Goal: Information Seeking & Learning: Learn about a topic

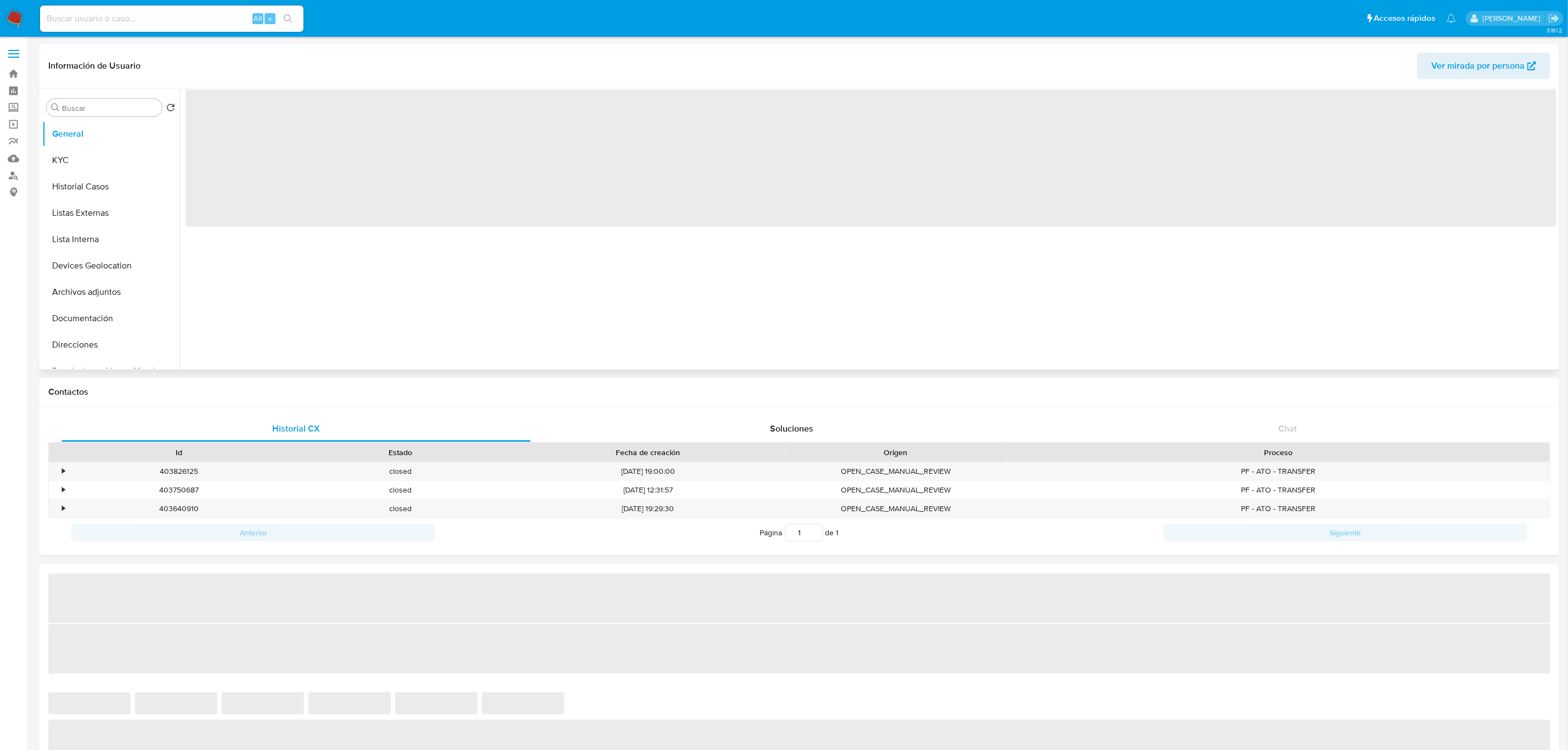
select select "10"
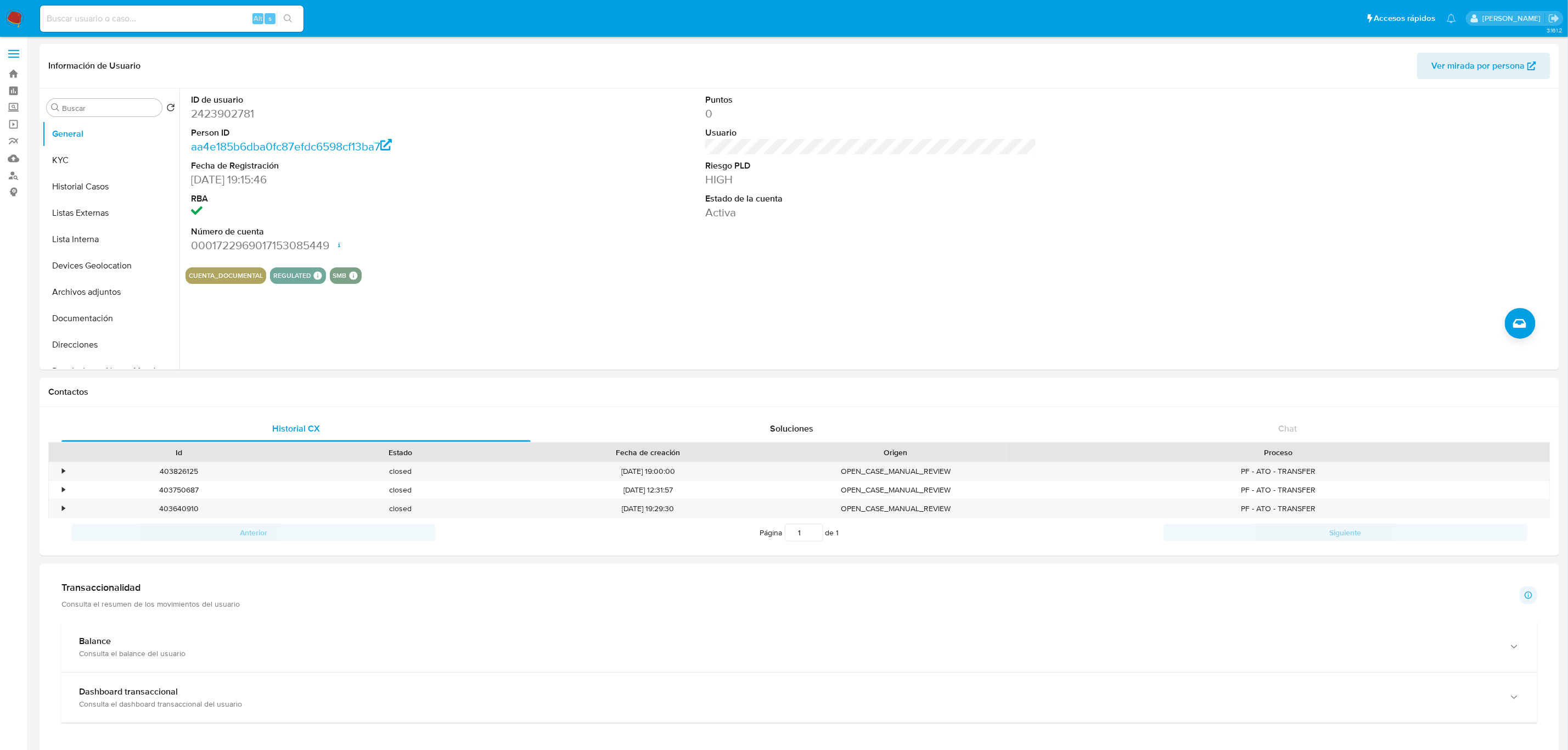
click at [162, 9] on div "Alt s" at bounding box center [172, 18] width 263 height 26
click at [168, 18] on input at bounding box center [172, 19] width 263 height 14
paste input "1151794970"
type input "1151794970"
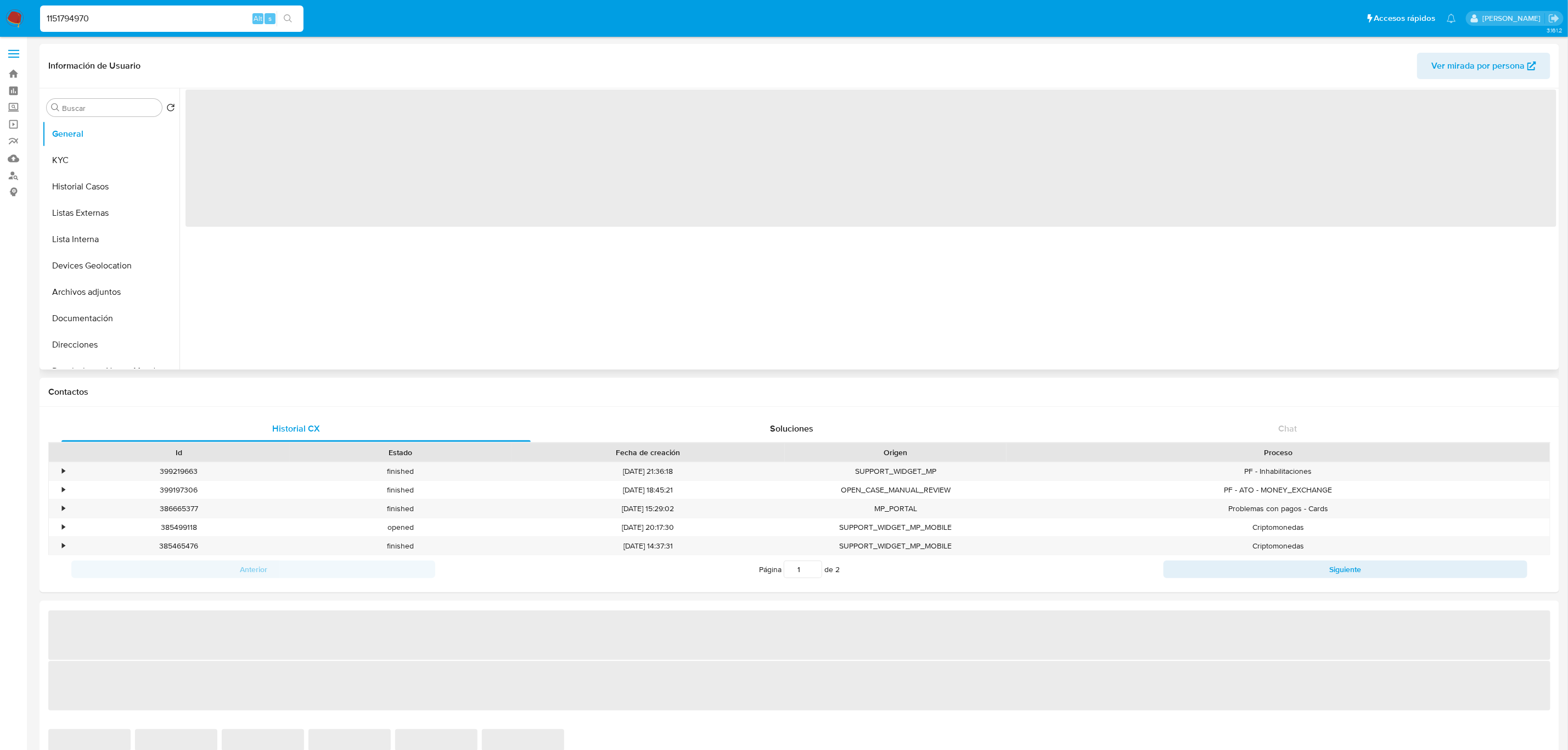
select select "10"
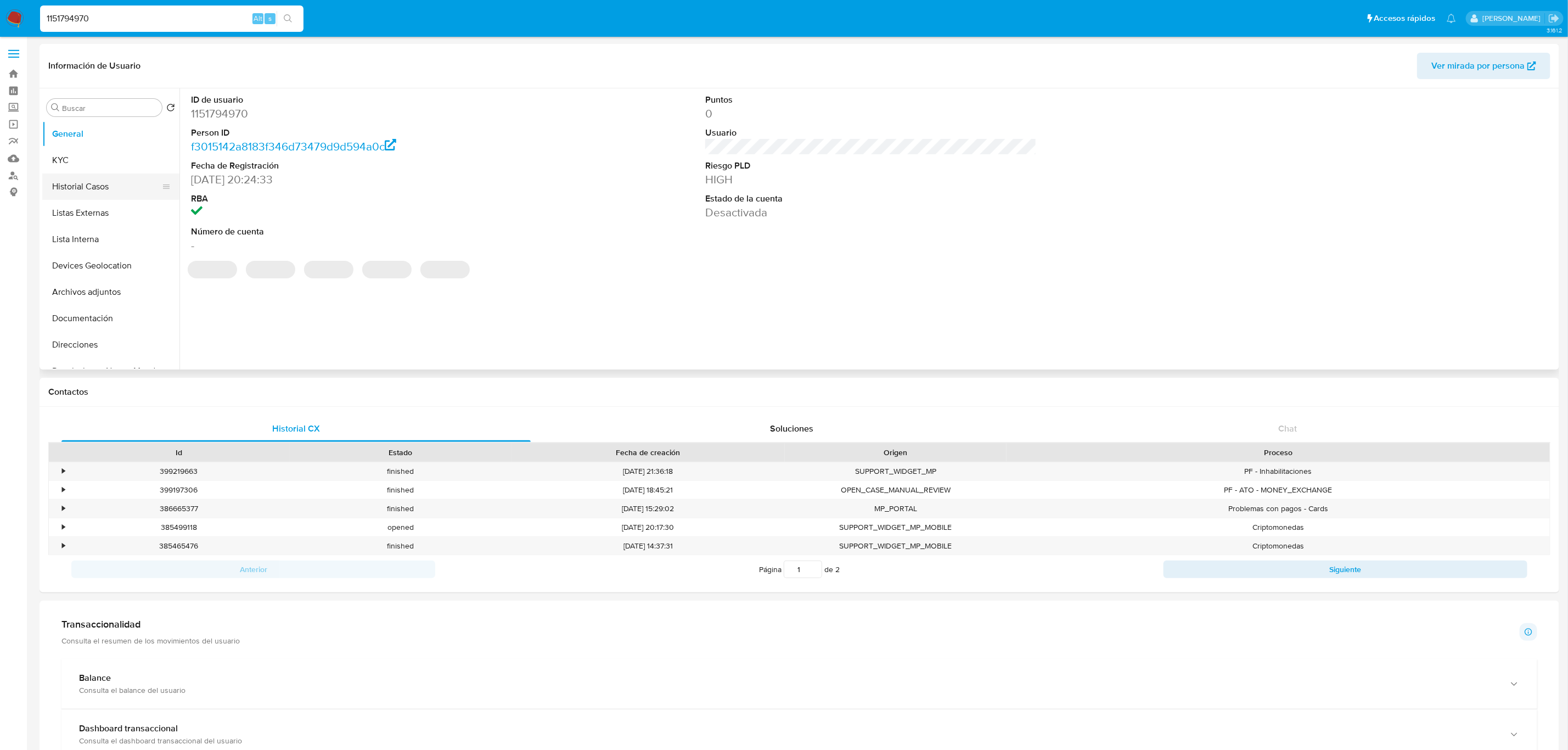
click at [87, 183] on button "Historial Casos" at bounding box center [106, 186] width 128 height 26
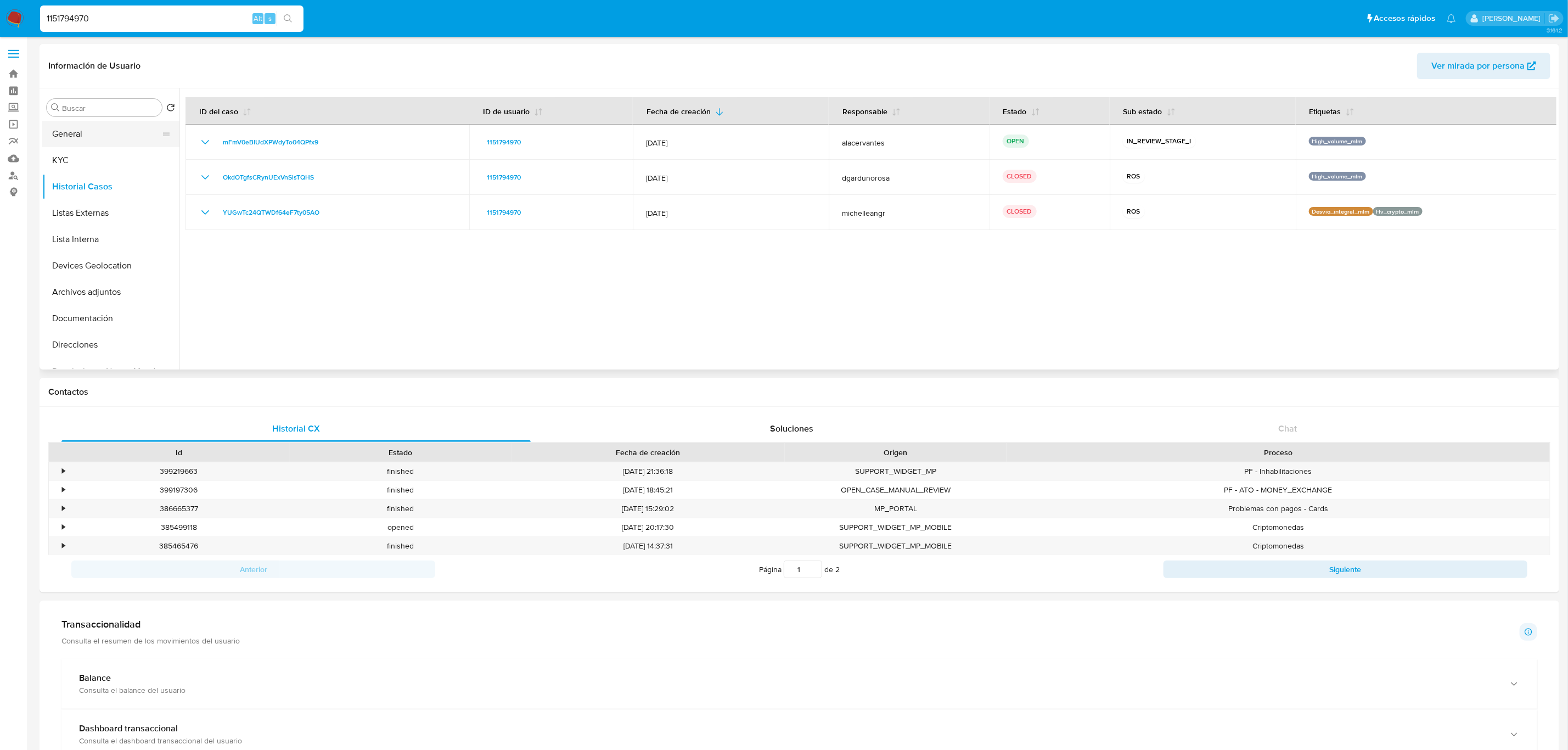
click at [69, 130] on button "General" at bounding box center [106, 133] width 128 height 26
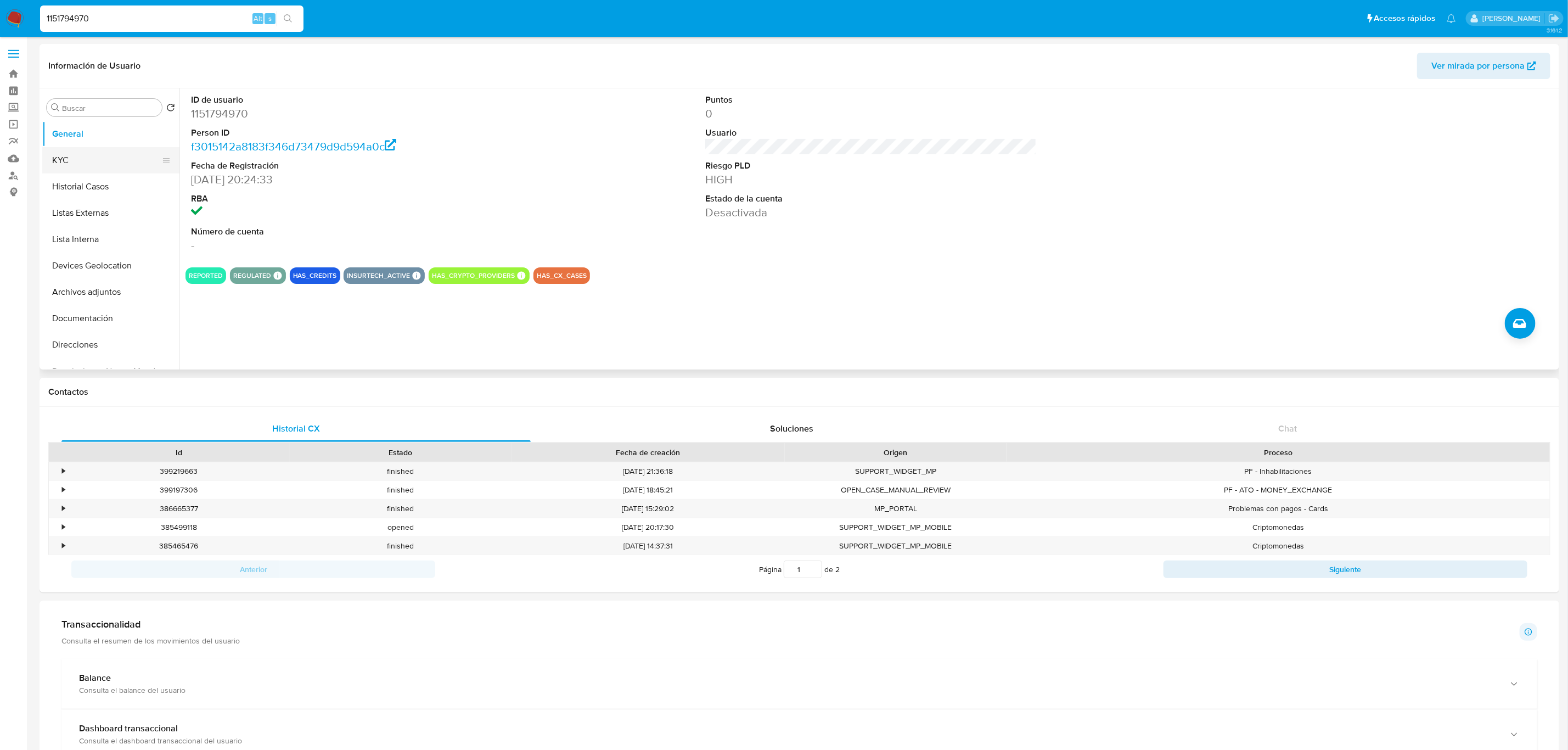
click at [98, 163] on button "KYC" at bounding box center [106, 160] width 128 height 26
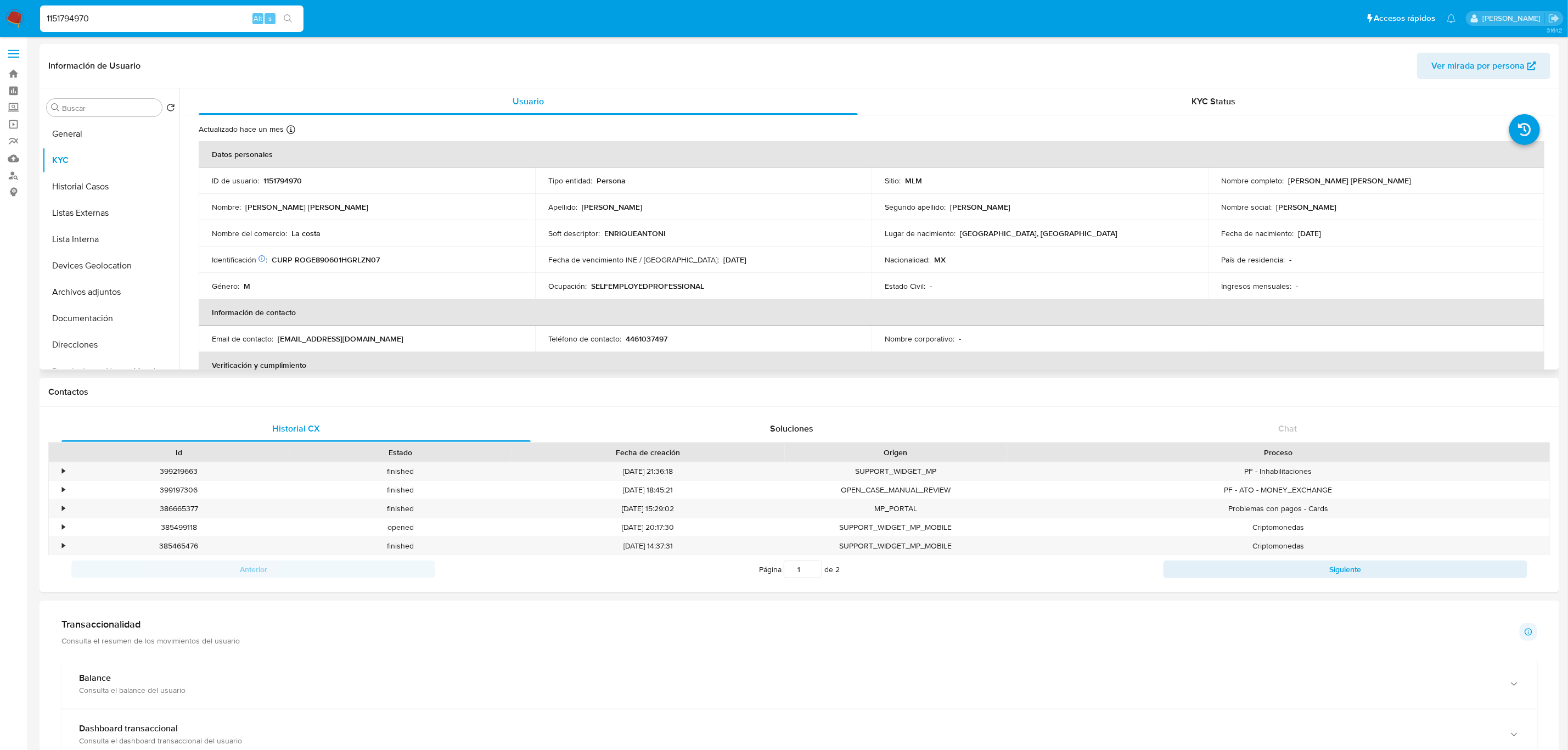
click at [657, 339] on p "4461037497" at bounding box center [646, 339] width 42 height 10
copy p "4461037497"
drag, startPoint x: 278, startPoint y: 342, endPoint x: 369, endPoint y: 341, distance: 91.0
click at [369, 341] on div "Email de contacto : e1989rolfan@icloud.com" at bounding box center [366, 339] width 310 height 10
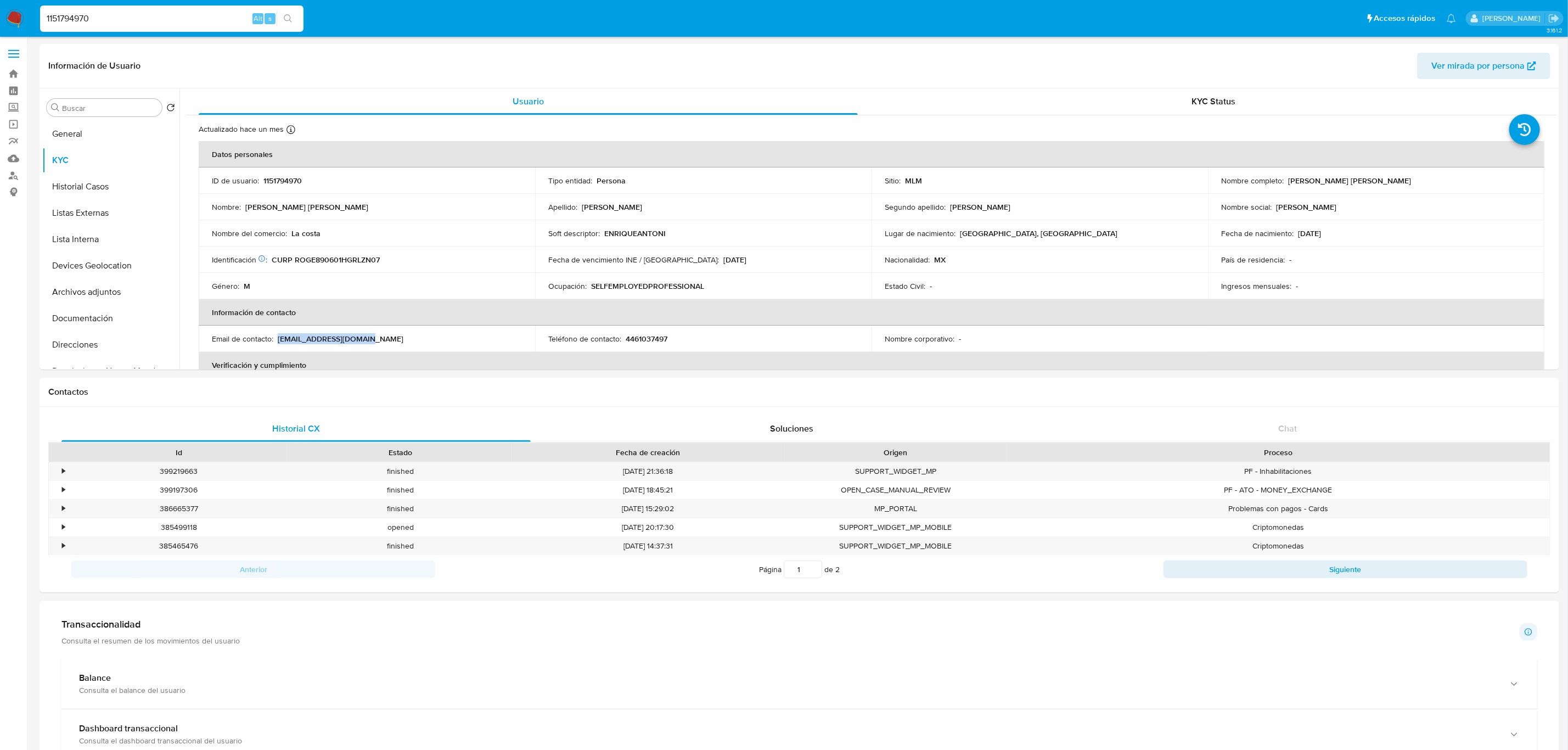
copy p "e1989rolfan@icloud.com"
click at [102, 133] on button "General" at bounding box center [106, 133] width 128 height 26
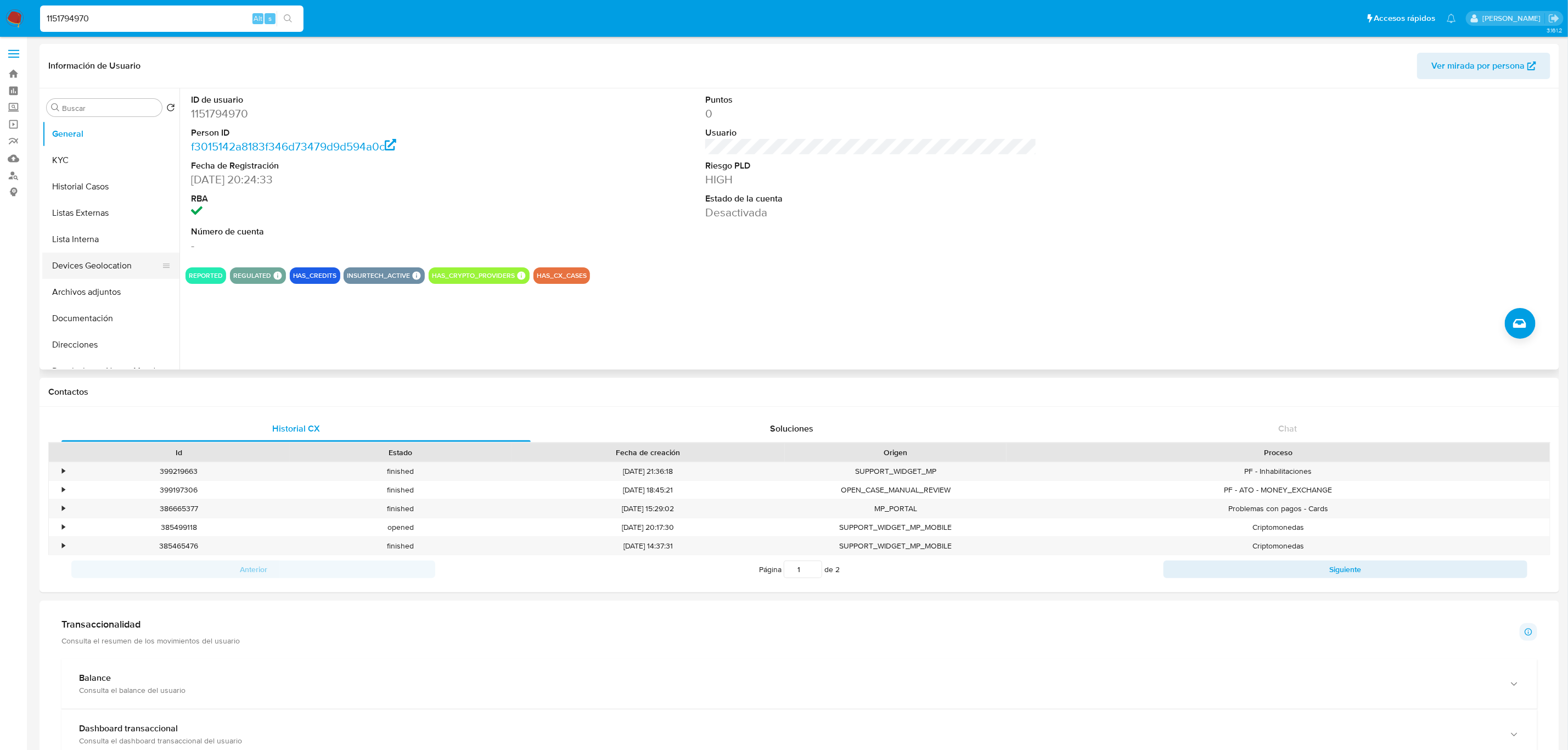
click at [98, 261] on button "Devices Geolocation" at bounding box center [106, 265] width 128 height 26
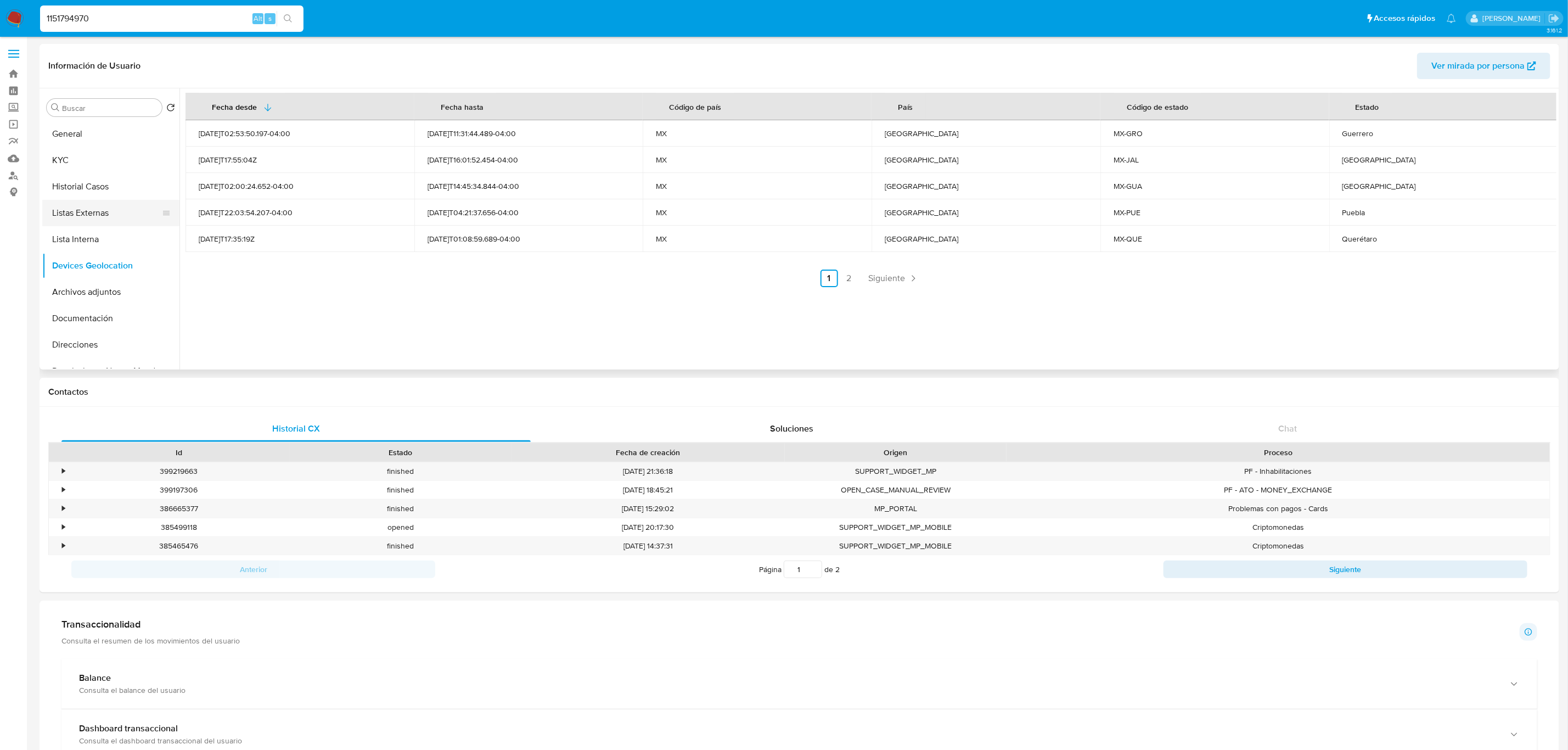
click at [99, 212] on button "Listas Externas" at bounding box center [106, 212] width 128 height 26
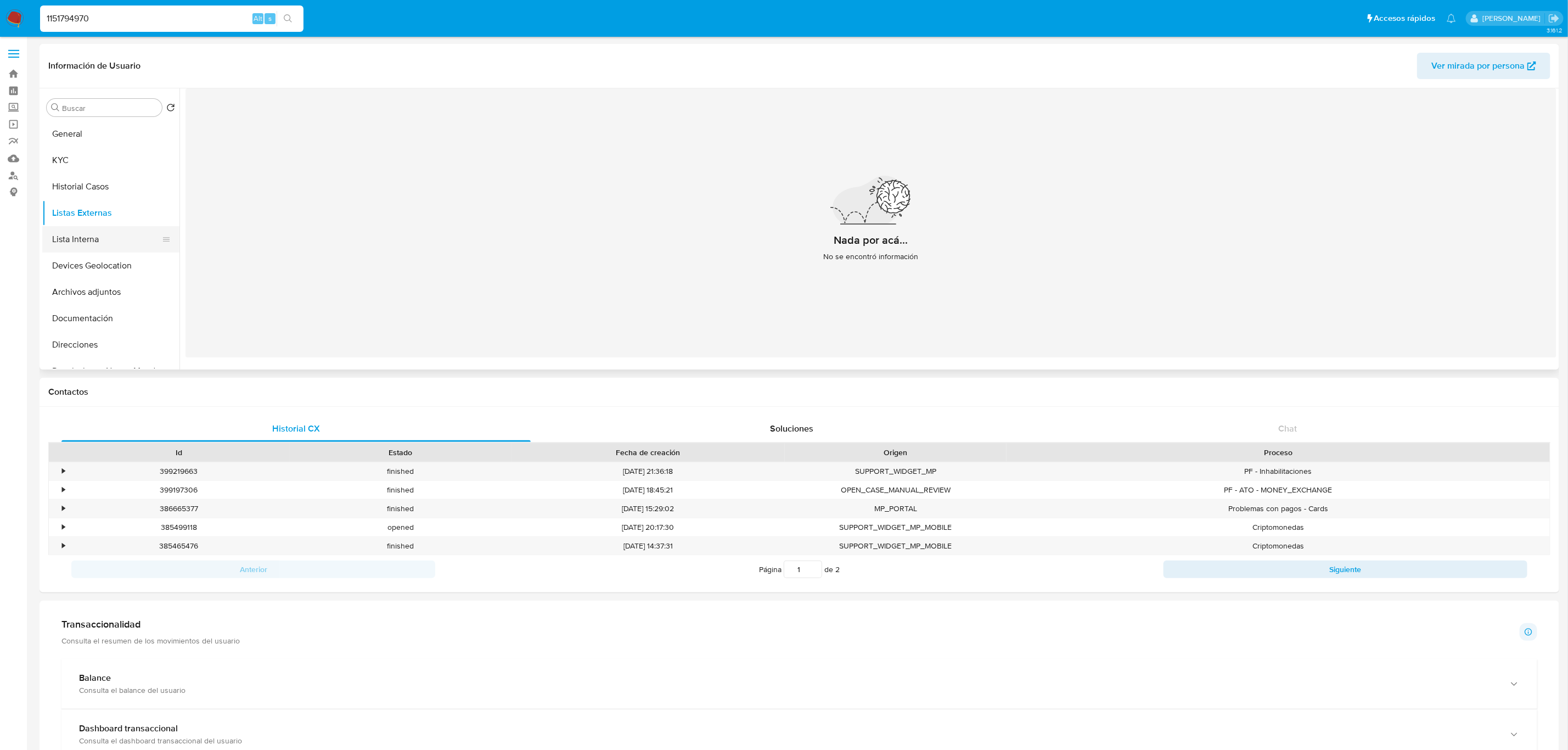
click at [94, 241] on button "Lista Interna" at bounding box center [106, 239] width 128 height 26
click at [83, 163] on button "KYC" at bounding box center [106, 160] width 128 height 26
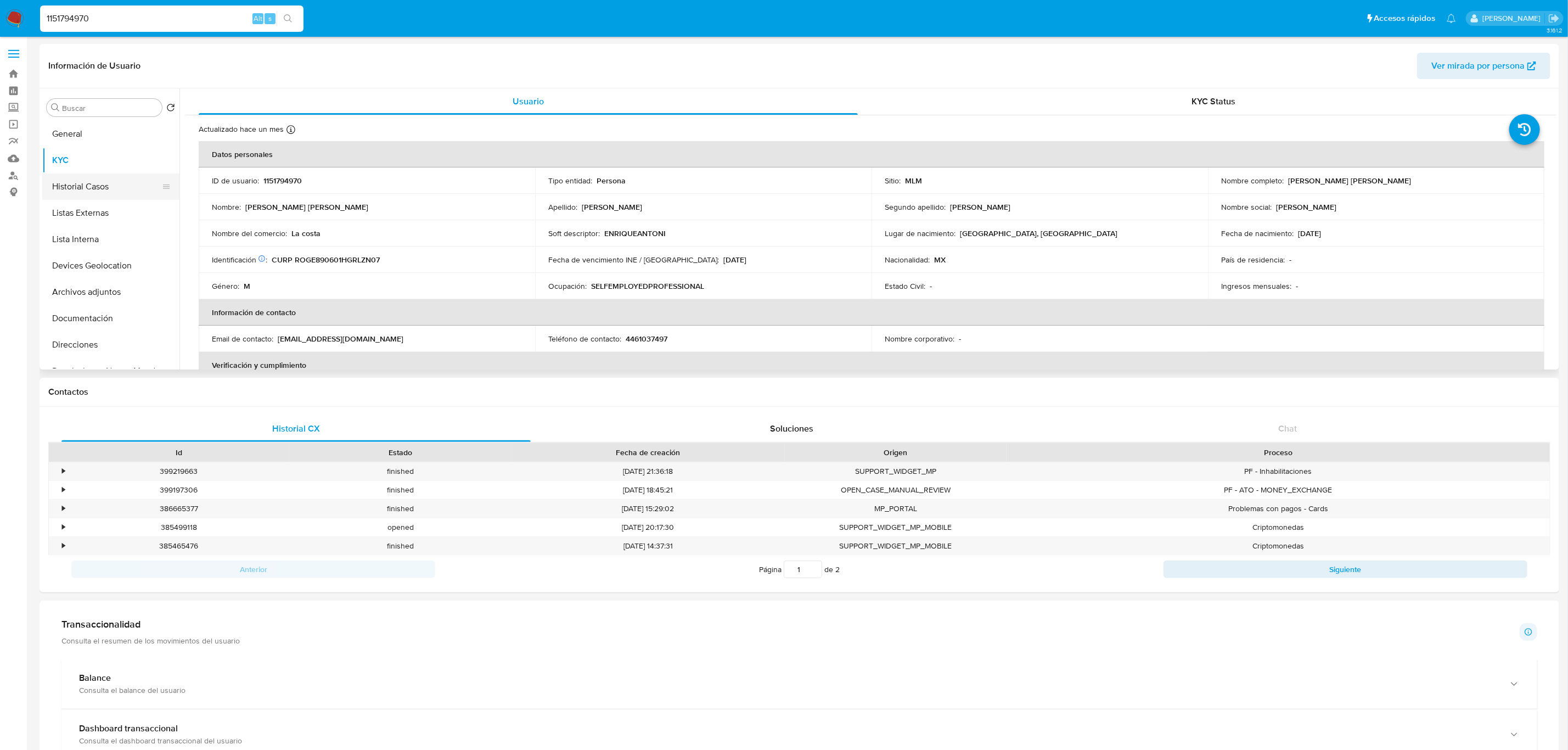
click at [99, 188] on button "Historial Casos" at bounding box center [106, 186] width 128 height 26
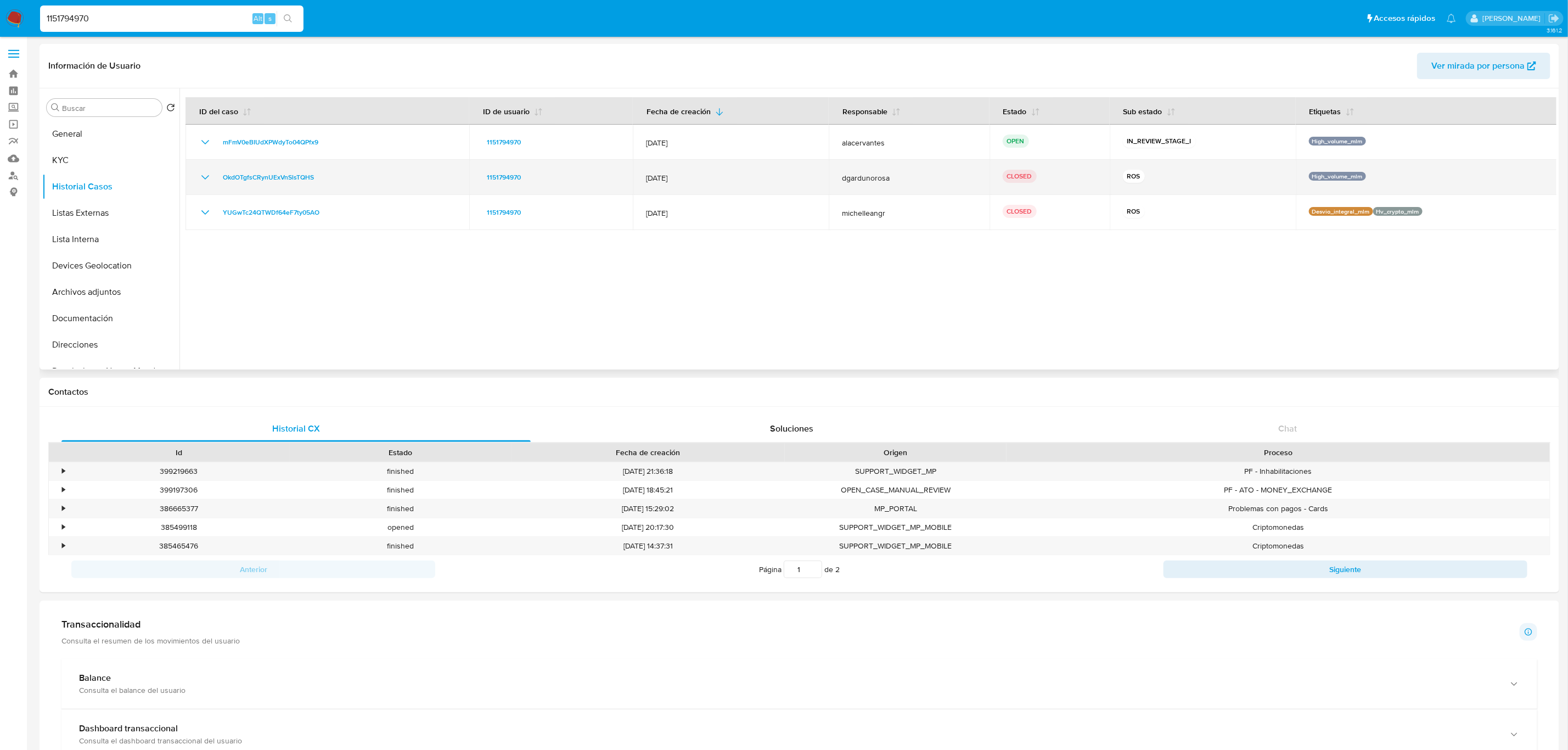
click at [202, 177] on icon "Mostrar/Ocultar" at bounding box center [205, 177] width 13 height 13
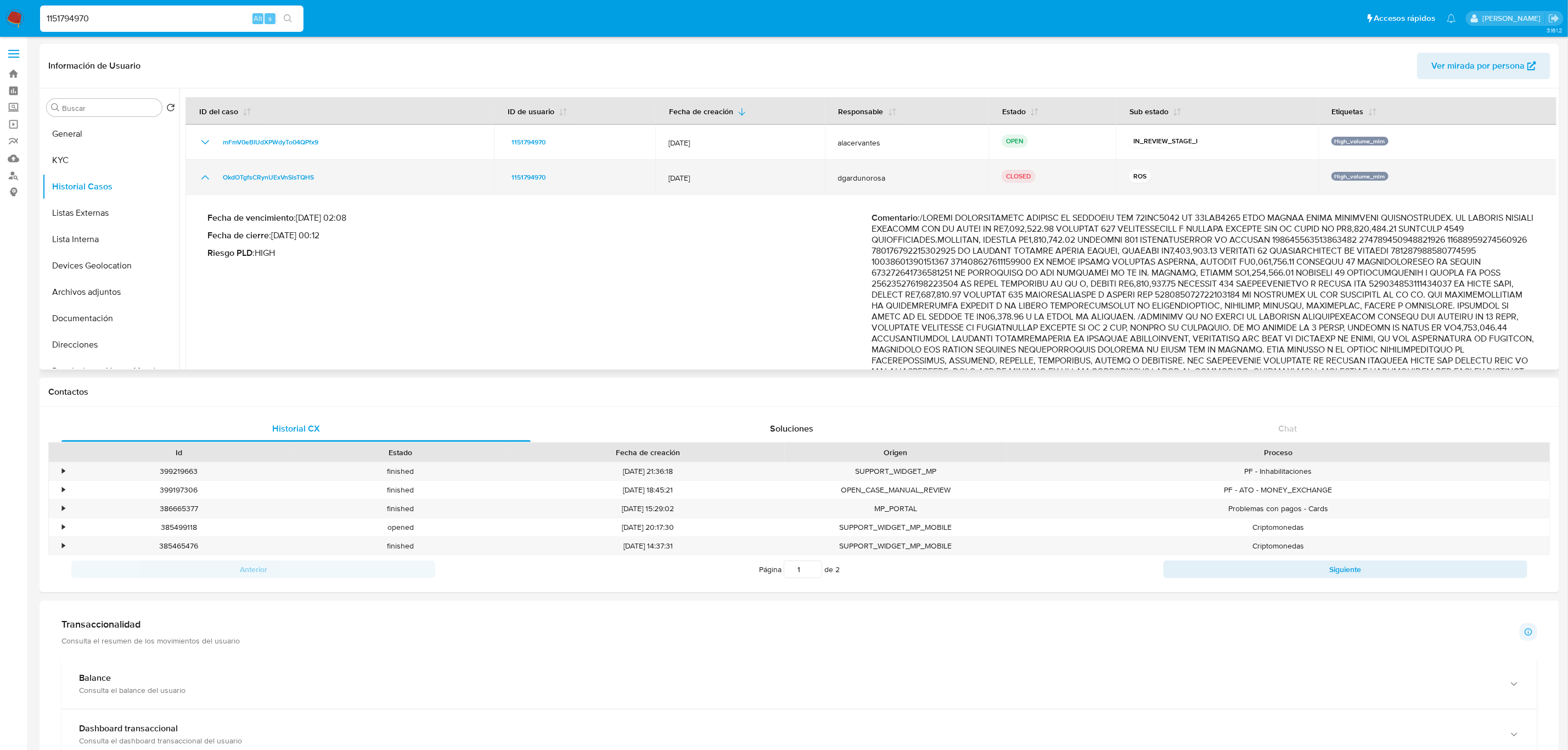
click at [206, 180] on icon "Mostrar/Ocultar" at bounding box center [205, 177] width 13 height 13
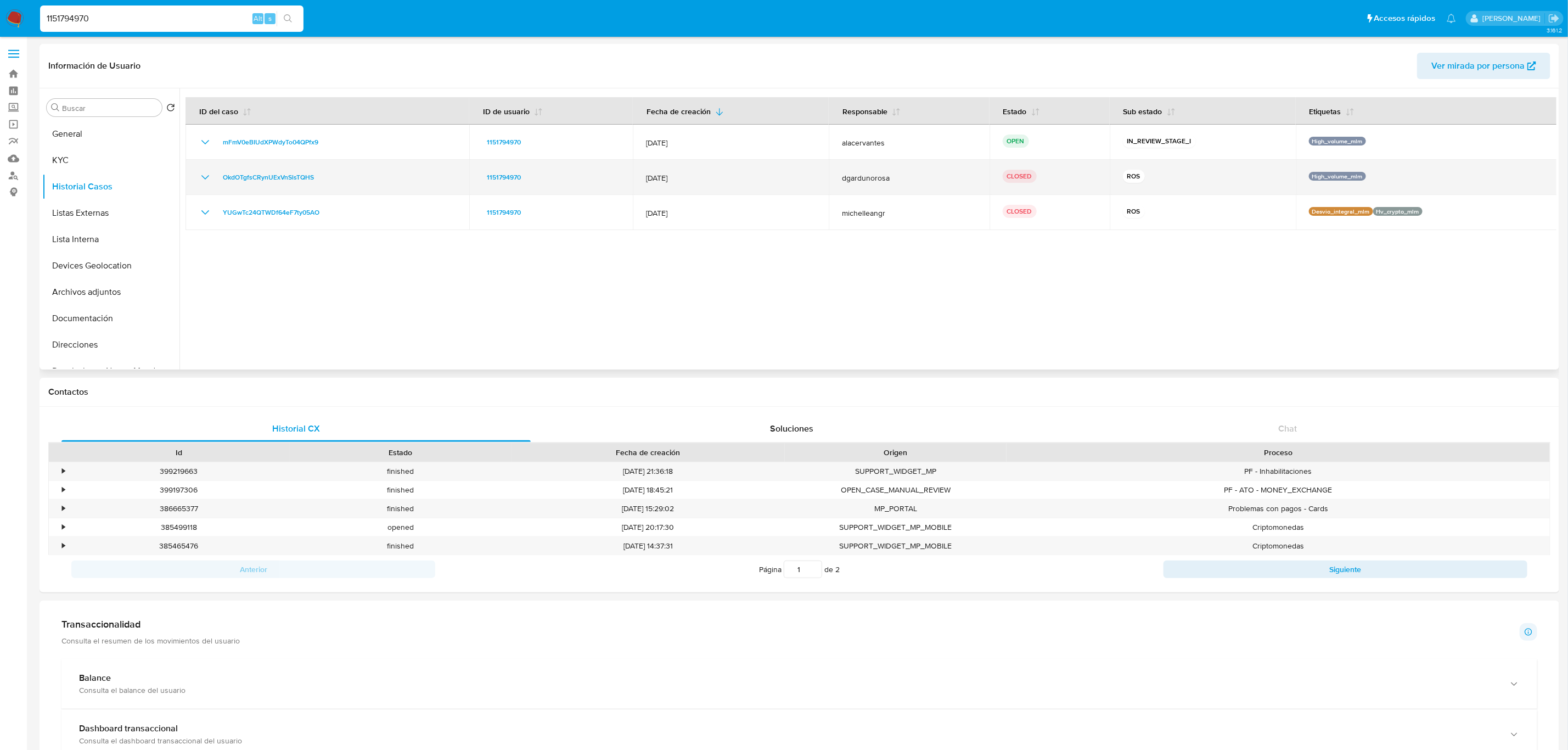
click at [202, 181] on icon "Mostrar/Ocultar" at bounding box center [205, 177] width 13 height 13
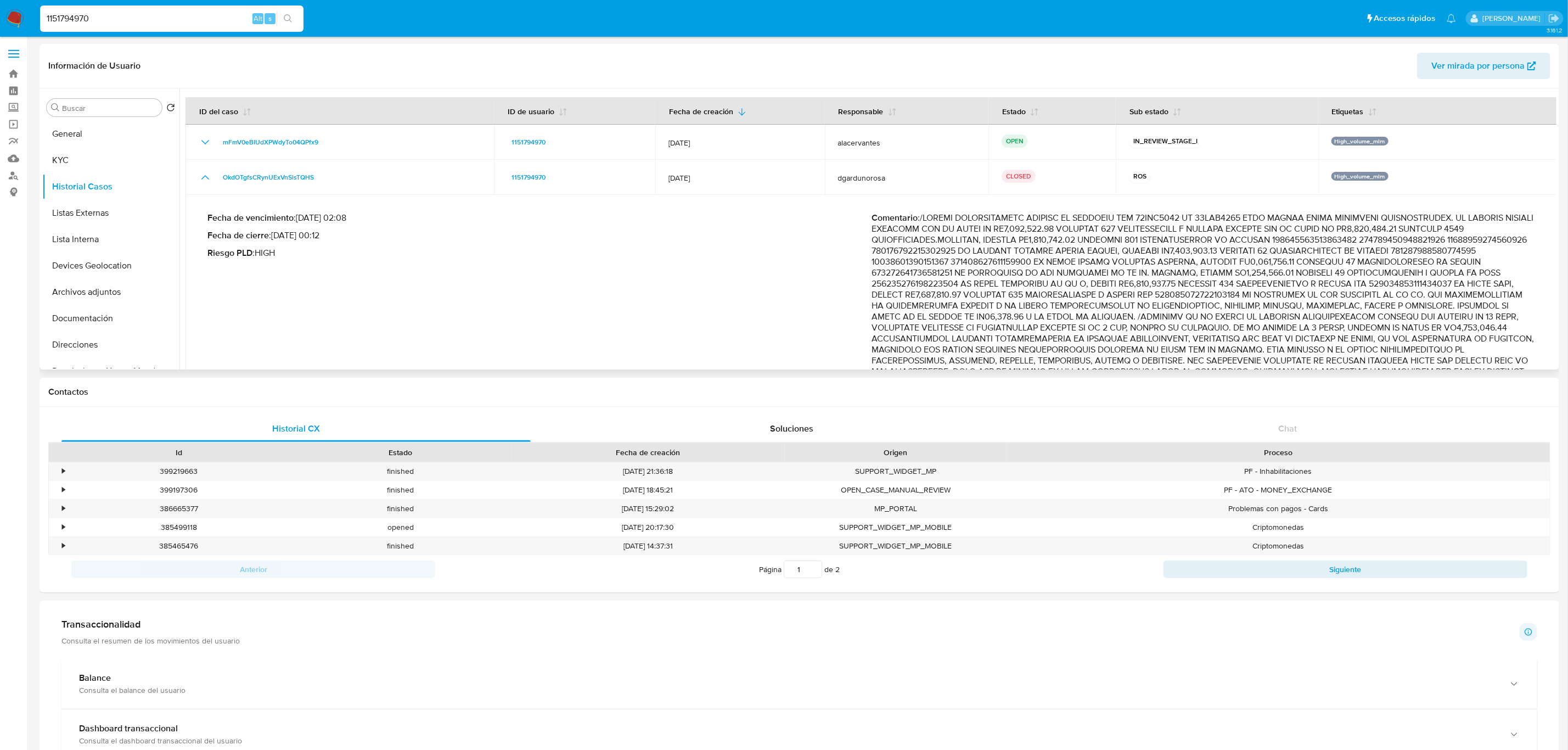
click at [1027, 272] on p "Comentario :" at bounding box center [1204, 300] width 664 height 176
click at [1031, 272] on p "Comentario :" at bounding box center [1204, 300] width 664 height 176
click at [1076, 272] on p "Comentario :" at bounding box center [1204, 300] width 664 height 176
click at [1112, 272] on p "Comentario :" at bounding box center [1204, 300] width 664 height 176
click at [1159, 272] on p "Comentario :" at bounding box center [1204, 300] width 664 height 176
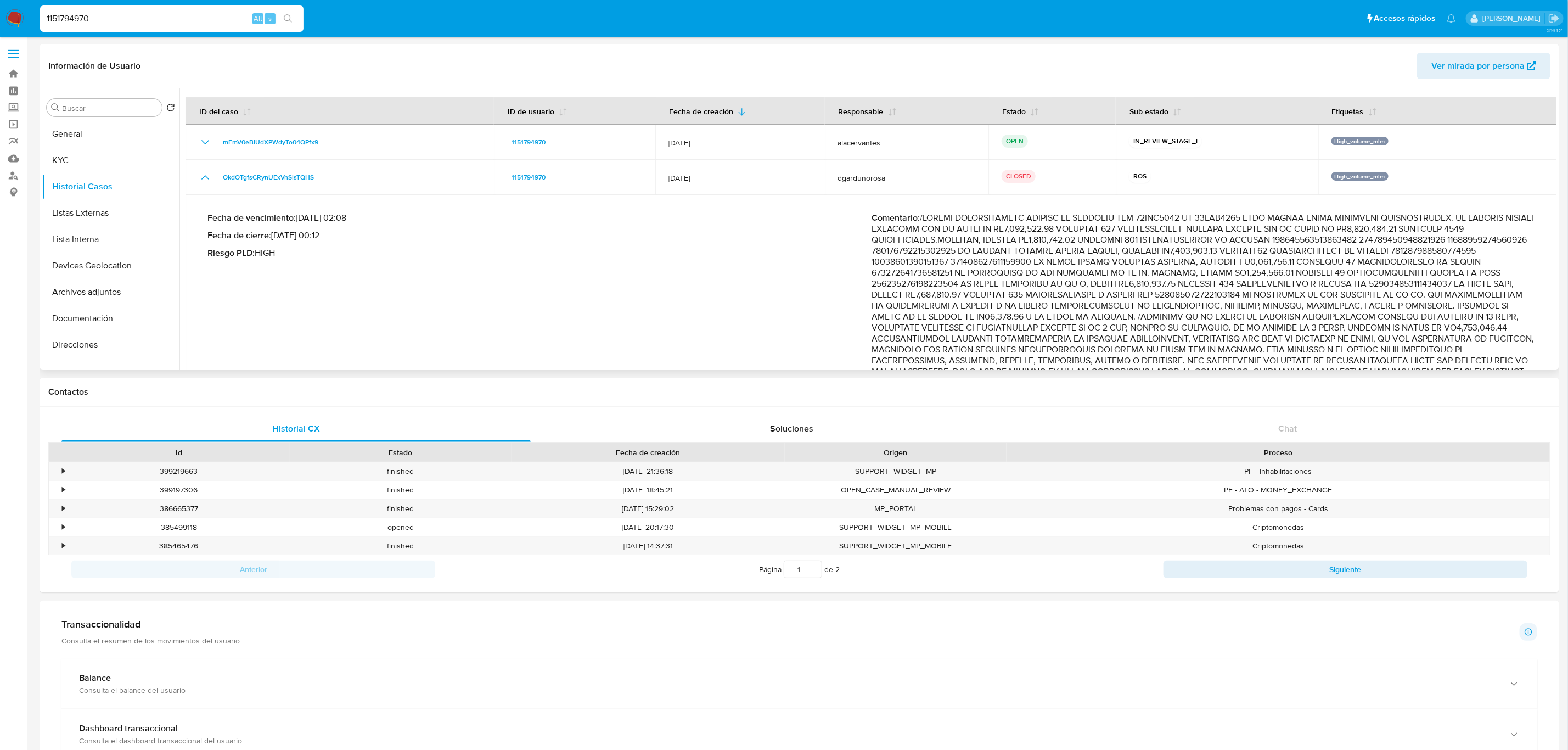
click at [1217, 272] on p "Comentario :" at bounding box center [1204, 300] width 664 height 176
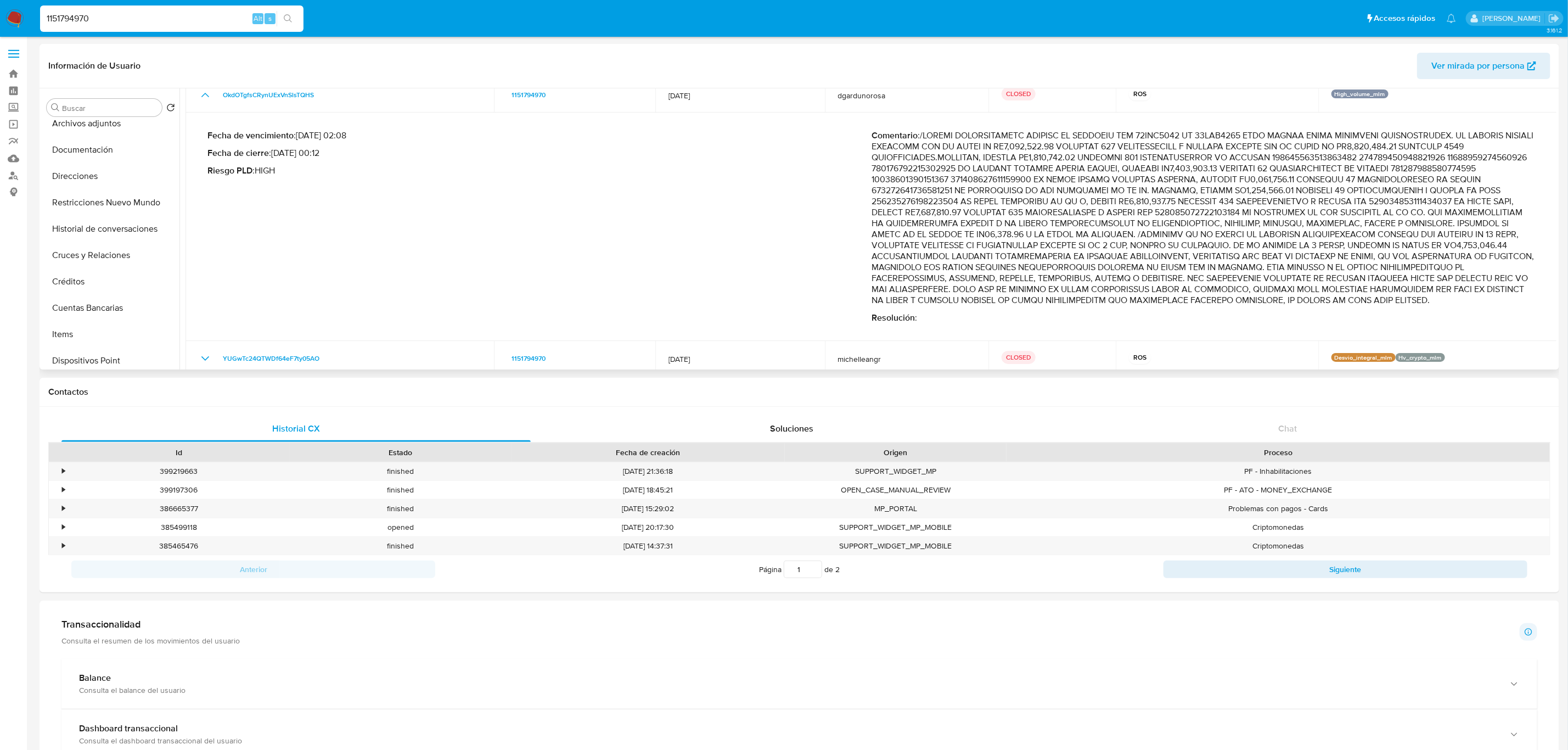
scroll to position [82, 0]
click at [15, 105] on label "Screening" at bounding box center [65, 107] width 131 height 17
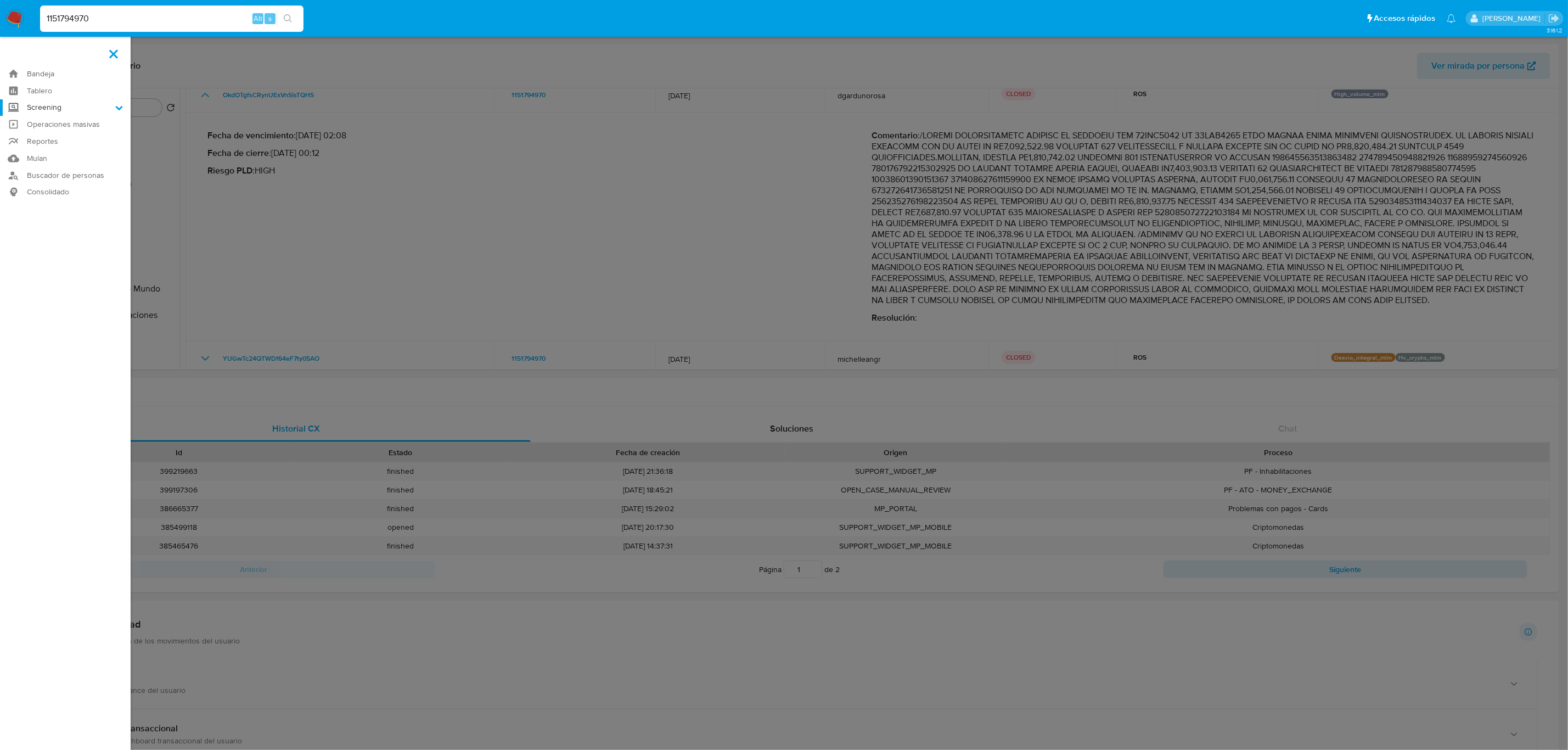
click at [0, 0] on input "Screening" at bounding box center [0, 0] width 0 height 0
click at [695, 117] on label at bounding box center [784, 375] width 1568 height 750
click at [0, 0] on input "checkbox" at bounding box center [0, 0] width 0 height 0
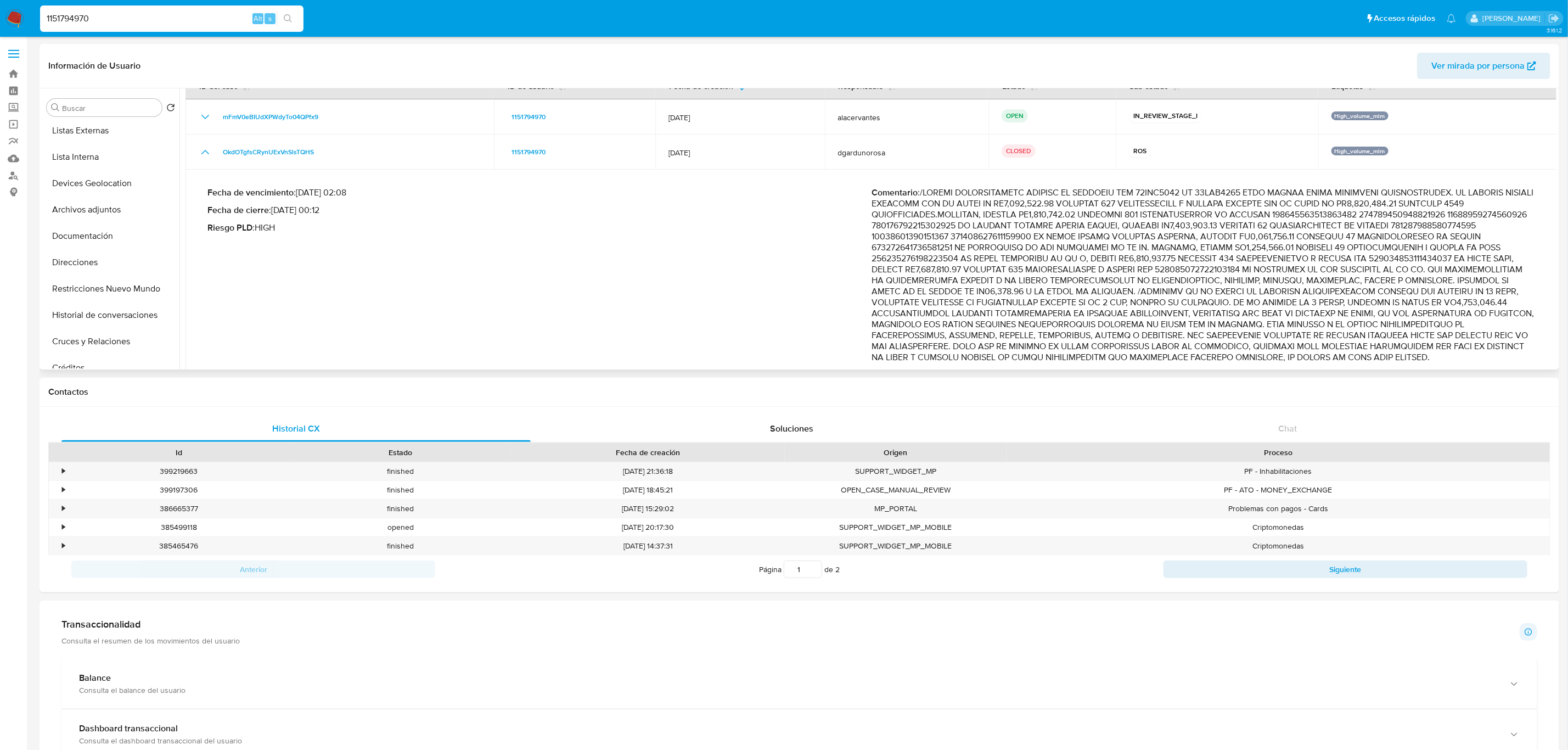
scroll to position [0, 0]
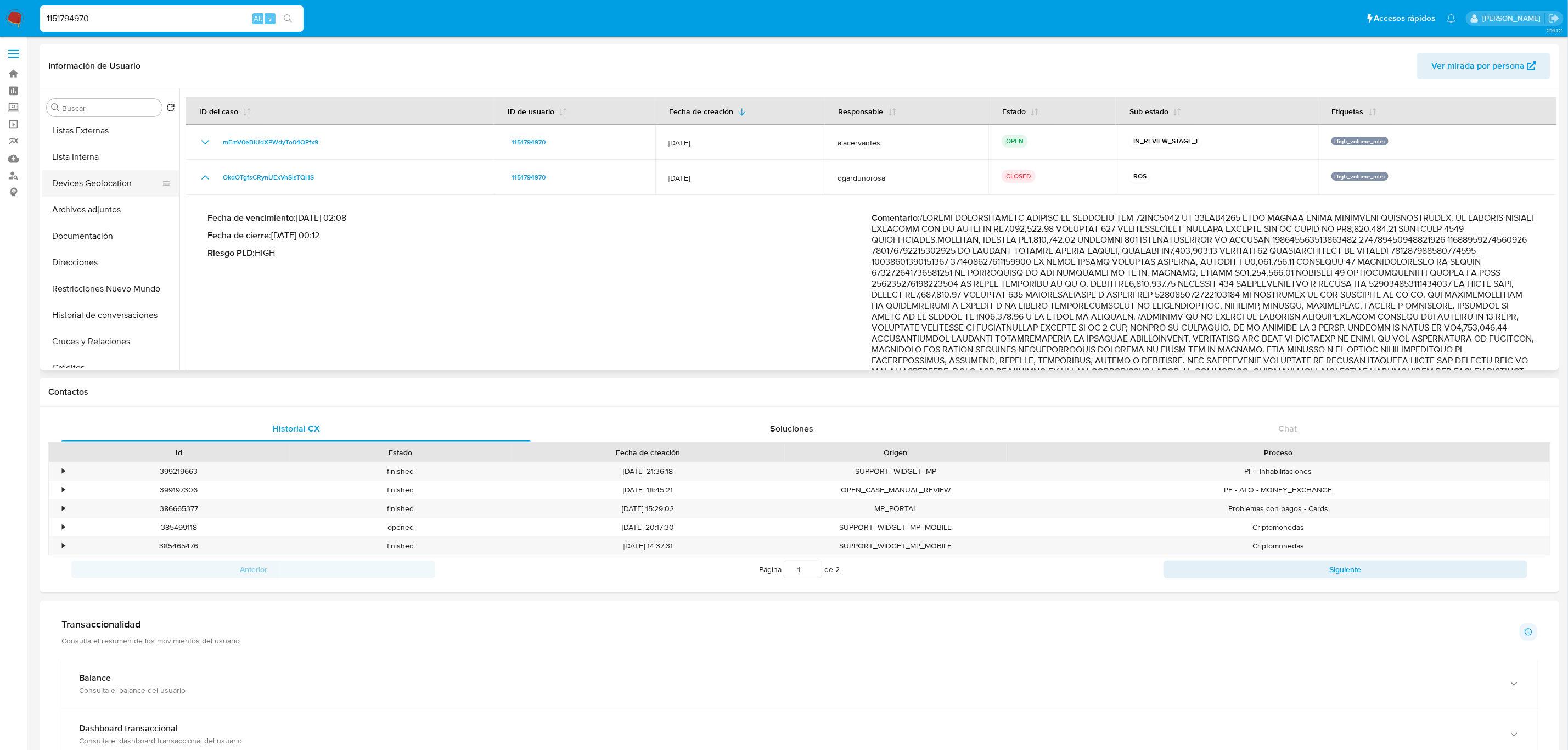
click at [105, 170] on button "Devices Geolocation" at bounding box center [106, 183] width 128 height 26
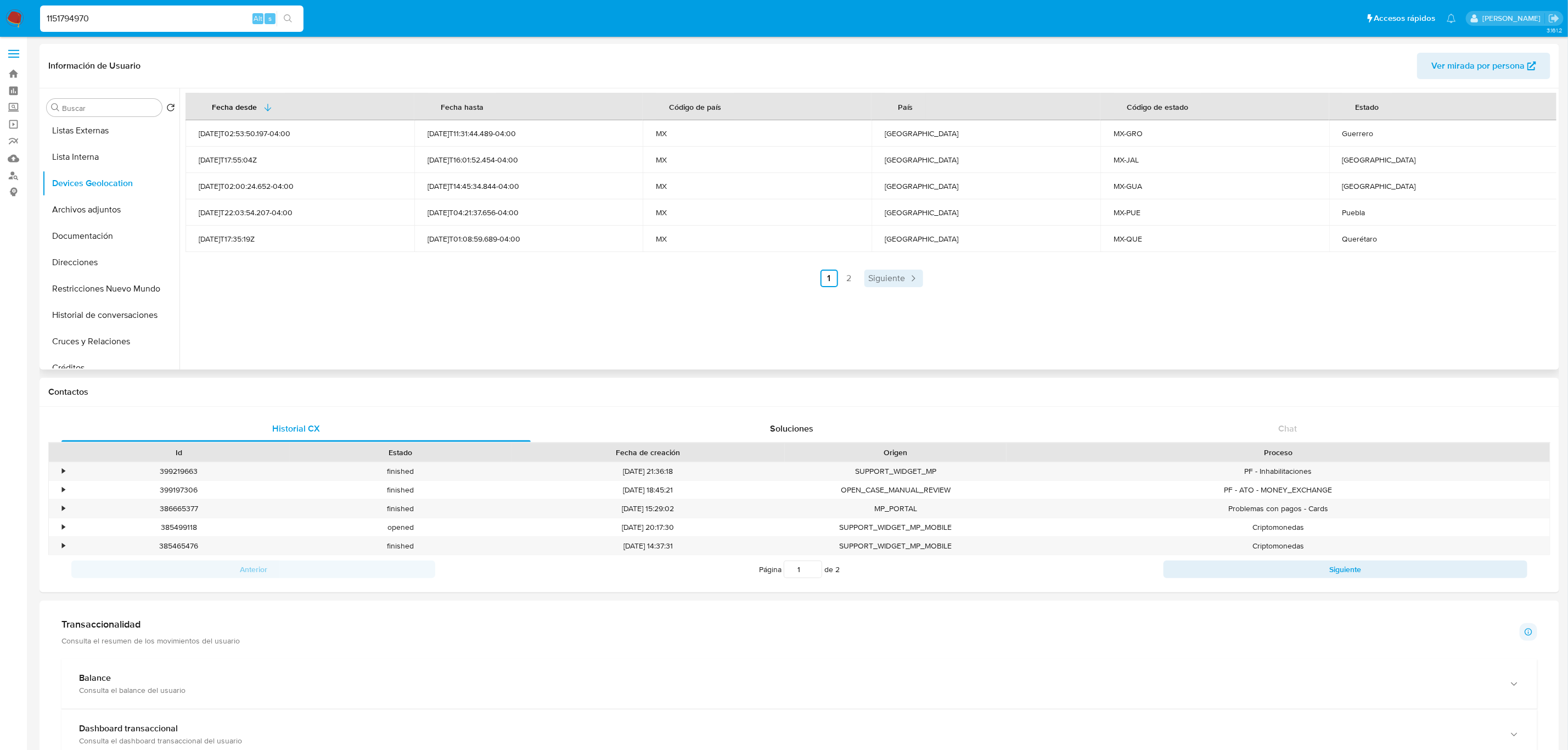
click at [889, 281] on span "Siguiente" at bounding box center [887, 278] width 36 height 9
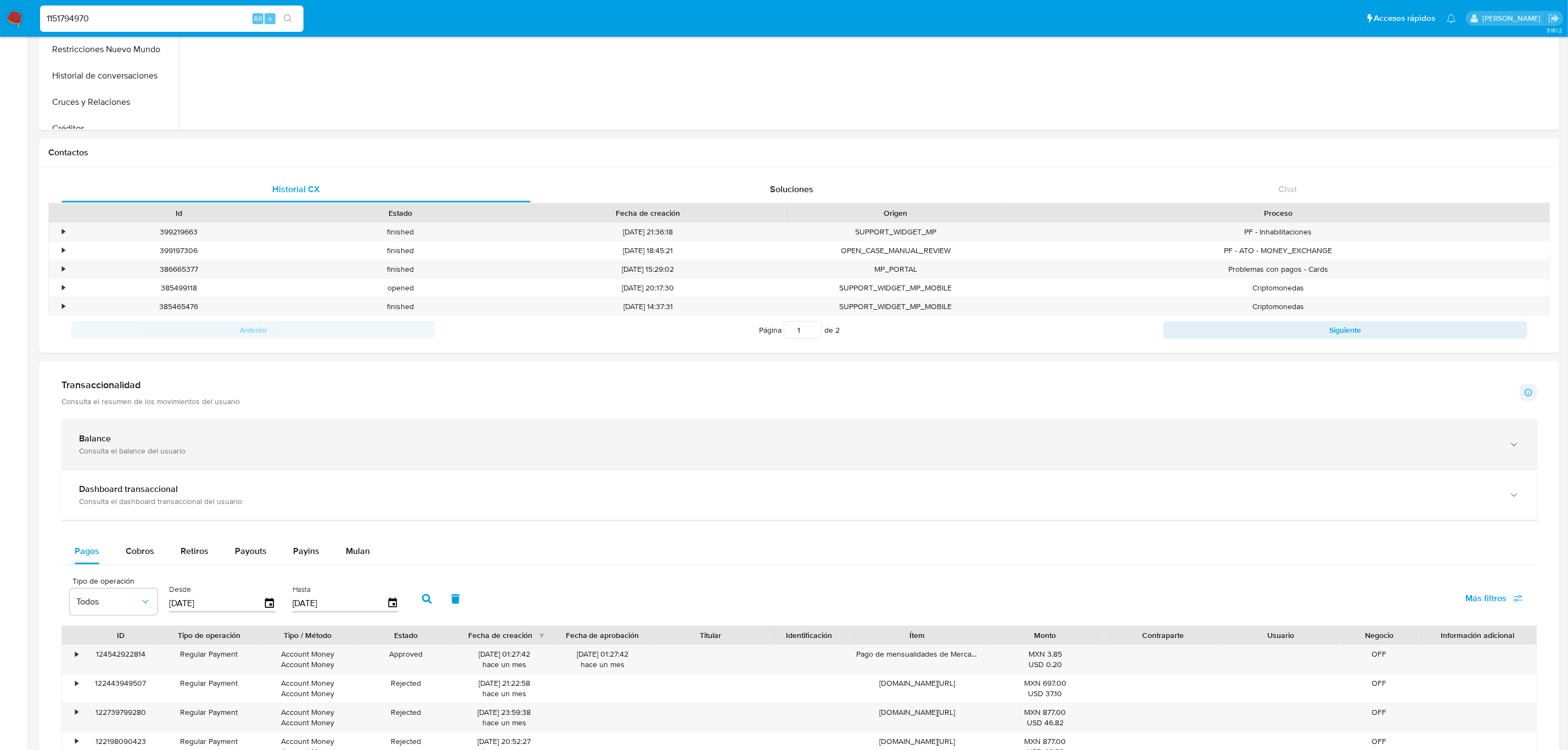
scroll to position [247, 0]
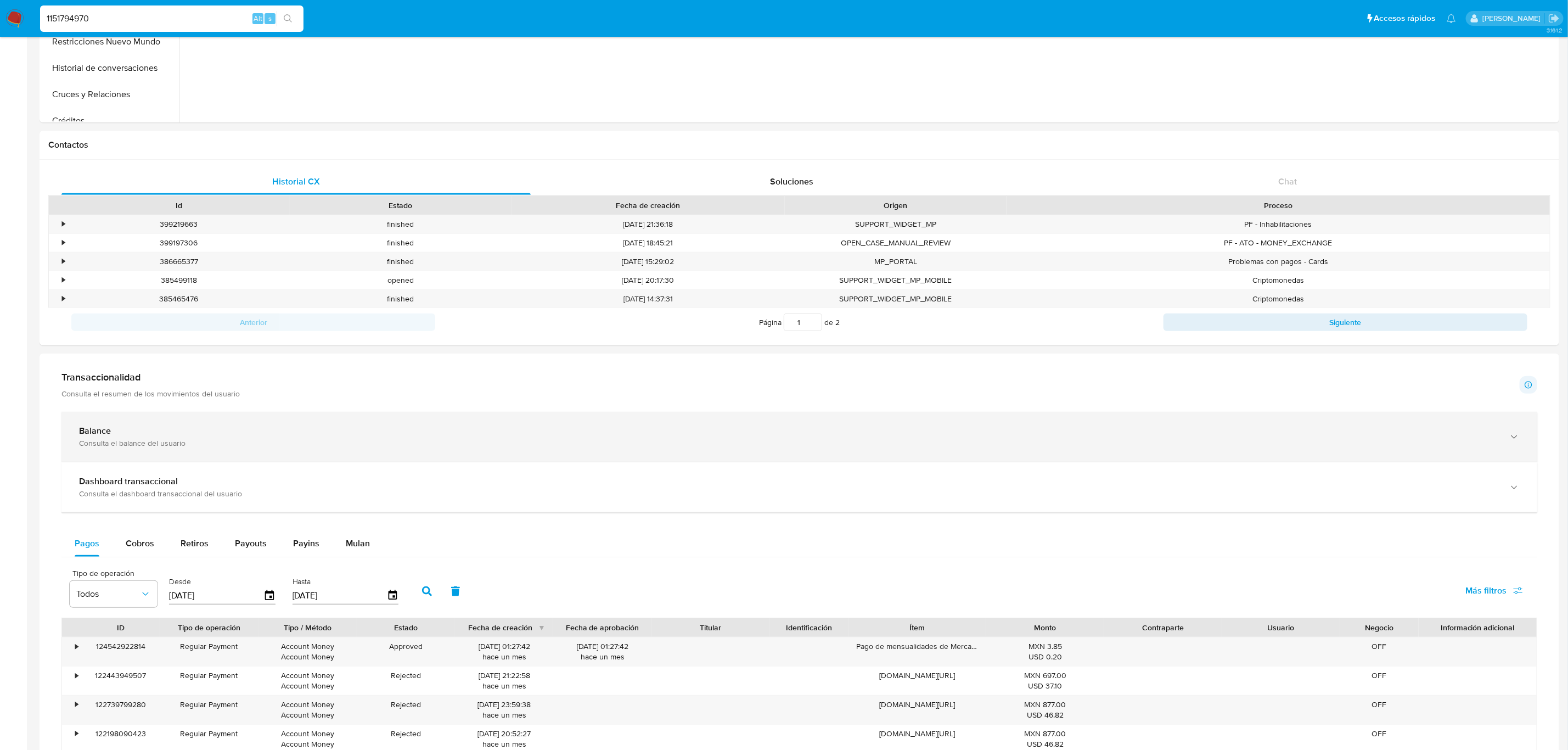
click at [484, 443] on div "Consulta el balance del usuario" at bounding box center [789, 443] width 1419 height 10
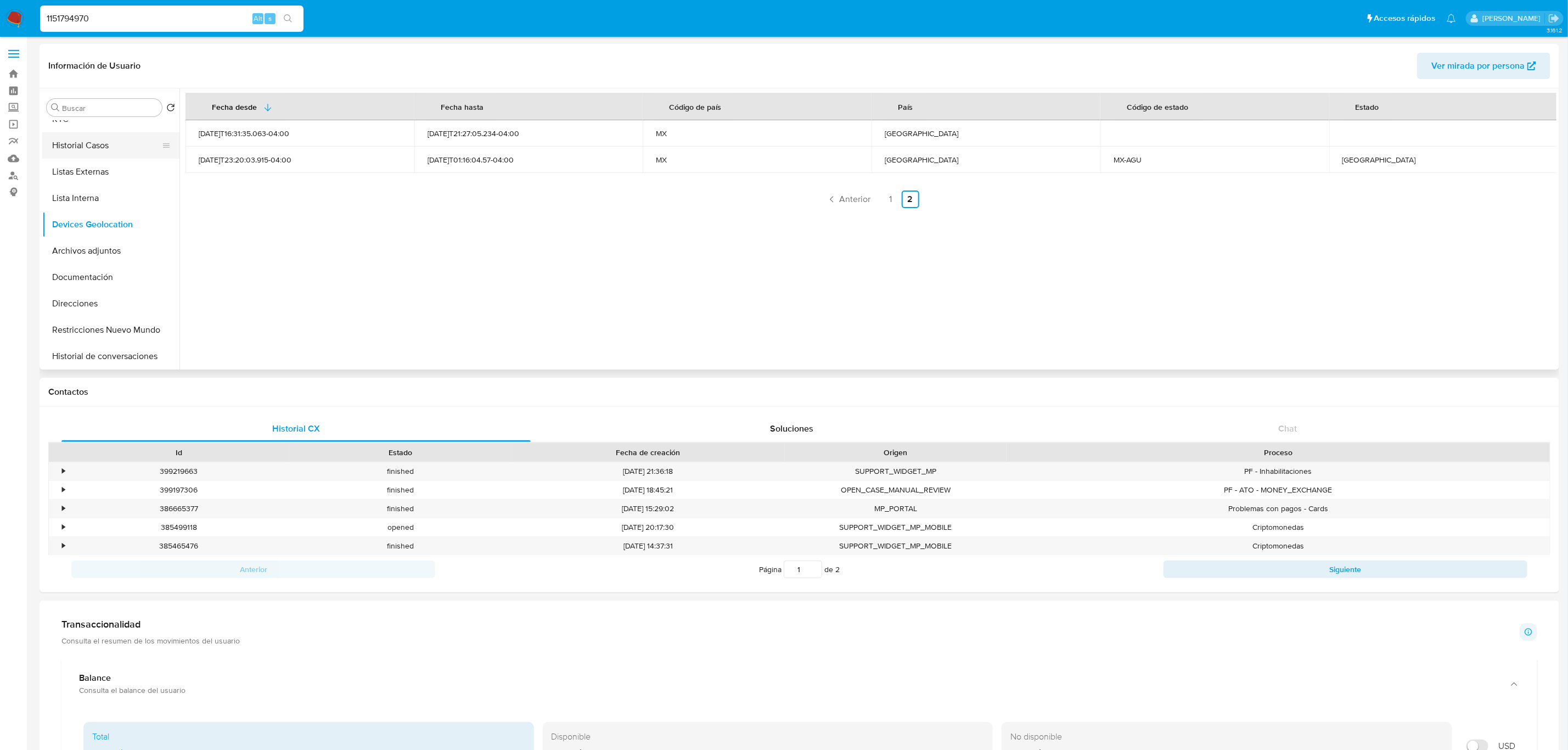
scroll to position [0, 0]
click at [108, 136] on button "General" at bounding box center [106, 133] width 128 height 26
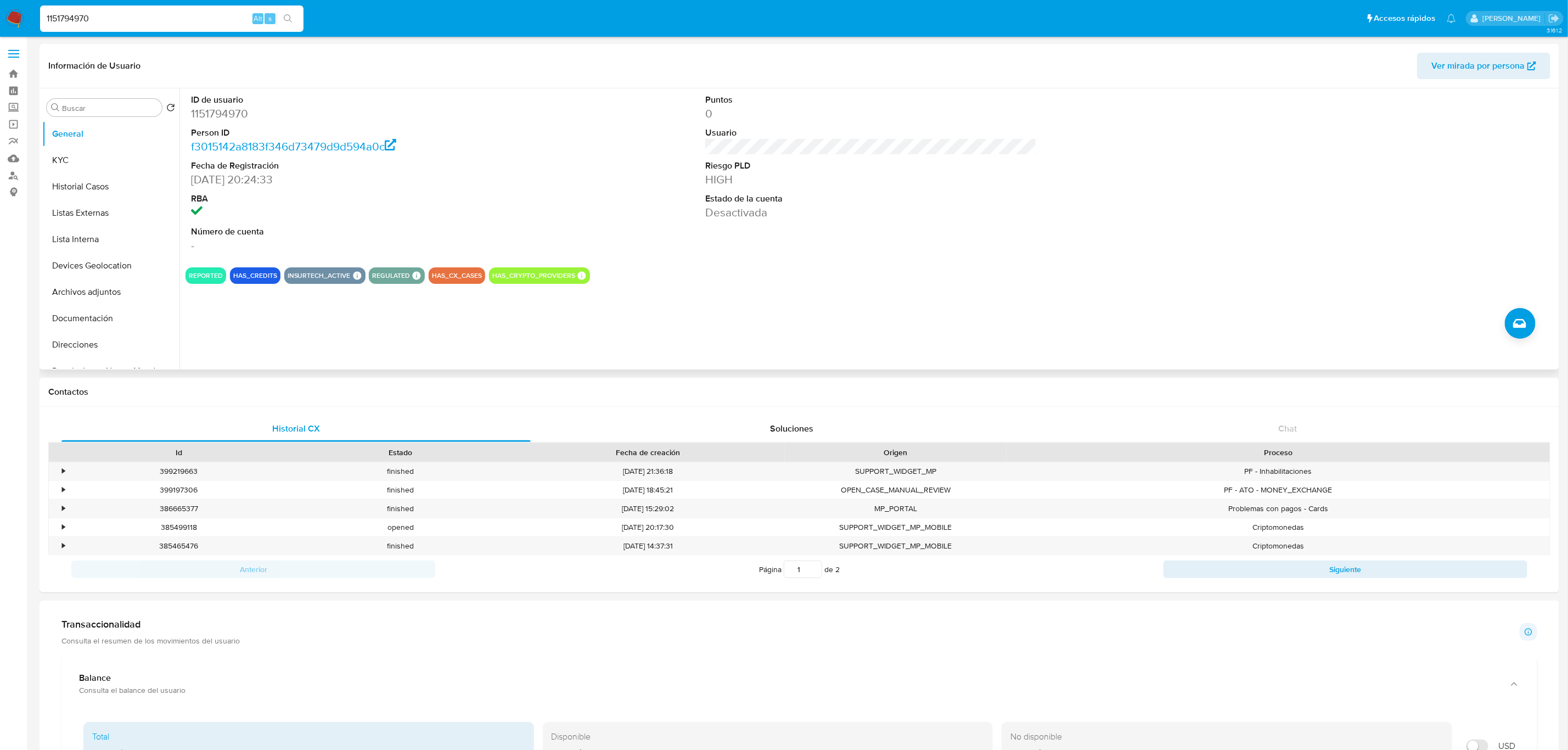
click at [554, 221] on div "ID de usuario 1151794970 Person ID f3015142a8183f346d73479d9d594a0c Fecha de Re…" at bounding box center [871, 173] width 1371 height 170
click at [127, 155] on button "KYC" at bounding box center [106, 160] width 128 height 26
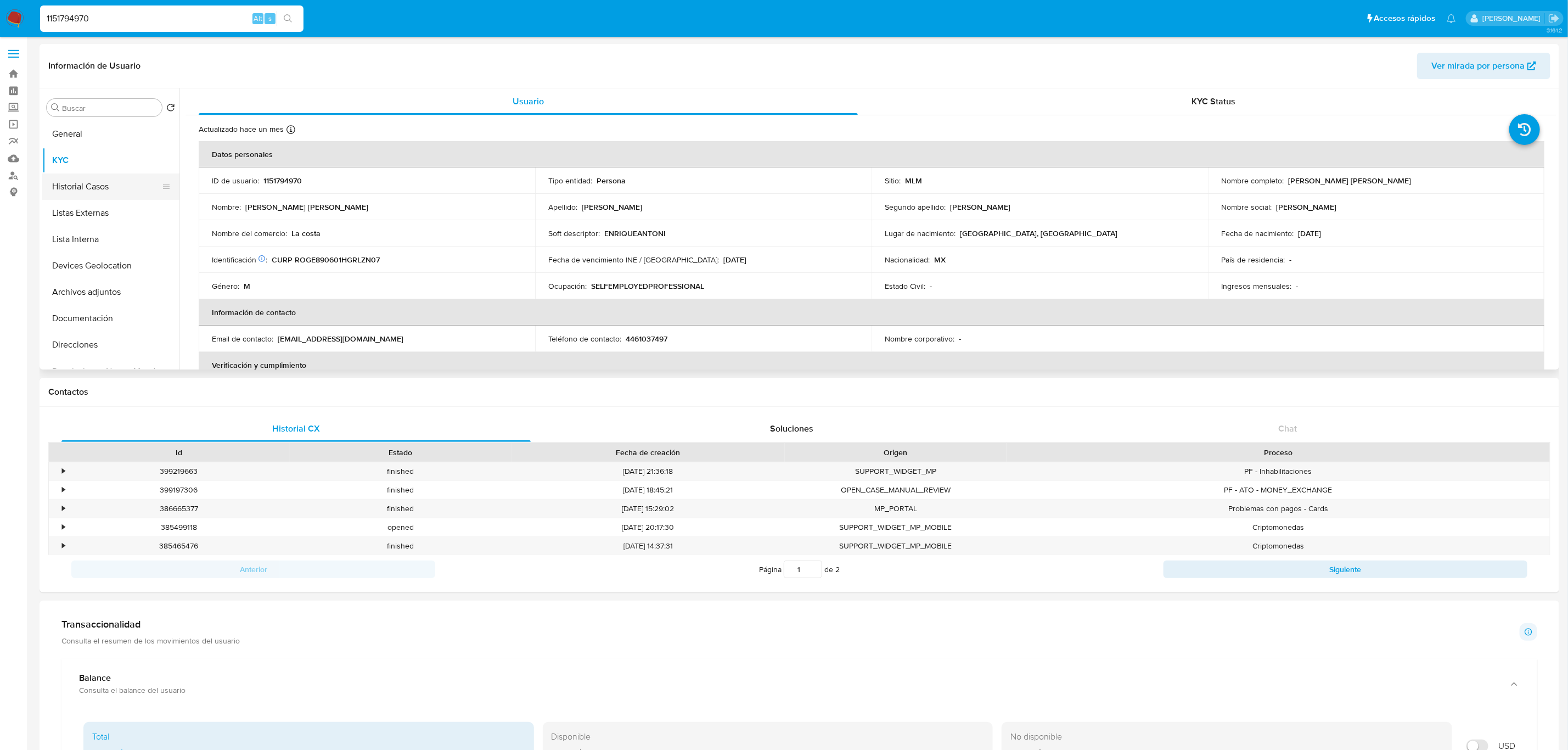
click at [110, 199] on button "Historial Casos" at bounding box center [106, 186] width 128 height 26
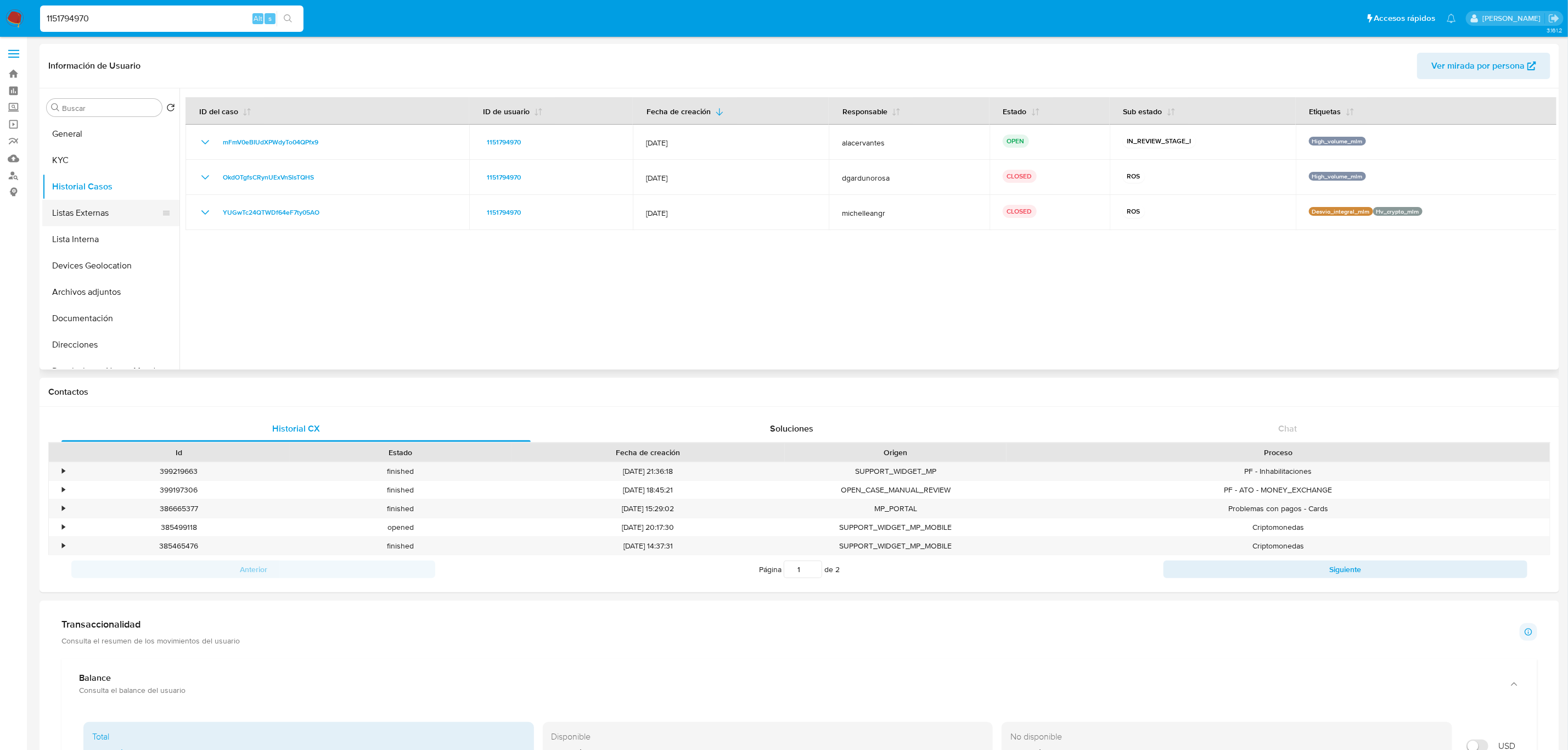
click at [75, 224] on button "Listas Externas" at bounding box center [106, 212] width 128 height 26
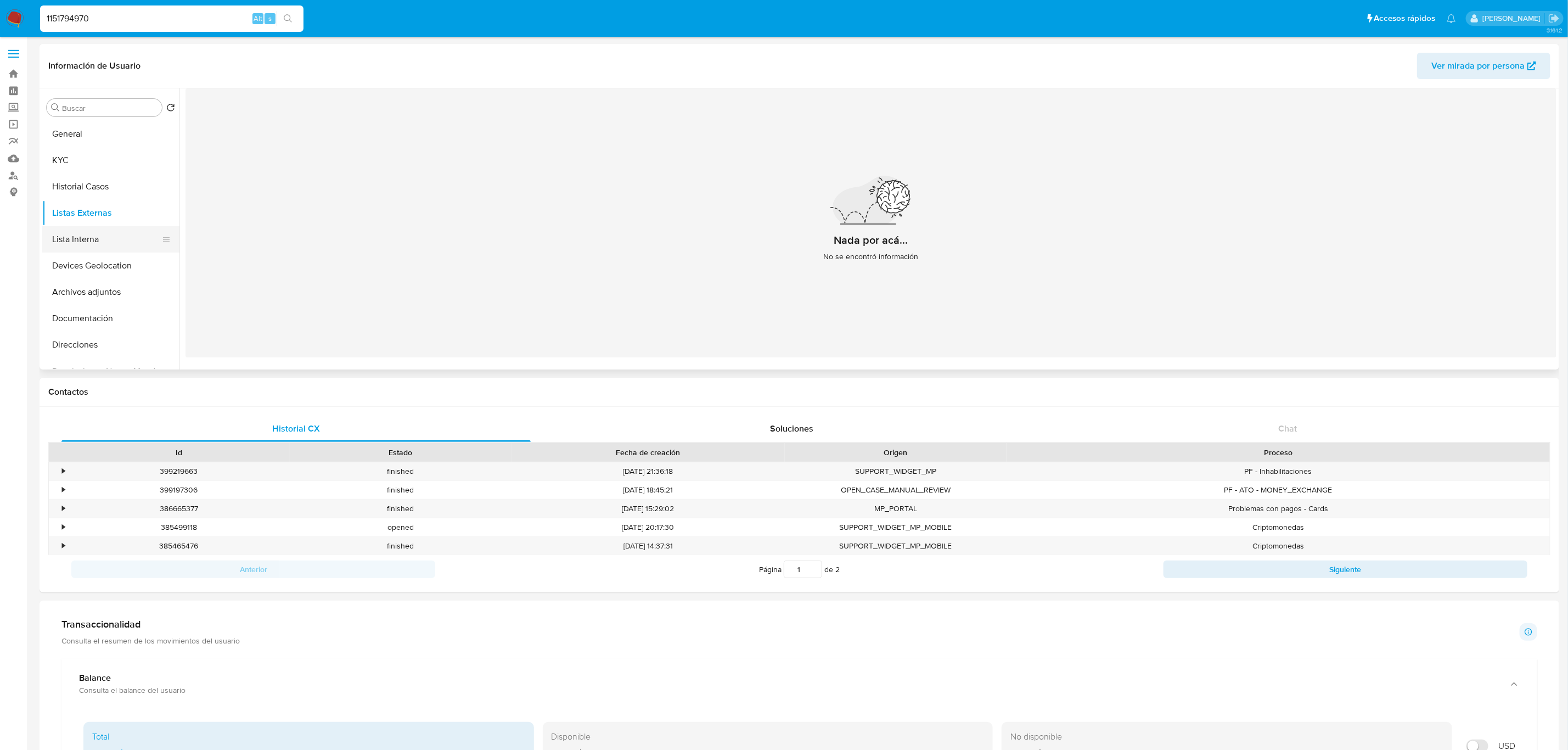
click at [101, 247] on button "Lista Interna" at bounding box center [106, 239] width 128 height 26
click at [102, 261] on button "Devices Geolocation" at bounding box center [106, 265] width 128 height 26
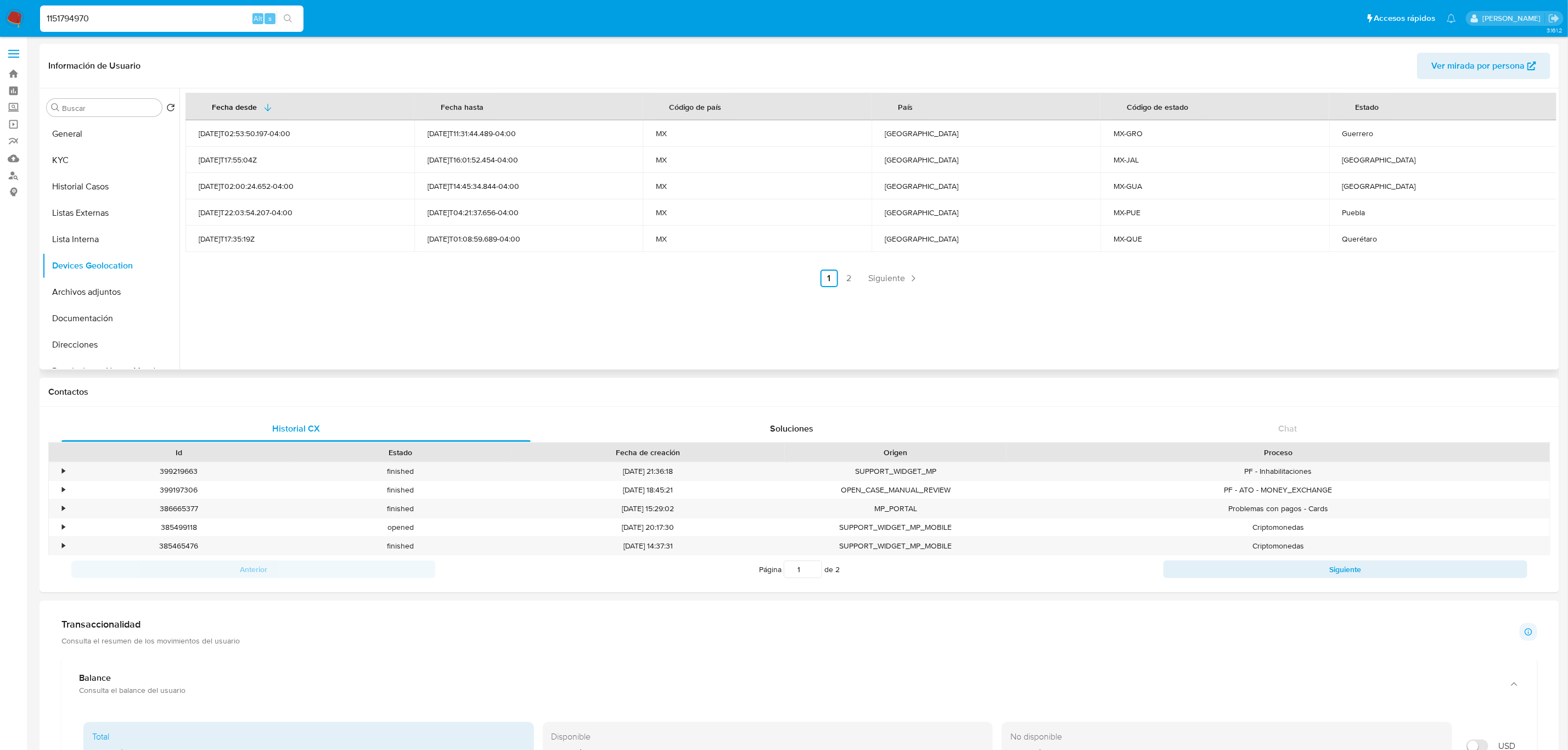
click at [891, 278] on span "Siguiente" at bounding box center [887, 278] width 36 height 9
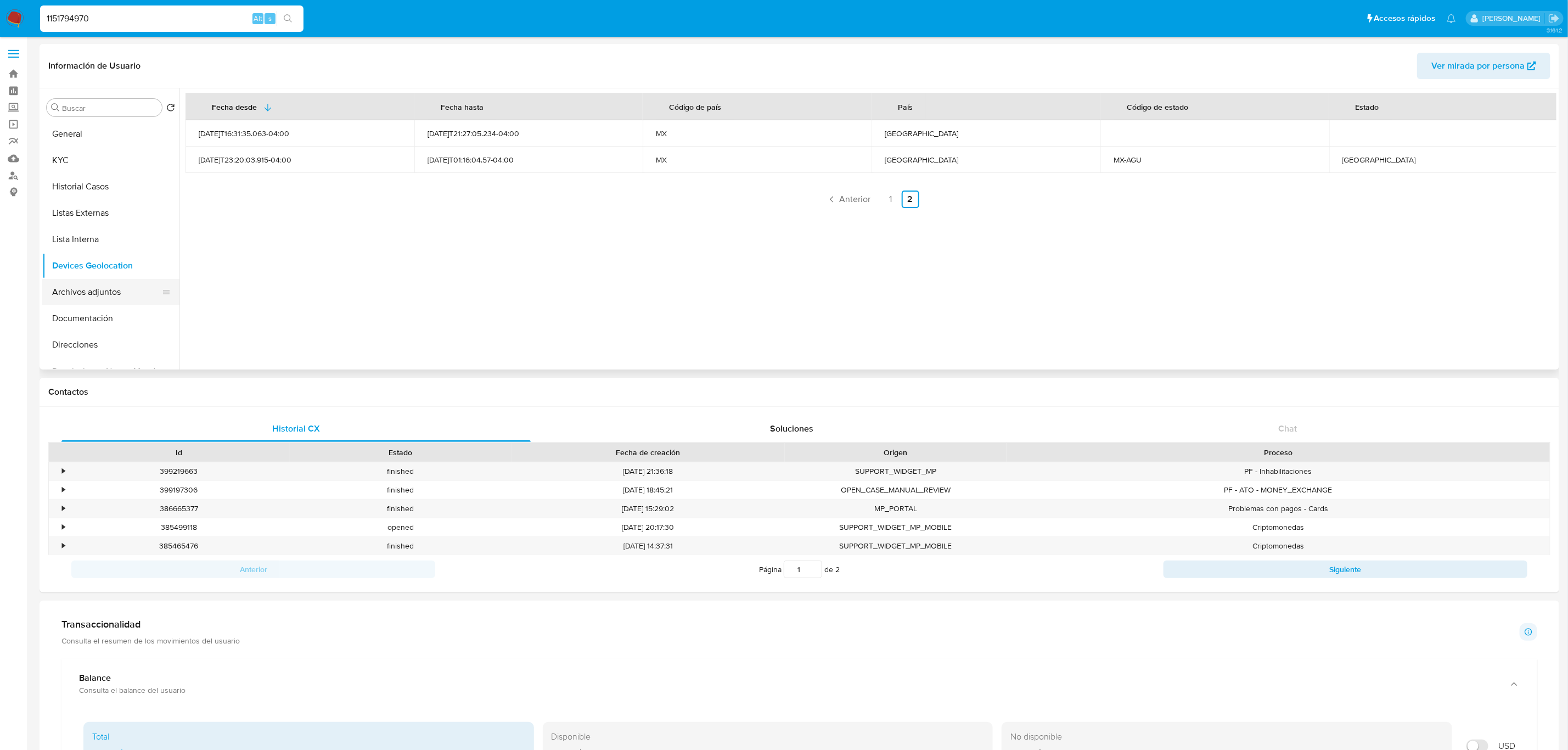
click at [112, 285] on button "Archivos adjuntos" at bounding box center [106, 292] width 128 height 26
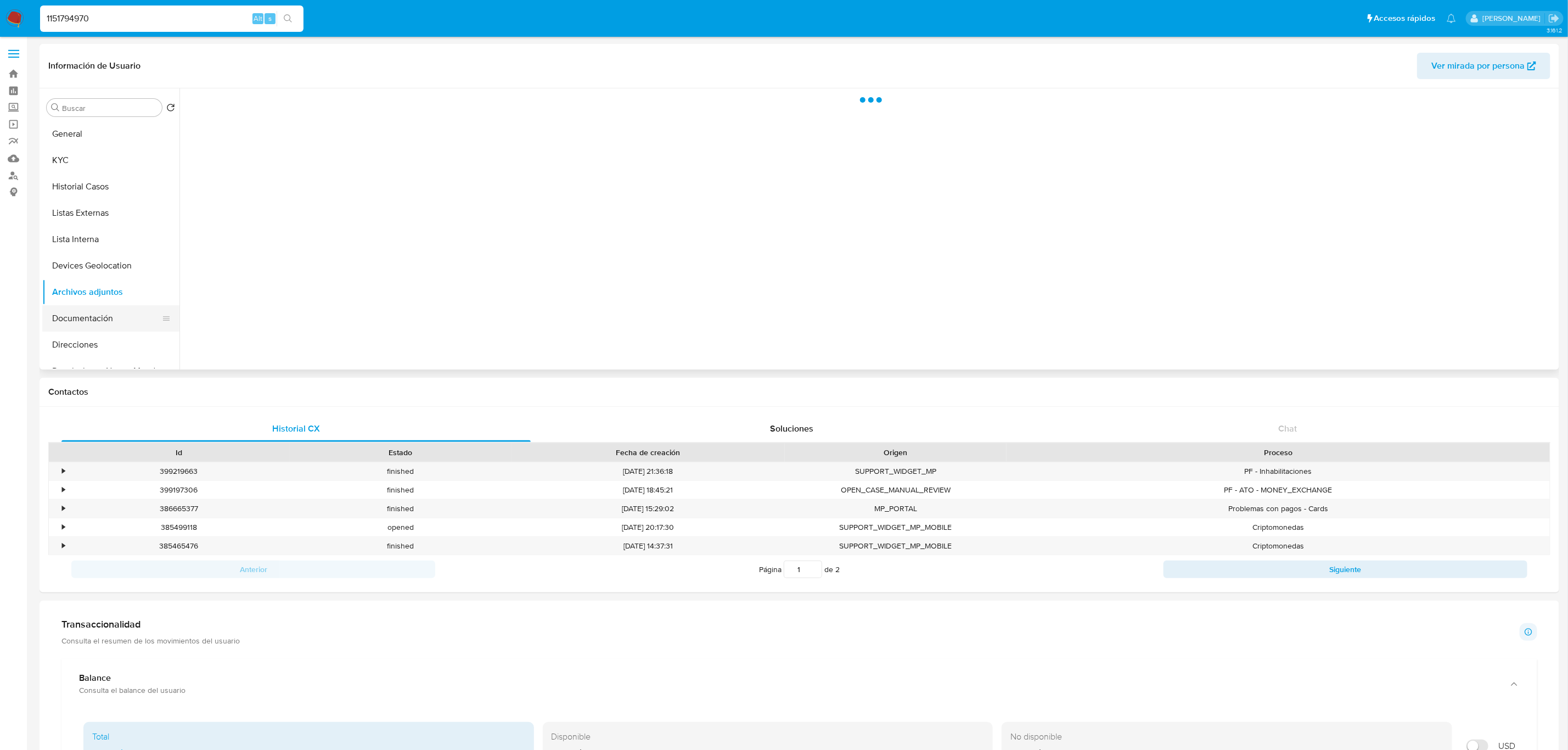
click at [98, 318] on button "Documentación" at bounding box center [106, 318] width 128 height 26
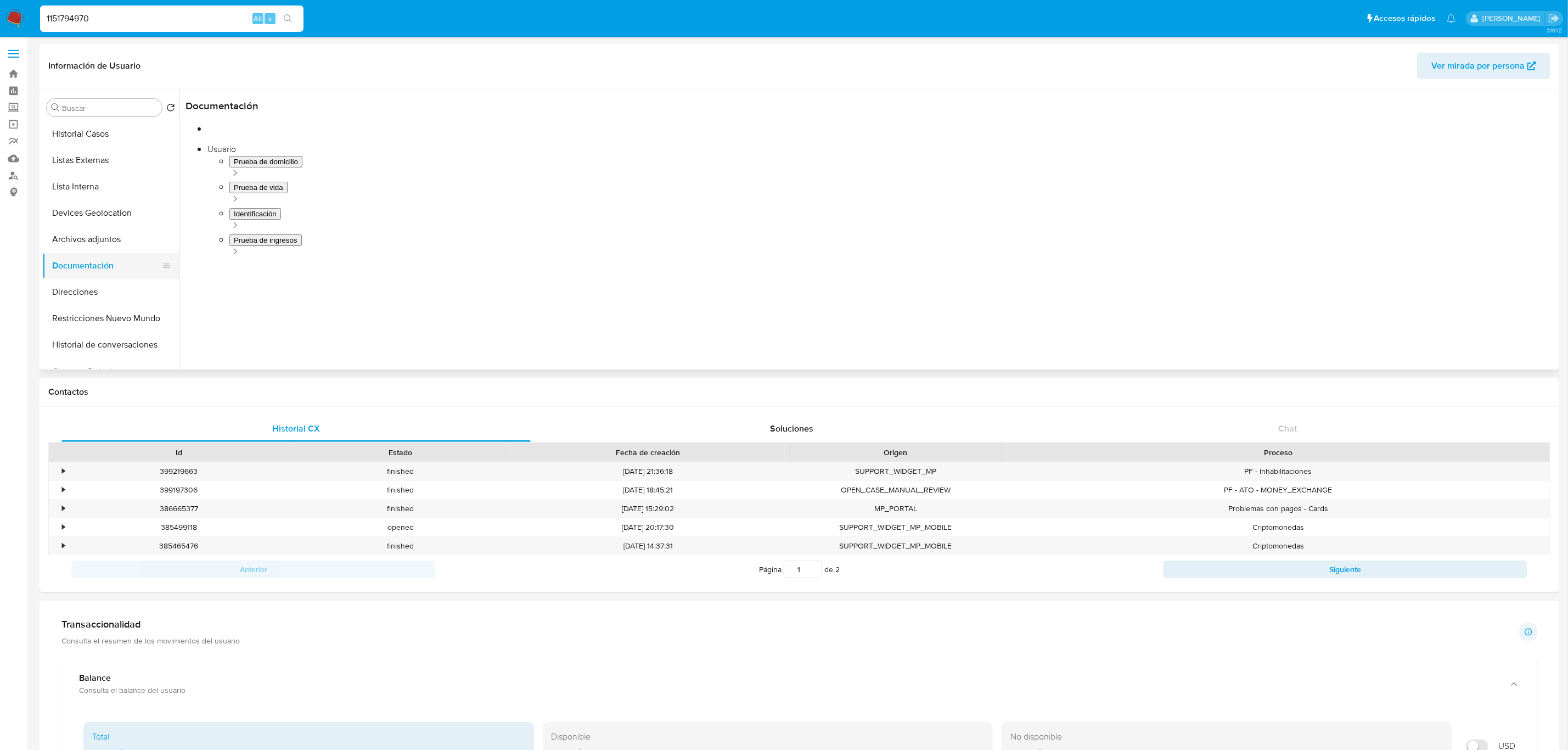
scroll to position [82, 0]
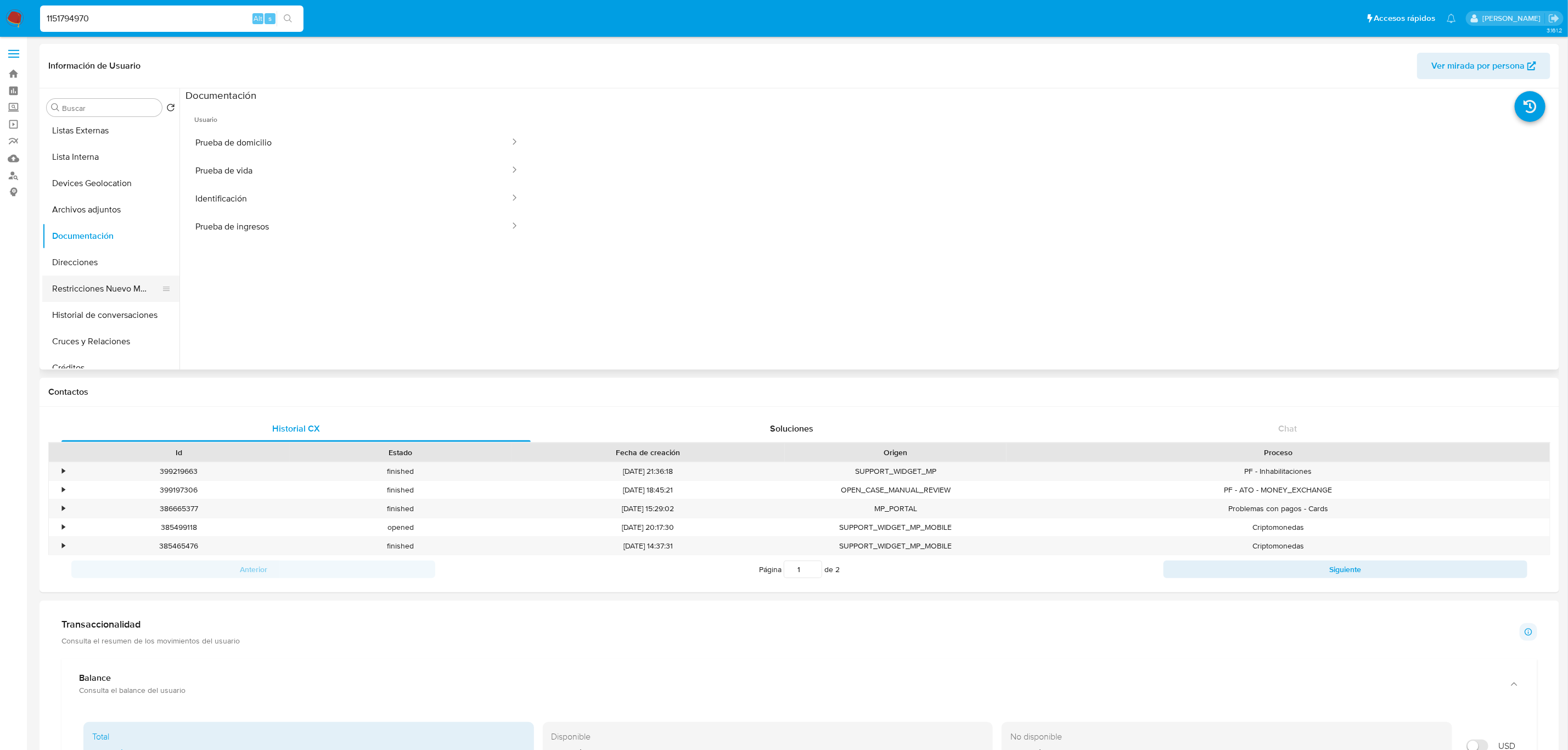
click at [107, 287] on button "Restricciones Nuevo Mundo" at bounding box center [106, 289] width 128 height 26
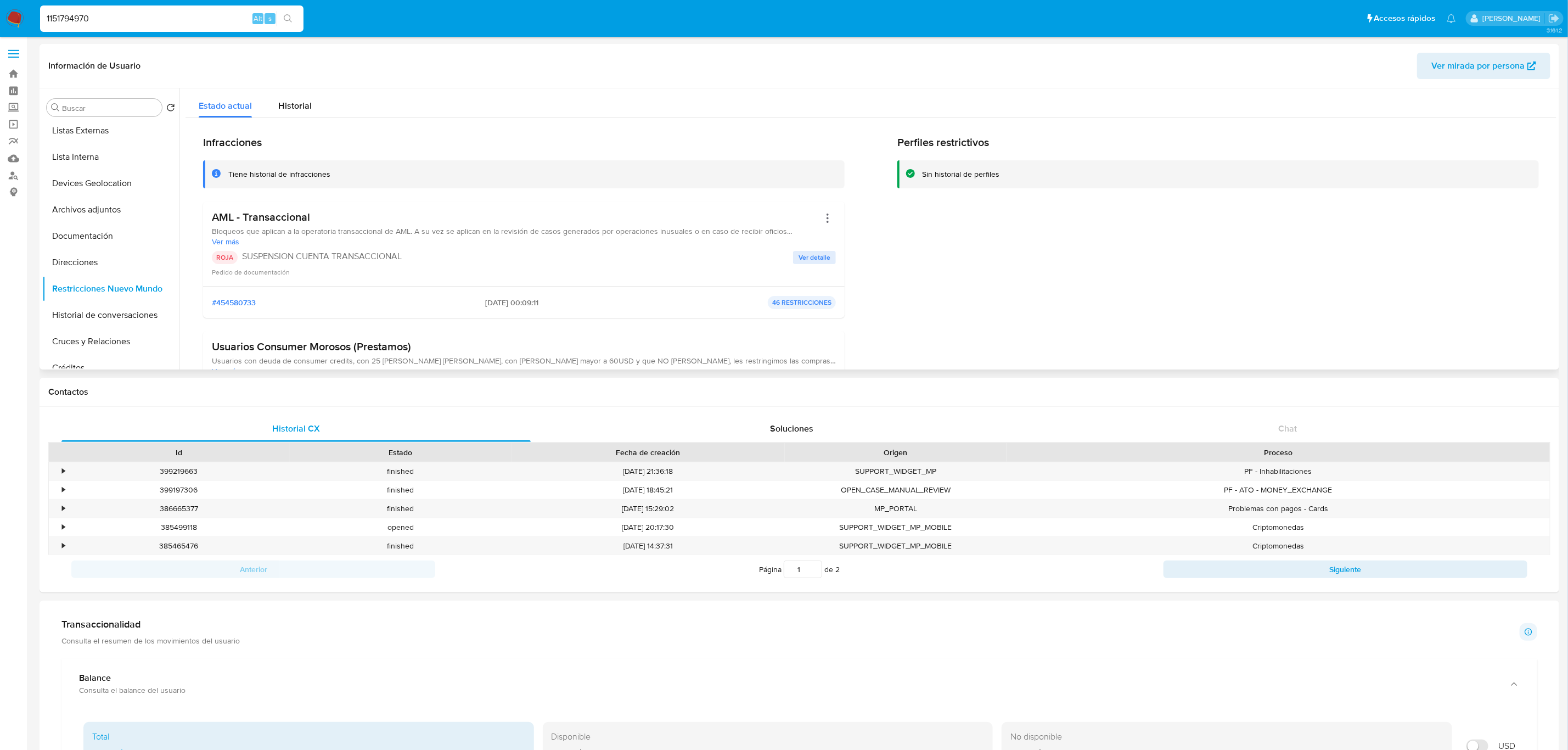
click at [819, 256] on span "Ver detalle" at bounding box center [814, 258] width 32 height 11
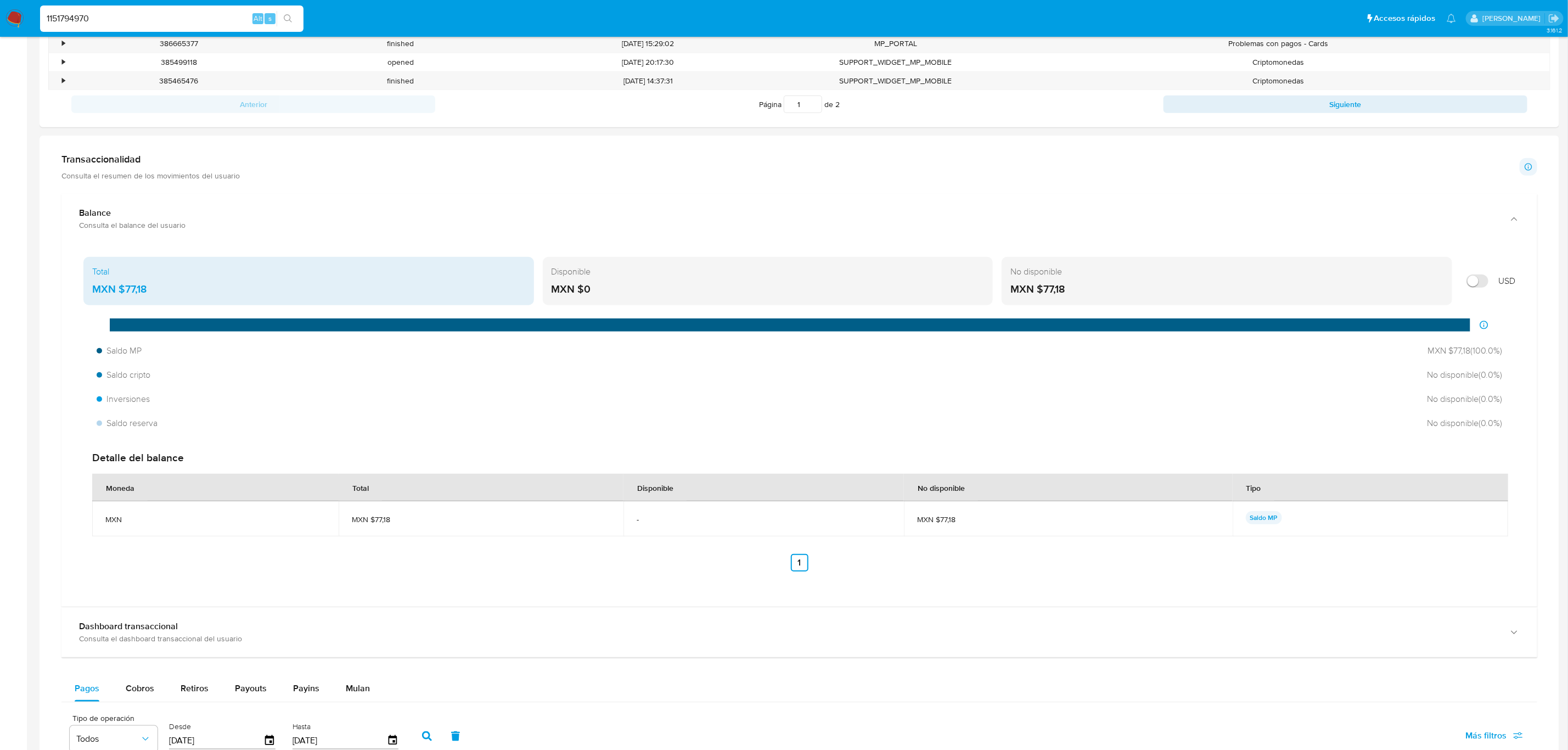
scroll to position [494, 0]
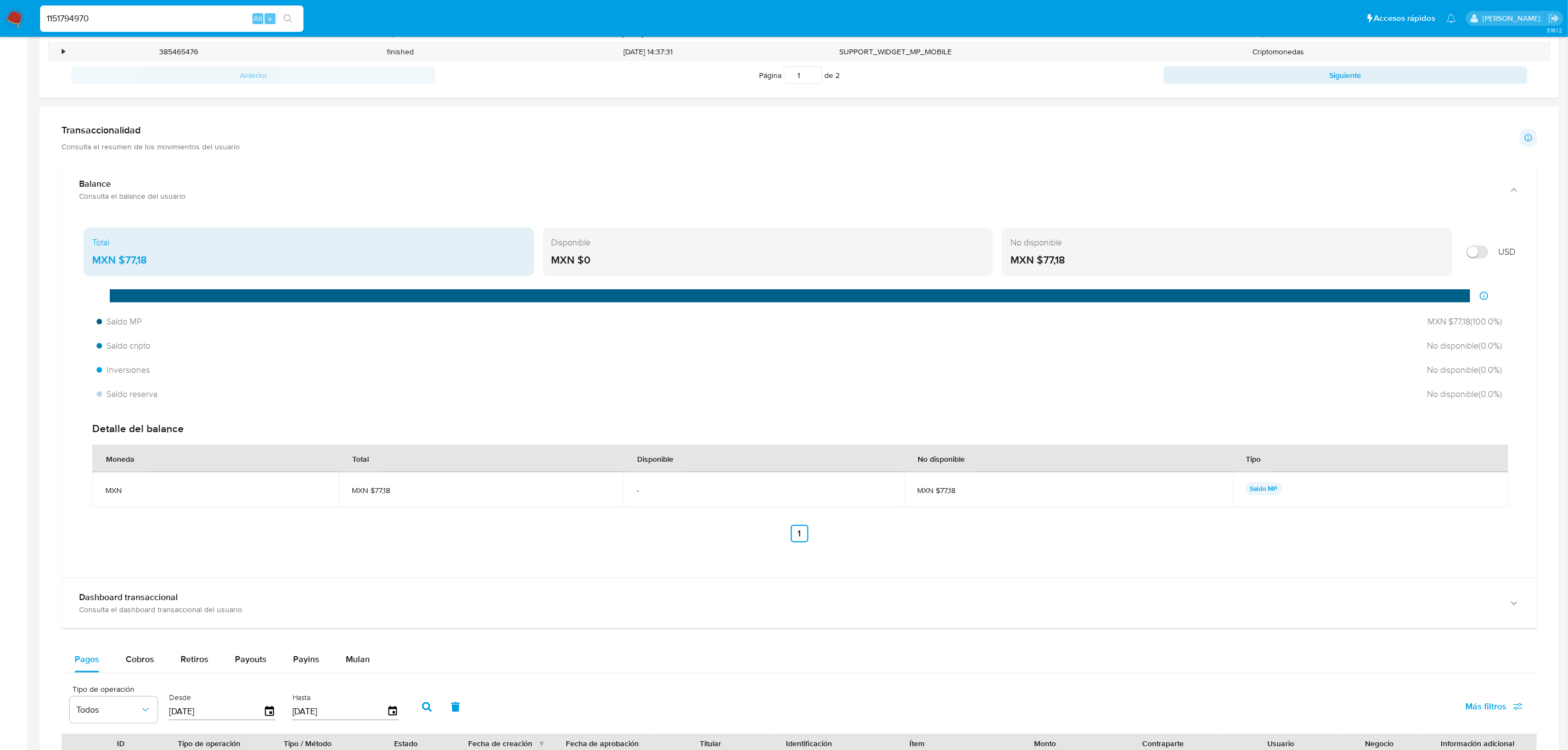
click at [174, 17] on input "1151794970" at bounding box center [172, 19] width 263 height 14
paste input "264449001"
type input "264449001"
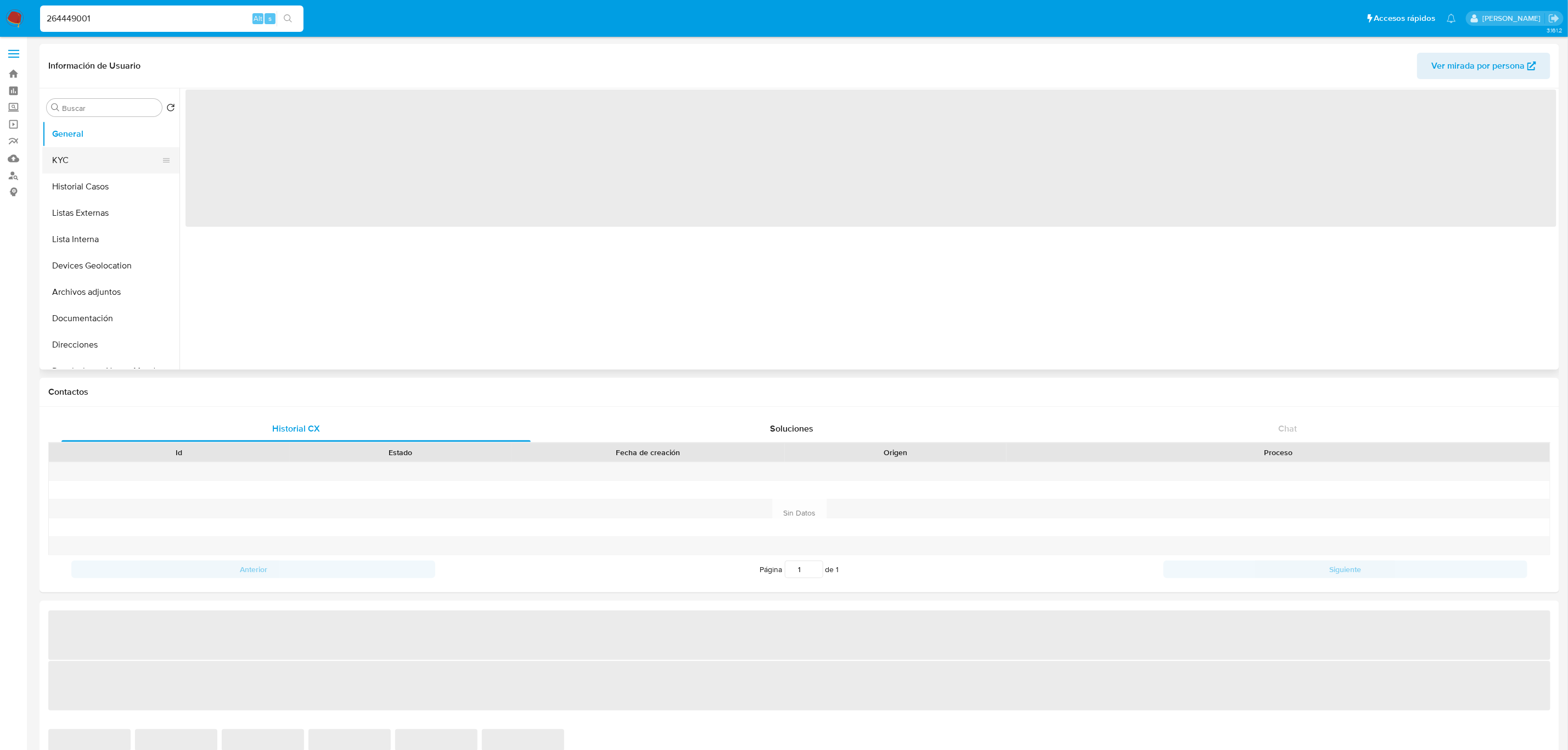
select select "10"
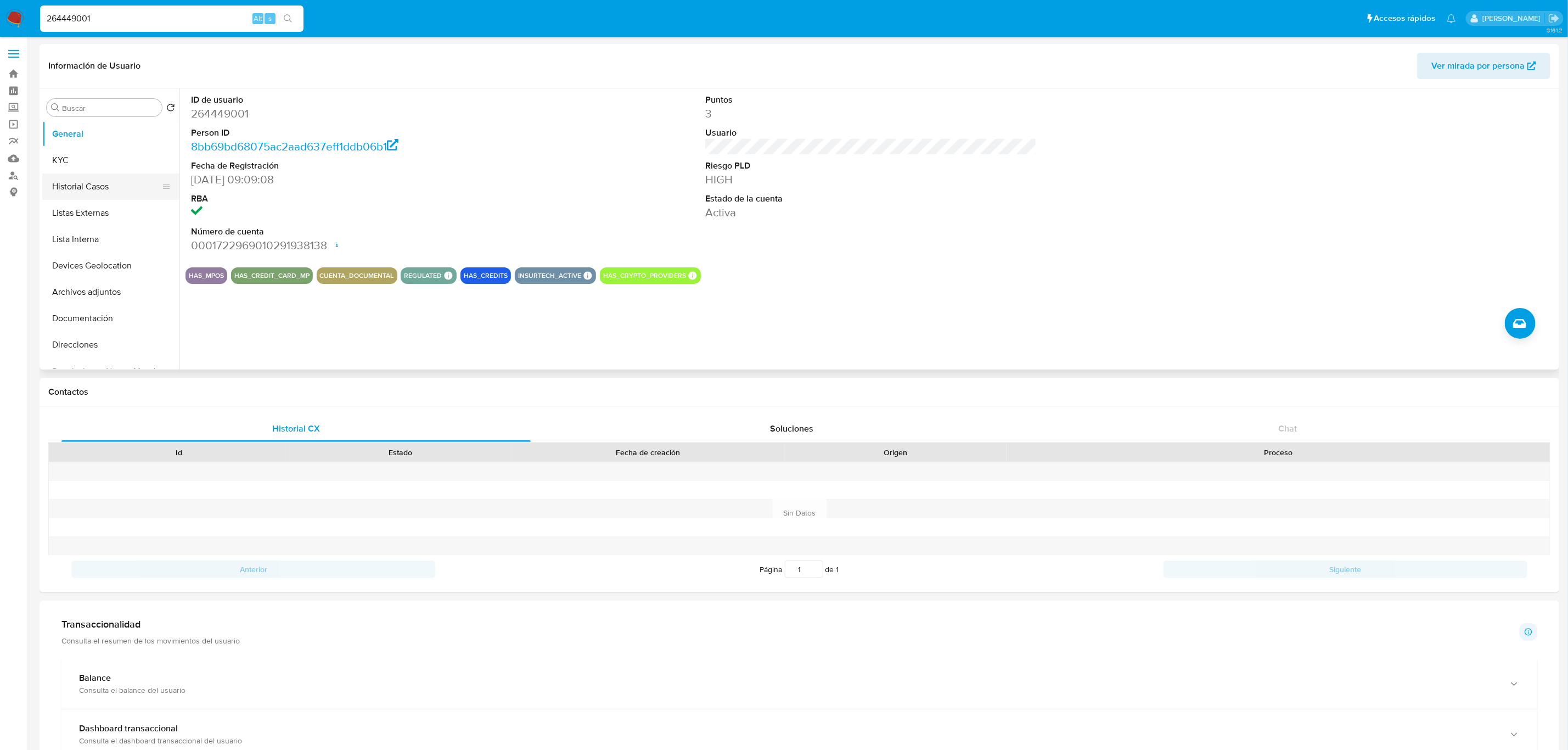
click at [71, 178] on button "Historial Casos" at bounding box center [106, 186] width 128 height 26
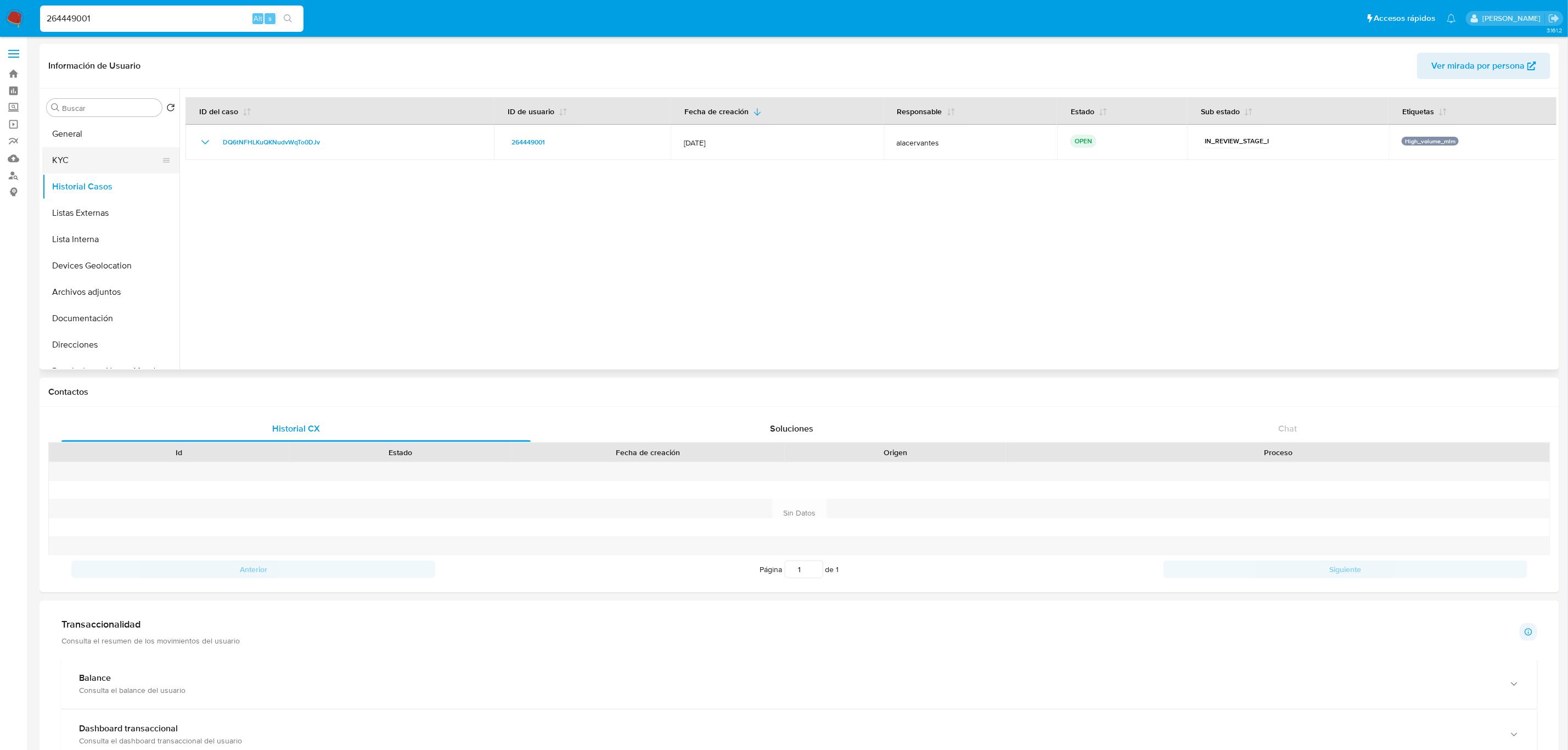
click at [73, 163] on button "KYC" at bounding box center [106, 160] width 128 height 26
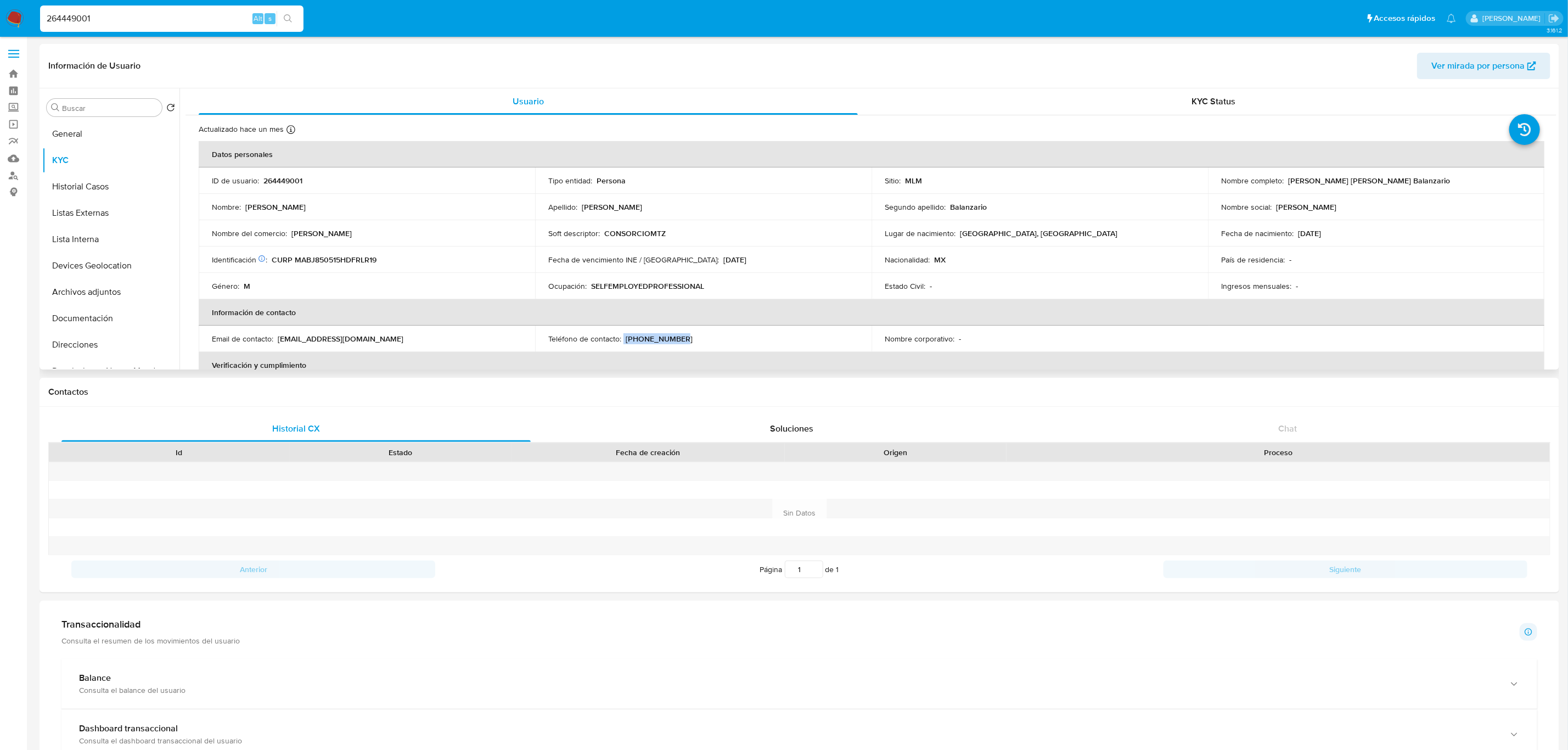
drag, startPoint x: 622, startPoint y: 339, endPoint x: 690, endPoint y: 338, distance: 68.0
click at [689, 335] on div "Teléfono de contacto : (55) 34002683" at bounding box center [703, 339] width 310 height 10
copy div "(55) 34002683"
drag, startPoint x: 277, startPoint y: 335, endPoint x: 388, endPoint y: 335, distance: 111.0
click at [388, 335] on div "Email de contacto : jorgedavidmtzb@gmail.com" at bounding box center [366, 339] width 310 height 10
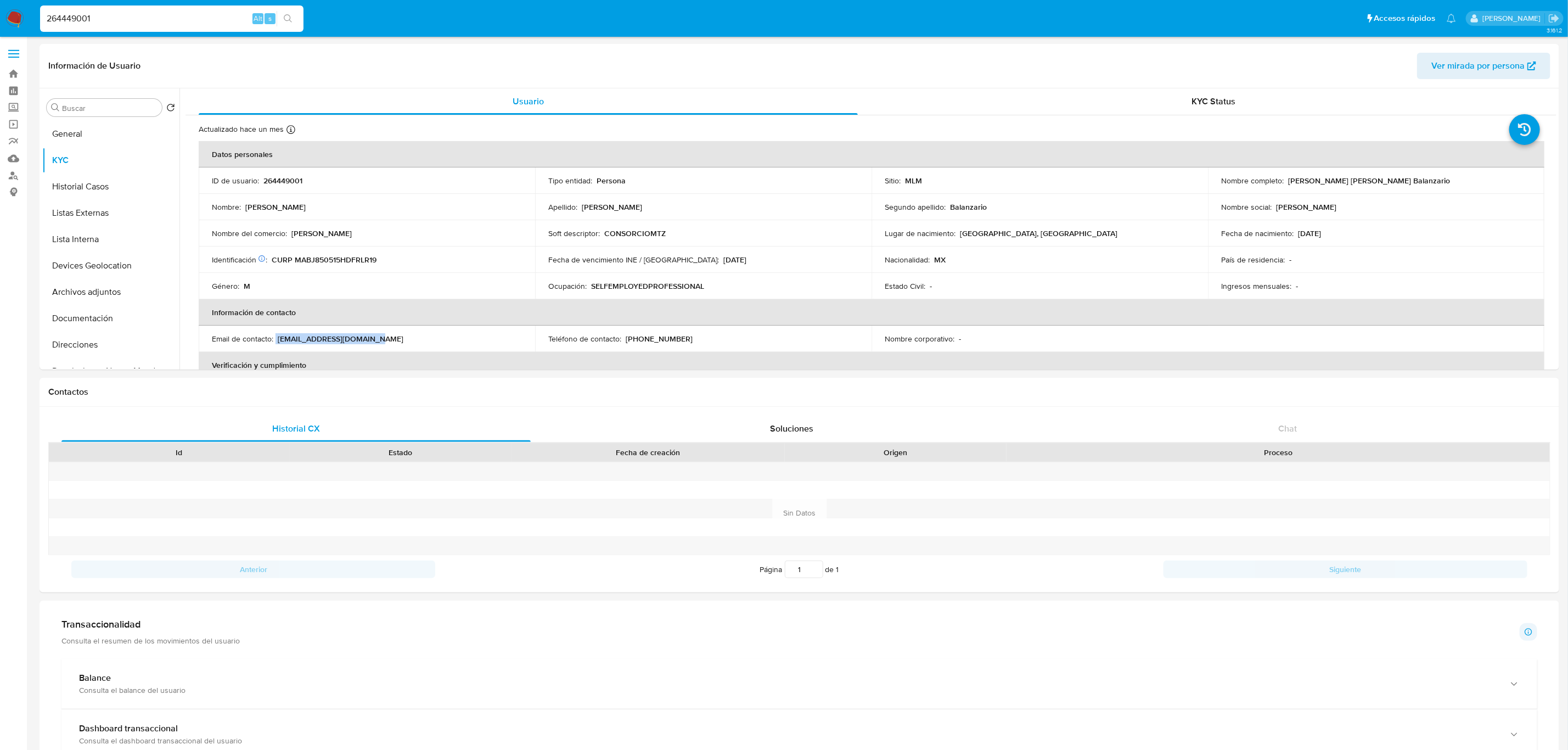
copy div "jorgedavidmtzb@gmail.com"
click at [96, 125] on button "General" at bounding box center [106, 133] width 128 height 26
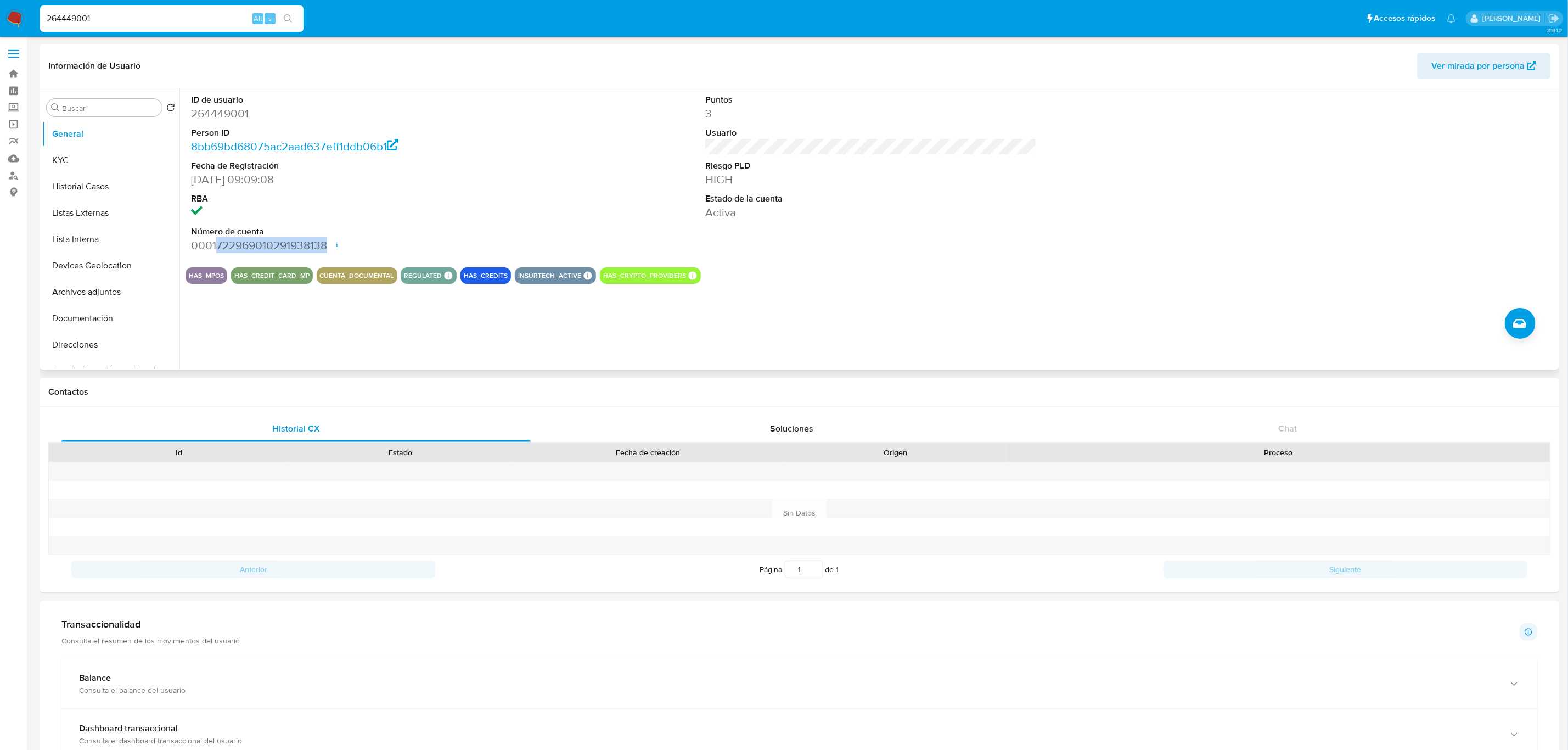
drag, startPoint x: 216, startPoint y: 243, endPoint x: 330, endPoint y: 243, distance: 114.0
click at [330, 243] on dd "0001722969010291938138 Fecha de apertura 19/02/2024 19:37 Estado ACTIVE" at bounding box center [357, 245] width 332 height 15
copy dd "722969010291938138"
click at [109, 315] on button "Documentación" at bounding box center [106, 318] width 128 height 26
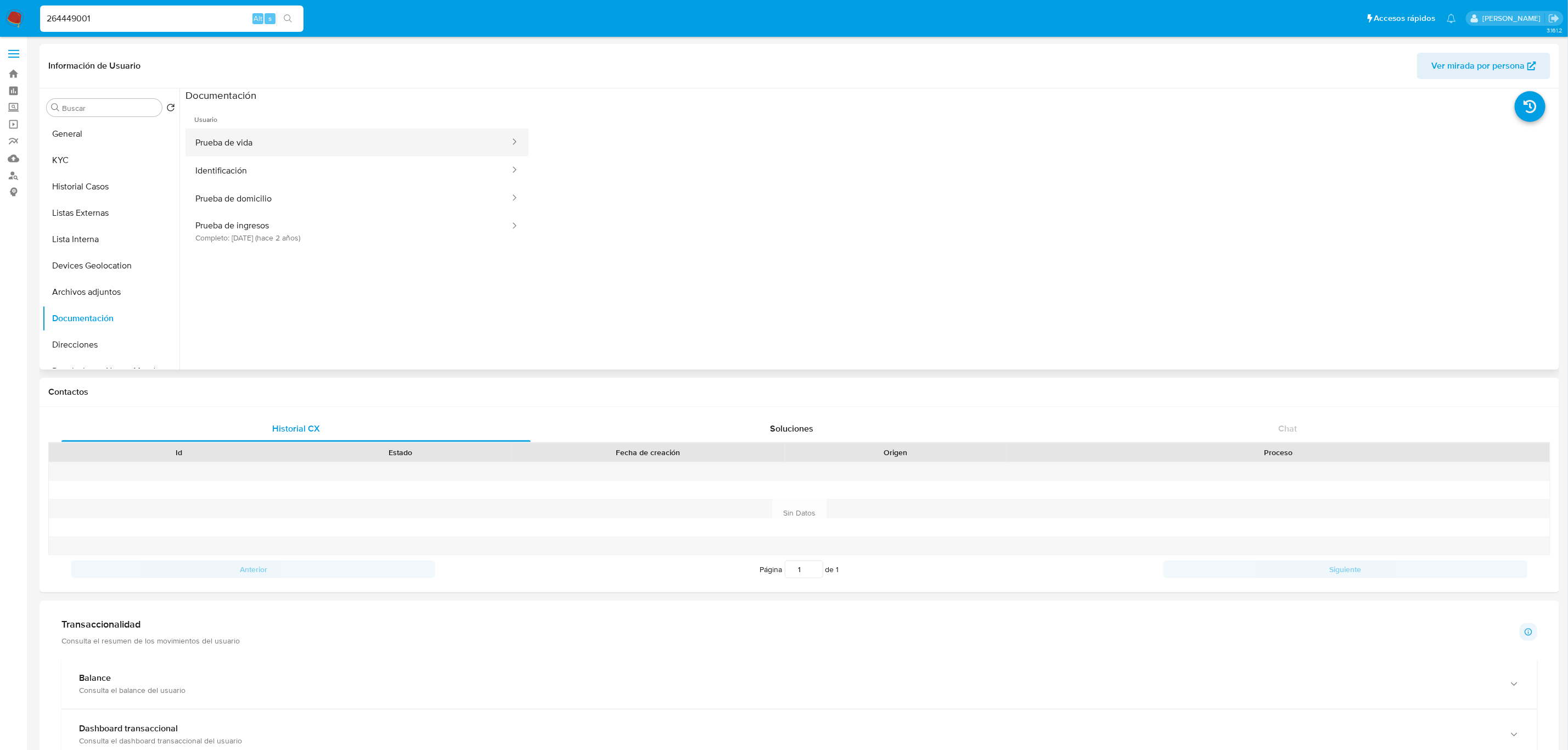
click at [255, 145] on button "Prueba de vida" at bounding box center [348, 142] width 326 height 28
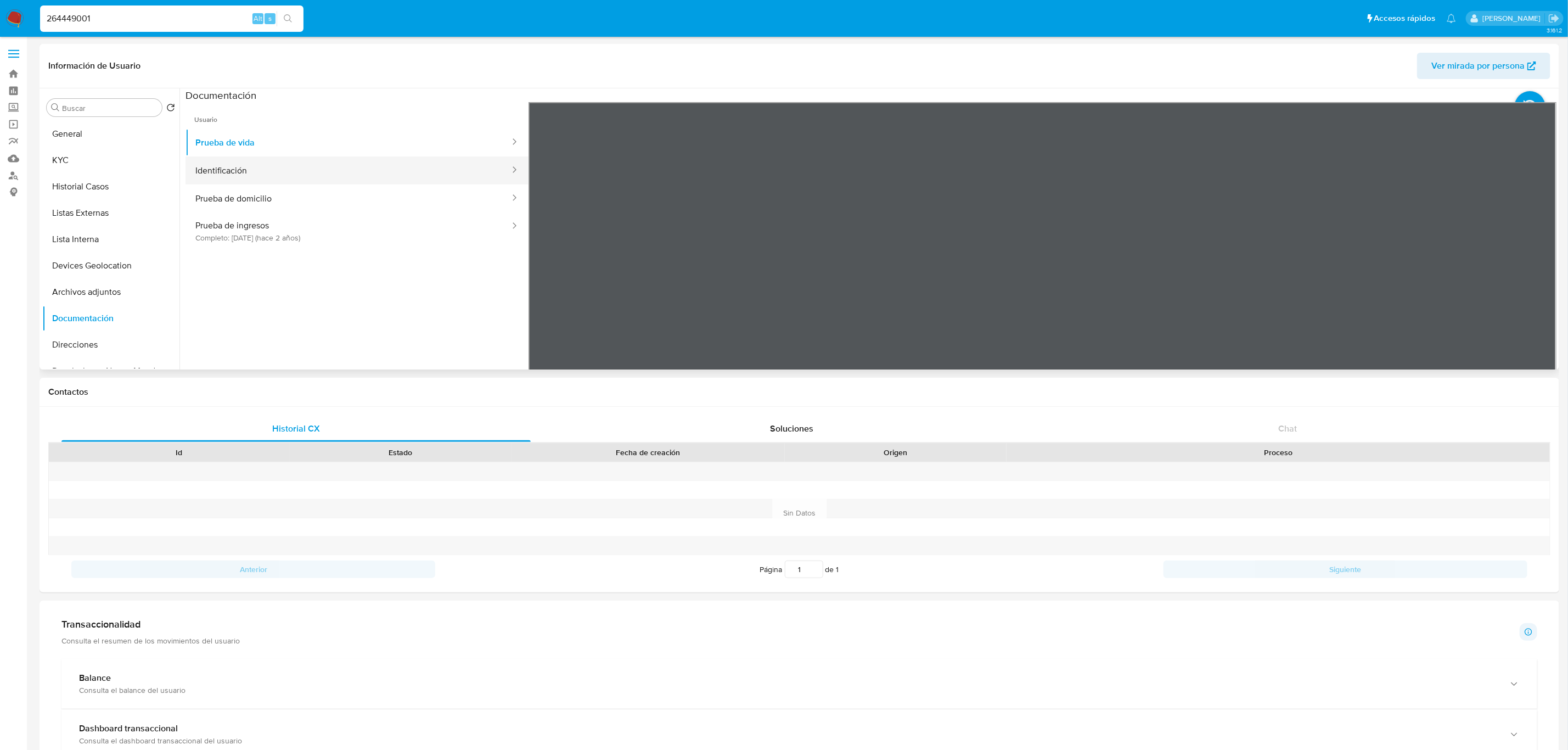
click at [298, 180] on button "Identificación" at bounding box center [348, 170] width 326 height 28
click at [287, 200] on button "Prueba de domicilio" at bounding box center [348, 198] width 326 height 28
click at [379, 235] on button "Prueba de ingresos Completo: 17/01/2024 (hace 2 años)" at bounding box center [348, 231] width 326 height 37
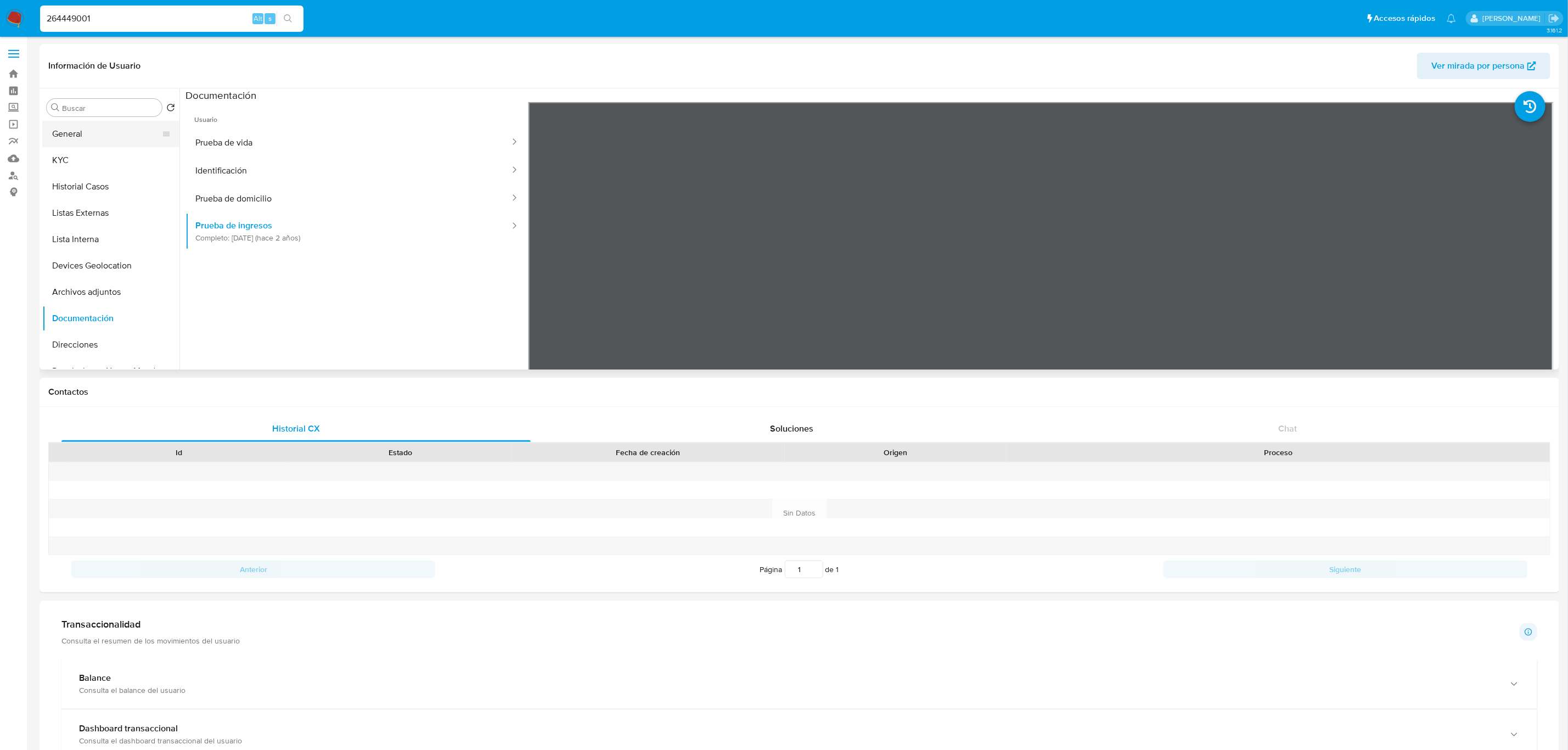
click at [90, 142] on button "General" at bounding box center [106, 133] width 128 height 26
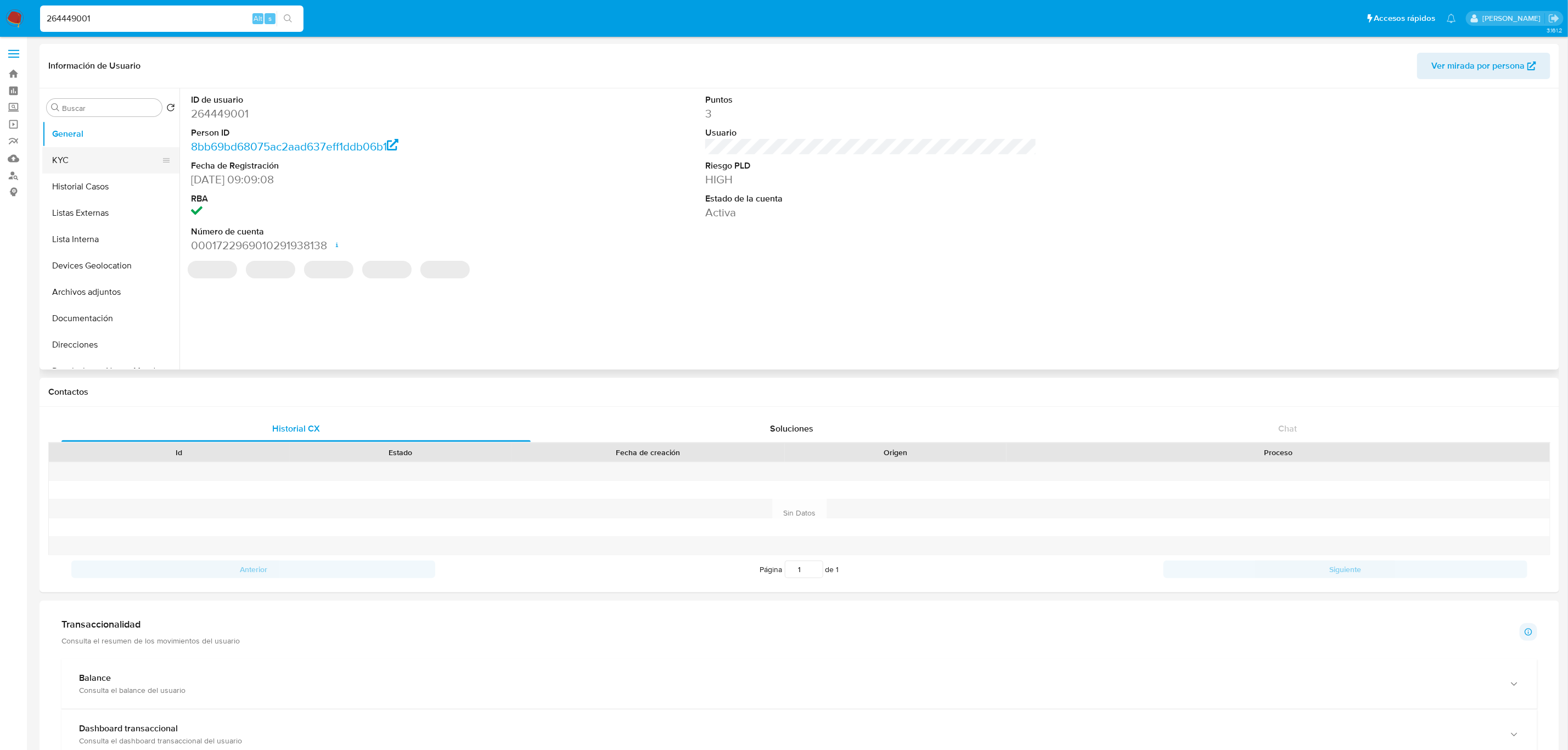
click at [102, 171] on button "KYC" at bounding box center [106, 160] width 128 height 26
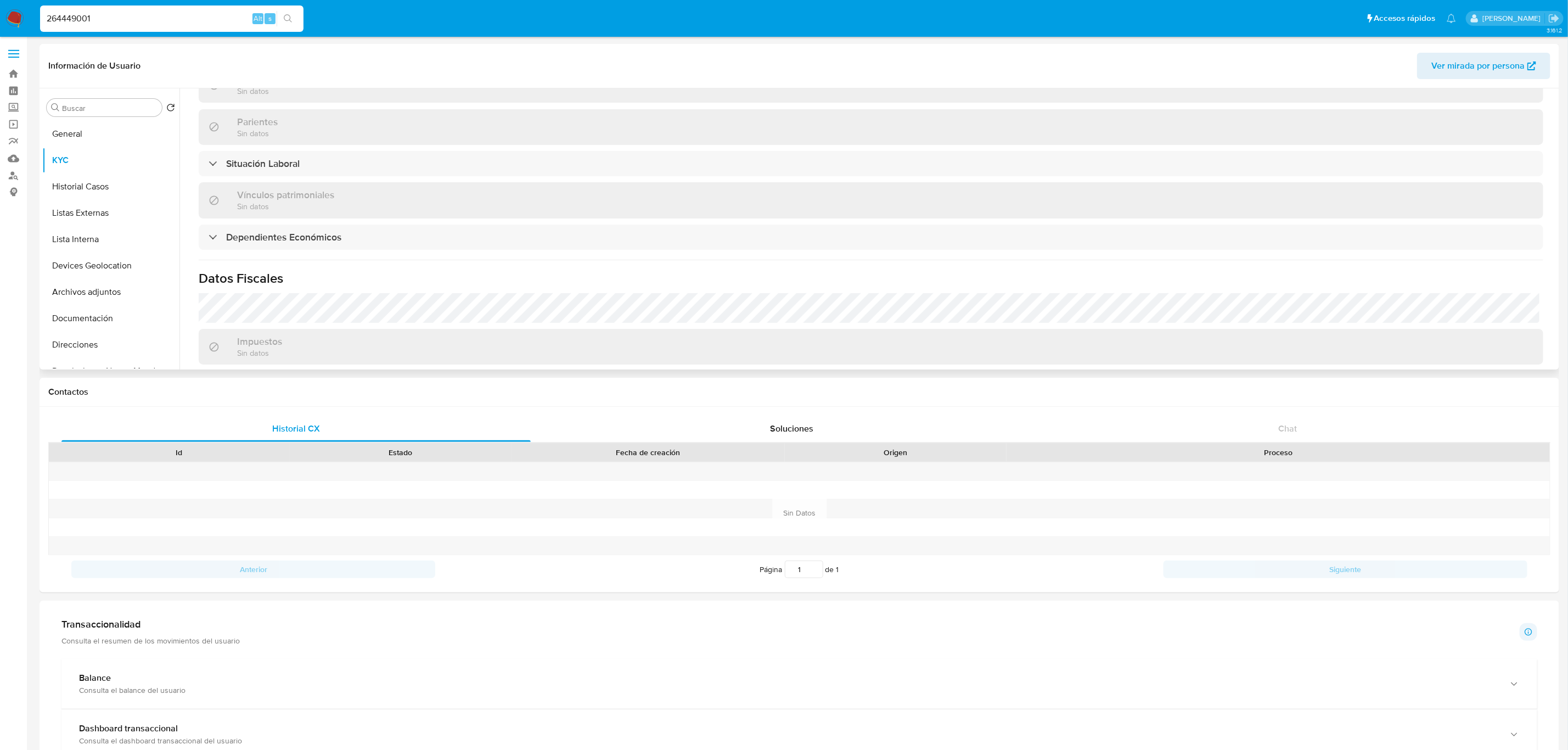
scroll to position [657, 0]
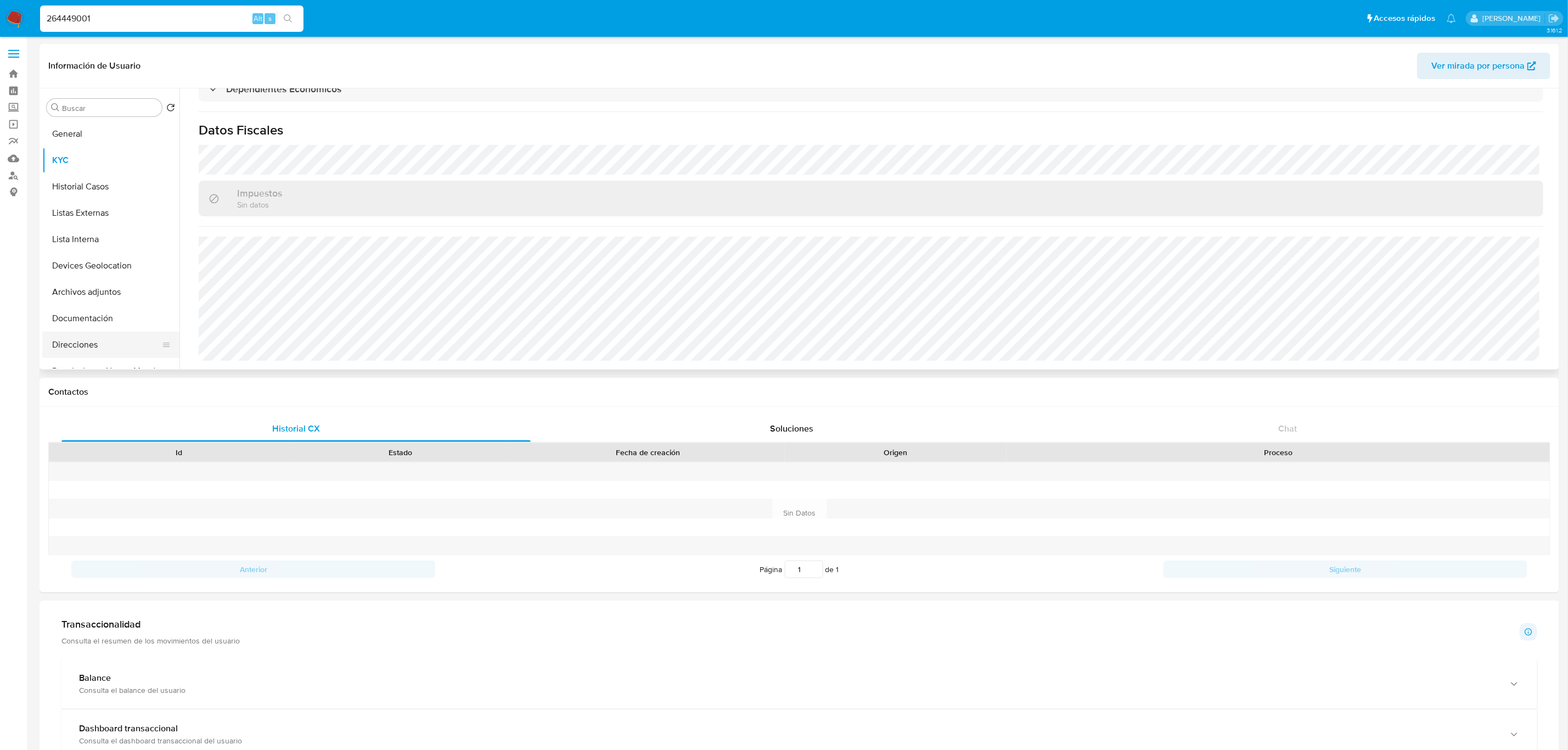
click at [107, 350] on button "Direcciones" at bounding box center [106, 344] width 128 height 26
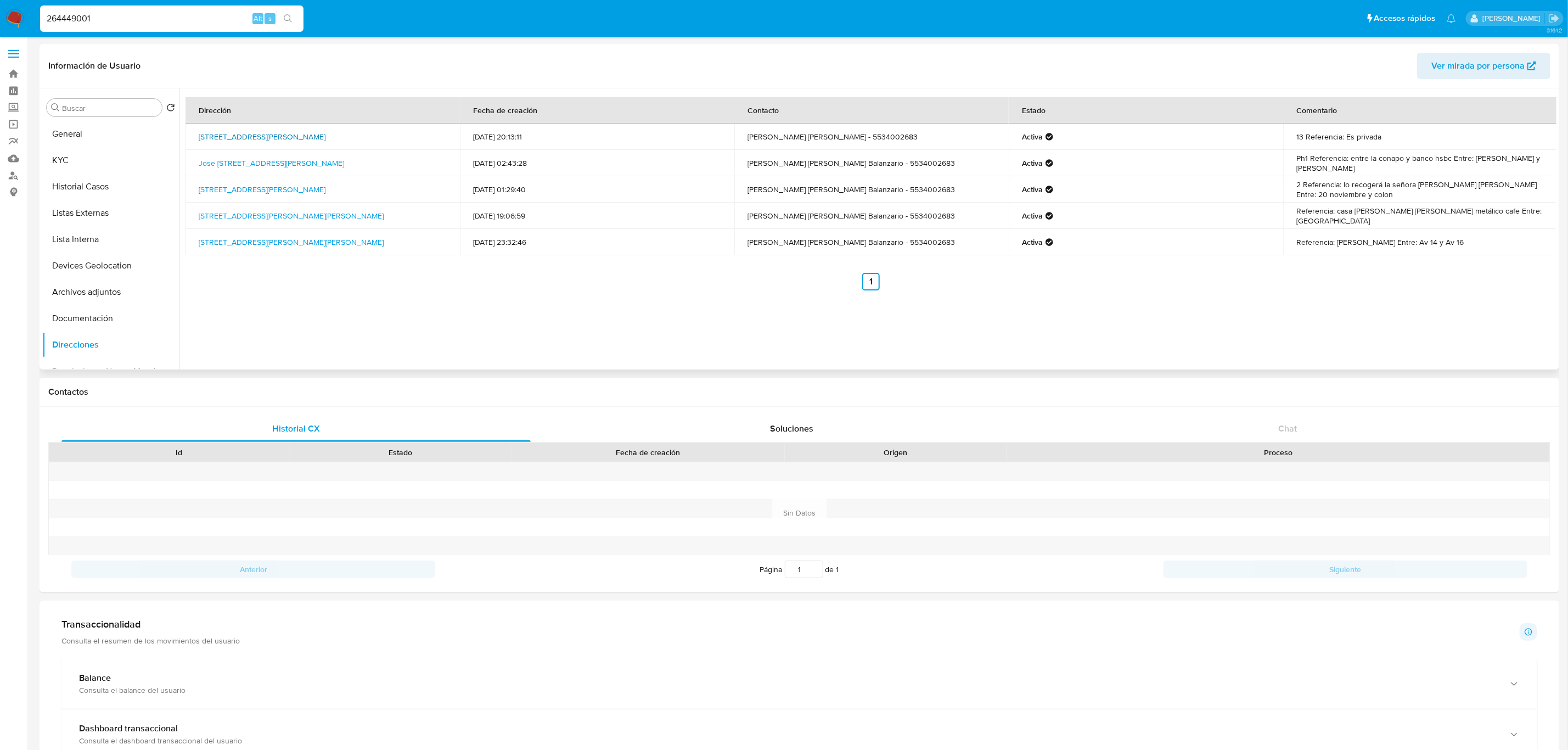
click at [326, 135] on link "Calle General Leandro Valle 13, Naucalpan, Estado De México, 53840, Mexico 13" at bounding box center [262, 136] width 127 height 11
click at [292, 165] on td "Jose Maria Vertiz 882, Benito Juárez, Distrito Federal, 03020, Mexico 882" at bounding box center [323, 163] width 274 height 26
click at [293, 162] on link "Jose Maria Vertiz 882, Benito Juárez, Distrito Federal, 03020, Mexico 882" at bounding box center [271, 163] width 145 height 11
click at [308, 188] on link "San Felipe 4, Atotonilco El Alto, Jalisco, 47750, Mexico 4" at bounding box center [262, 189] width 127 height 11
click at [330, 240] on link "Calle 29 166, Venustiano Carranza, Distrito Federal, 15000, Mexico 166" at bounding box center [291, 242] width 185 height 11
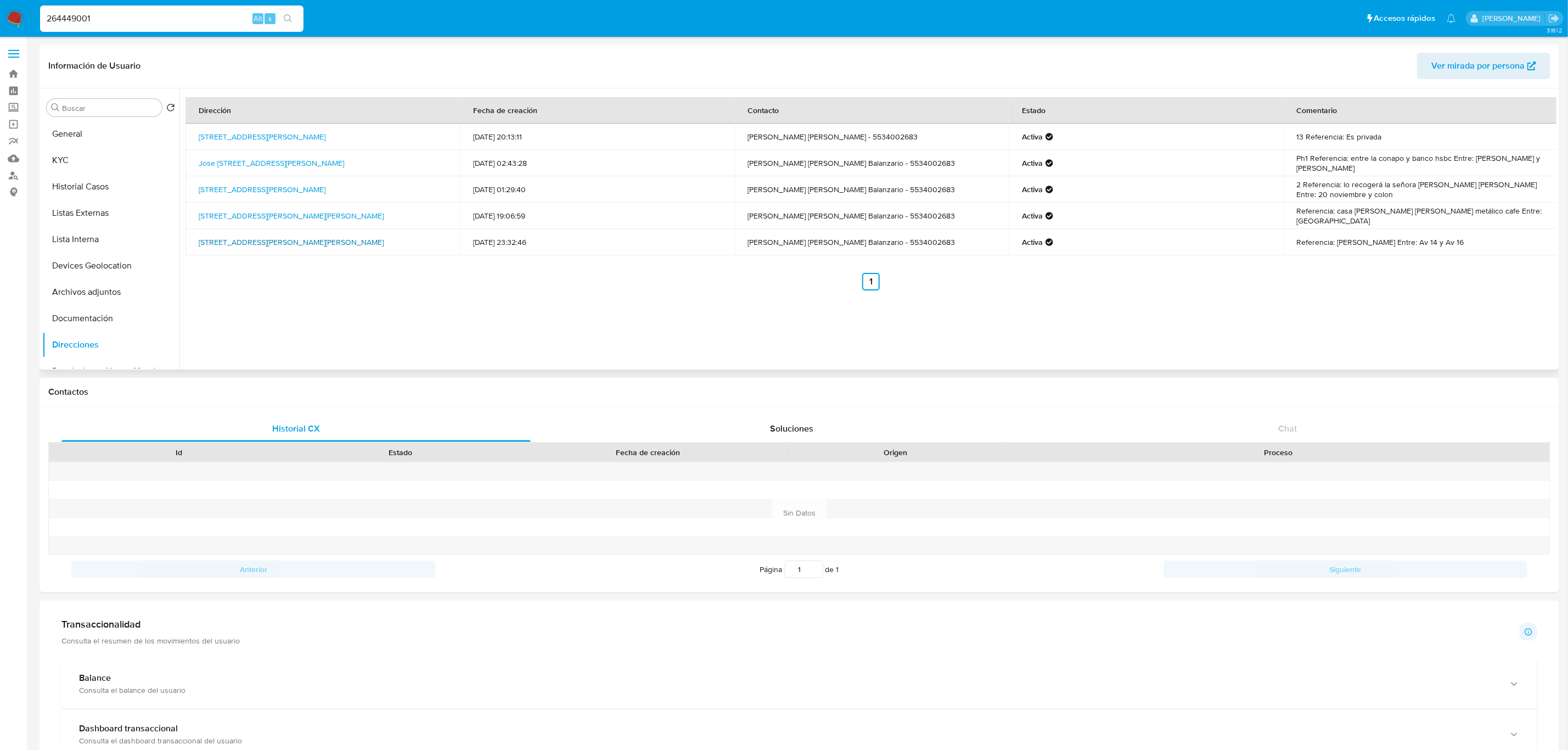
click at [292, 238] on link "Calle 29 166, Venustiano Carranza, Distrito Federal, 15000, Mexico 166" at bounding box center [291, 242] width 185 height 11
click at [122, 234] on button "Lista Interna" at bounding box center [106, 239] width 128 height 26
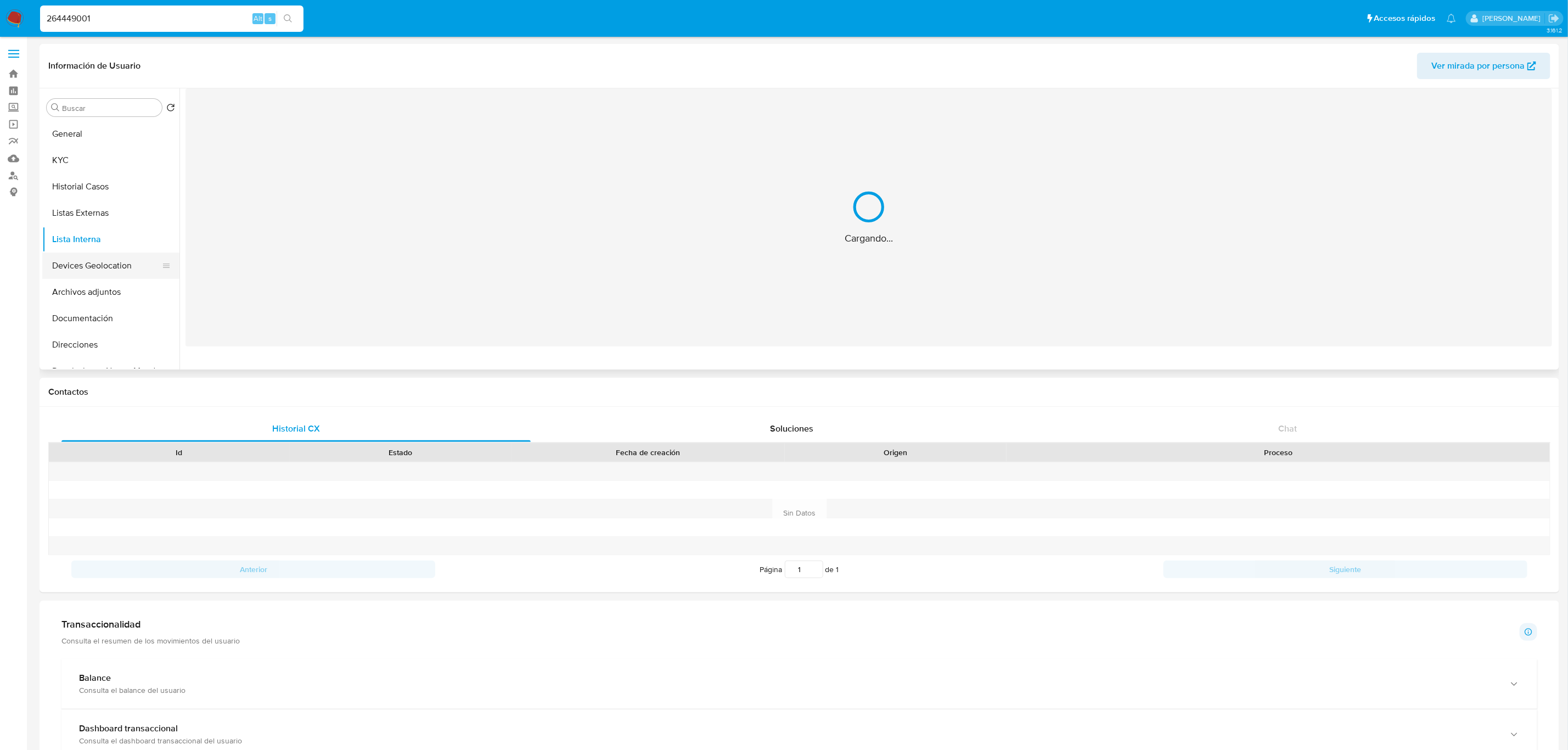
click at [122, 254] on button "Devices Geolocation" at bounding box center [106, 265] width 128 height 26
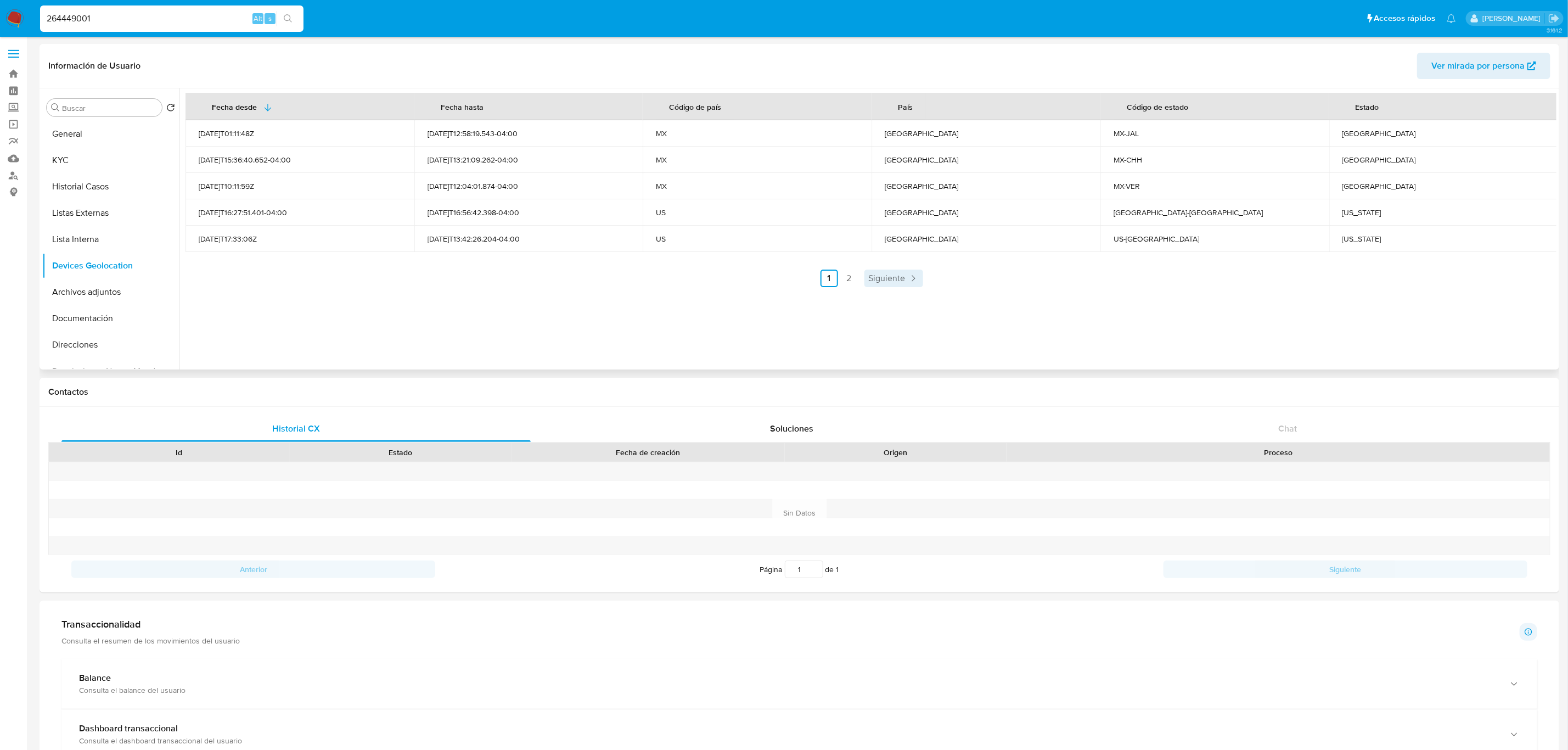
click at [889, 285] on link "Siguiente" at bounding box center [894, 278] width 59 height 17
click at [858, 274] on span "Anterior" at bounding box center [855, 278] width 31 height 9
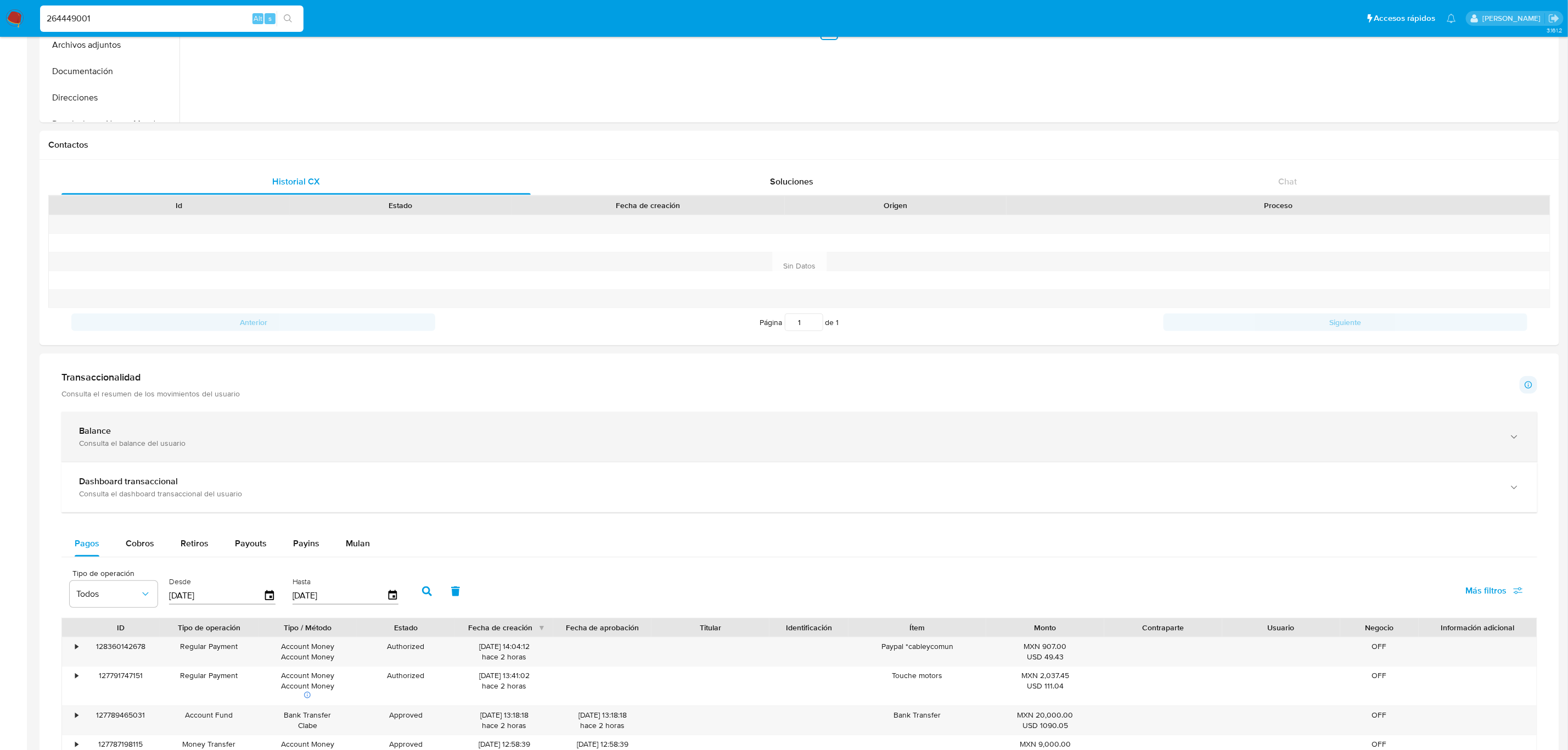
click at [442, 436] on div "Balance" at bounding box center [789, 431] width 1419 height 11
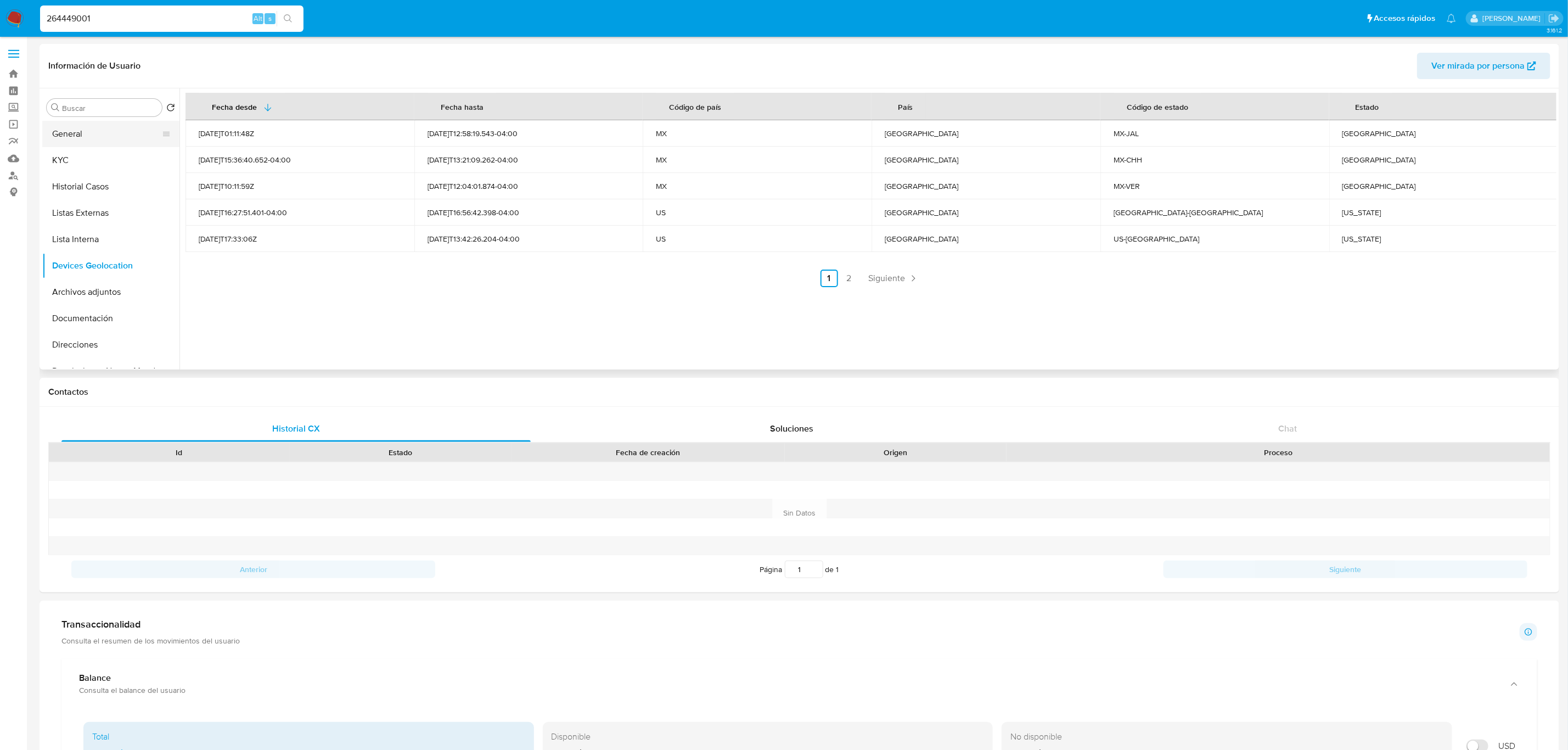
click at [81, 130] on button "General" at bounding box center [106, 133] width 128 height 26
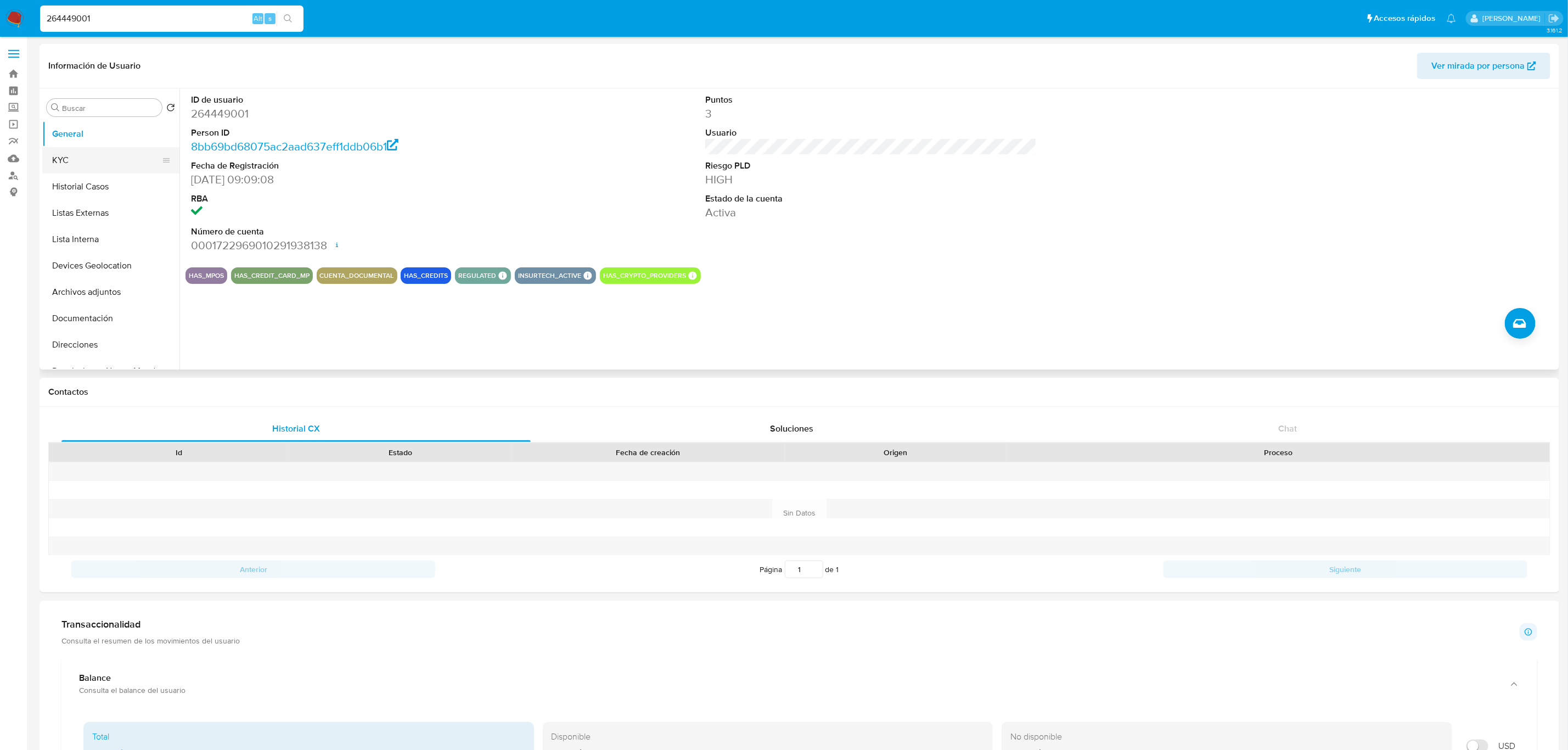
click at [71, 156] on button "KYC" at bounding box center [106, 160] width 128 height 26
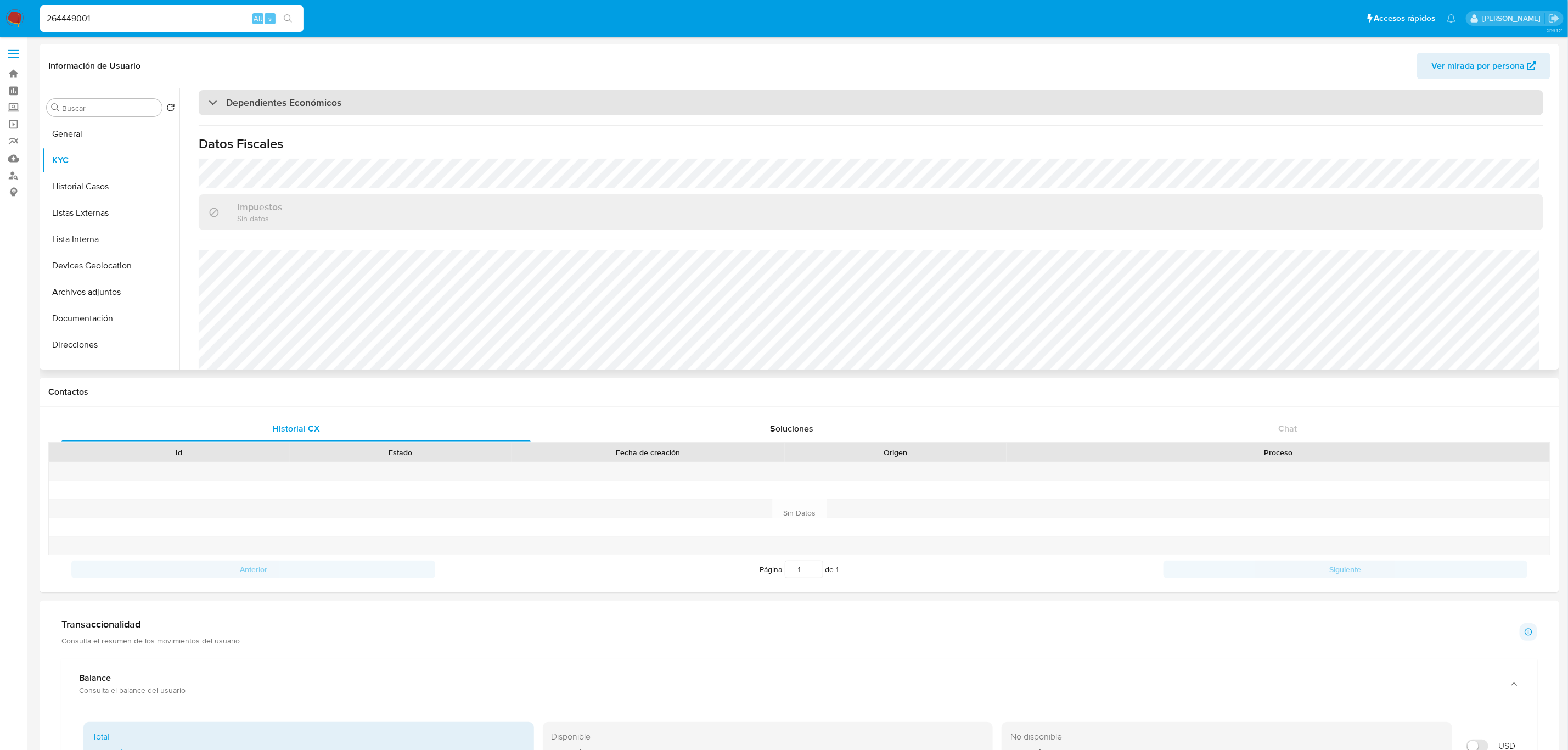
scroll to position [657, 0]
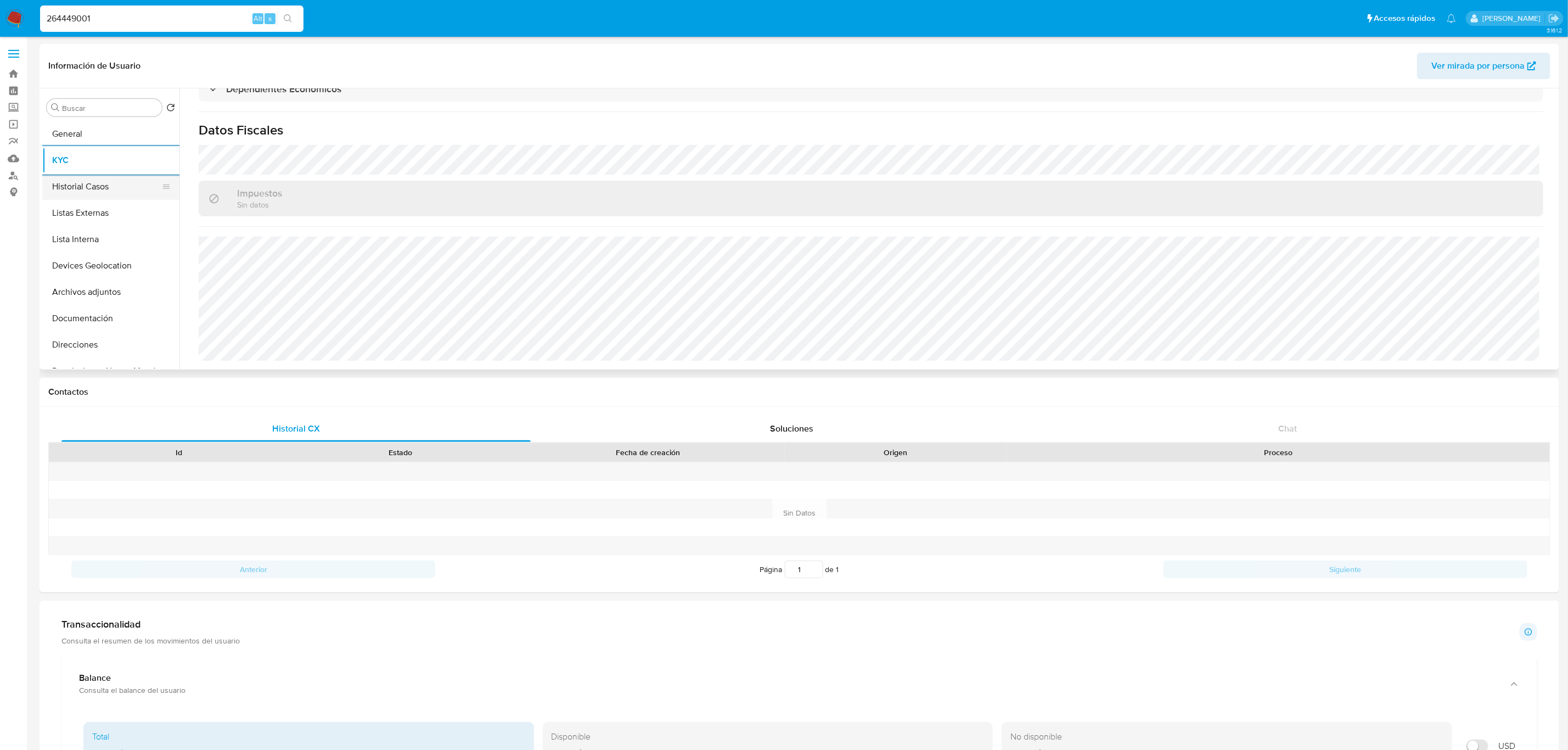
click at [109, 196] on button "Historial Casos" at bounding box center [106, 186] width 128 height 26
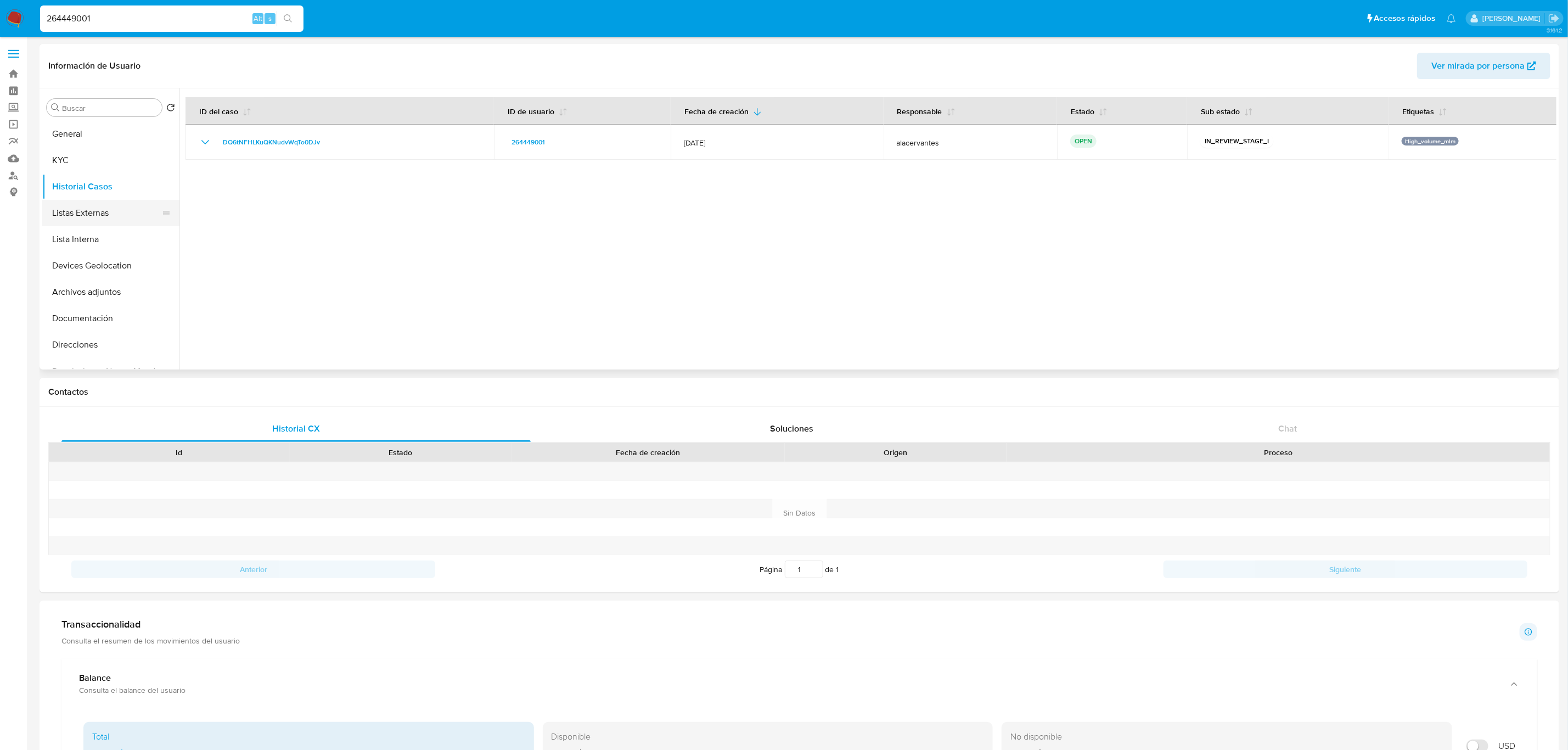
click at [81, 211] on button "Listas Externas" at bounding box center [106, 212] width 128 height 26
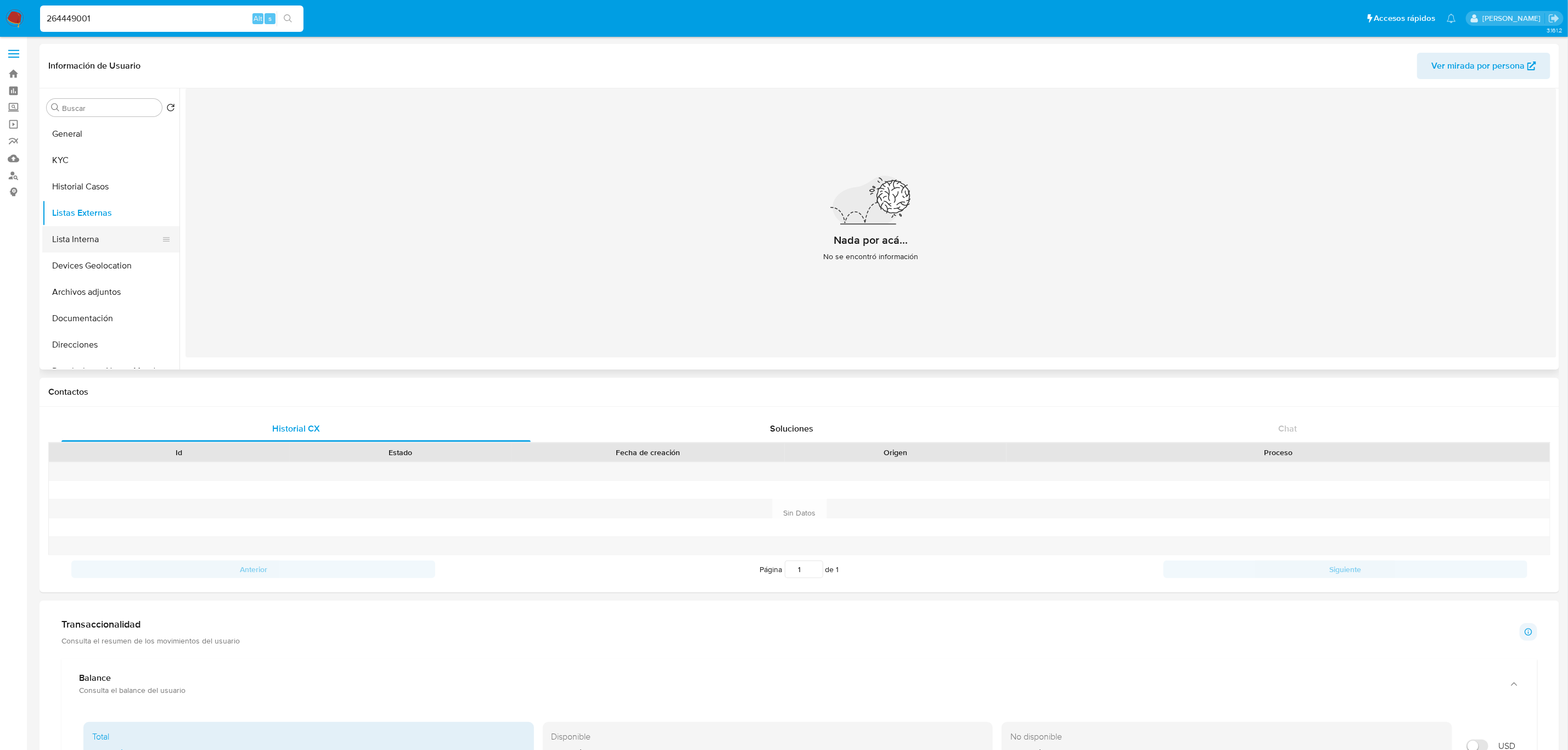
click at [94, 237] on button "Lista Interna" at bounding box center [106, 239] width 128 height 26
click at [116, 262] on button "Devices Geolocation" at bounding box center [106, 265] width 128 height 26
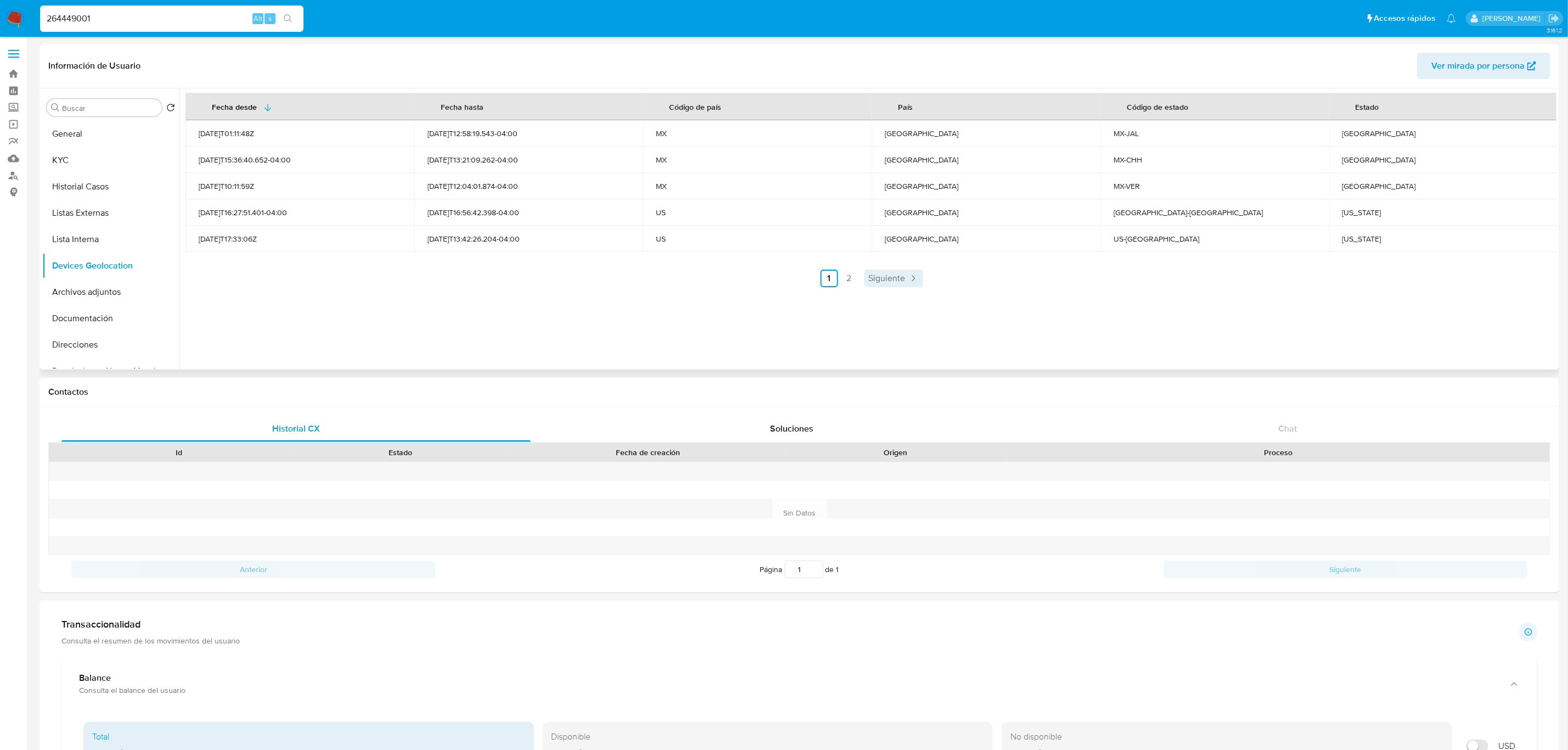
click at [888, 283] on span "Siguiente" at bounding box center [887, 278] width 36 height 9
click at [92, 318] on button "Documentación" at bounding box center [106, 318] width 128 height 26
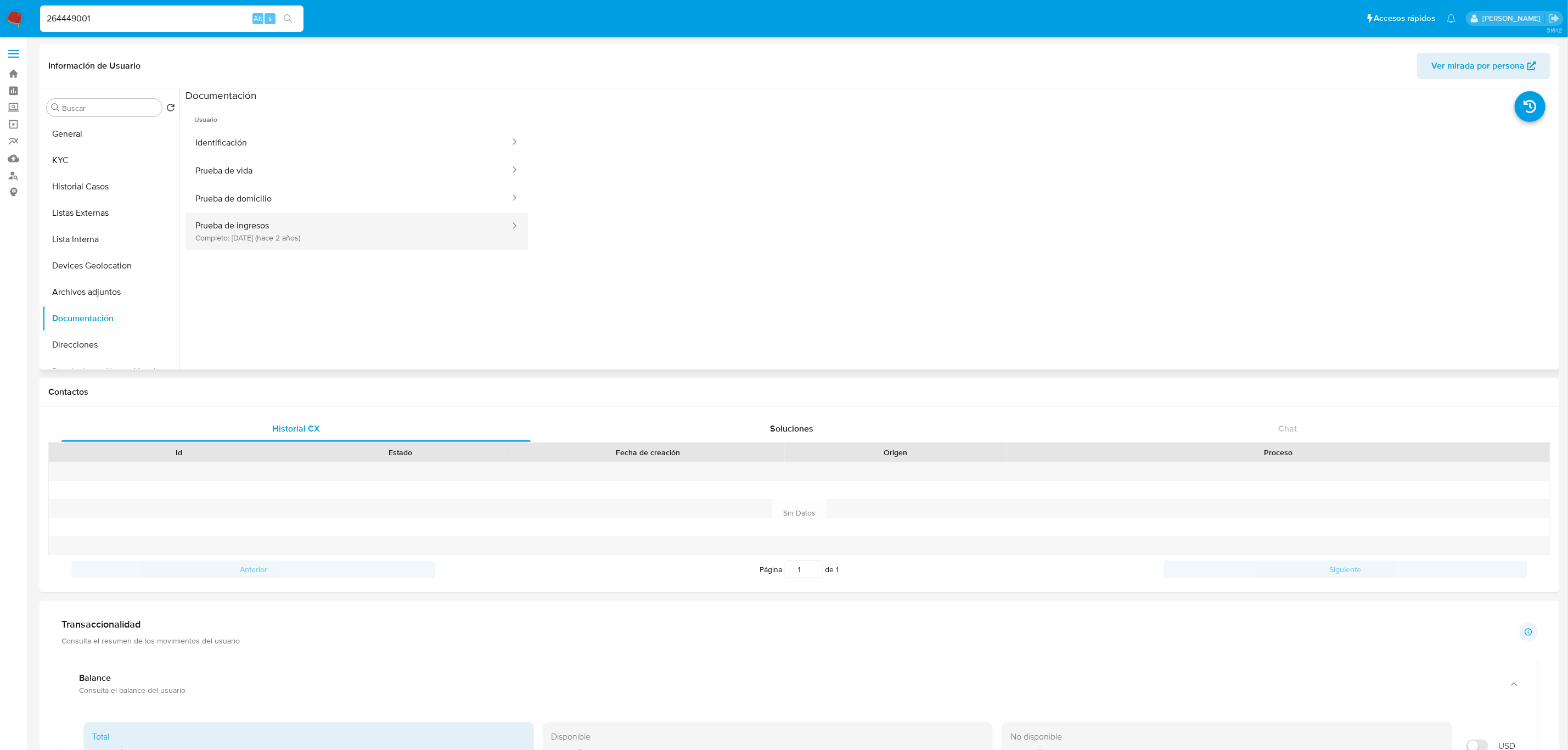
click at [320, 226] on button "Prueba de ingresos Completo: 17/01/2024 (hace 2 años)" at bounding box center [348, 231] width 326 height 37
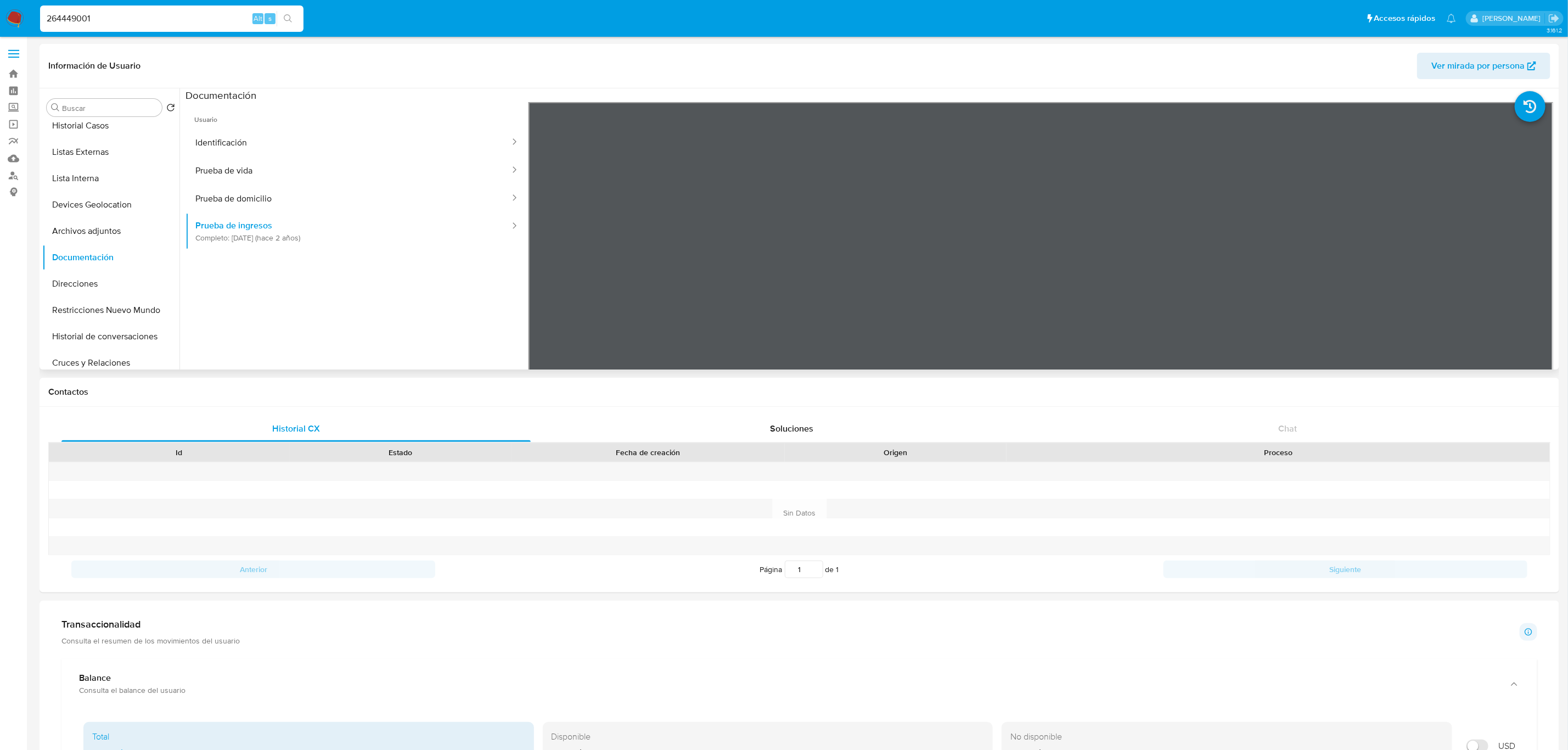
scroll to position [165, 0]
click at [112, 231] on button "Historial de conversaciones" at bounding box center [106, 232] width 128 height 26
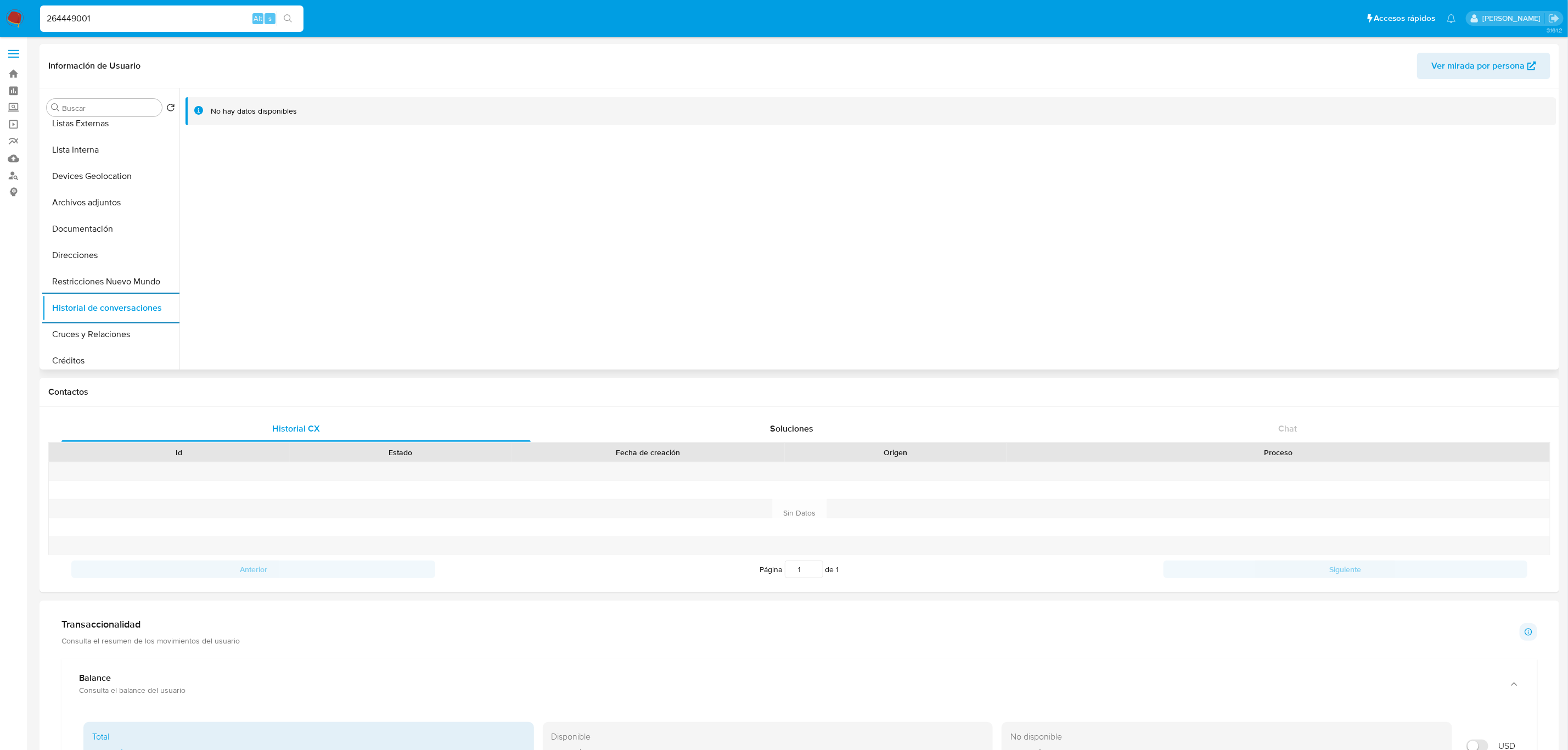
scroll to position [0, 0]
click at [92, 170] on button "KYC" at bounding box center [106, 160] width 128 height 26
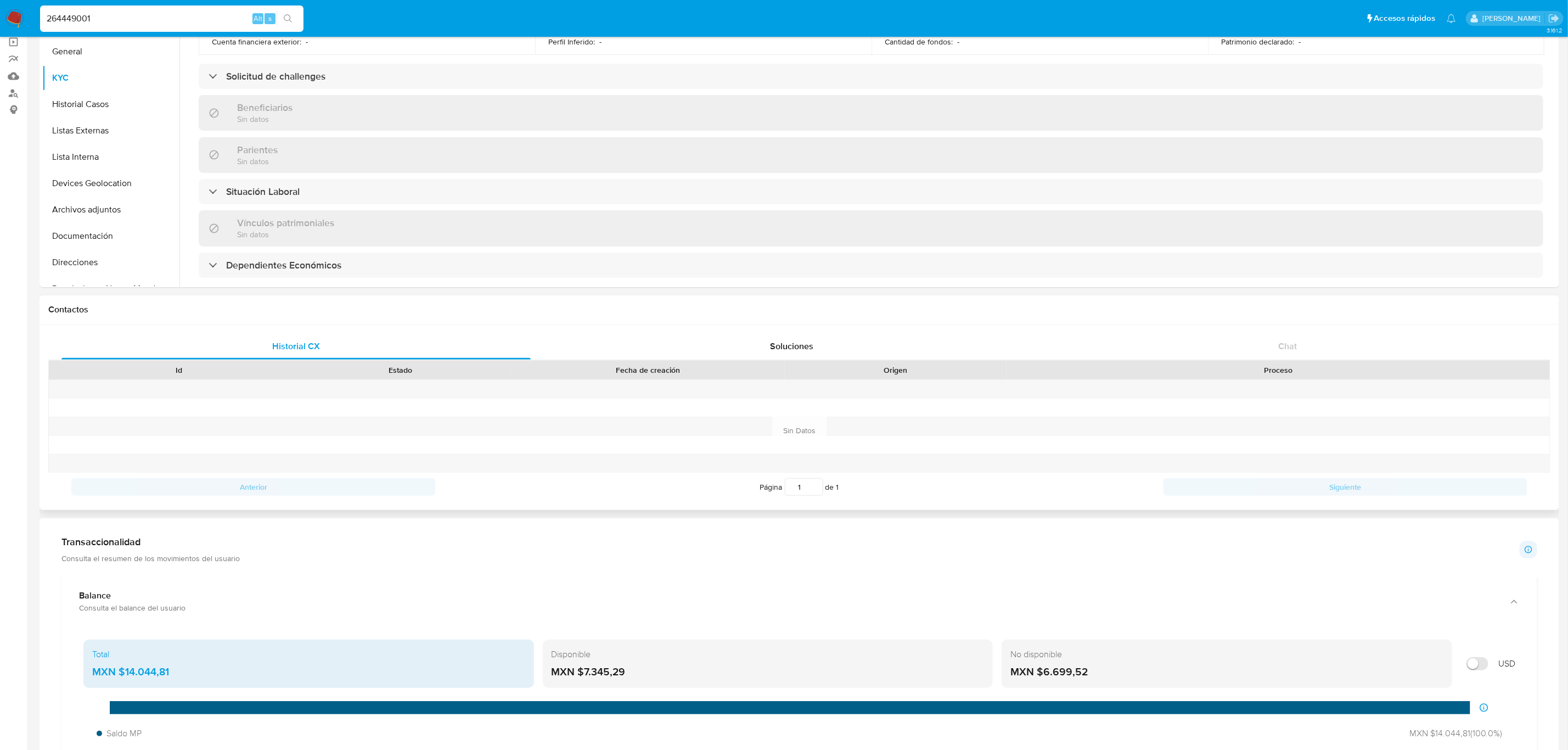
scroll to position [659, 0]
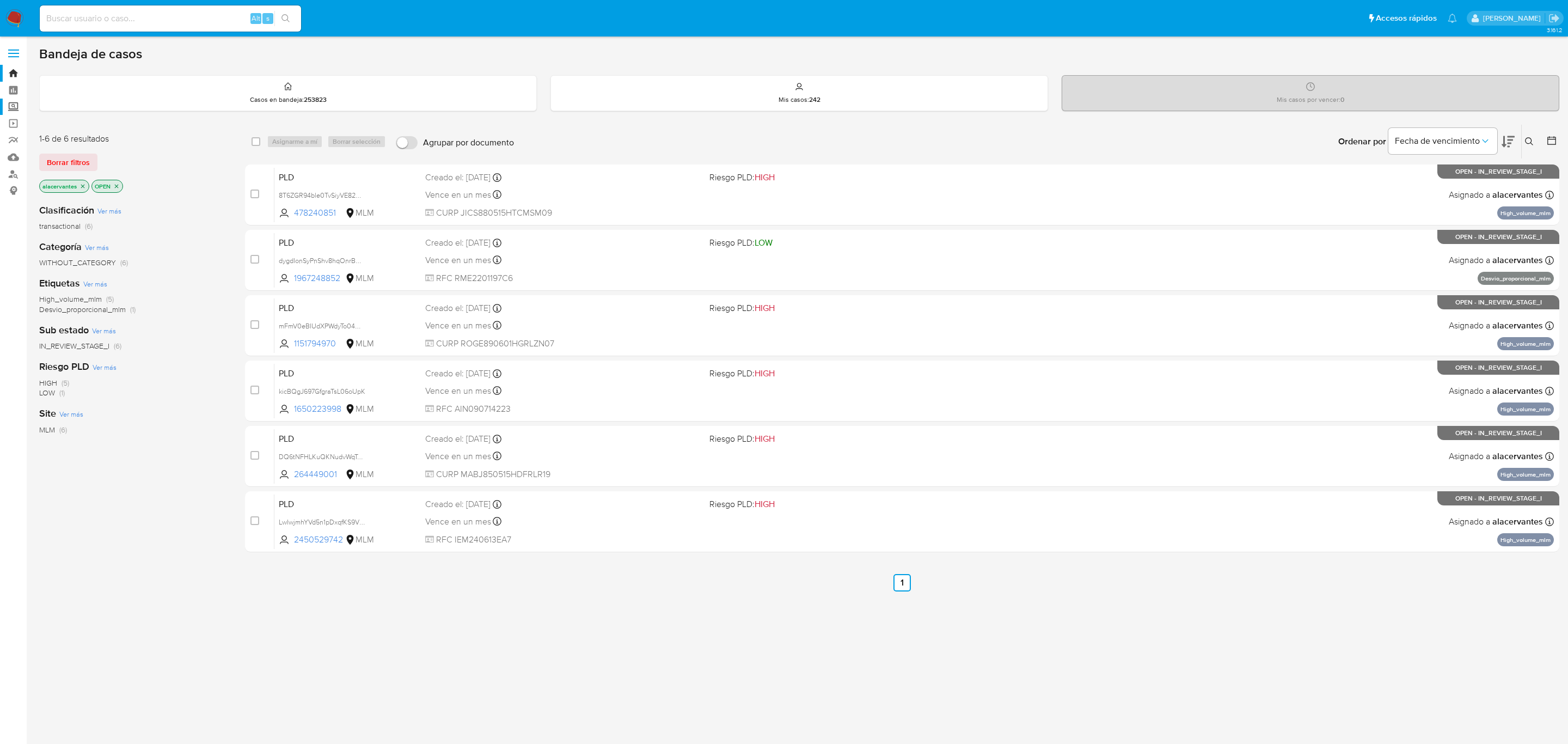
click at [17, 105] on label "Screening" at bounding box center [64, 106] width 130 height 17
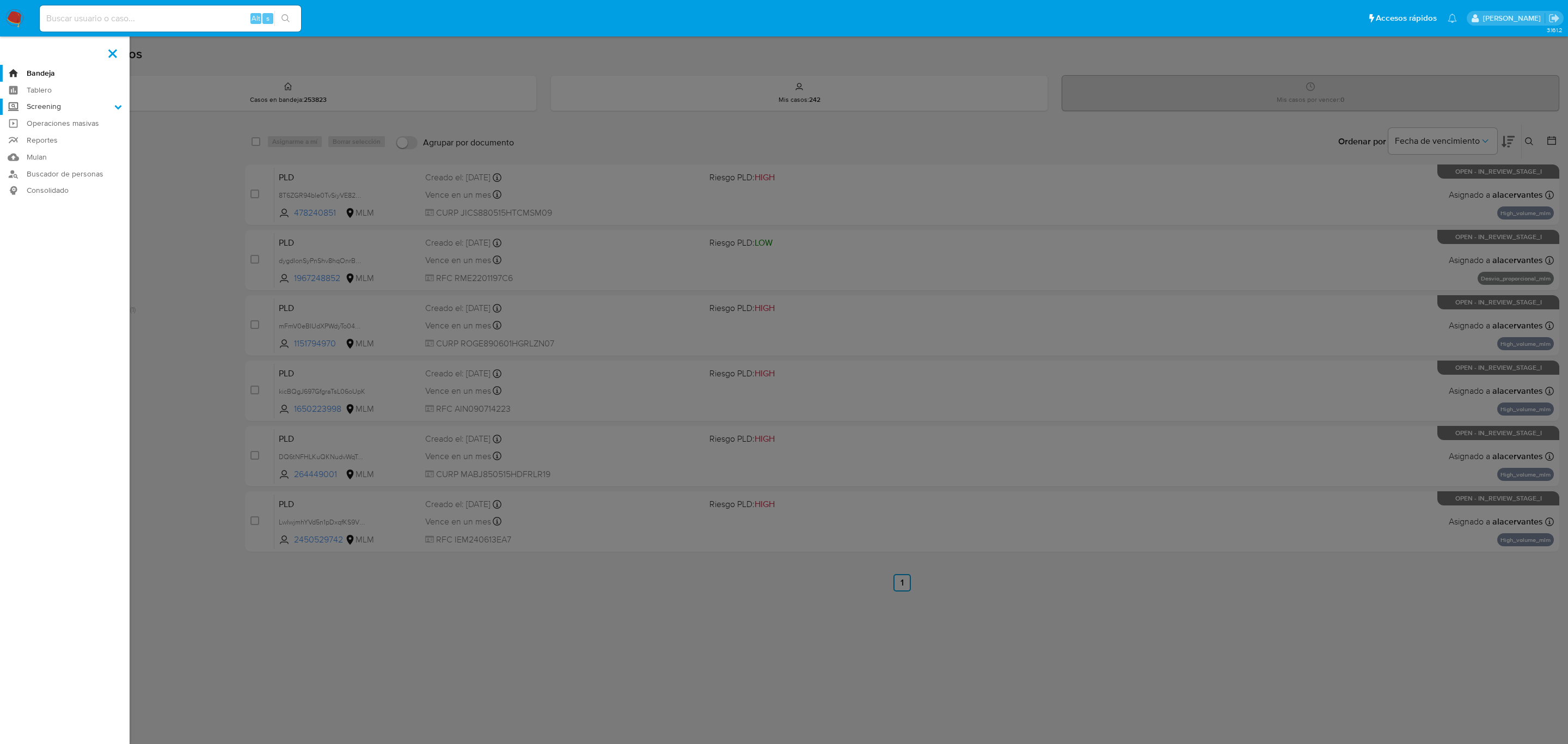
click at [0, 0] on input "Screening" at bounding box center [0, 0] width 0 height 0
click at [201, 165] on label at bounding box center [784, 372] width 1568 height 744
click at [0, 0] on input "checkbox" at bounding box center [0, 0] width 0 height 0
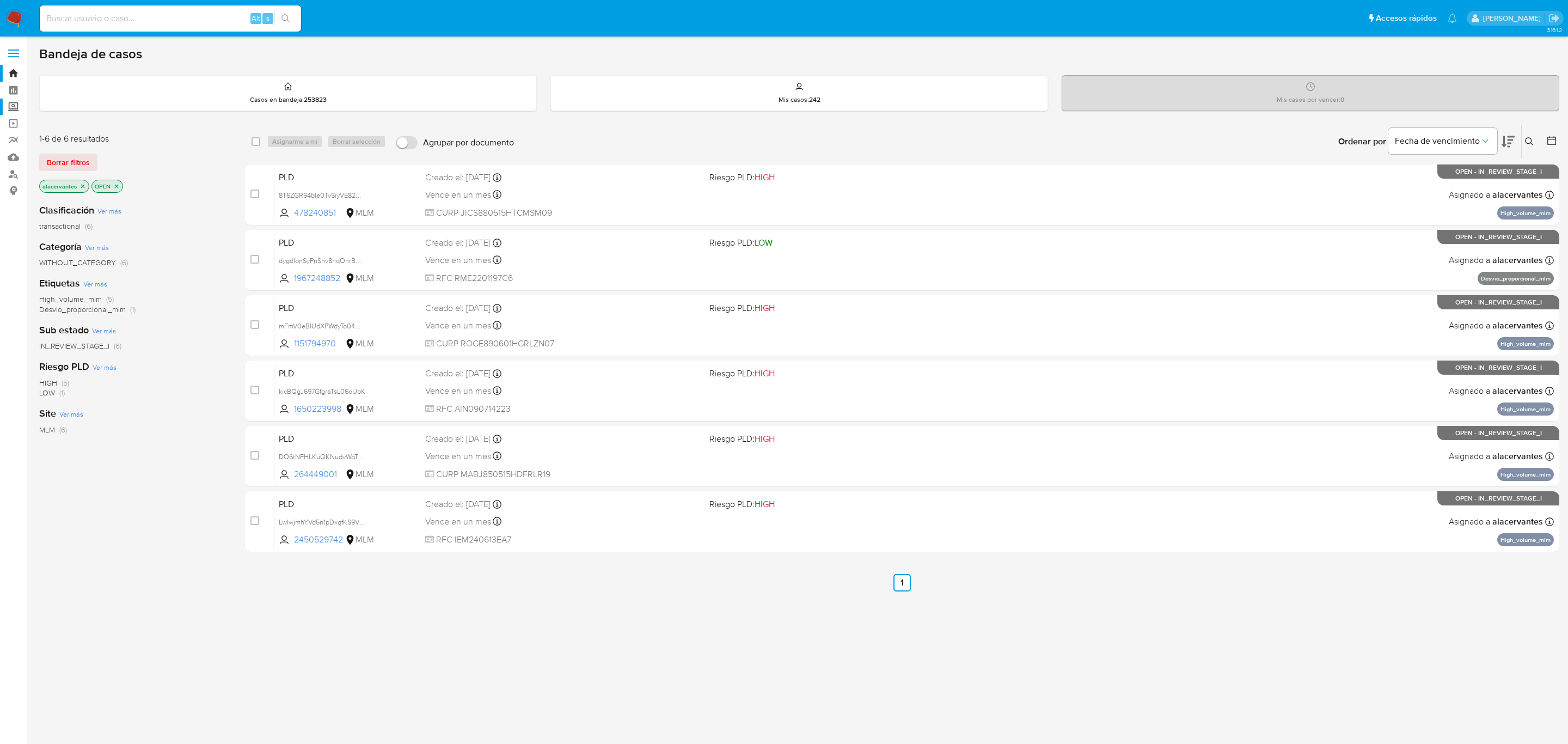
click at [15, 103] on label "Screening" at bounding box center [64, 106] width 130 height 17
click at [0, 0] on input "Screening" at bounding box center [0, 0] width 0 height 0
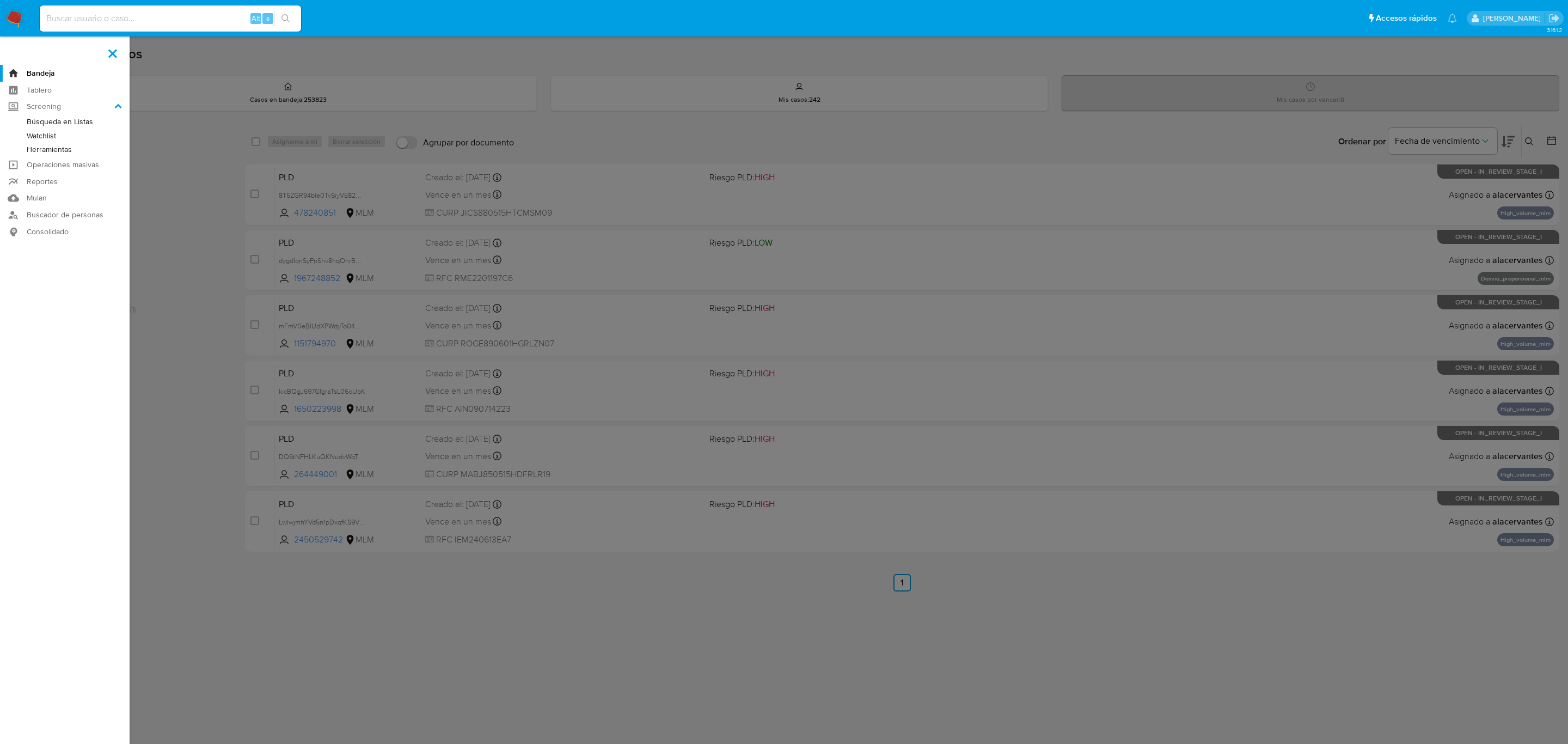
click at [70, 144] on link "Herramientas" at bounding box center [64, 149] width 130 height 13
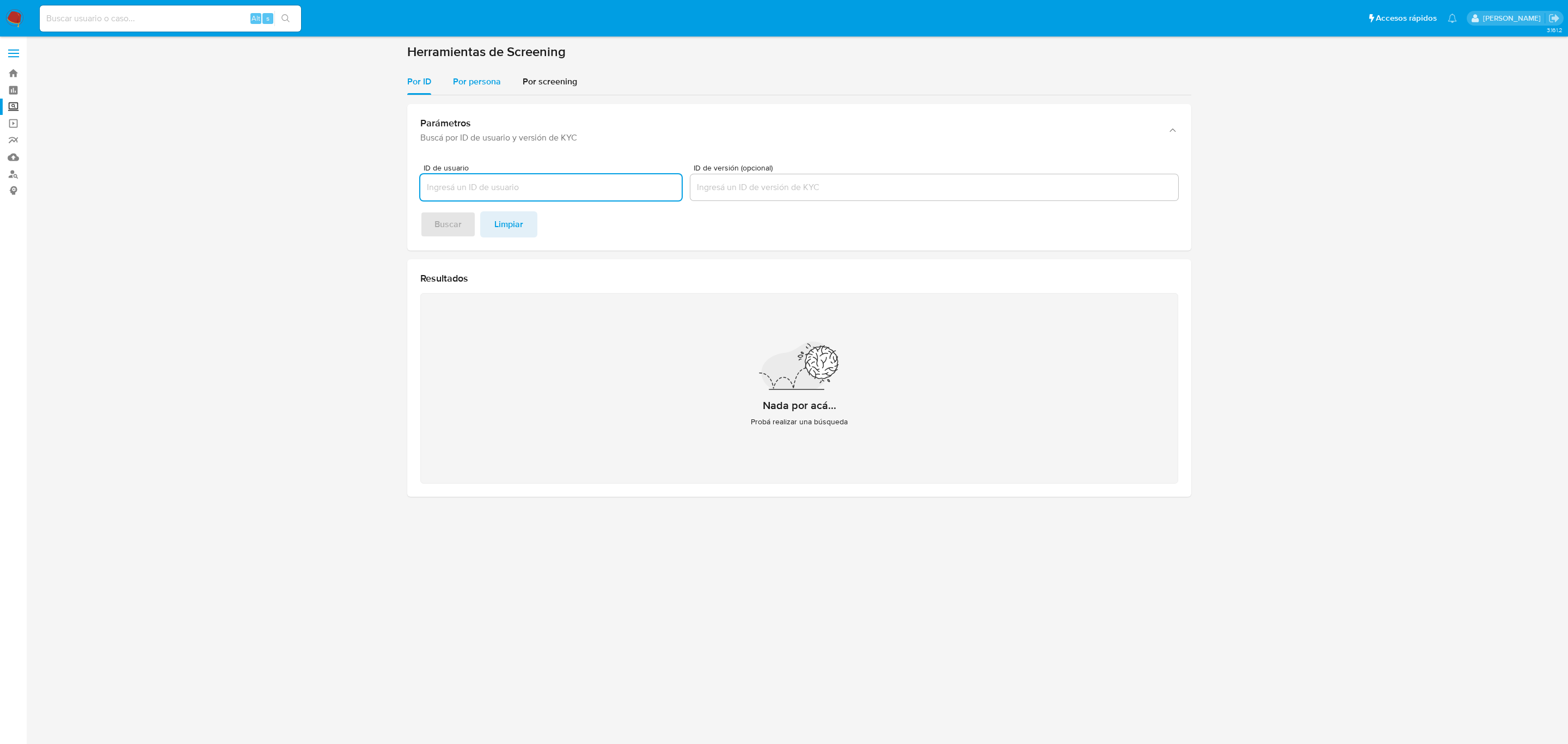
click at [492, 76] on span "Por persona" at bounding box center [477, 82] width 48 height 13
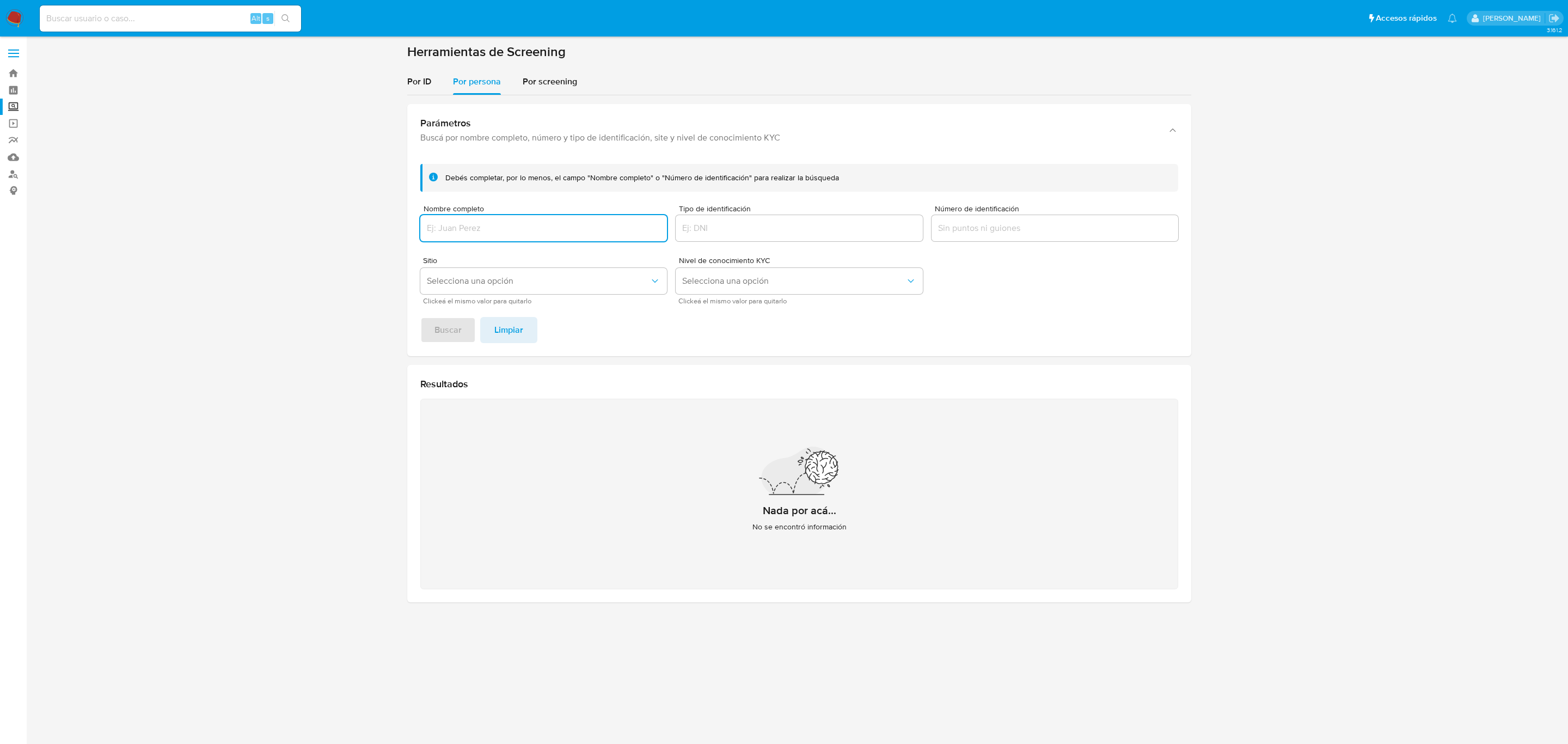
click at [505, 229] on input "Nombre completo" at bounding box center [544, 228] width 247 height 14
type input "[PERSON_NAME]"
click at [466, 326] on button "Buscar" at bounding box center [448, 330] width 56 height 26
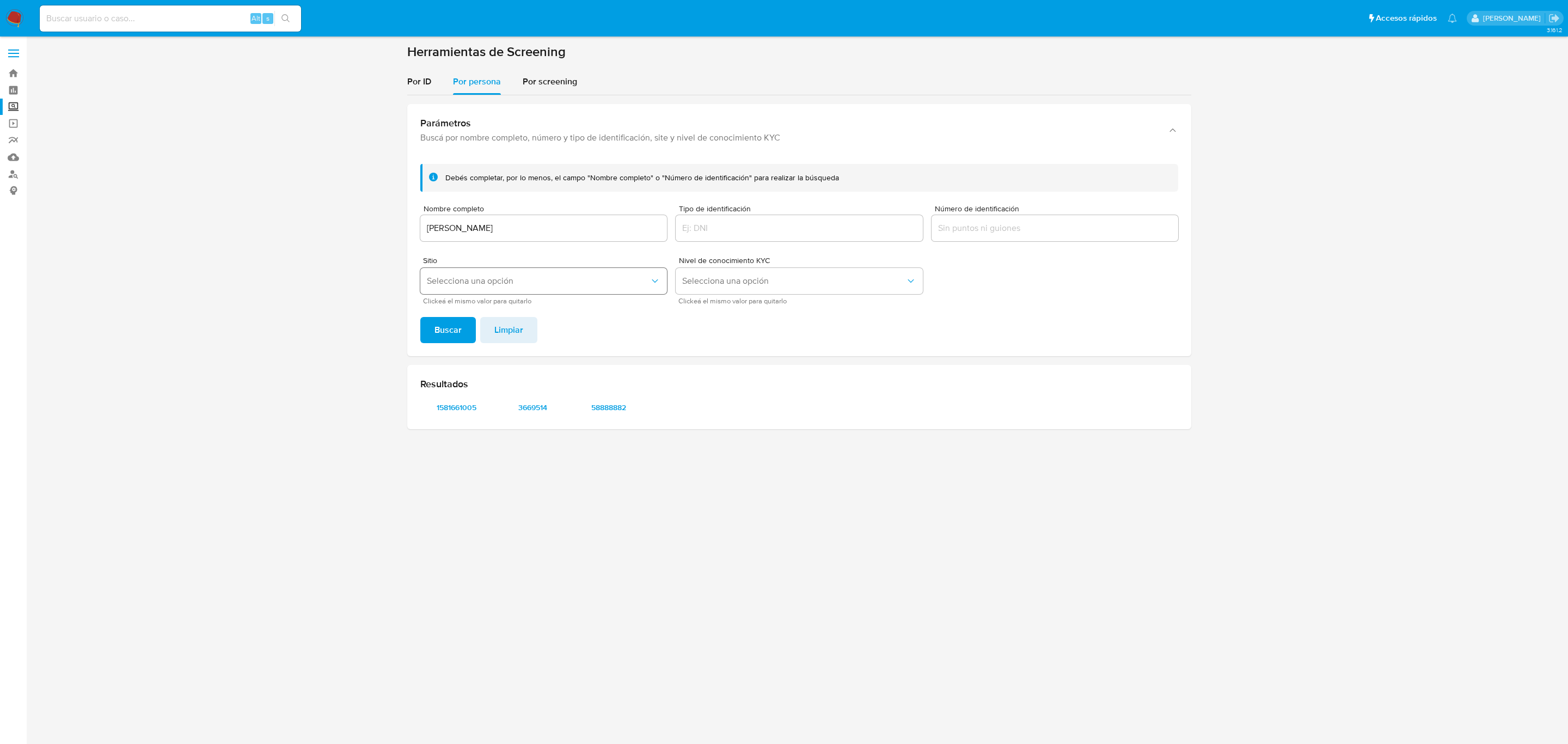
click at [502, 278] on span "Selecciona una opción" at bounding box center [538, 281] width 223 height 11
drag, startPoint x: 461, startPoint y: 289, endPoint x: 458, endPoint y: 300, distance: 11.4
click at [461, 288] on div "MLM" at bounding box center [540, 282] width 227 height 26
click at [448, 325] on span "Buscar" at bounding box center [448, 330] width 28 height 24
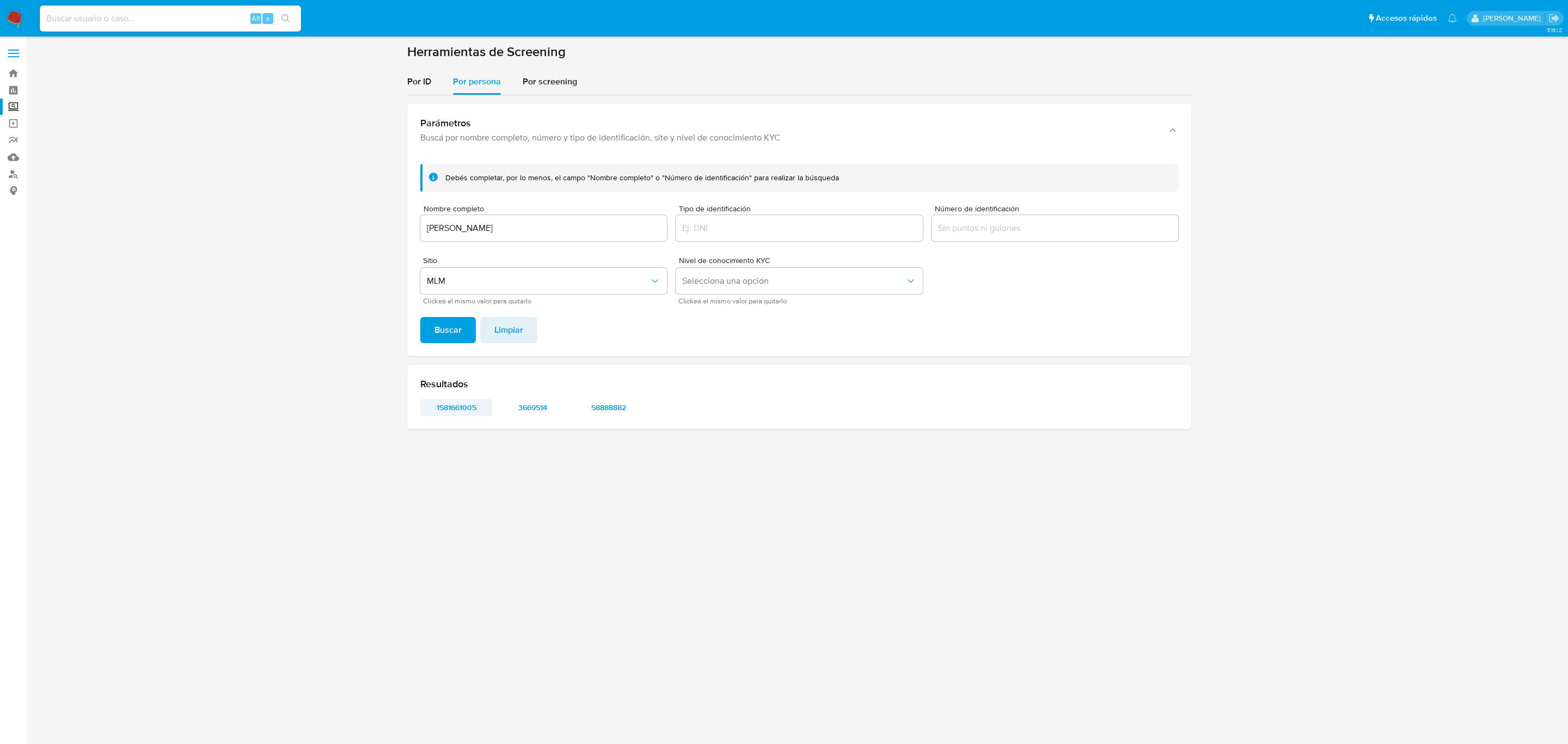
click at [452, 403] on span "1581661005" at bounding box center [456, 407] width 57 height 15
click at [495, 218] on div "MARIO URBINA ALVARADO" at bounding box center [544, 227] width 247 height 26
click at [495, 227] on input "MARIO URBINA ALVARADO" at bounding box center [544, 228] width 247 height 14
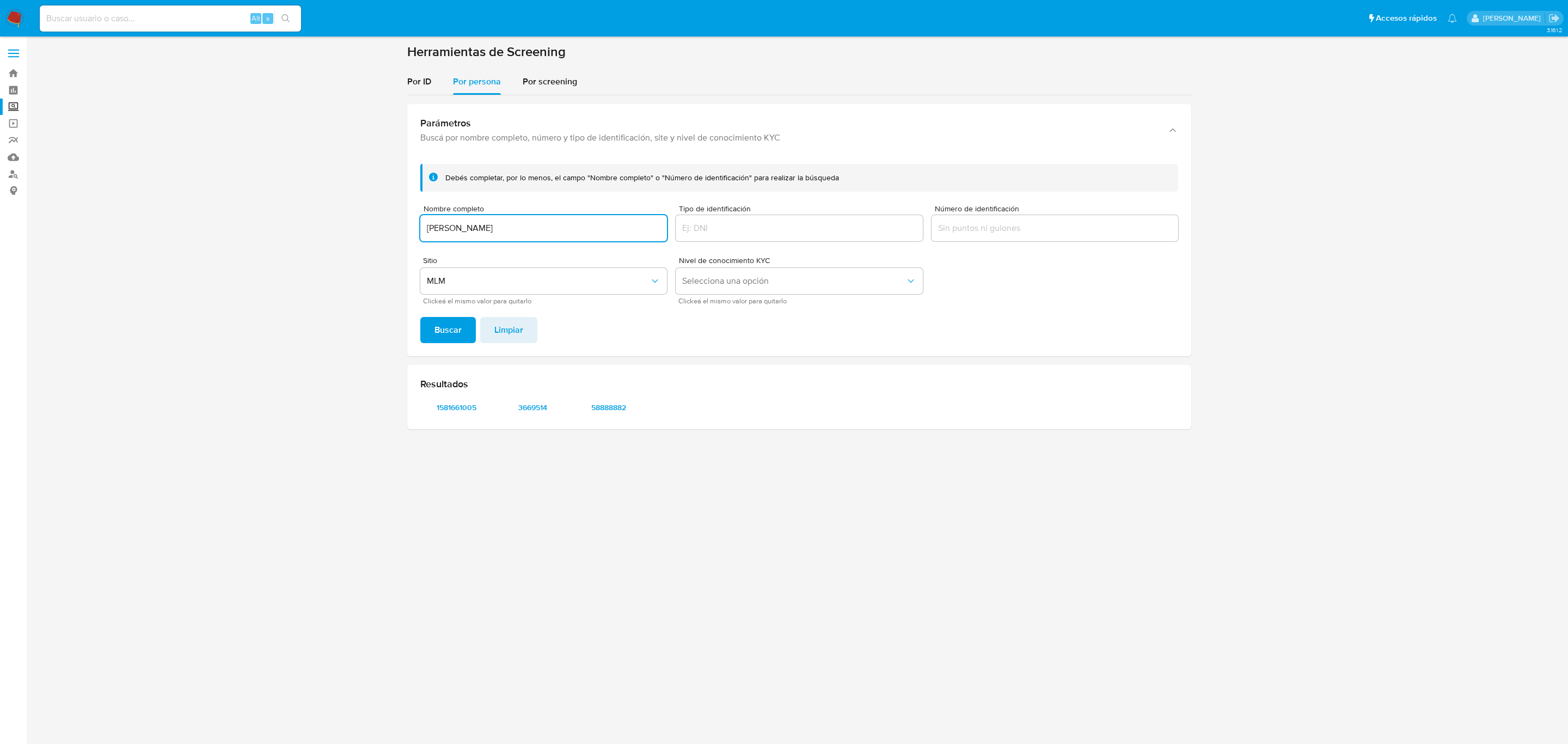
click at [421, 317] on button "Buscar" at bounding box center [448, 330] width 56 height 26
click at [471, 407] on span "426145749" at bounding box center [456, 407] width 57 height 15
click at [474, 229] on input "VICTOR ROBERTO MEDINA CARRANZA" at bounding box center [544, 228] width 247 height 14
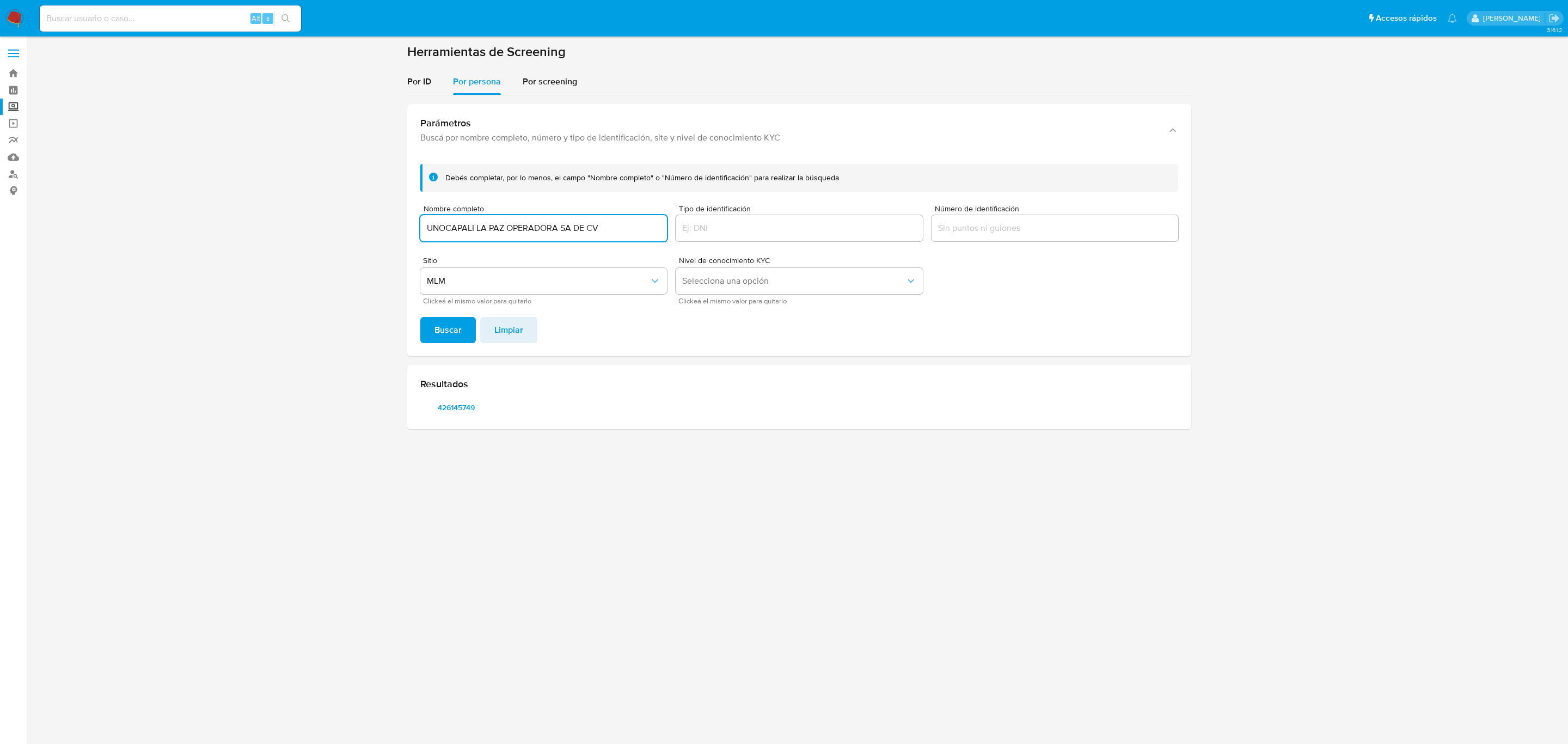
click at [421, 317] on button "Buscar" at bounding box center [448, 330] width 56 height 26
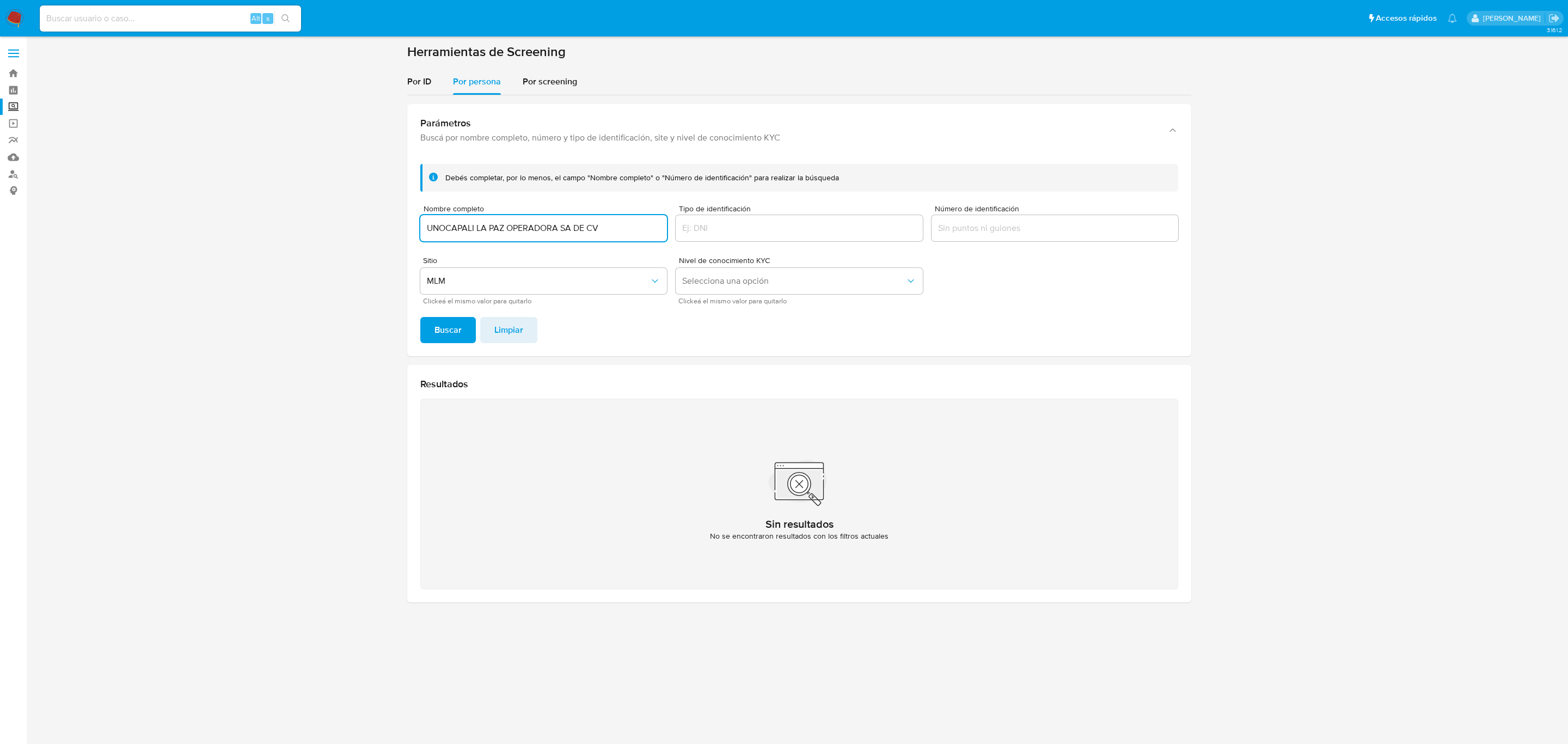
click at [636, 224] on input "UNOCAPALI LA PAZ OPERADORA SA DE CV" at bounding box center [544, 228] width 247 height 14
type input "UNOCAPALI LA PAZ OPERADORA SOCIEDAD ANONIMA DE CAPITAL VARIABLE"
click at [421, 317] on button "Buscar" at bounding box center [448, 330] width 56 height 26
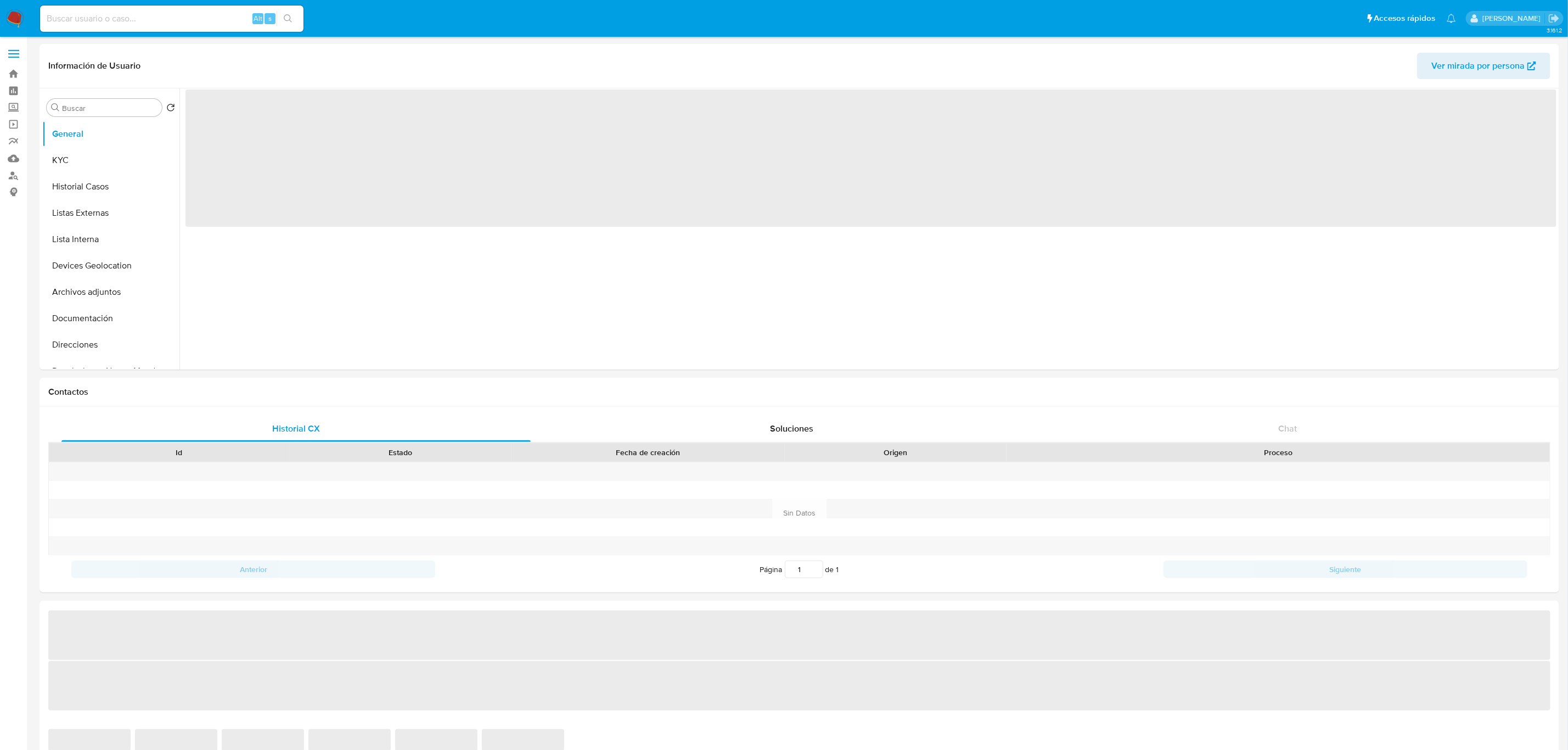
select select "10"
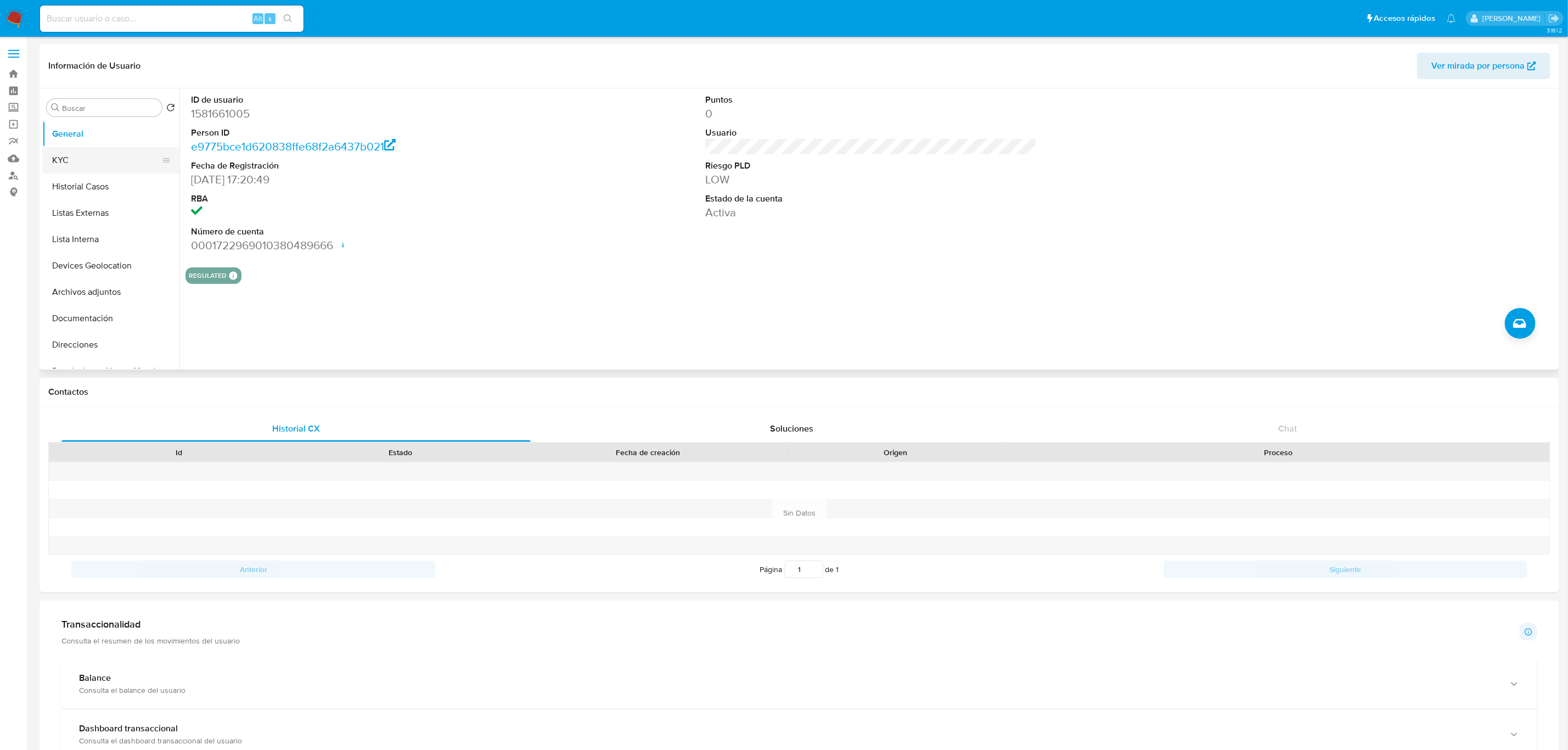
click at [43, 159] on button "KYC" at bounding box center [106, 160] width 128 height 26
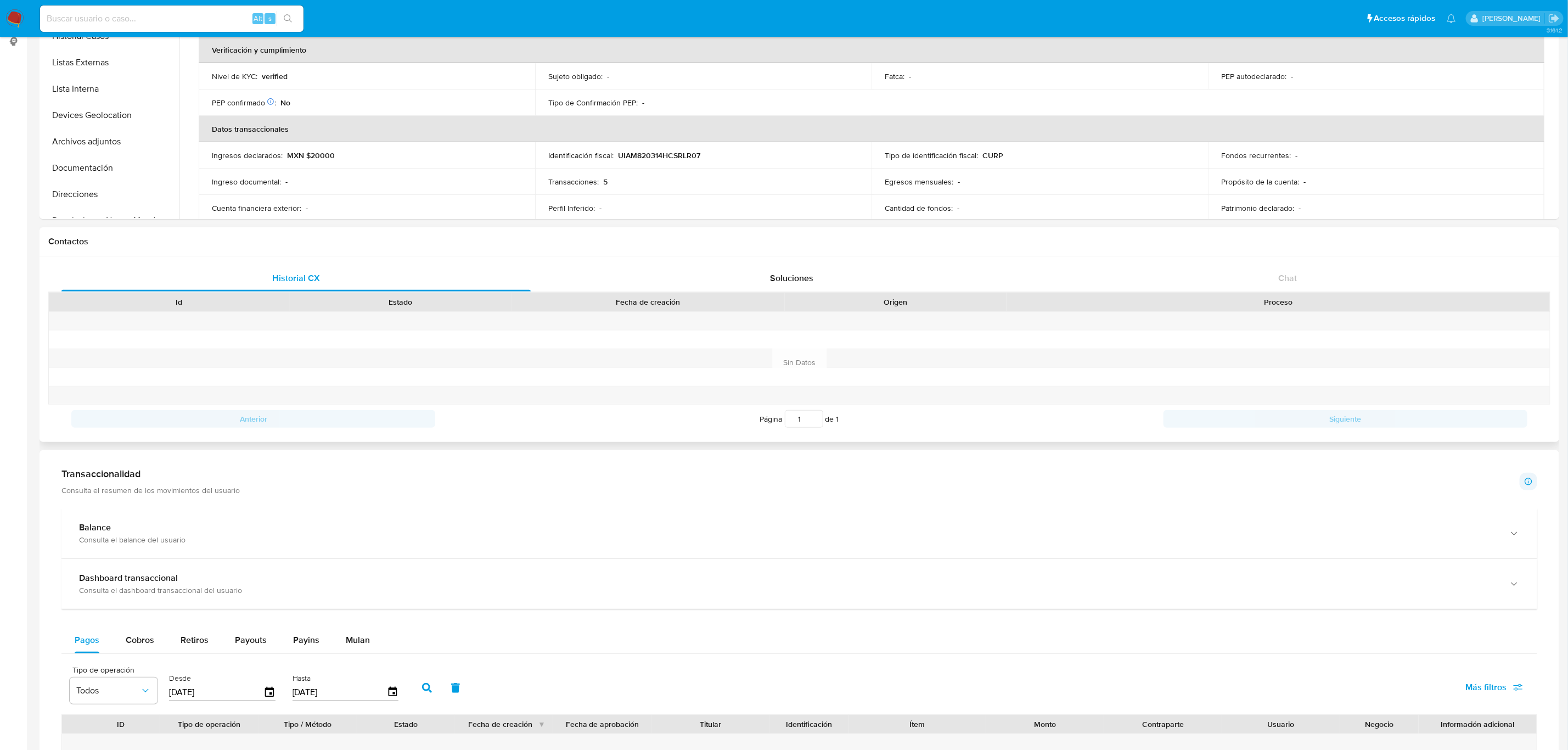
scroll to position [121, 0]
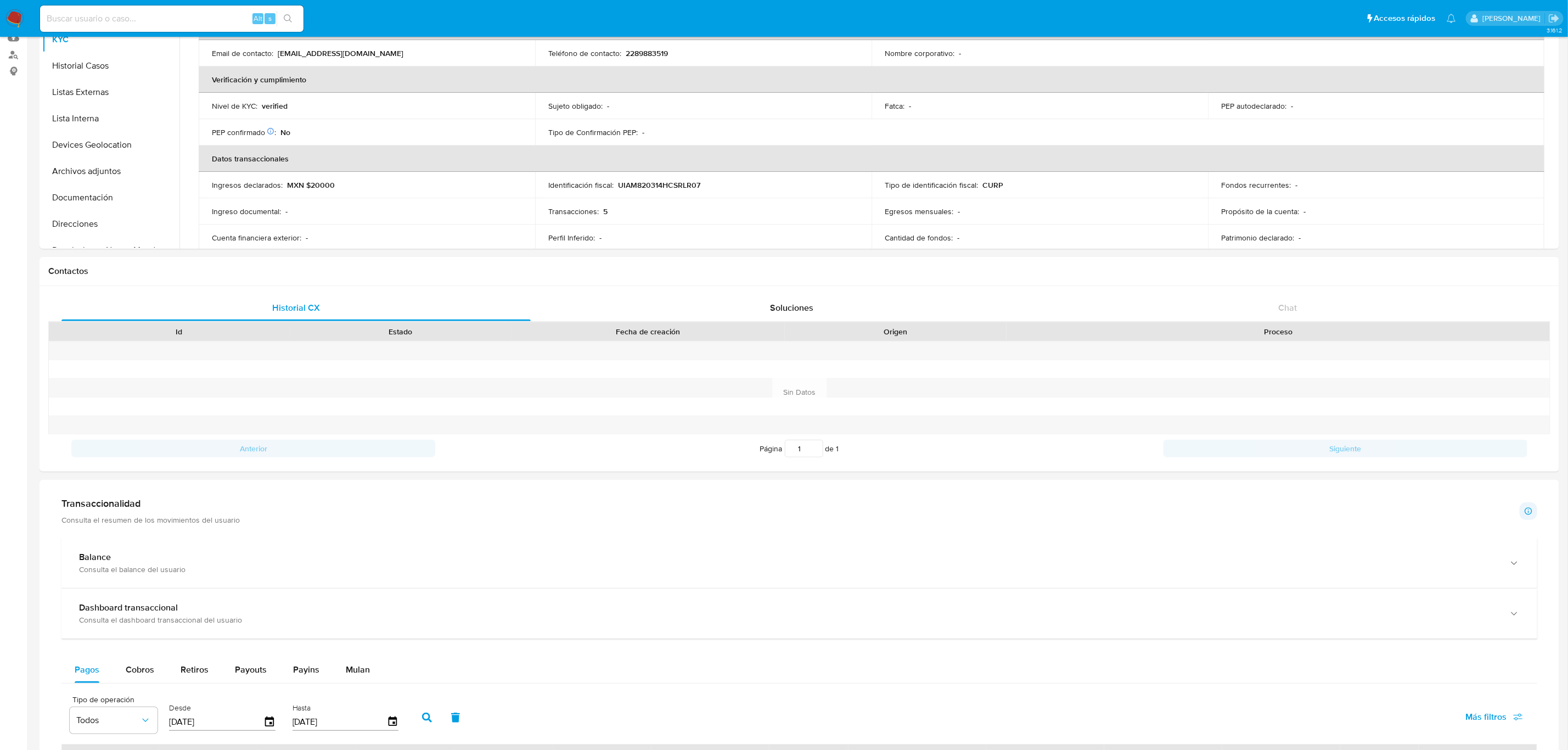
click at [234, 533] on div "Transaccionalidad Consulta el resumen de los movimientos del usuario Informació…" at bounding box center [799, 738] width 1502 height 499
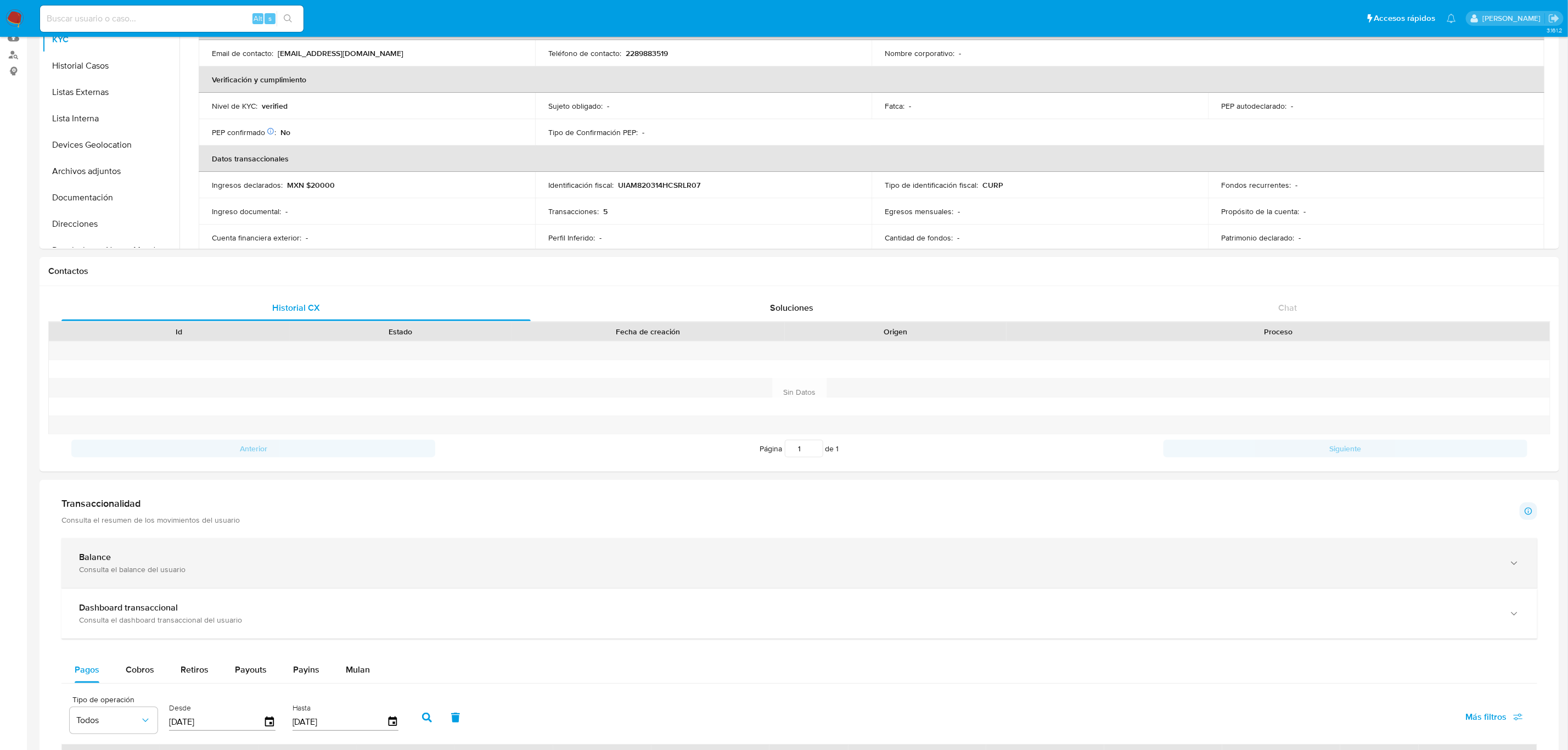
click at [235, 556] on div "Balance" at bounding box center [789, 557] width 1419 height 11
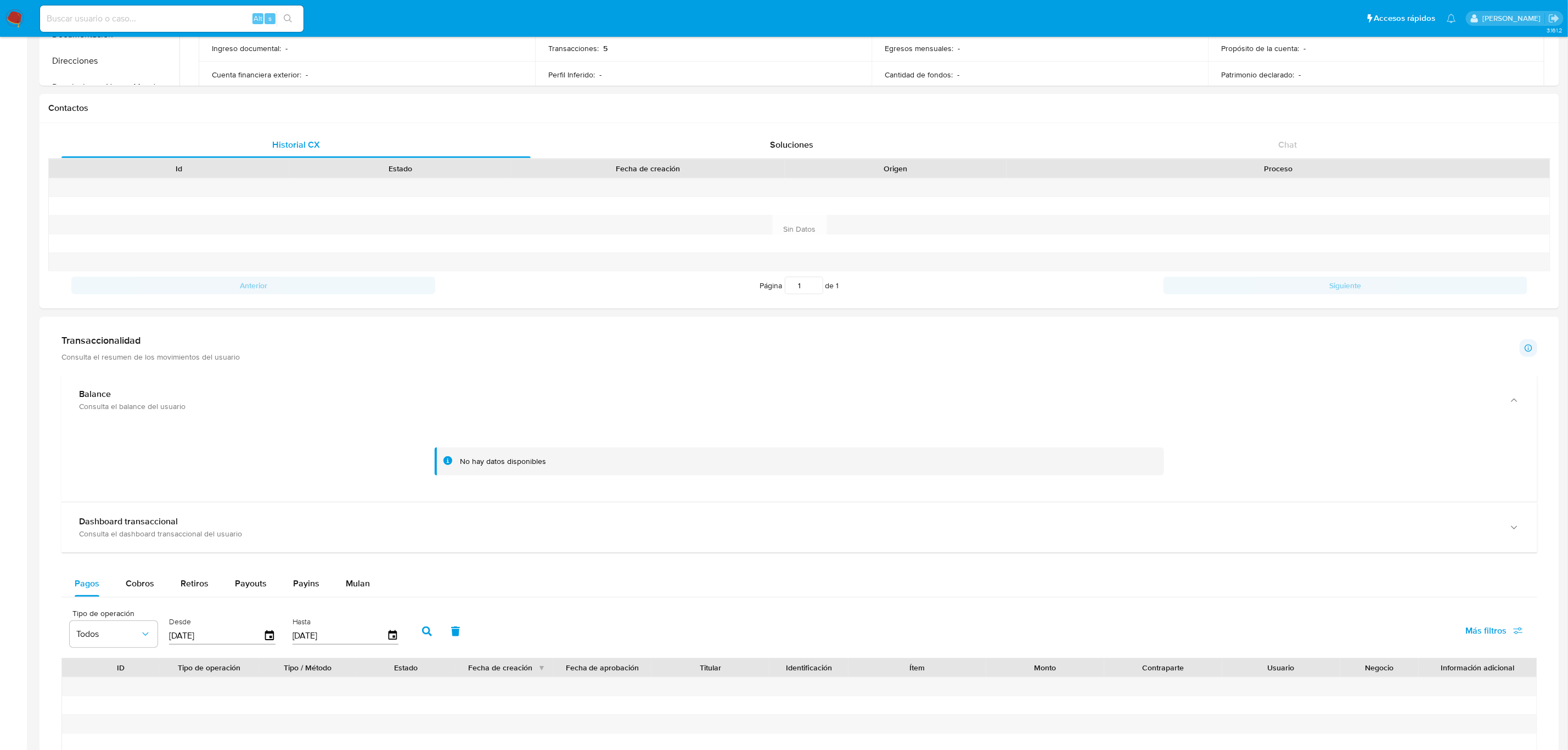
scroll to position [285, 0]
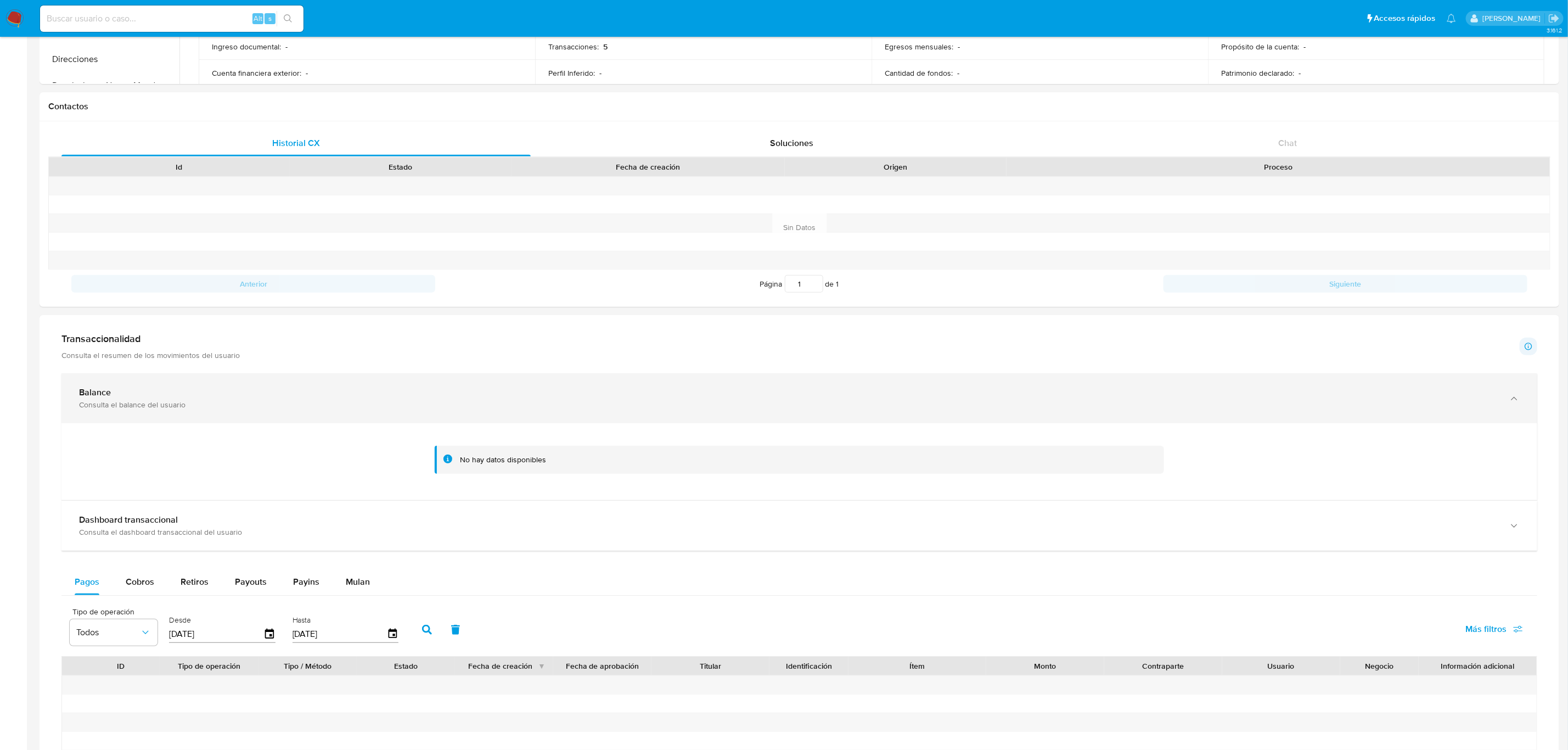
click at [222, 394] on div "Balance" at bounding box center [789, 392] width 1419 height 11
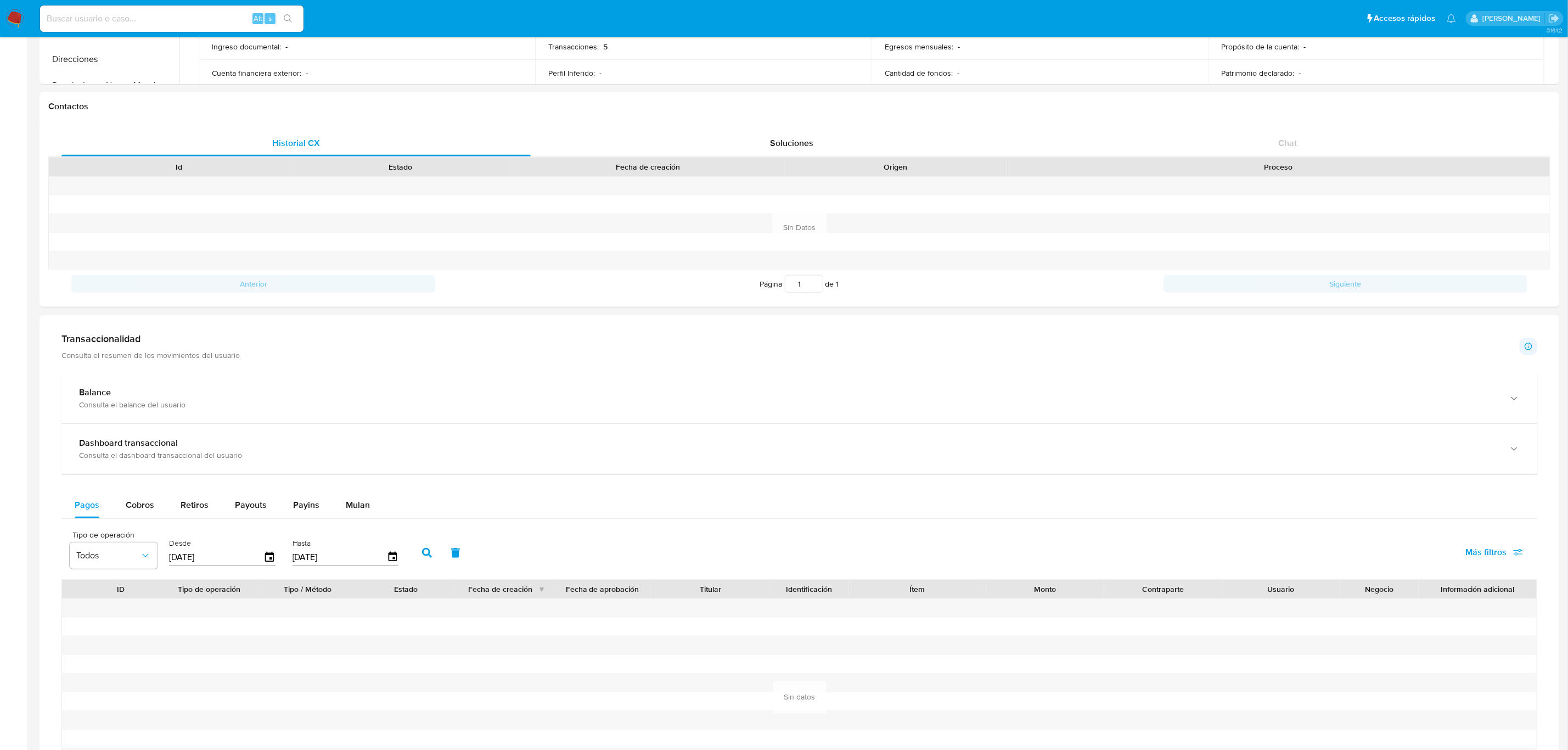
click at [238, 488] on div "Balance Consulta el balance del usuario No hay datos disponibles Dashboard tran…" at bounding box center [800, 594] width 1476 height 442
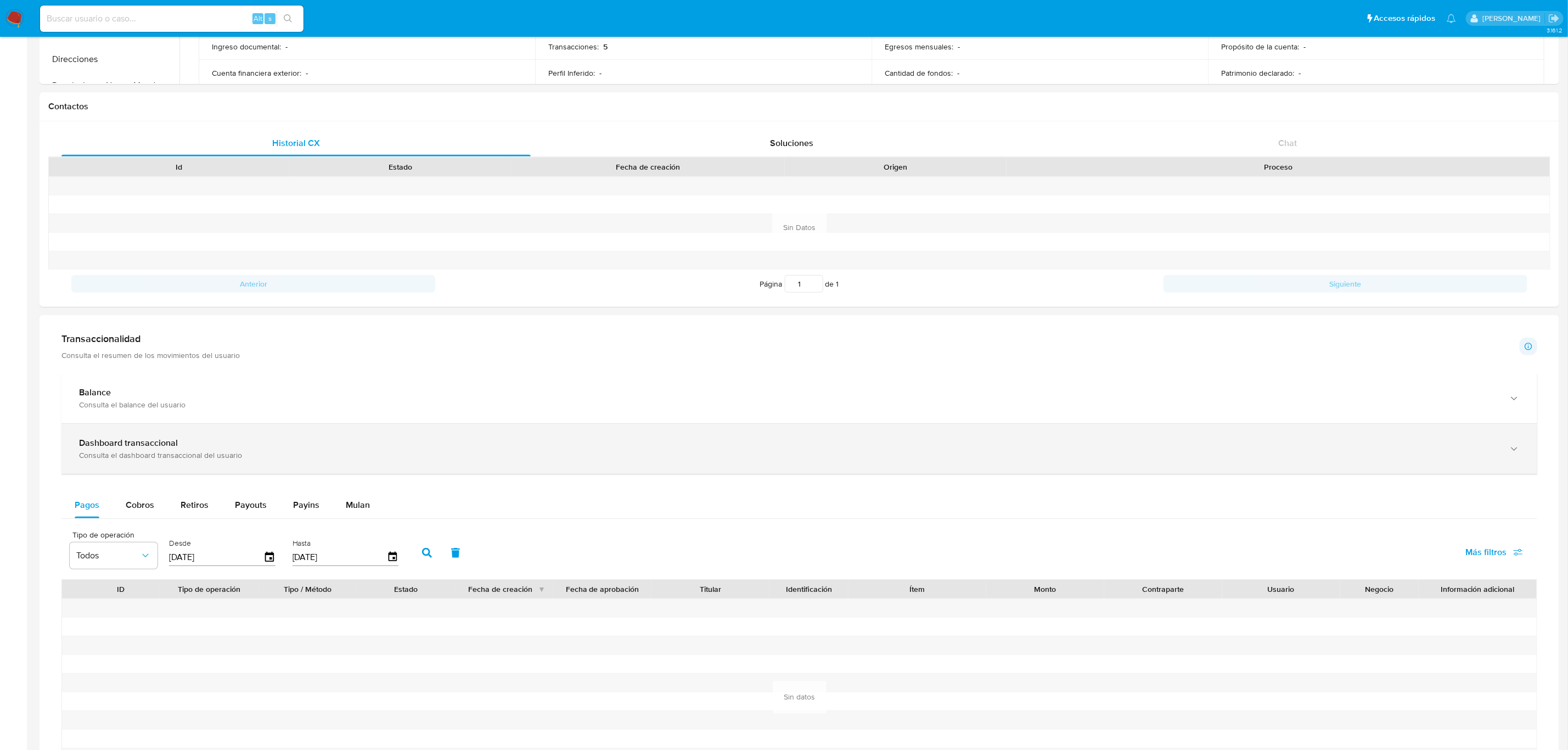
click at [235, 460] on div "Consulta el dashboard transaccional del usuario" at bounding box center [789, 455] width 1419 height 10
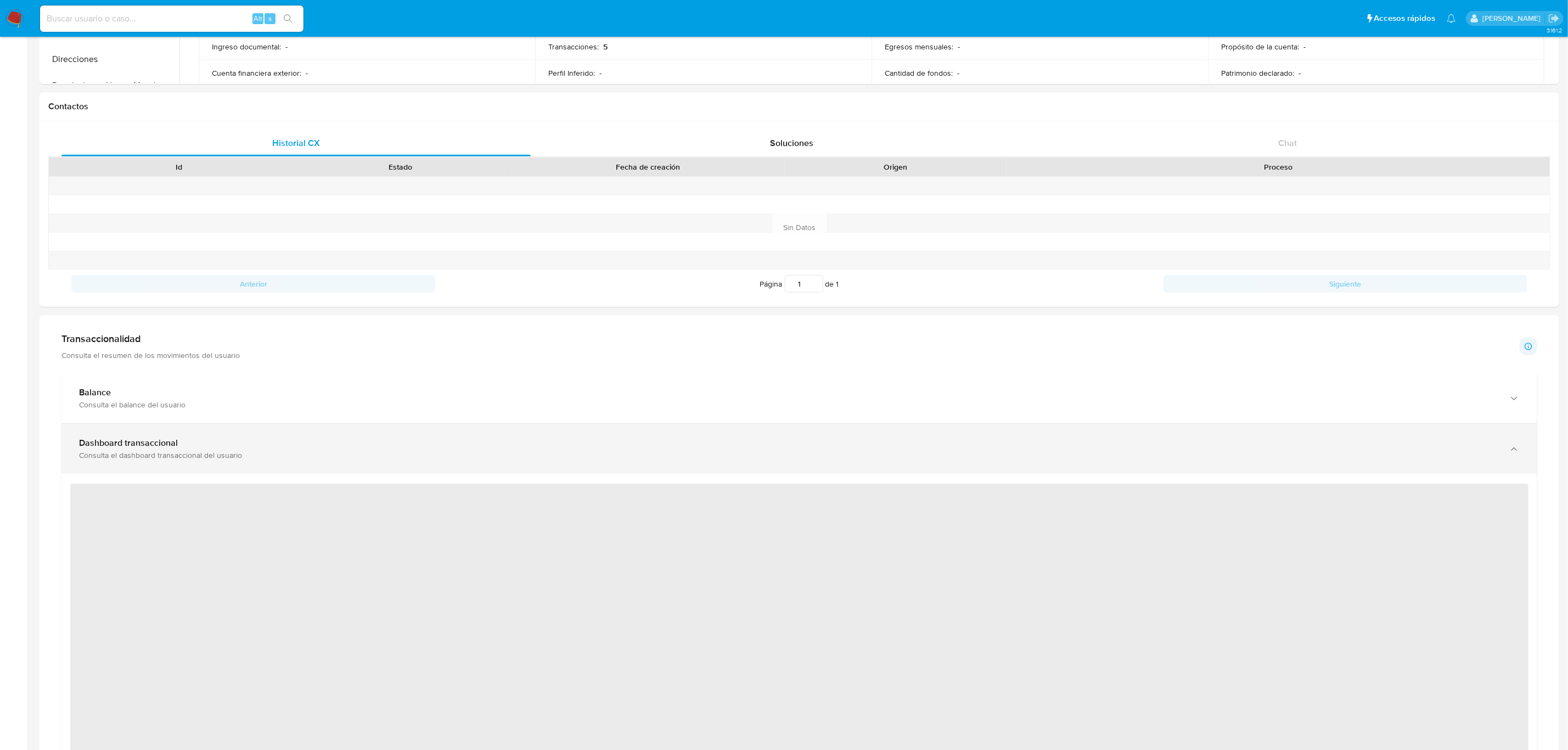
click at [277, 458] on div "Consulta el dashboard transaccional del usuario" at bounding box center [789, 455] width 1419 height 10
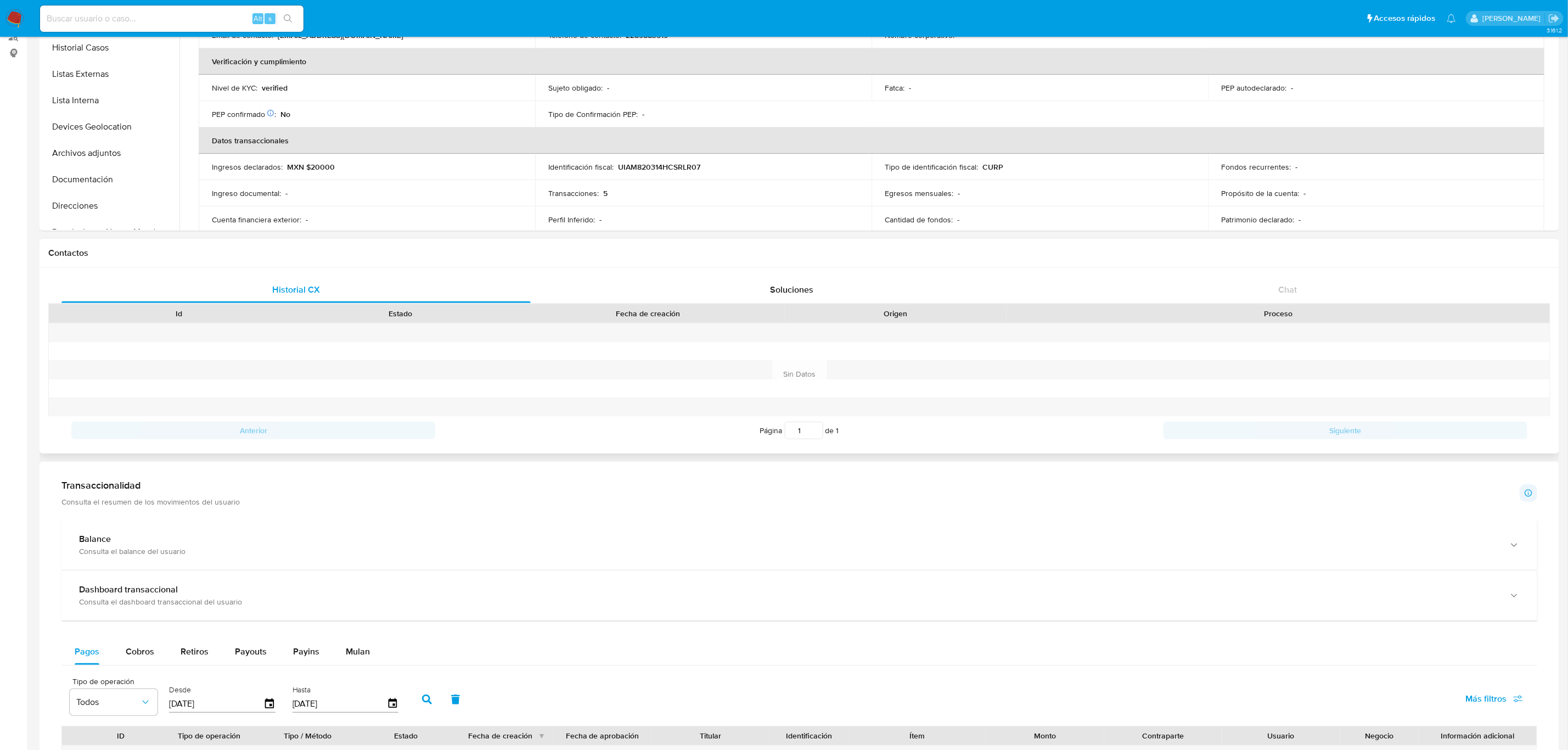
scroll to position [0, 0]
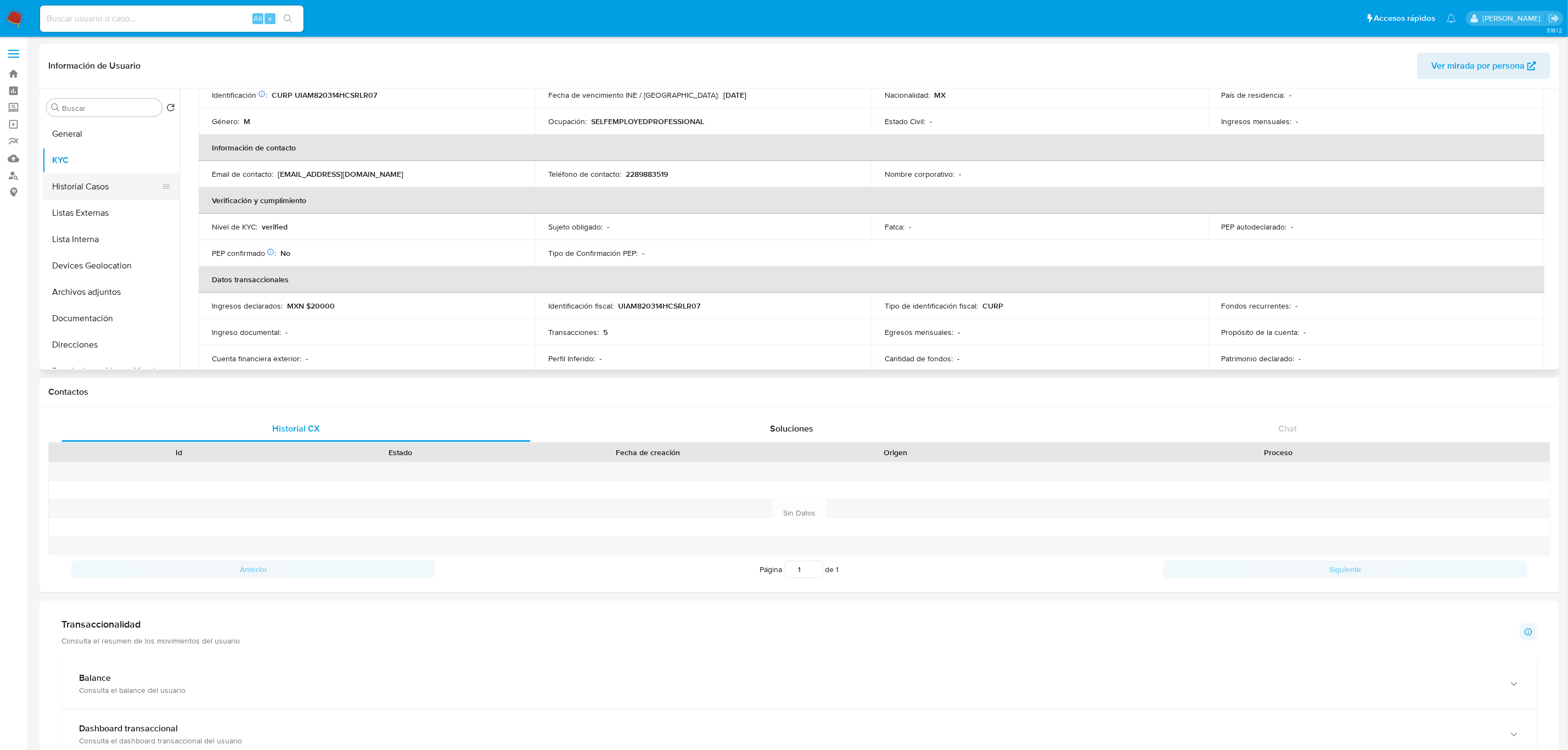
click at [90, 188] on button "Historial Casos" at bounding box center [106, 186] width 128 height 26
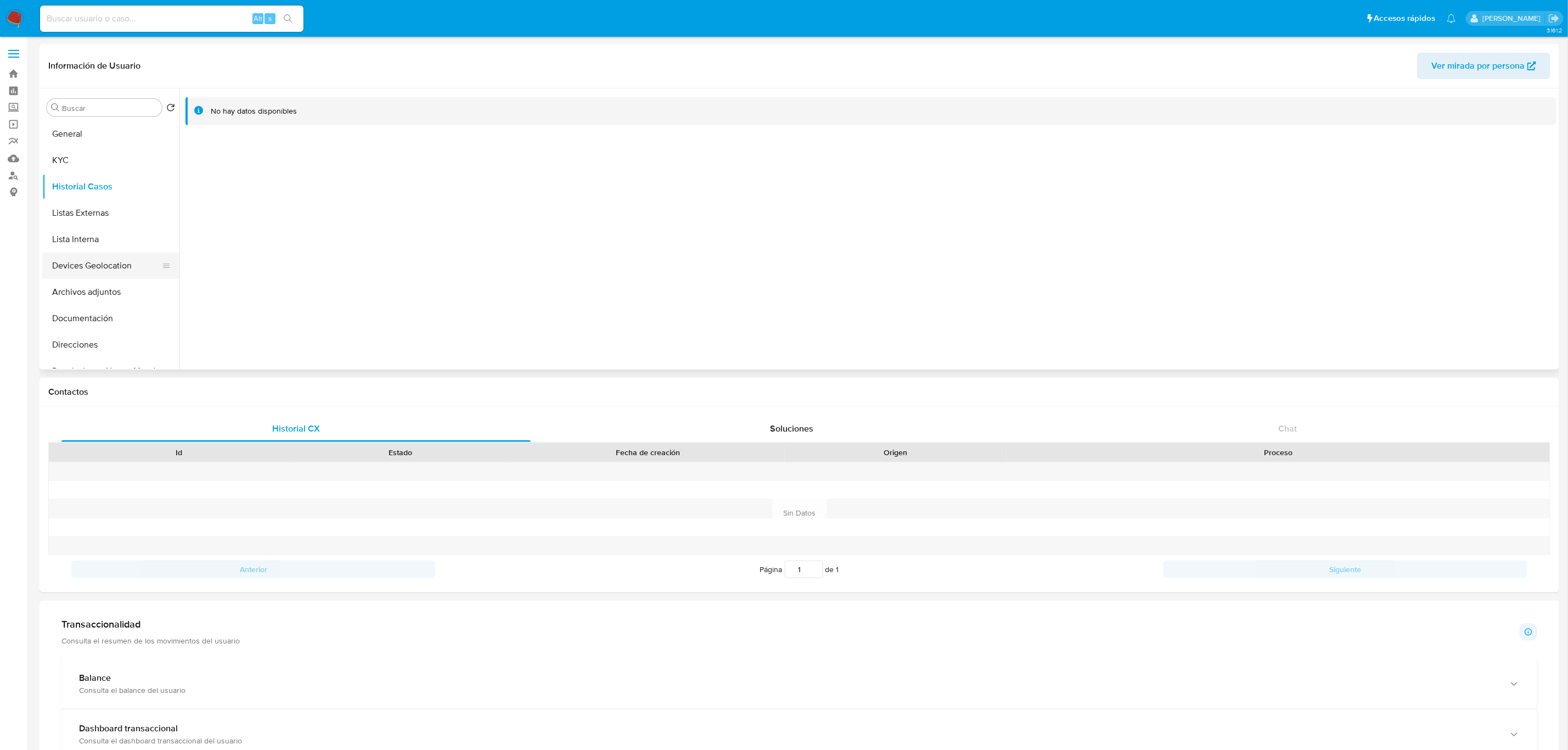
click at [107, 264] on button "Devices Geolocation" at bounding box center [106, 265] width 128 height 26
drag, startPoint x: 98, startPoint y: 315, endPoint x: 136, endPoint y: 297, distance: 42.0
click at [99, 315] on button "Documentación" at bounding box center [110, 318] width 137 height 26
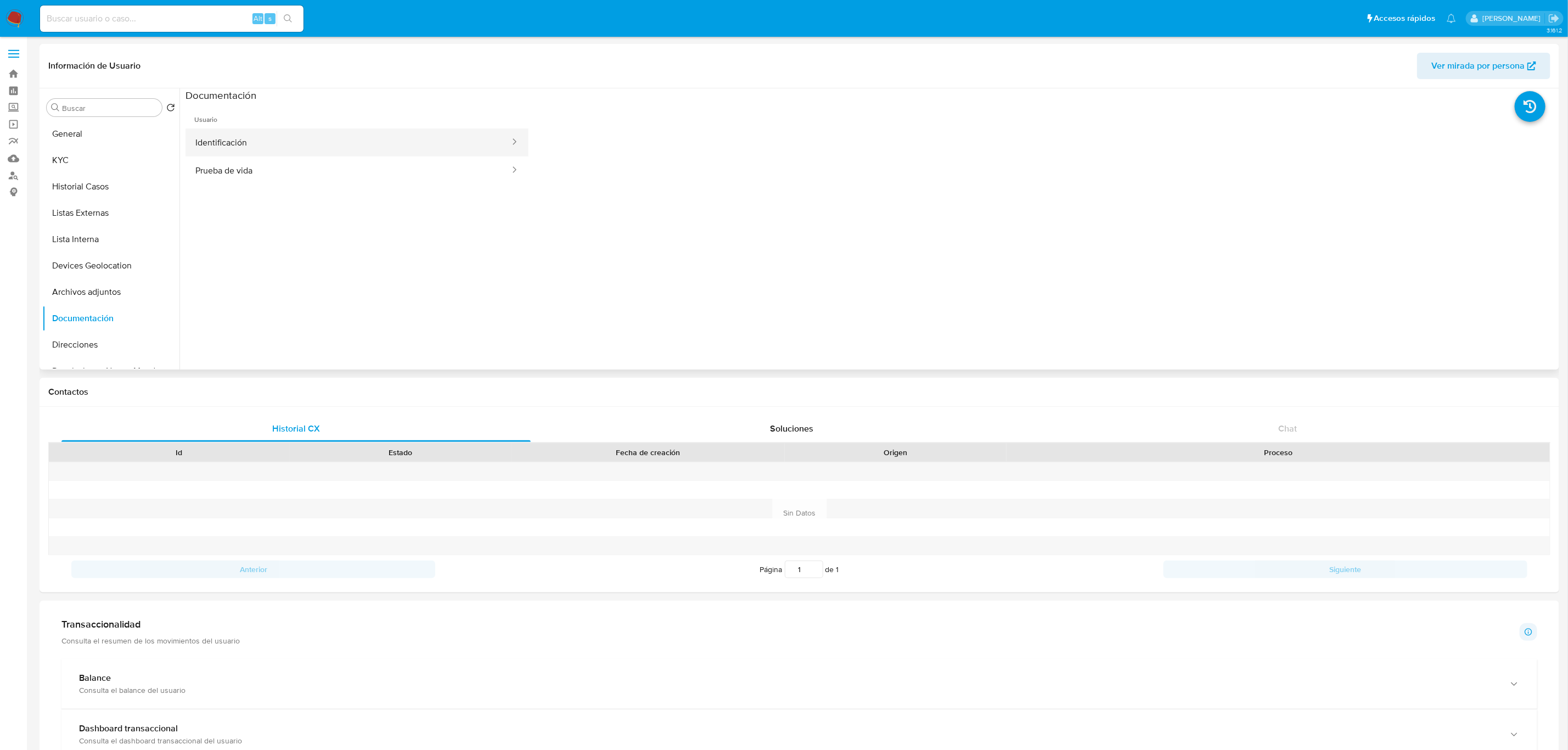
click at [308, 137] on button "Identificación" at bounding box center [348, 142] width 326 height 28
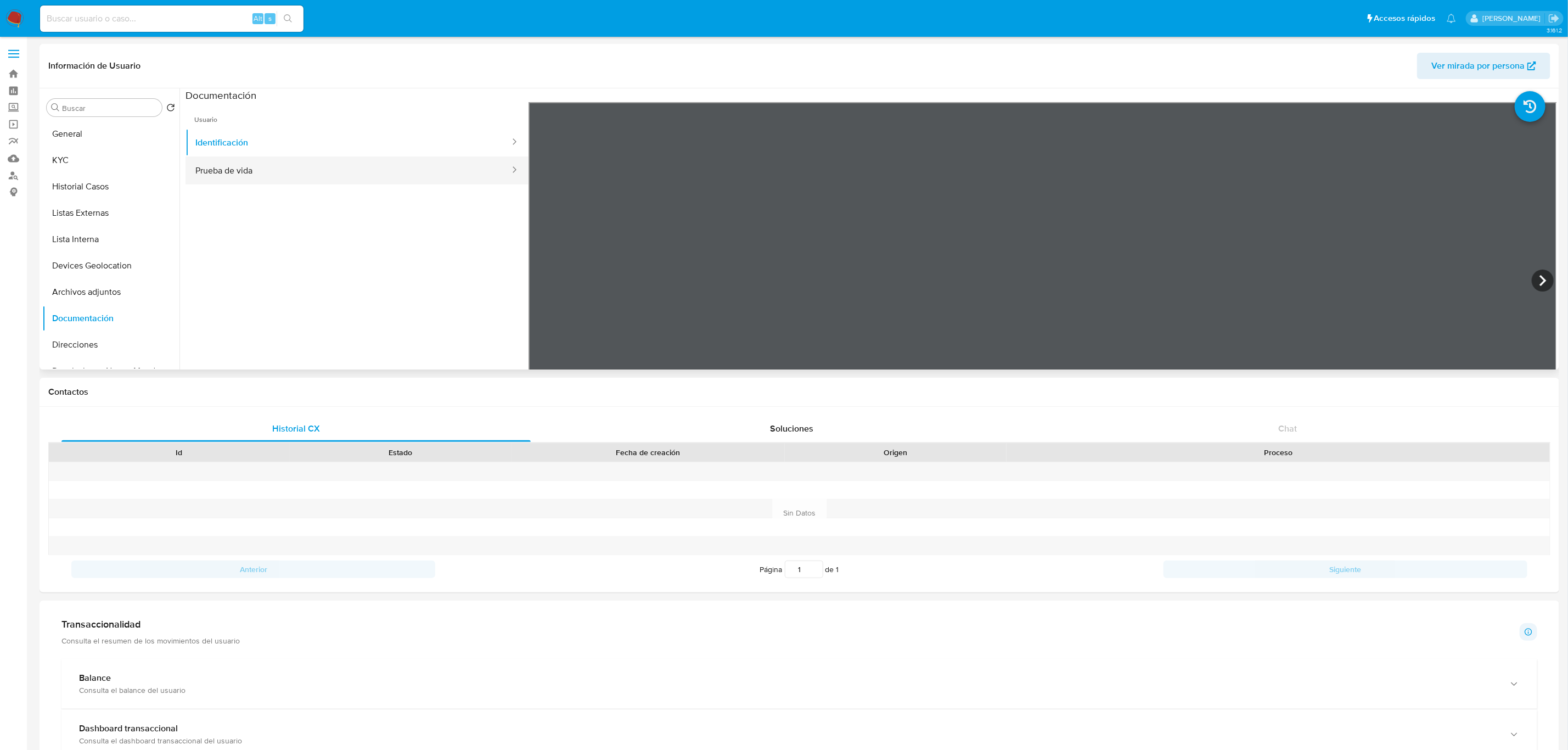
click at [299, 174] on button "Prueba de vida" at bounding box center [348, 170] width 326 height 28
click at [61, 165] on button "KYC" at bounding box center [106, 160] width 128 height 26
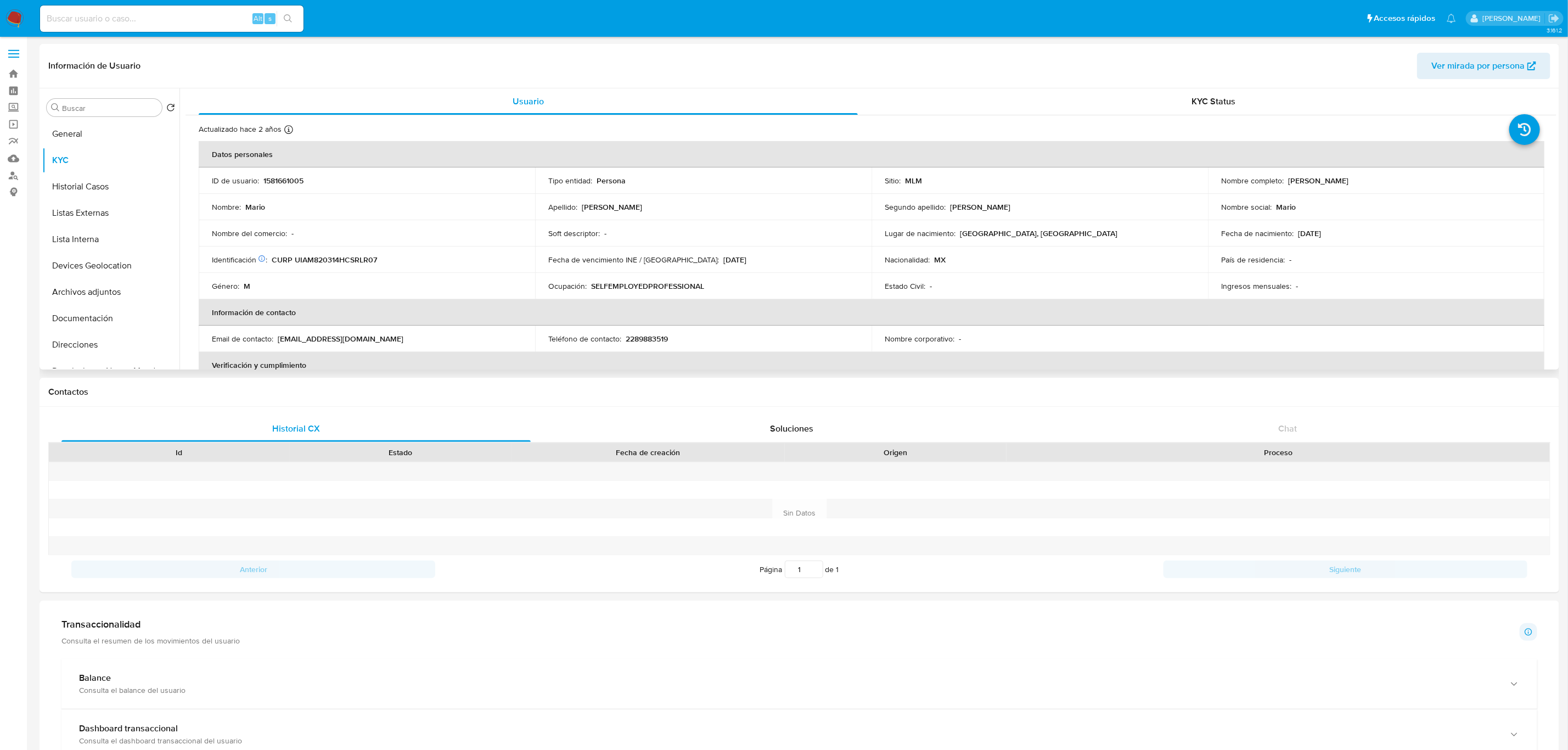
click at [295, 185] on p "1581661005" at bounding box center [283, 181] width 40 height 10
copy p "1581661005"
click at [89, 185] on button "Historial Casos" at bounding box center [106, 186] width 128 height 26
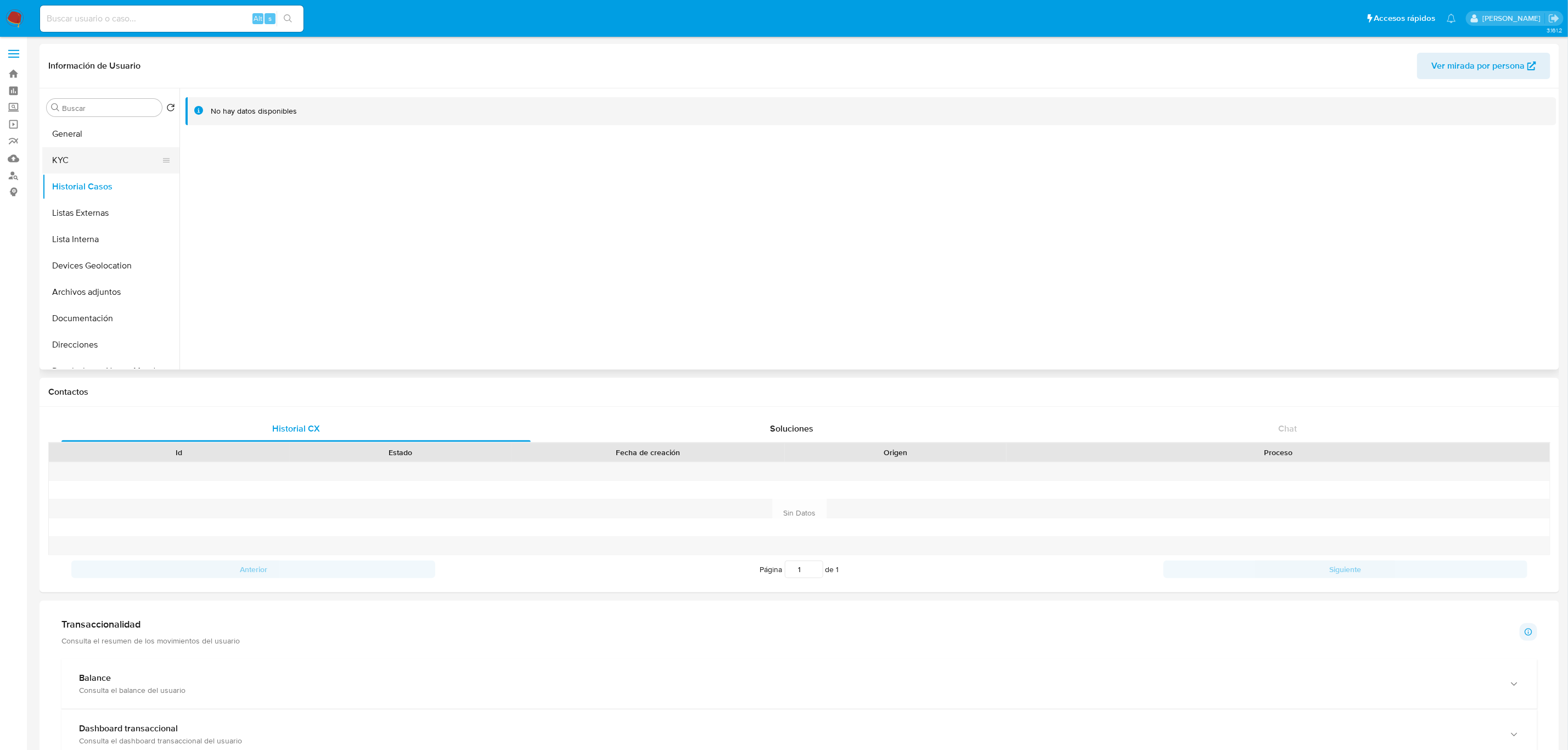
click at [87, 159] on button "KYC" at bounding box center [106, 160] width 128 height 26
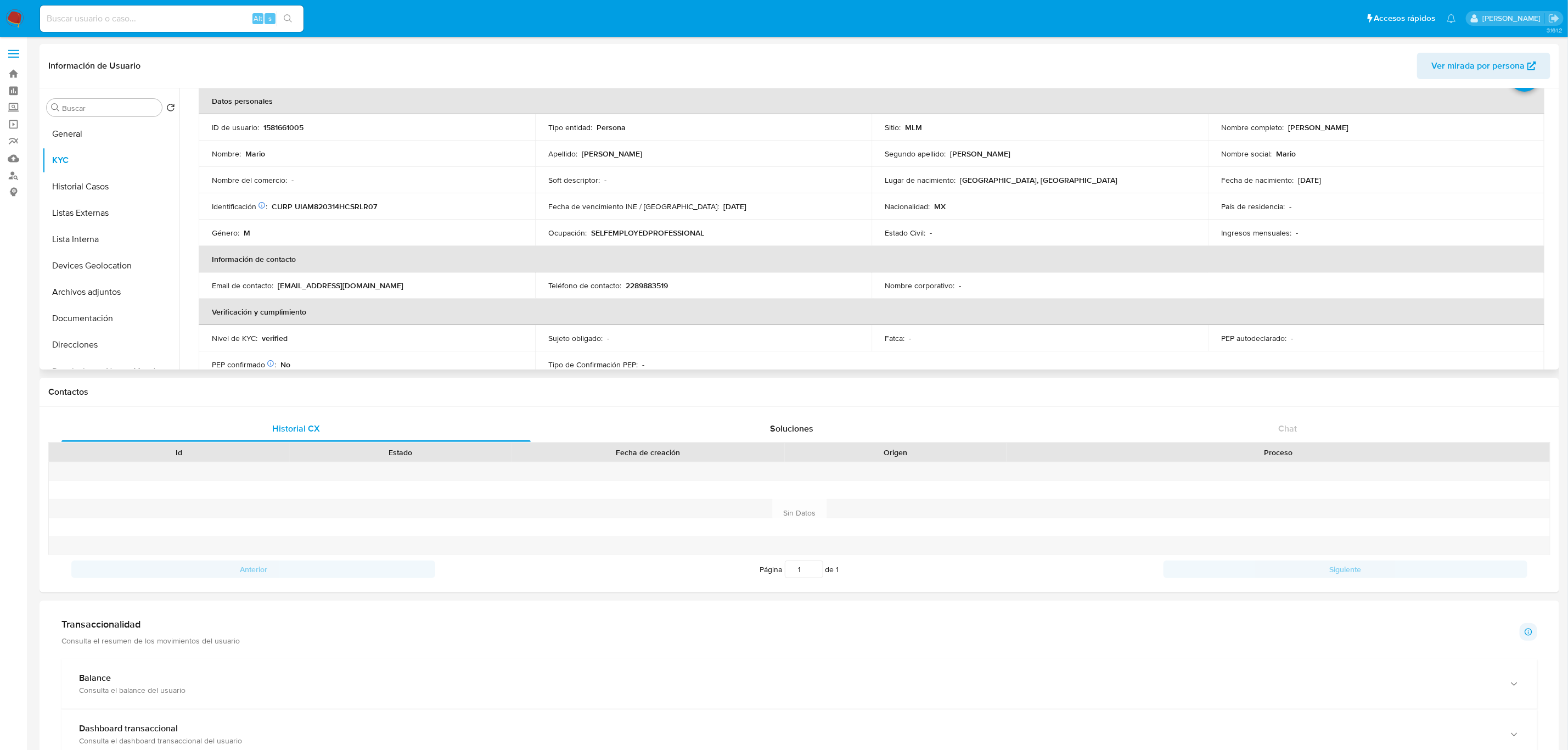
scroll to position [82, 0]
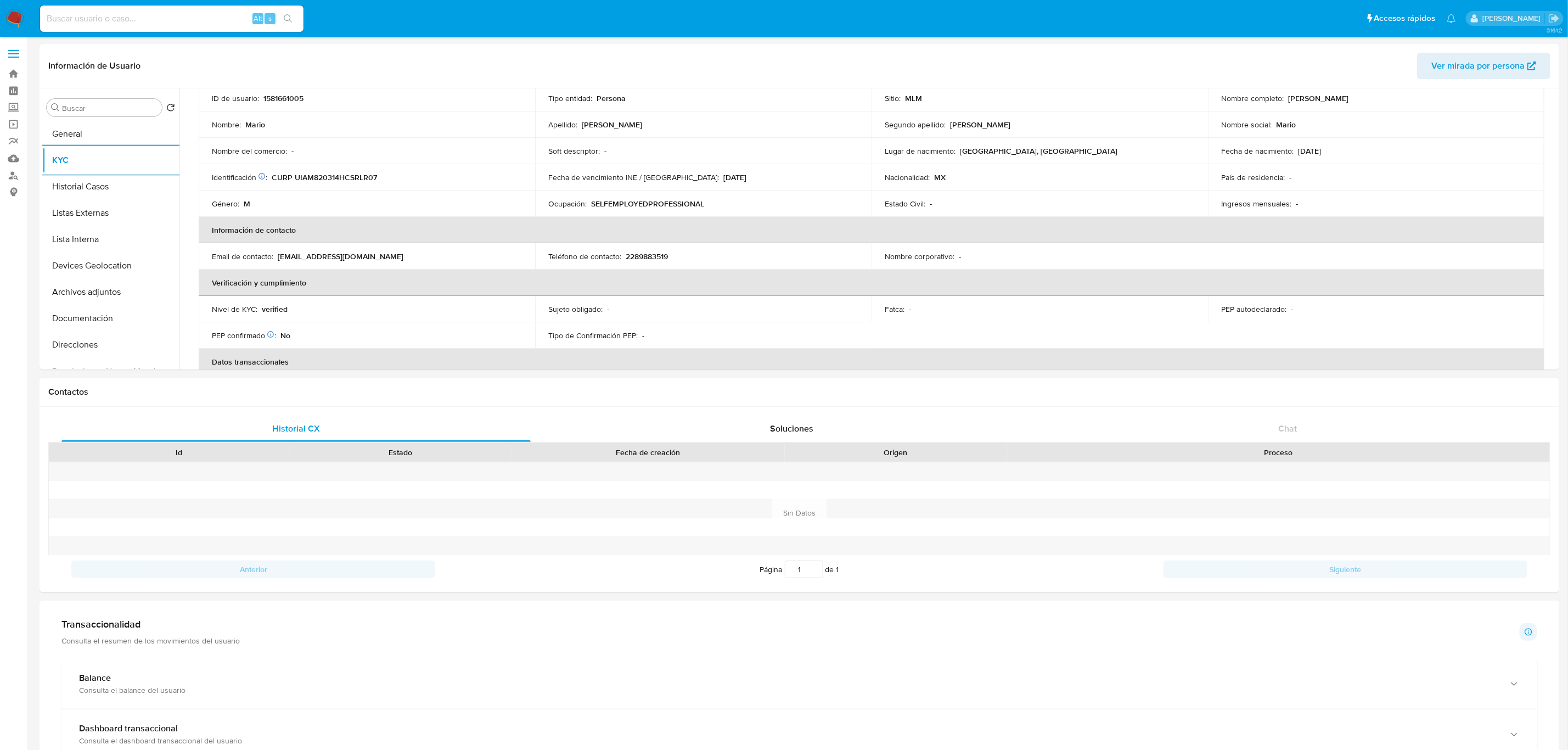
click at [205, 21] on input at bounding box center [172, 19] width 263 height 14
paste input "375716213"
type input "375716213"
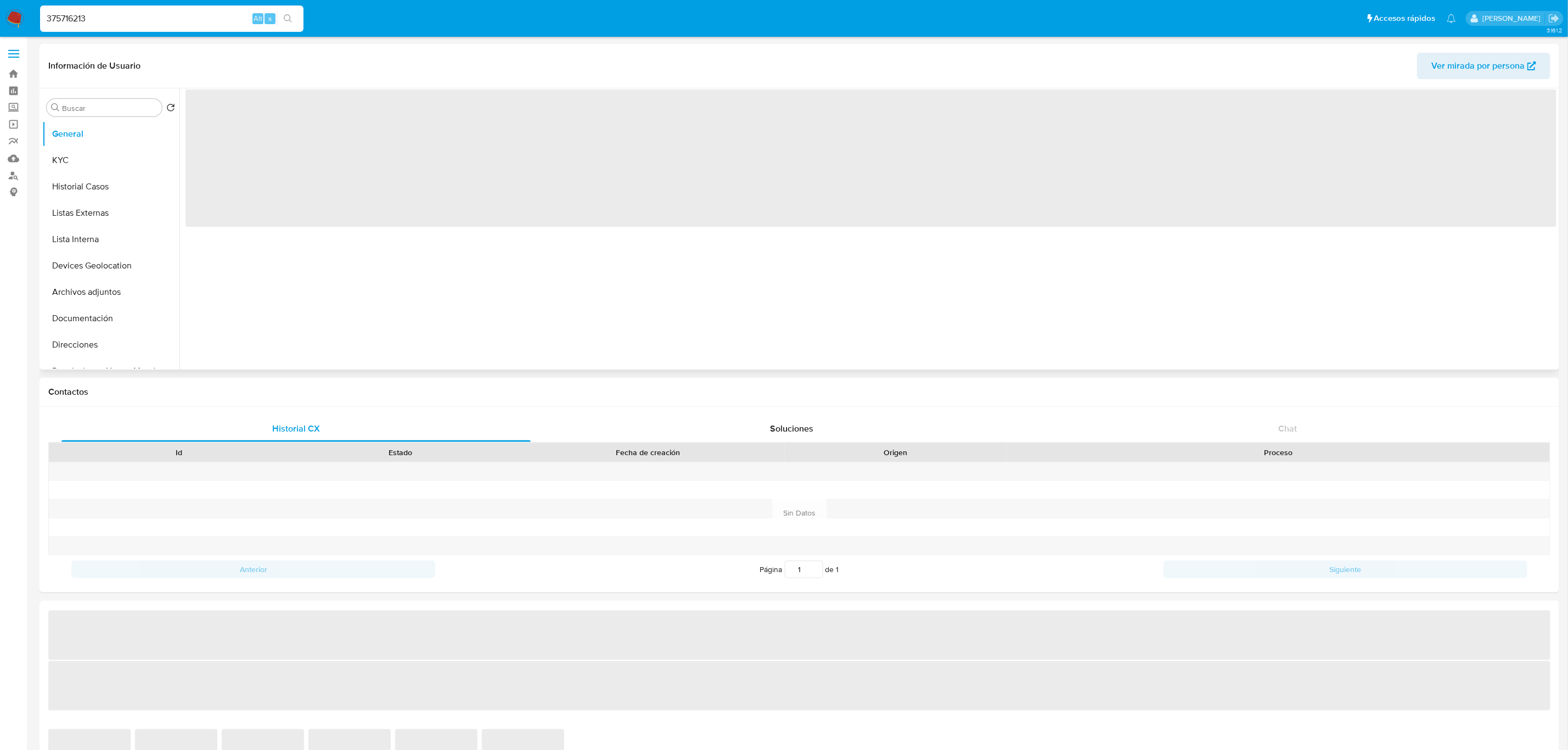
select select "10"
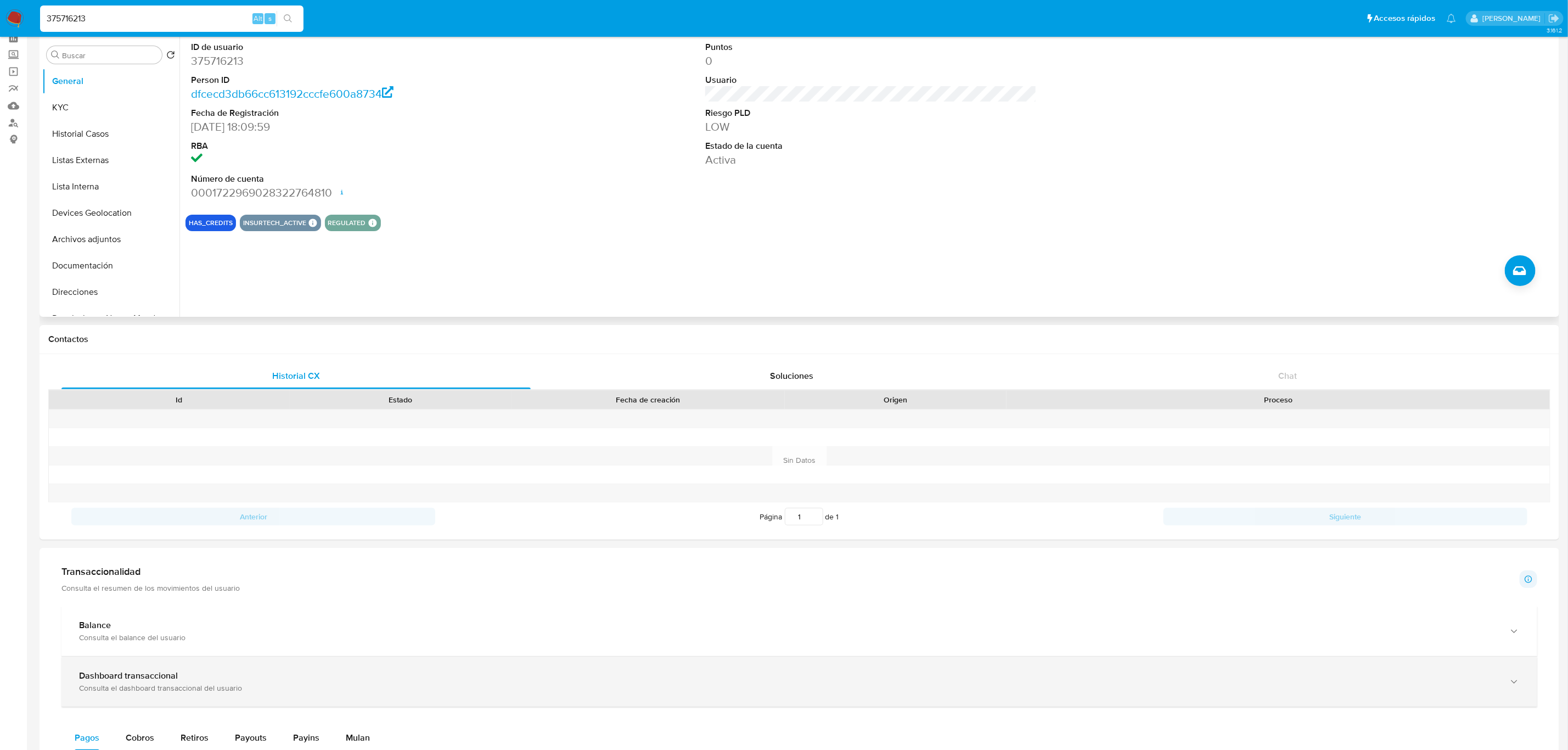
scroll to position [82, 0]
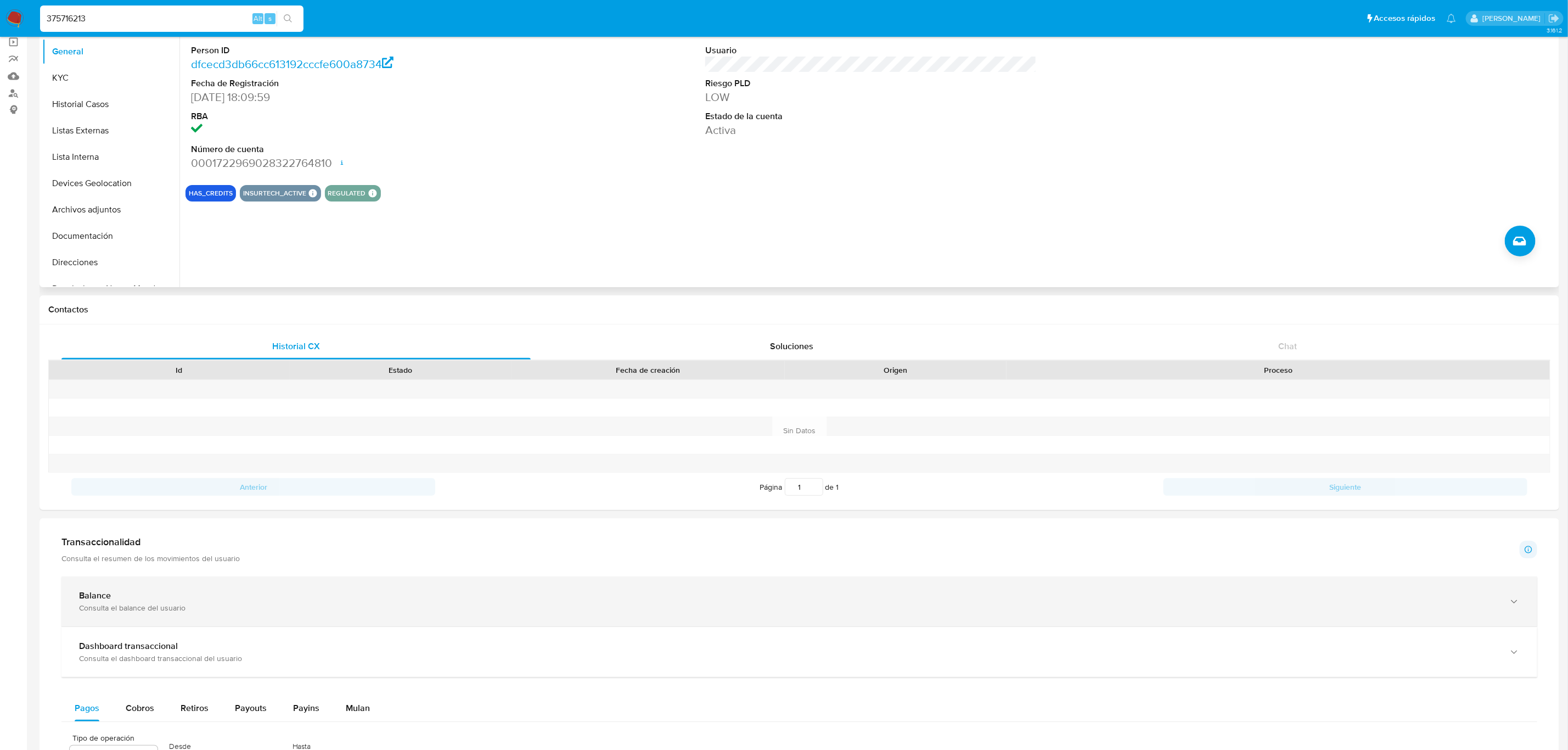
click at [414, 599] on div "Balance" at bounding box center [789, 595] width 1419 height 11
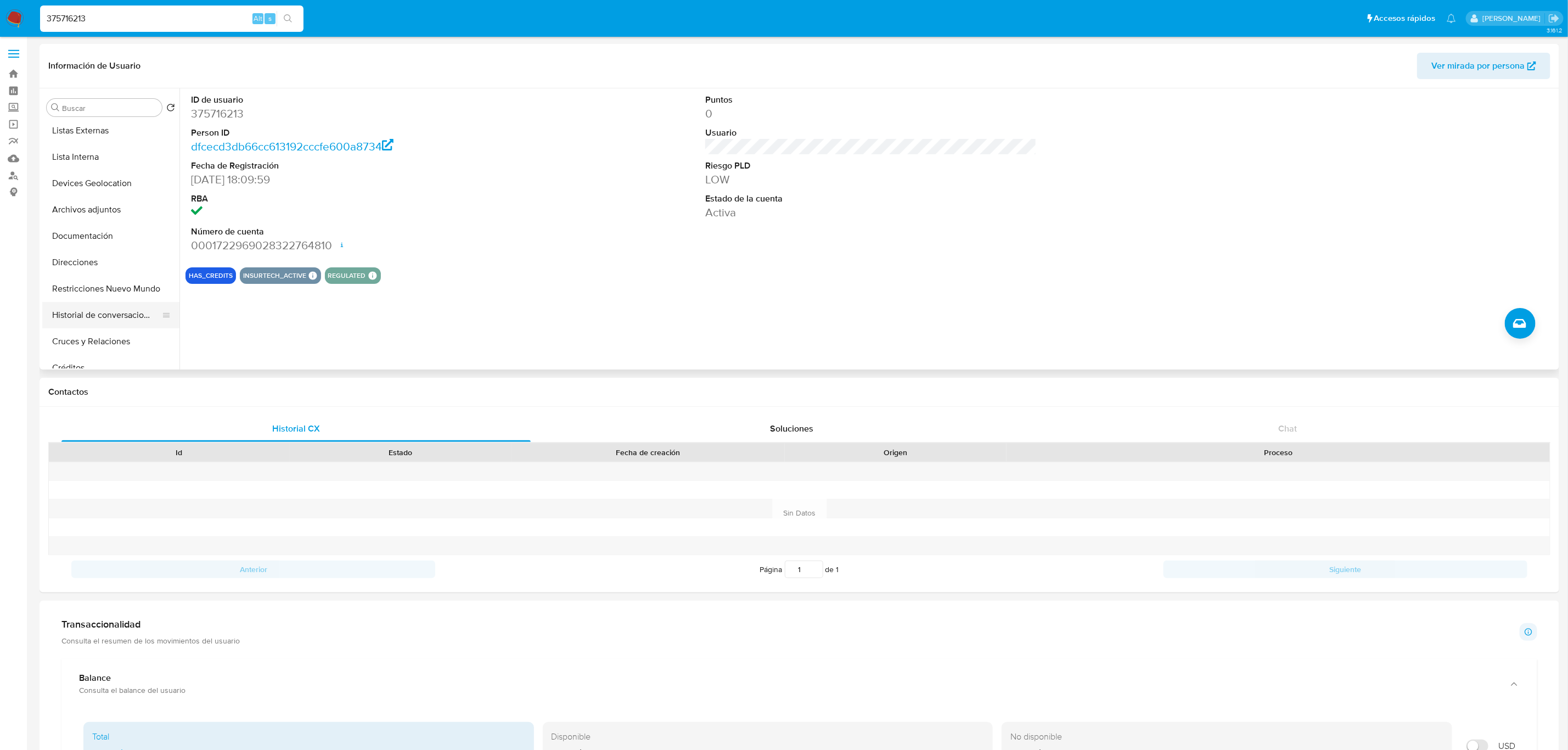
click at [115, 308] on button "Historial de conversaciones" at bounding box center [106, 315] width 128 height 26
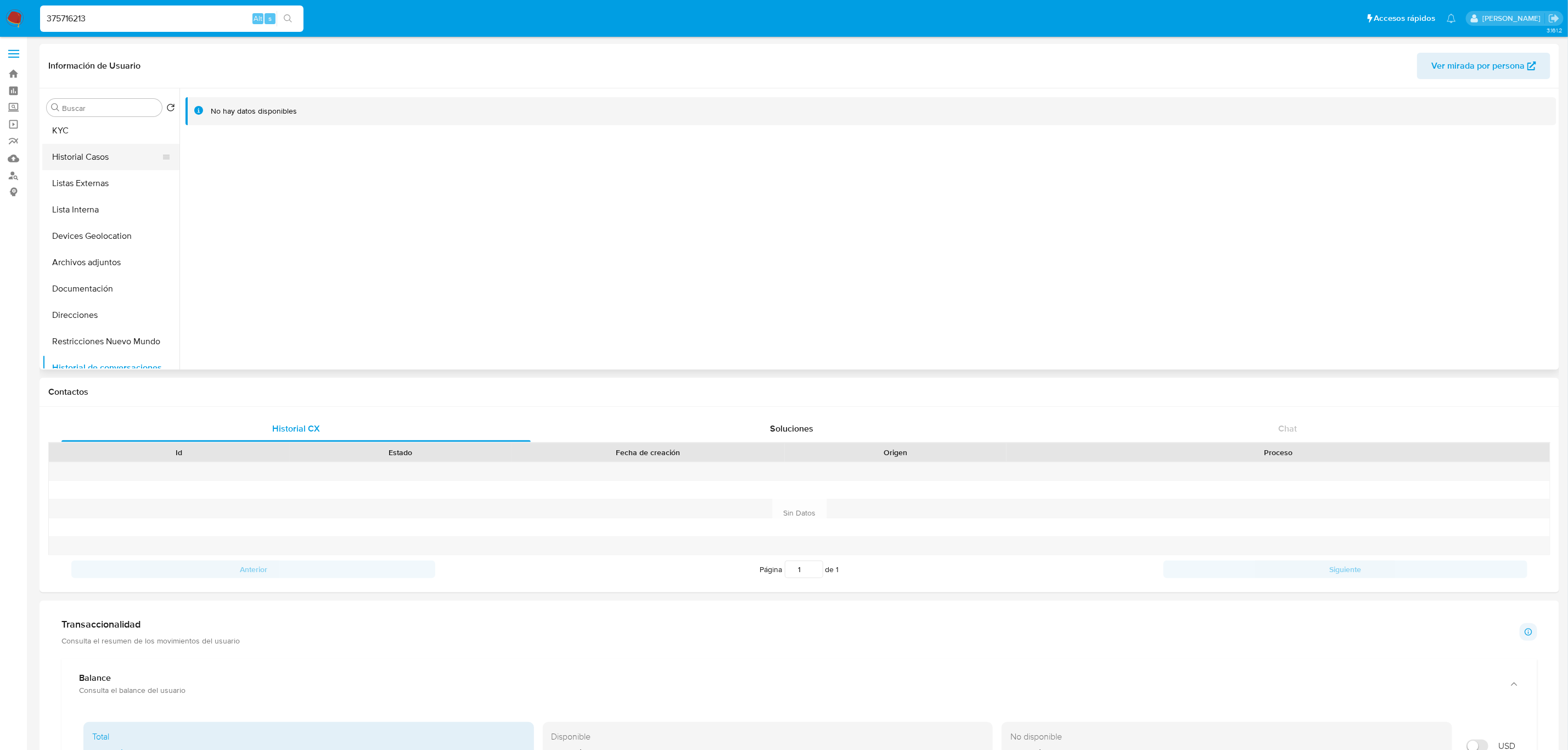
scroll to position [0, 0]
click at [98, 185] on button "Historial Casos" at bounding box center [106, 186] width 128 height 26
click at [117, 162] on button "KYC" at bounding box center [106, 160] width 128 height 26
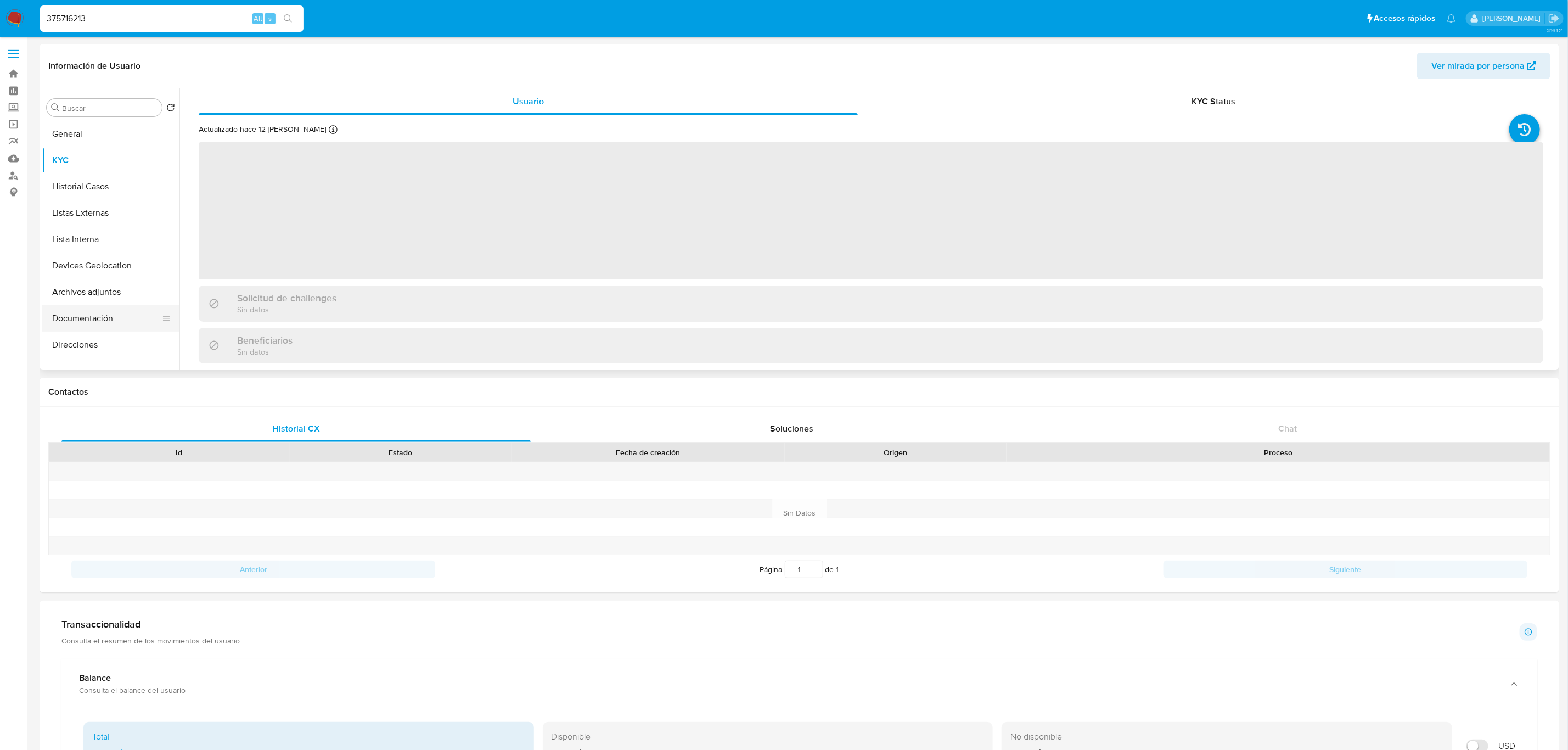
click at [99, 320] on button "Documentación" at bounding box center [106, 318] width 128 height 26
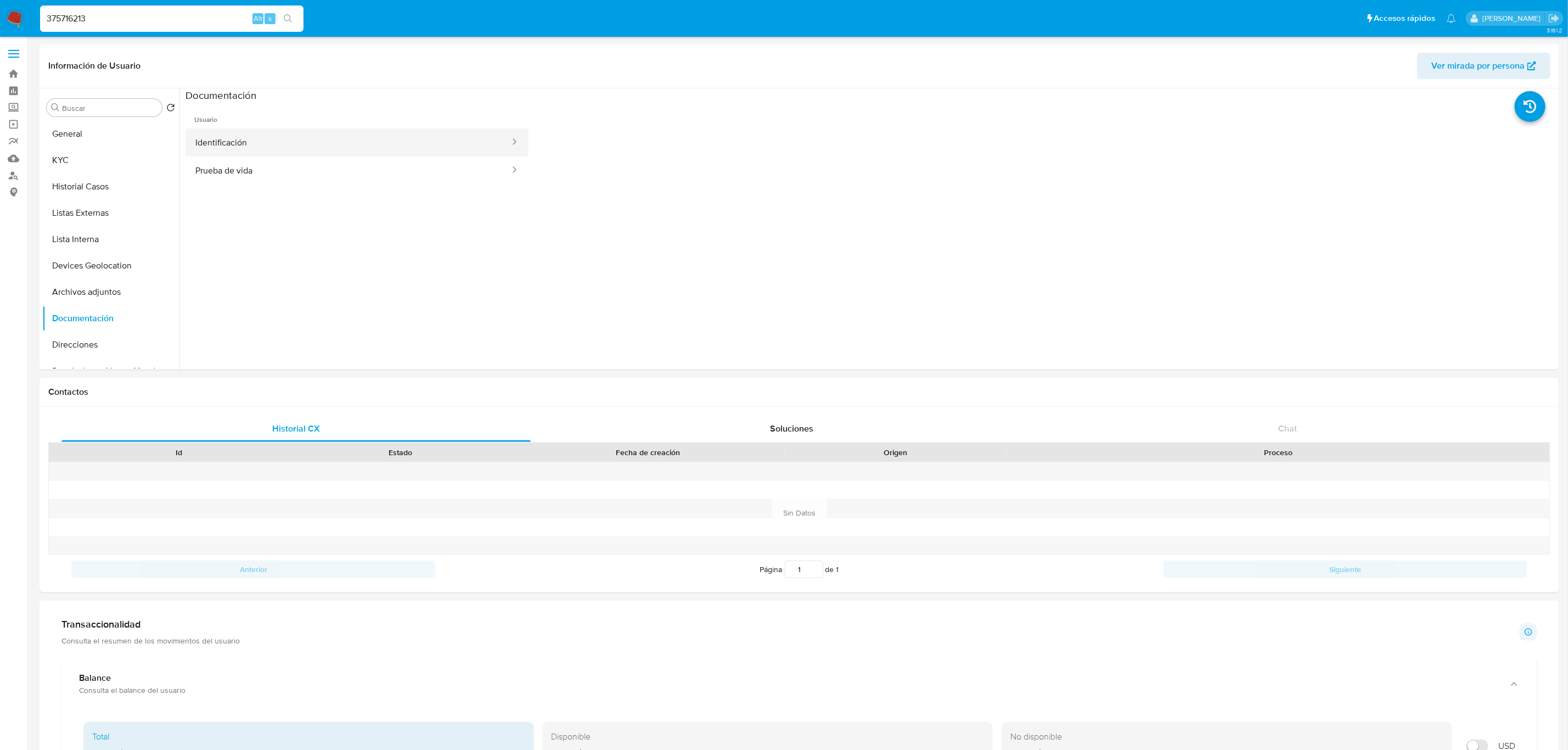
click at [262, 143] on button "Identificación" at bounding box center [348, 142] width 326 height 28
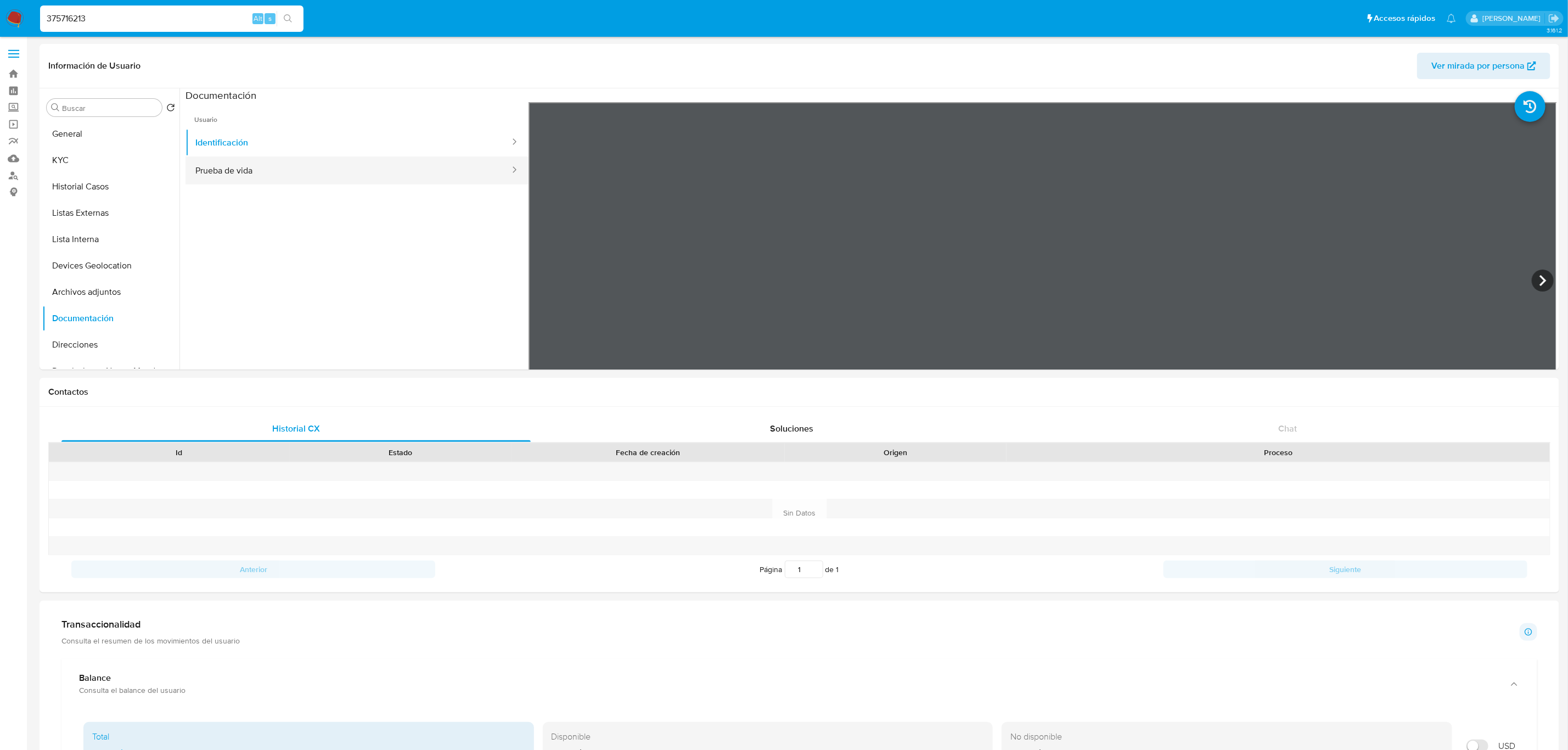
click at [330, 171] on button "Prueba de vida" at bounding box center [348, 170] width 326 height 28
click at [117, 132] on button "General" at bounding box center [106, 133] width 128 height 26
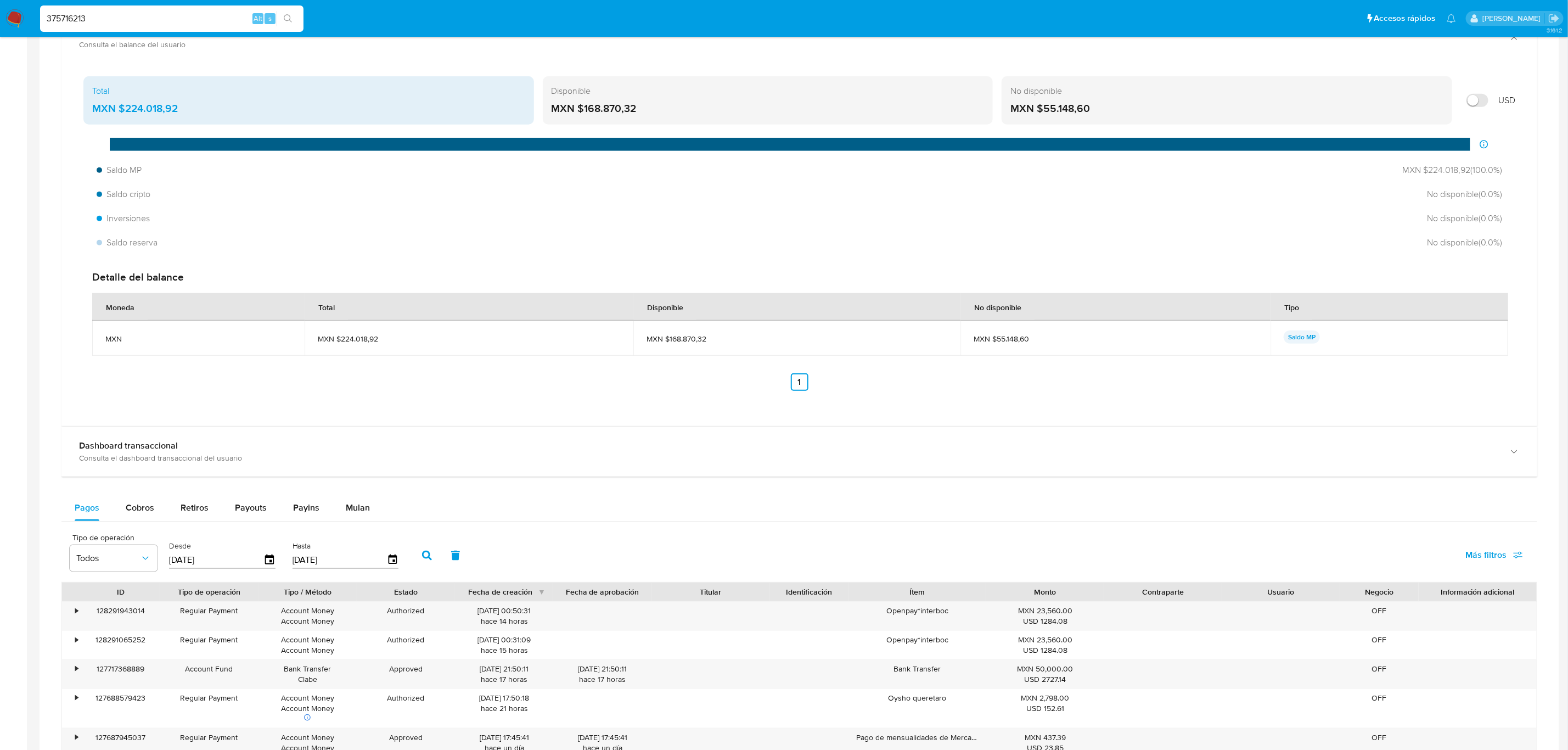
scroll to position [659, 0]
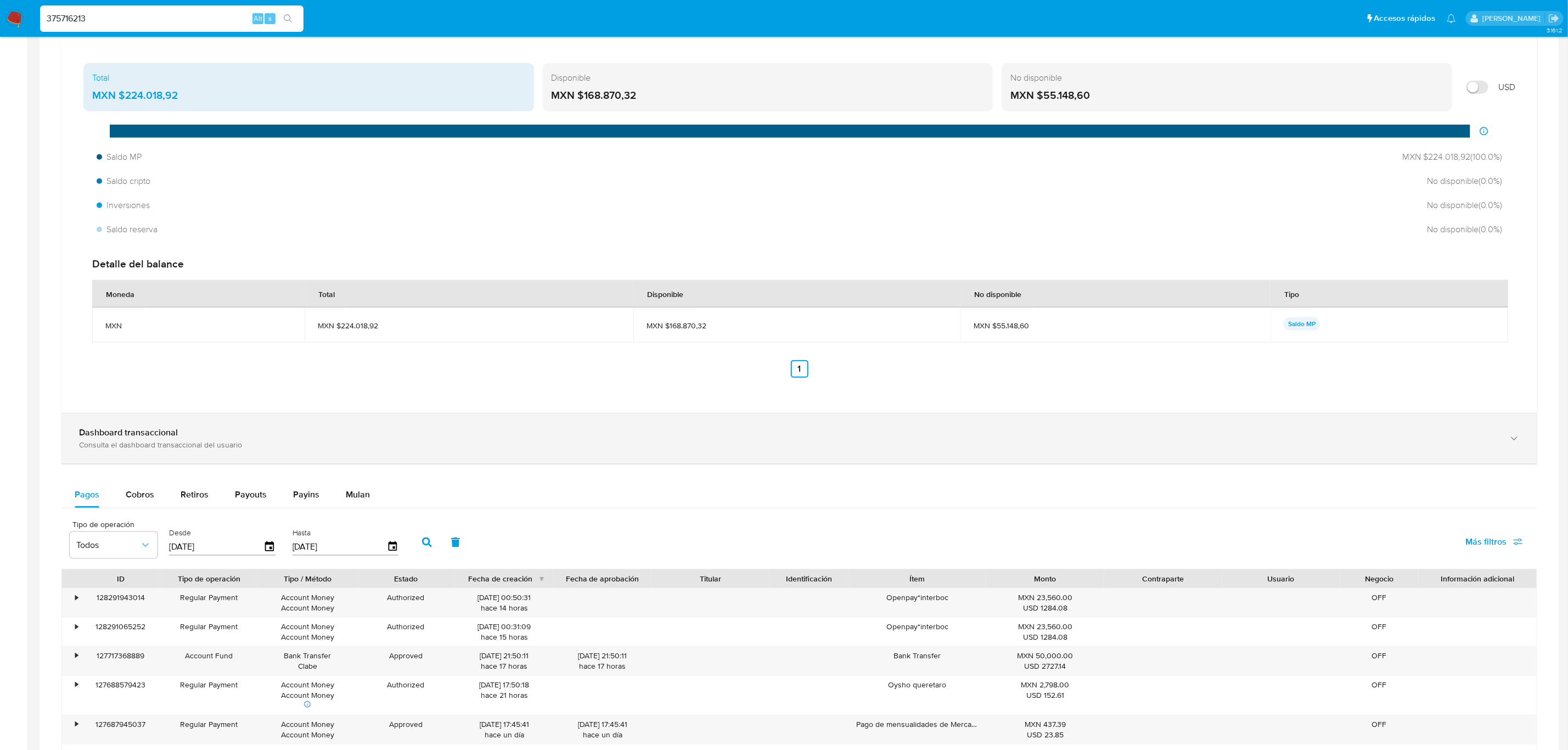
click at [196, 453] on div "Dashboard transaccional Consulta el dashboard transaccional del usuario" at bounding box center [800, 438] width 1476 height 50
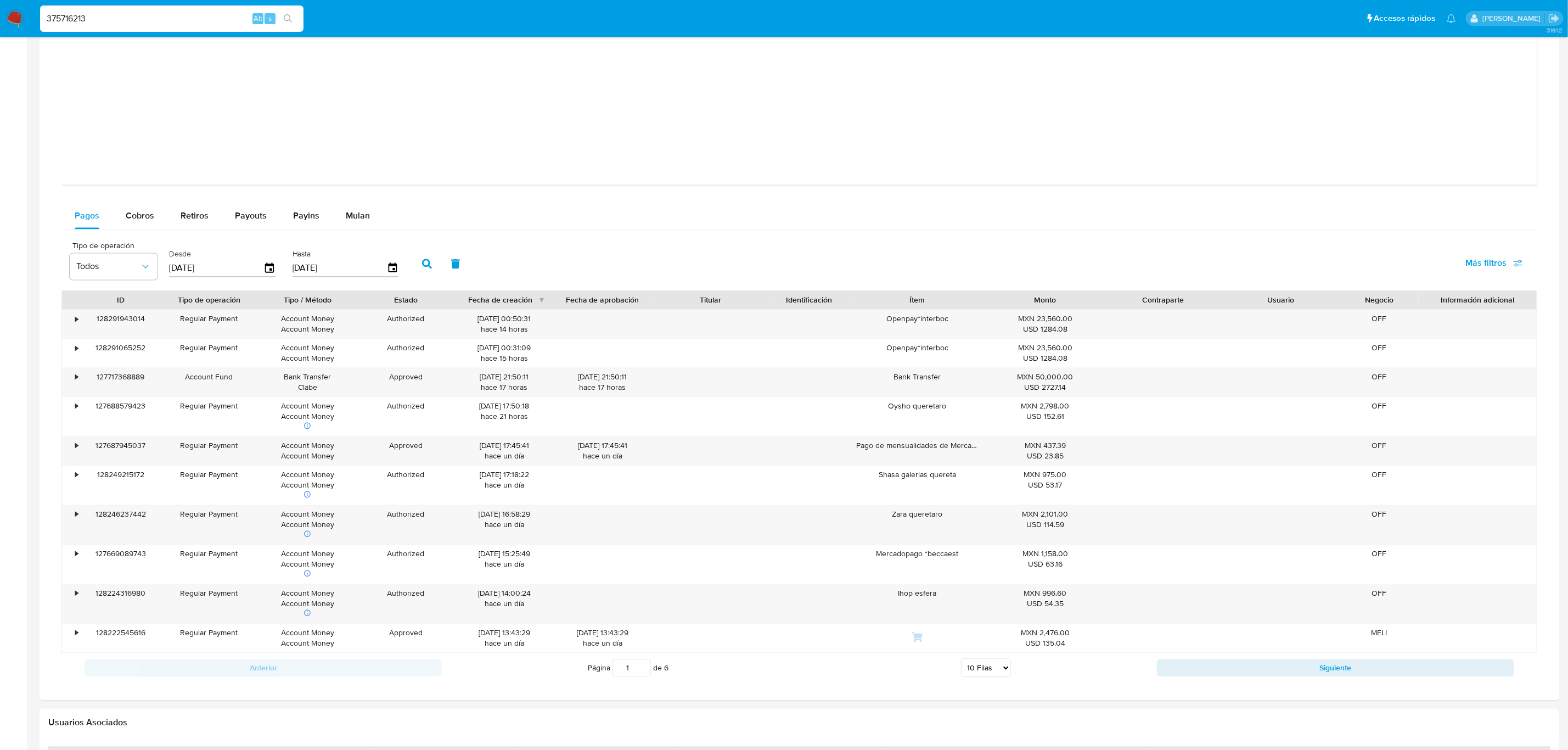
scroll to position [1482, 0]
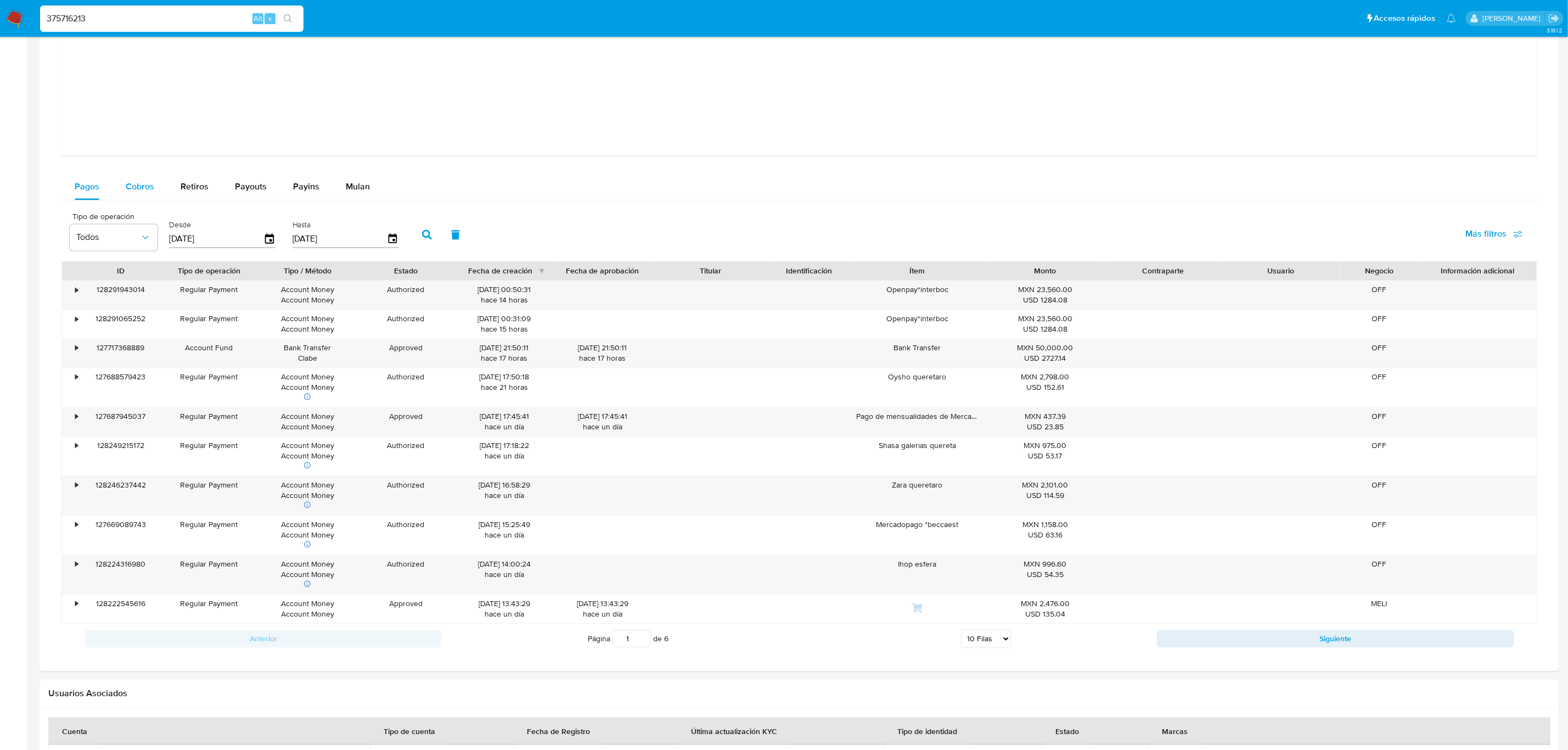
click at [147, 190] on span "Cobros" at bounding box center [140, 187] width 29 height 13
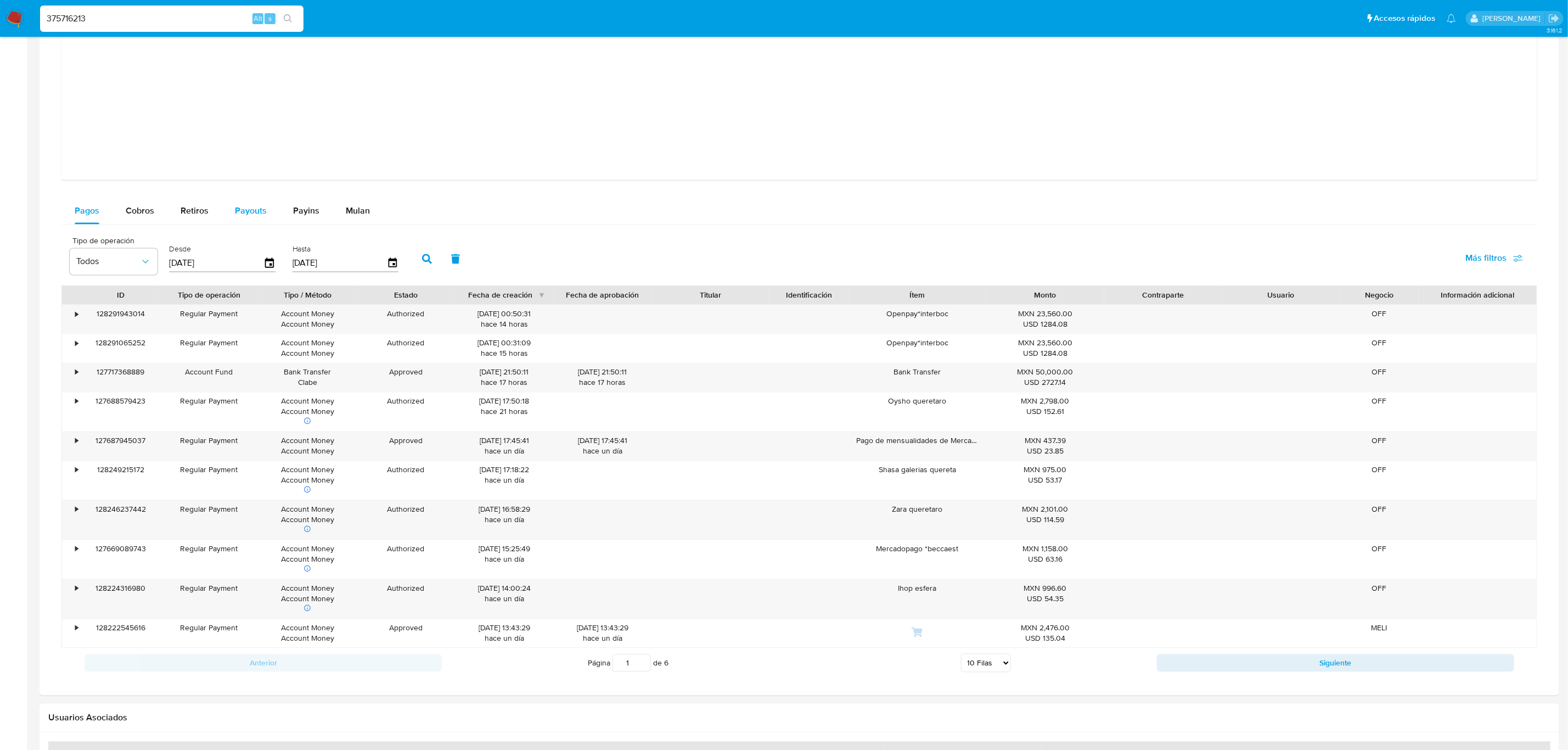
select select "10"
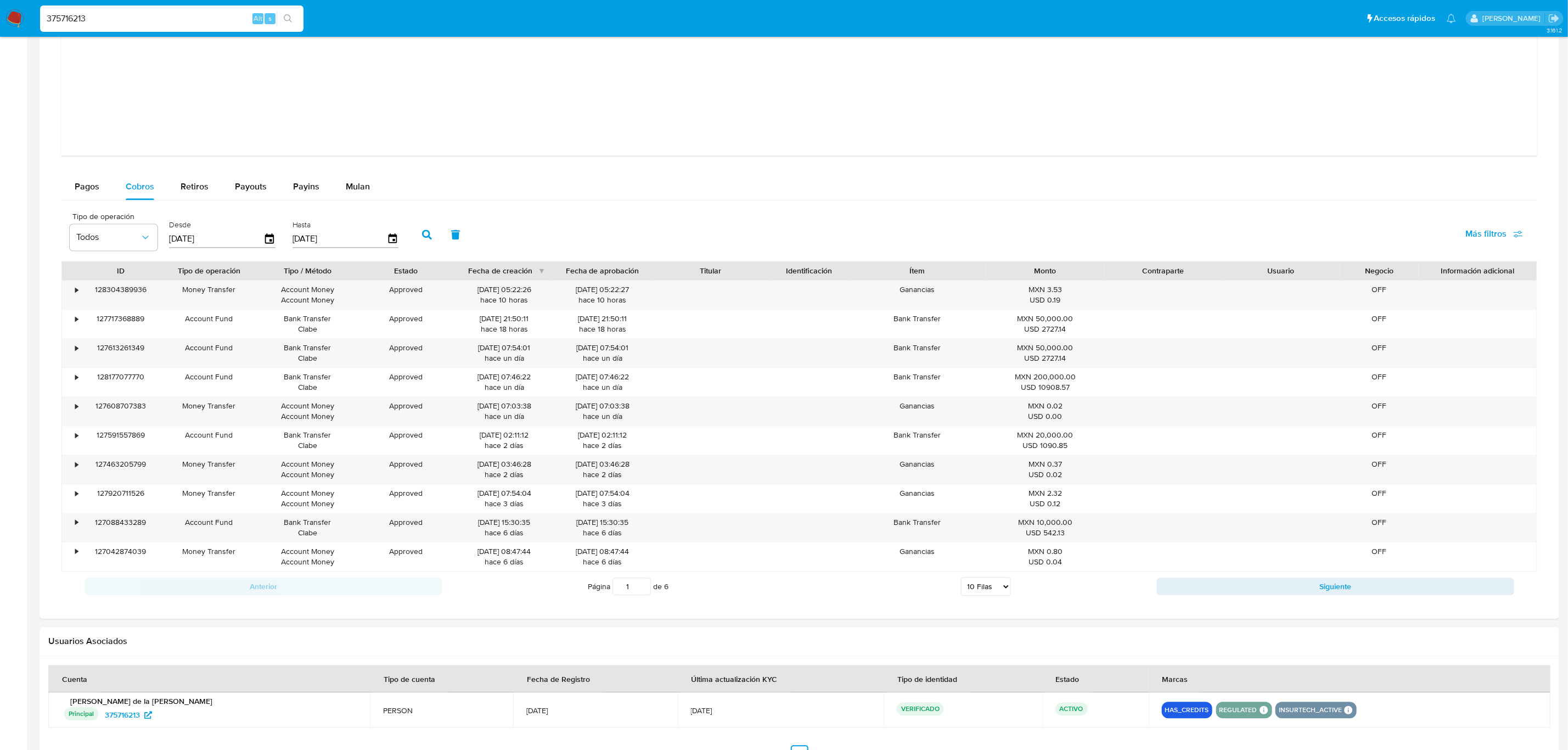
click at [1309, 578] on div "Anterior Página 1 de 6 5 Filas 10 Filas 20 Filas 25 Filas 50 Filas 100 Filas Si…" at bounding box center [800, 586] width 1476 height 29
click at [1318, 586] on button "Siguiente" at bounding box center [1336, 587] width 358 height 17
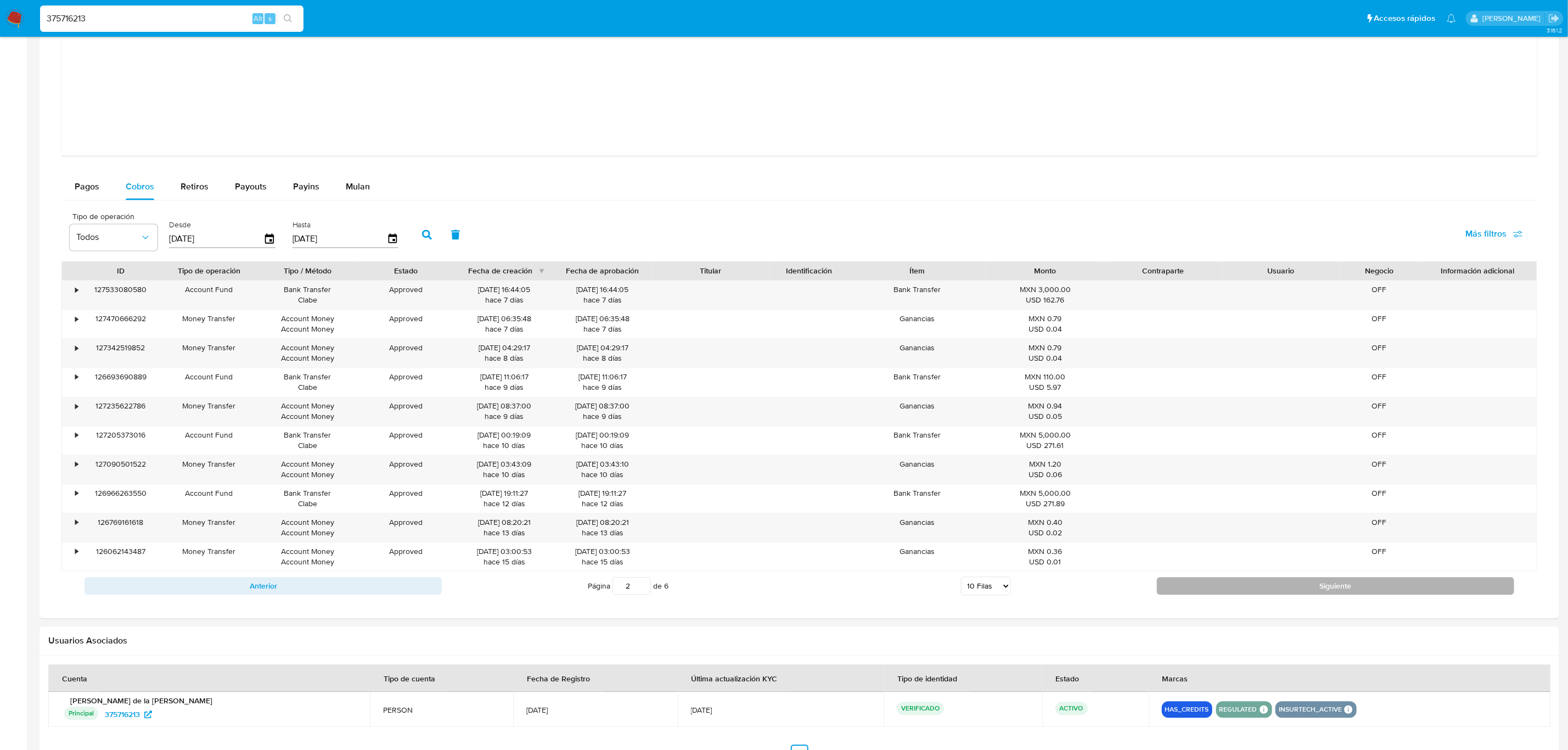
click at [1298, 595] on button "Siguiente" at bounding box center [1336, 586] width 358 height 17
click at [1275, 590] on button "Siguiente" at bounding box center [1336, 586] width 358 height 17
type input "5"
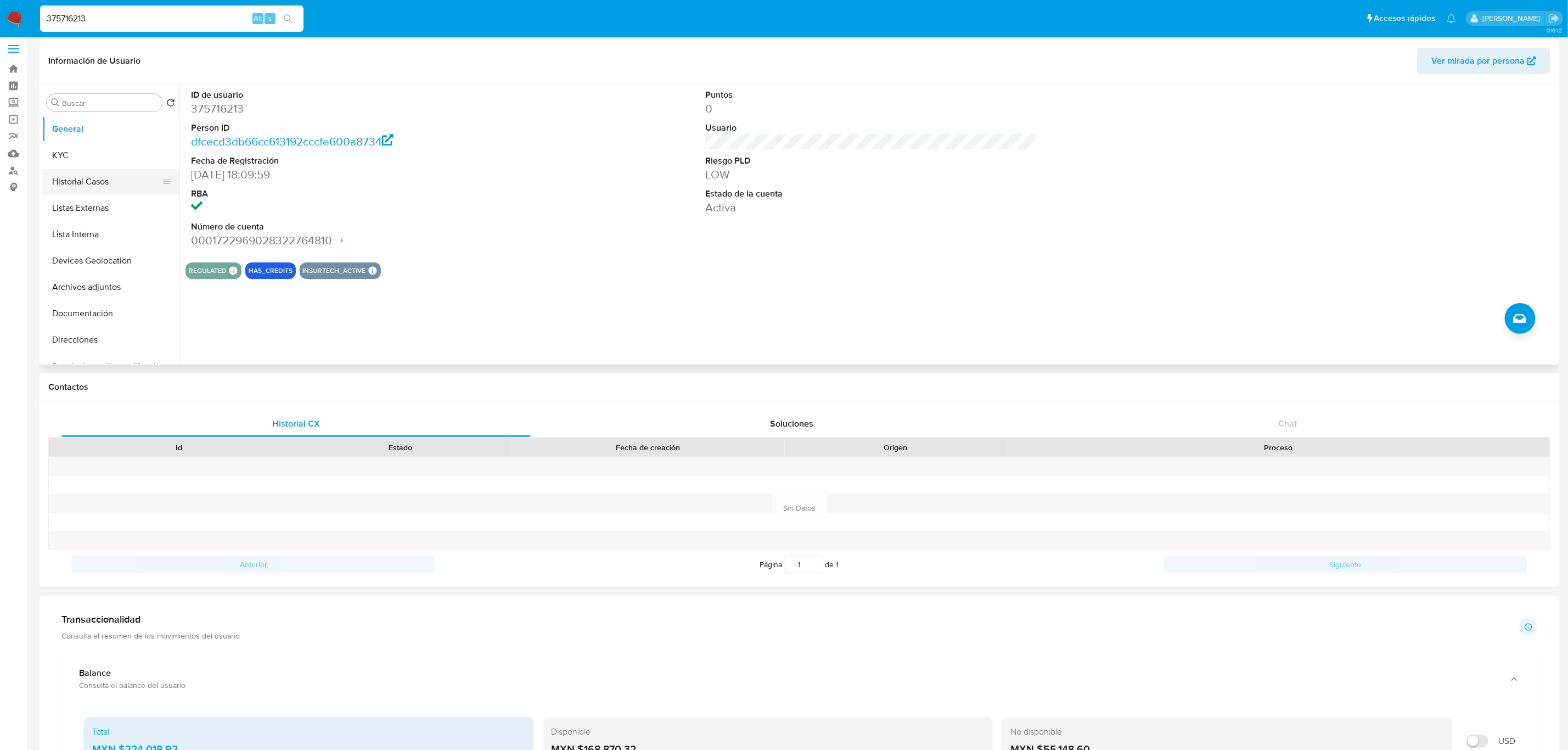
scroll to position [0, 0]
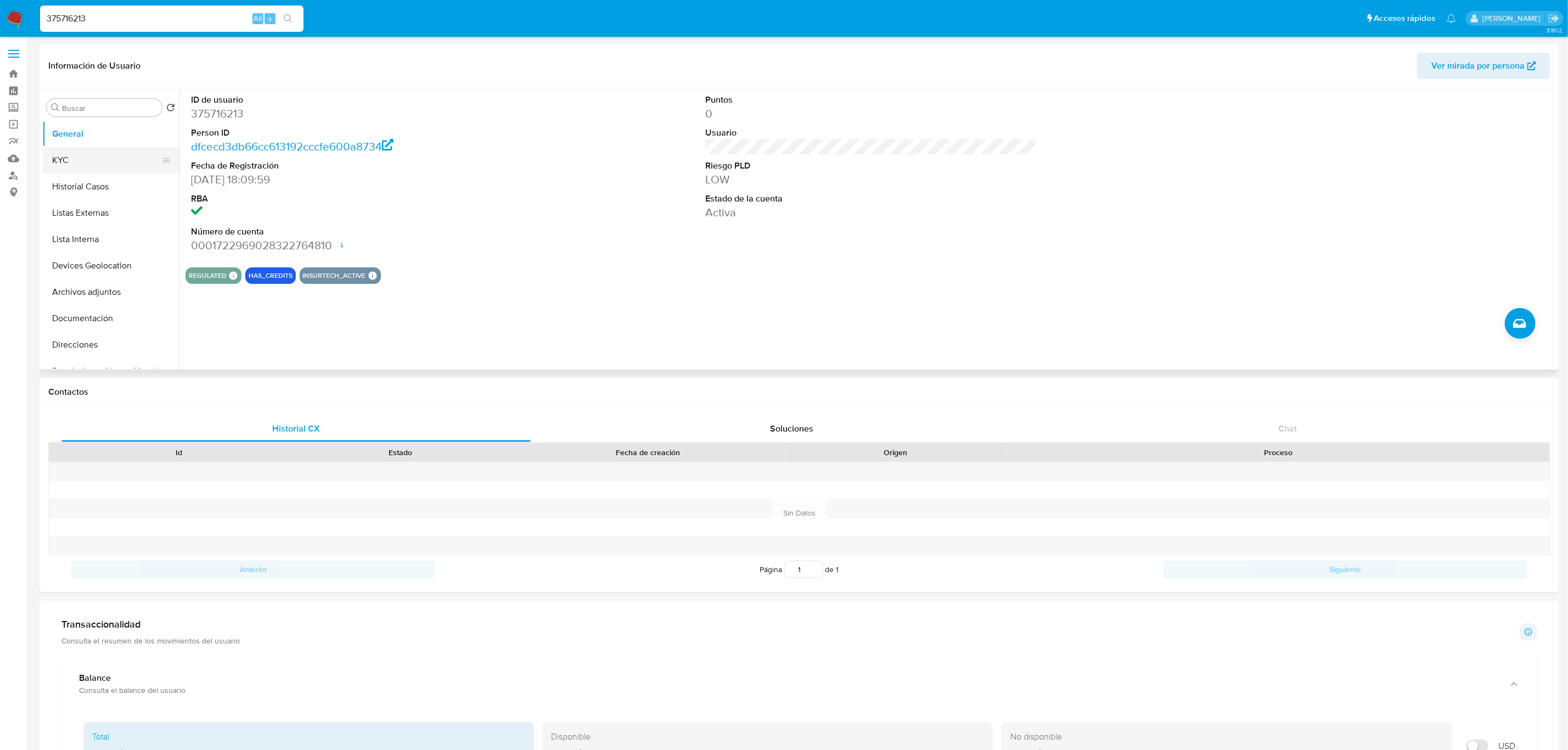
click at [101, 160] on button "KYC" at bounding box center [106, 160] width 128 height 26
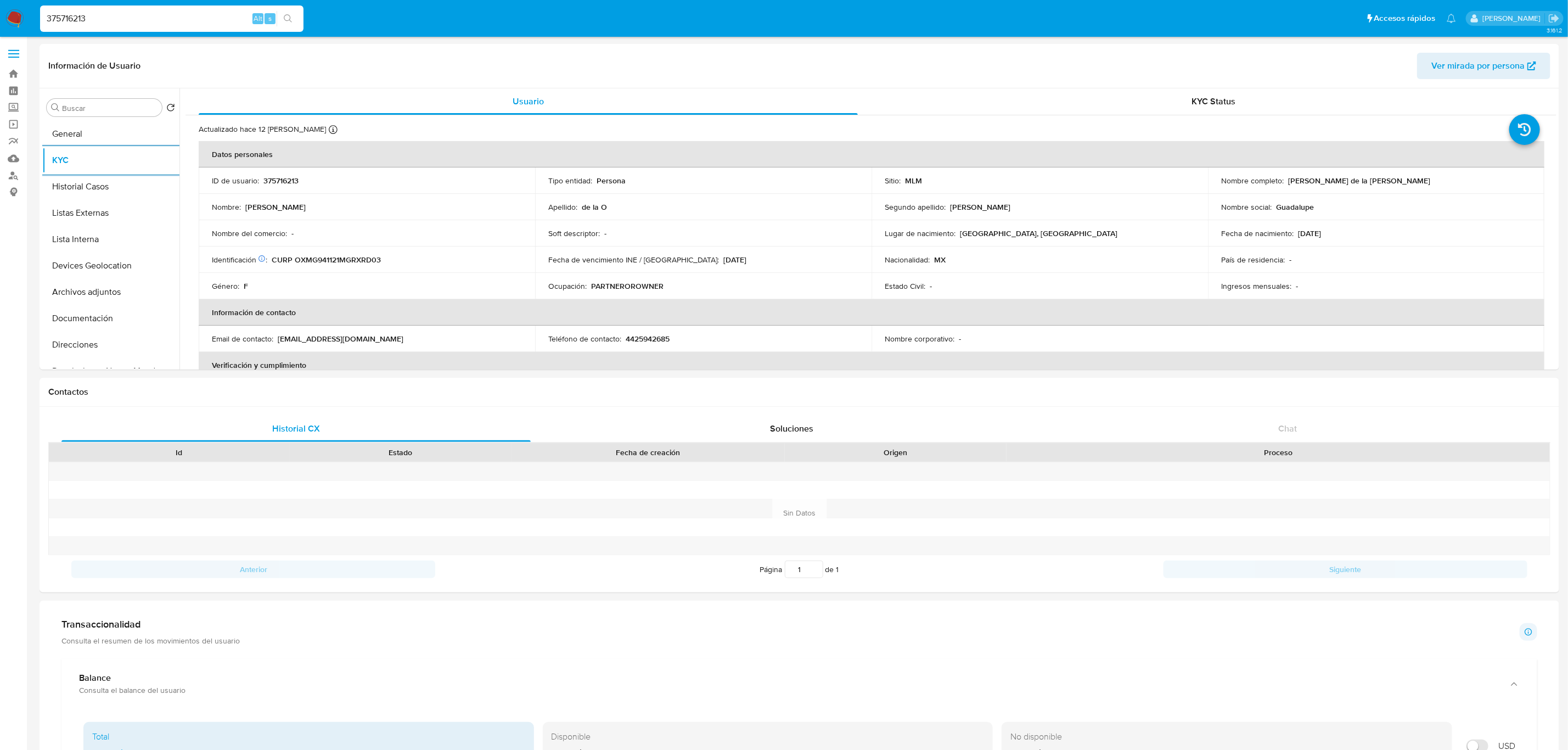
click at [149, 17] on input "375716213" at bounding box center [172, 19] width 263 height 14
paste input "426145749"
type input "426145749"
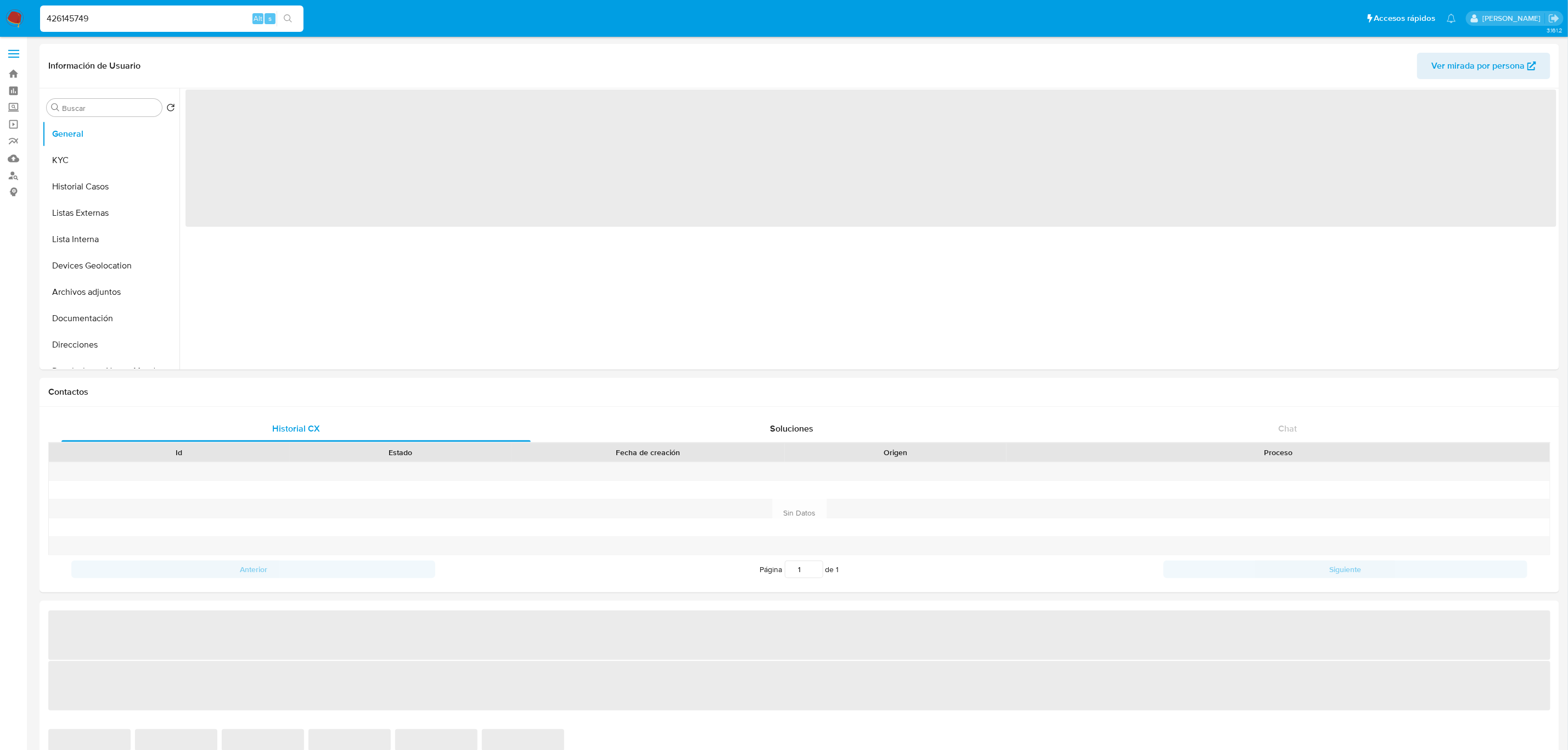
select select "10"
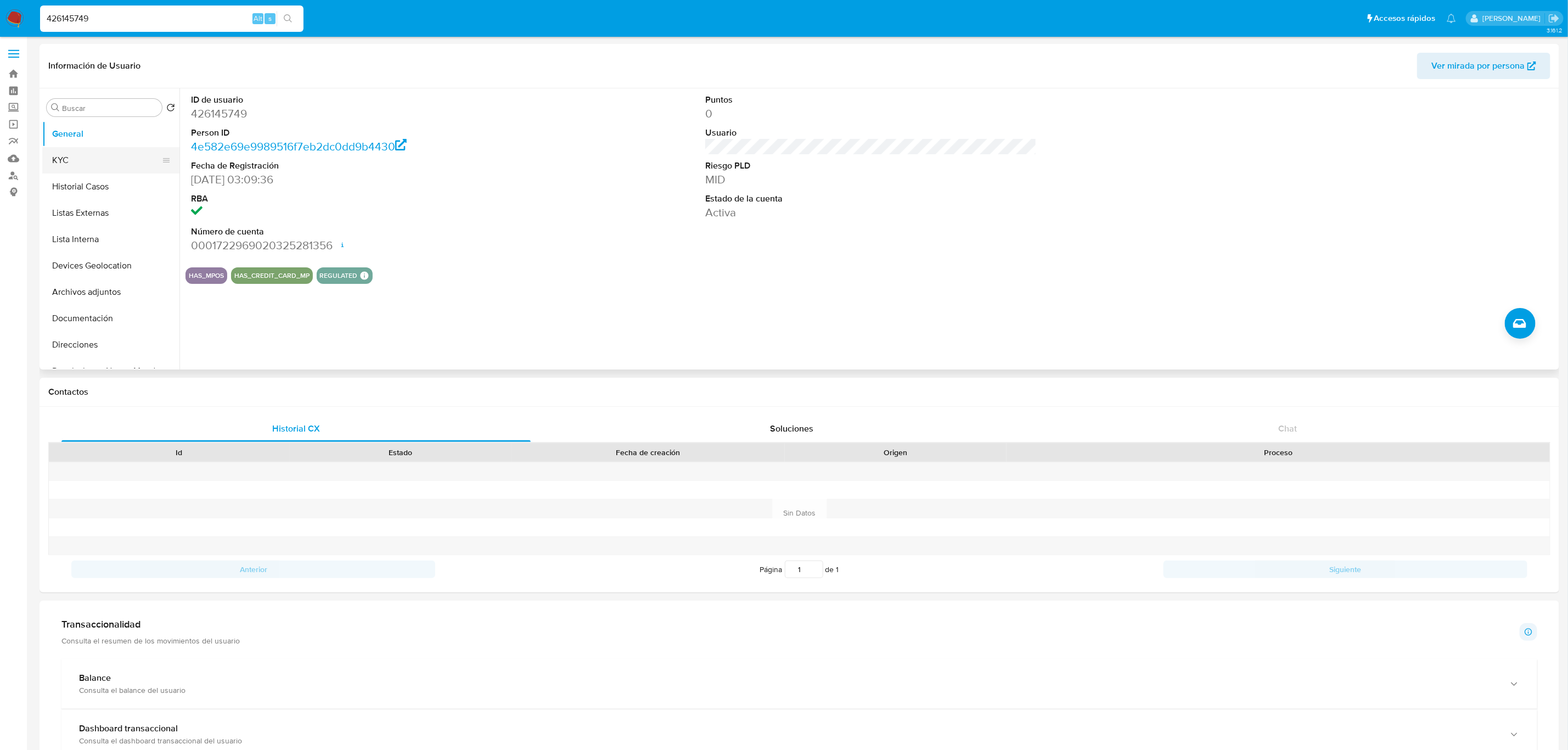
click at [107, 165] on button "KYC" at bounding box center [106, 160] width 128 height 26
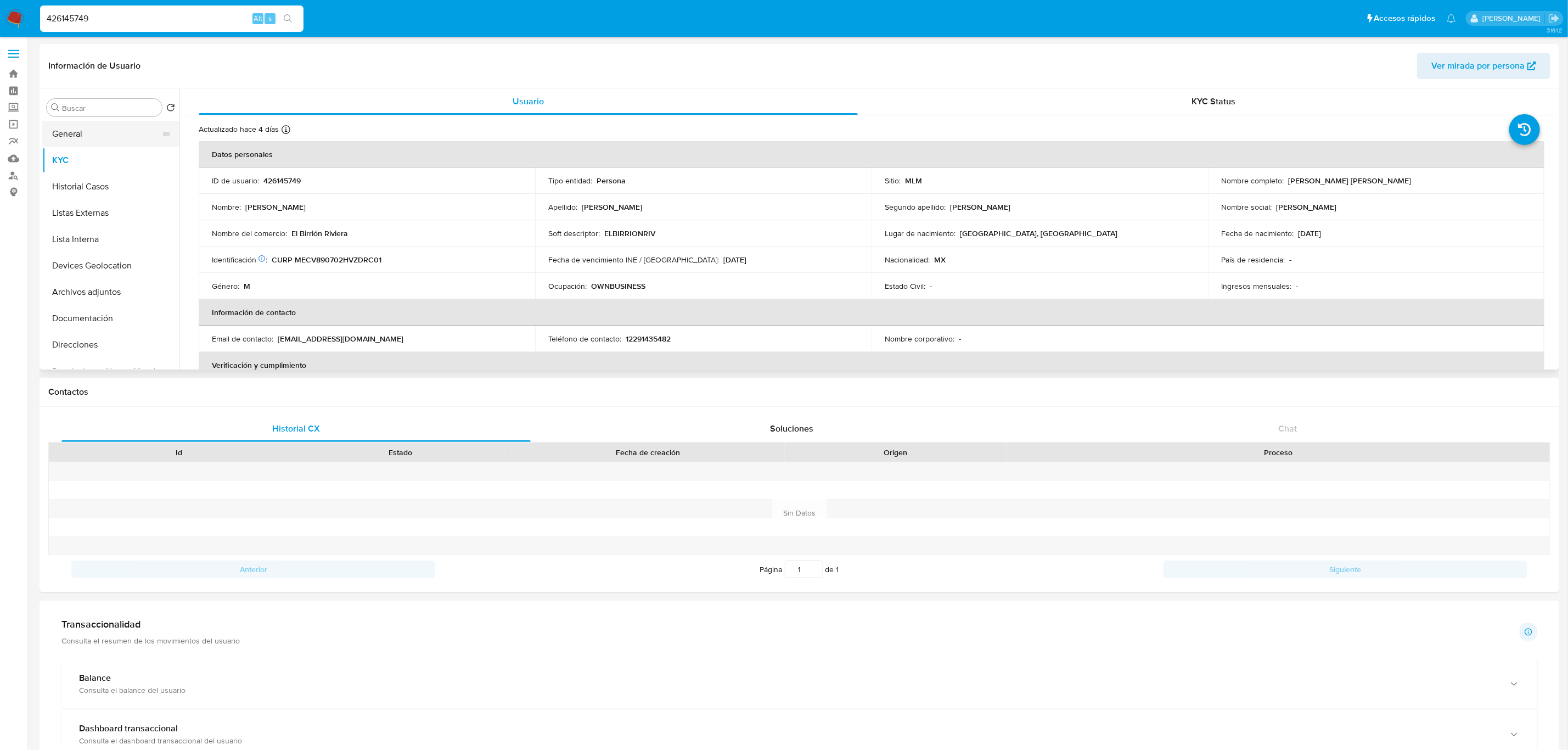
click at [98, 134] on button "General" at bounding box center [106, 133] width 128 height 26
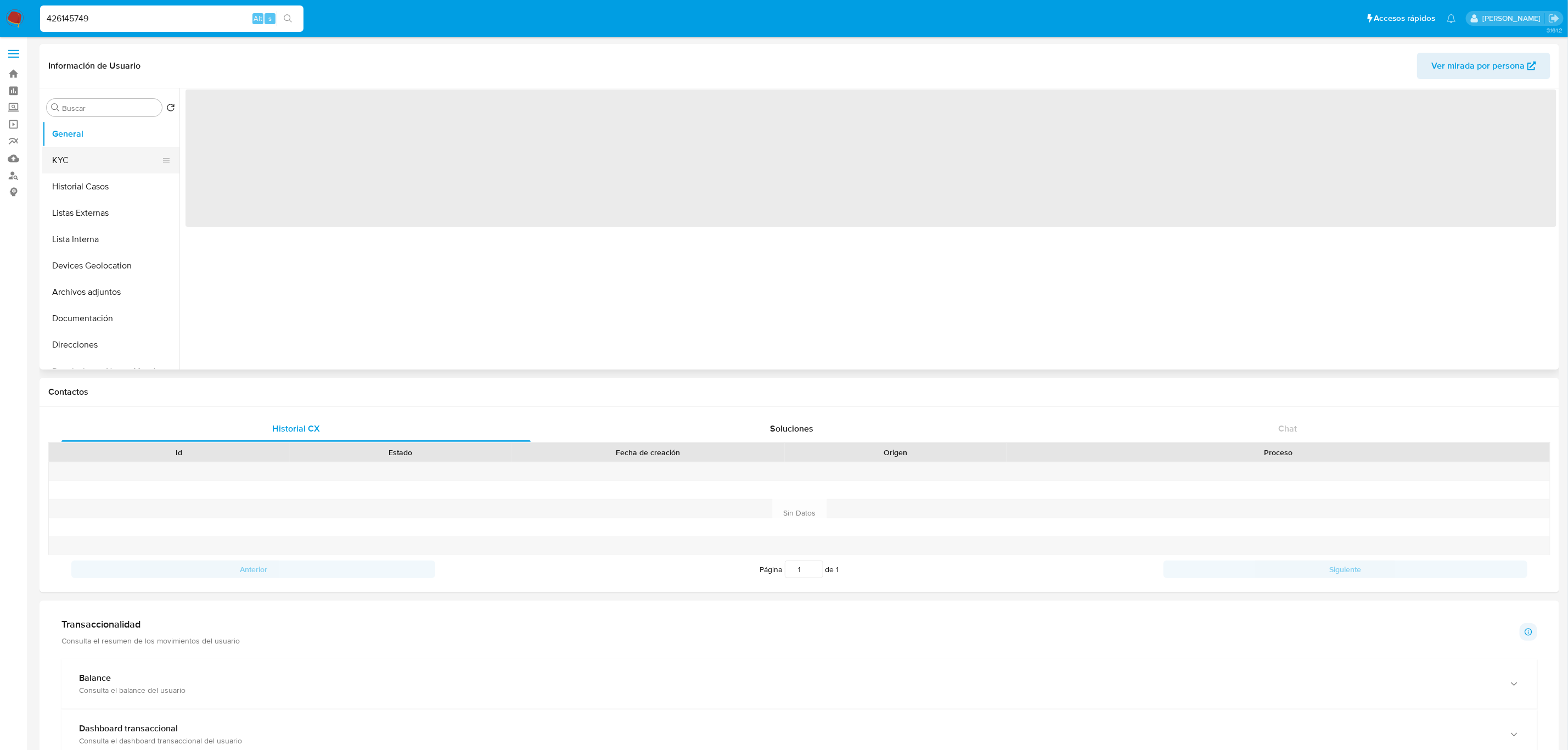
click at [105, 162] on button "KYC" at bounding box center [106, 160] width 128 height 26
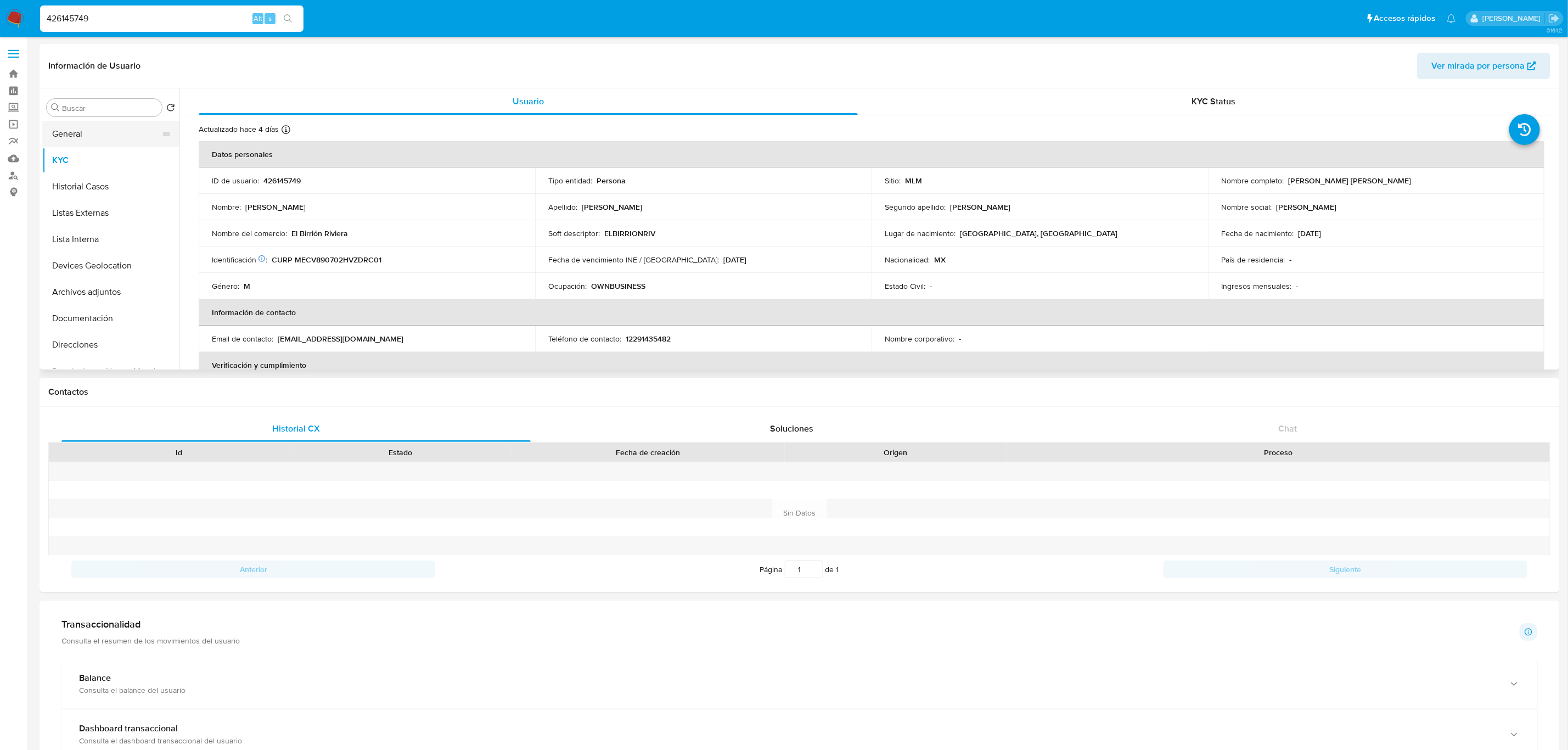
click at [105, 142] on button "General" at bounding box center [106, 133] width 128 height 26
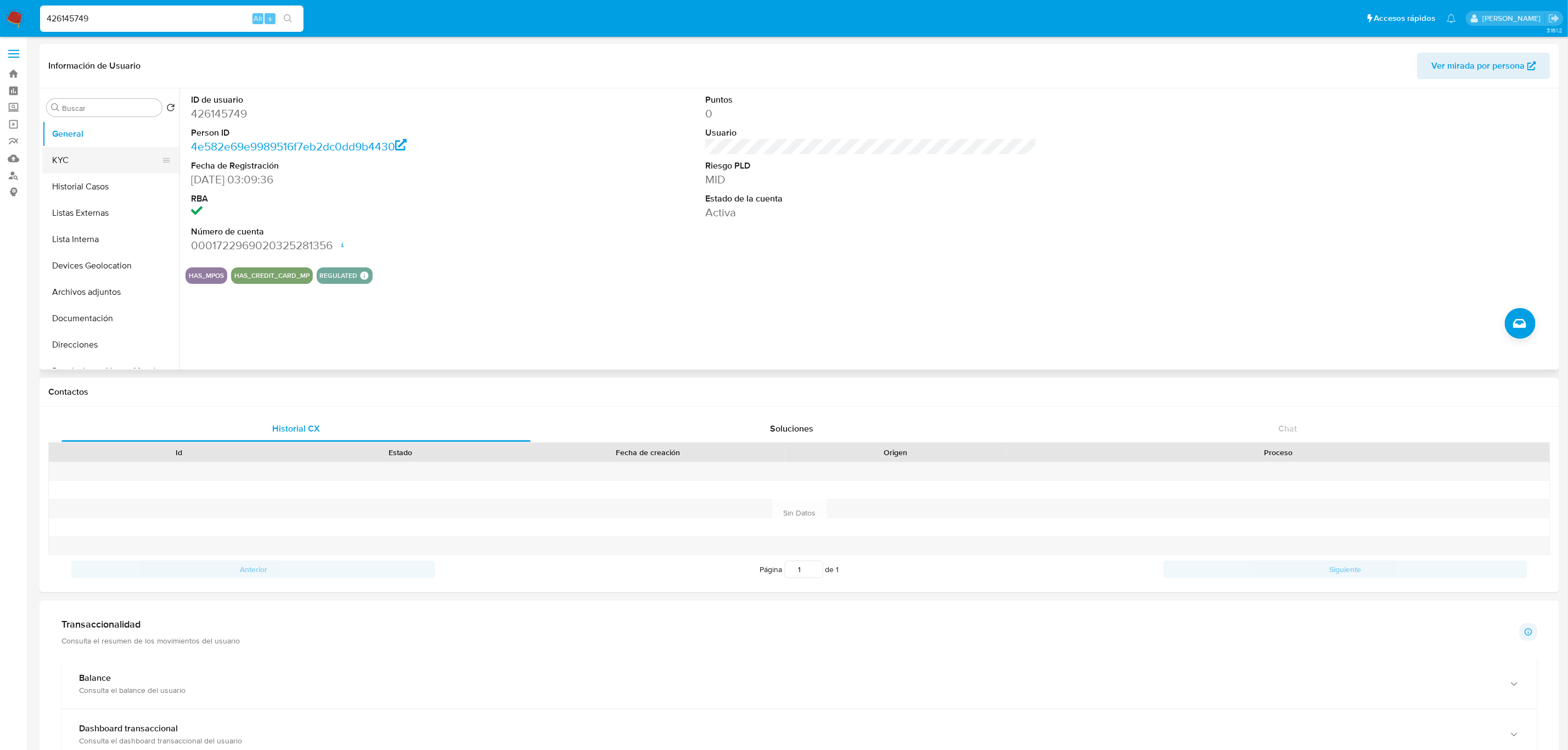
click at [101, 159] on button "KYC" at bounding box center [106, 160] width 128 height 26
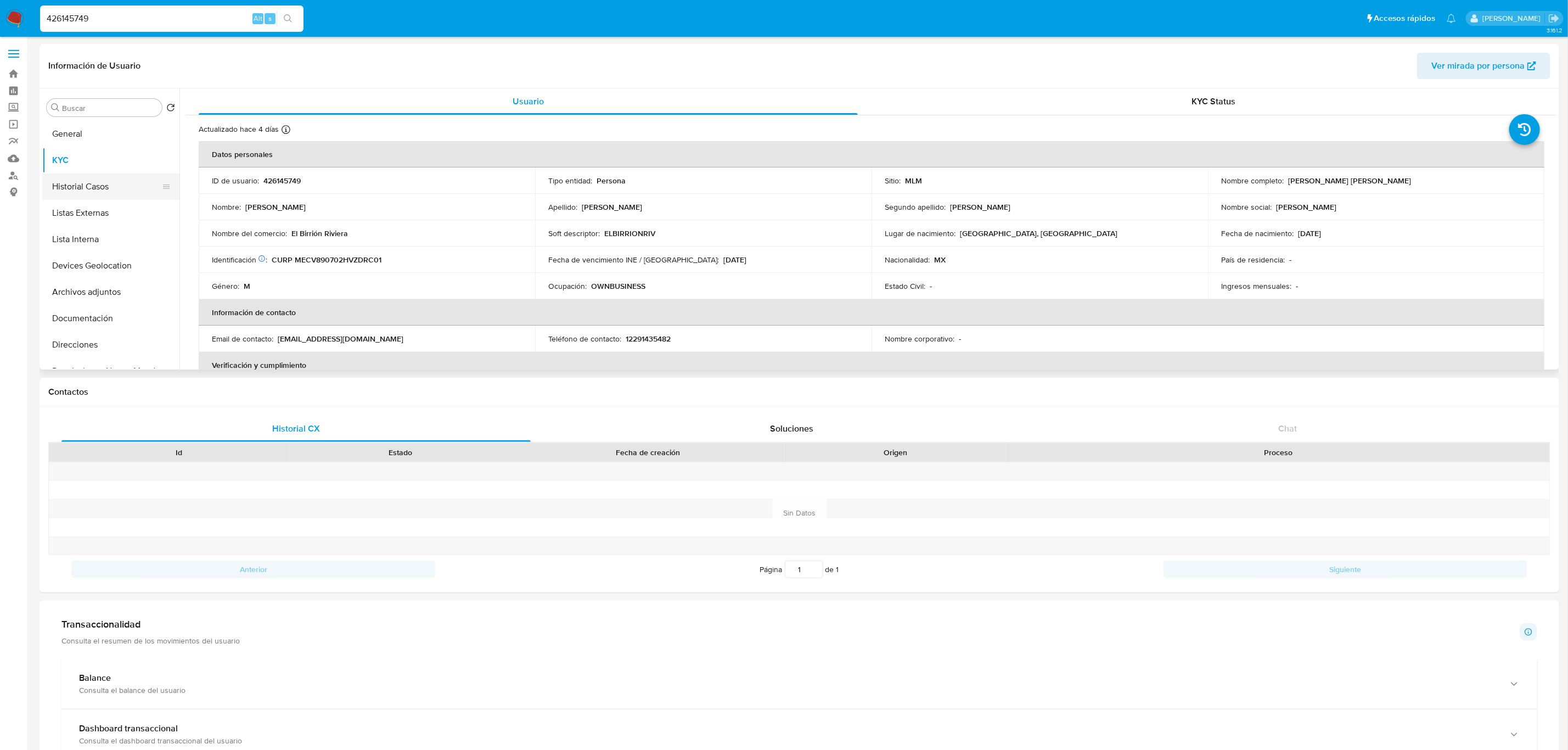
click at [107, 183] on button "Historial Casos" at bounding box center [106, 186] width 128 height 26
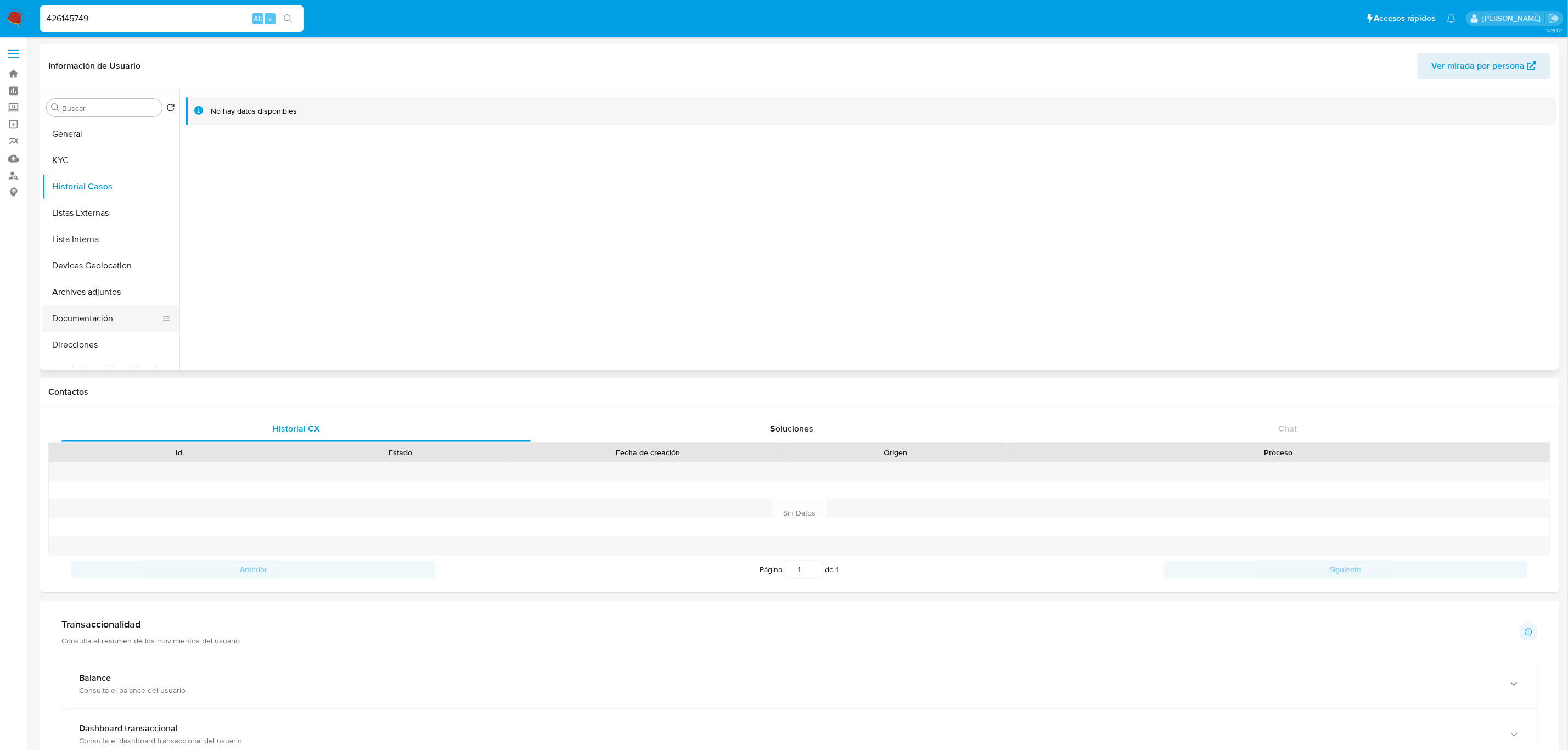
click at [111, 327] on button "Documentación" at bounding box center [106, 318] width 128 height 26
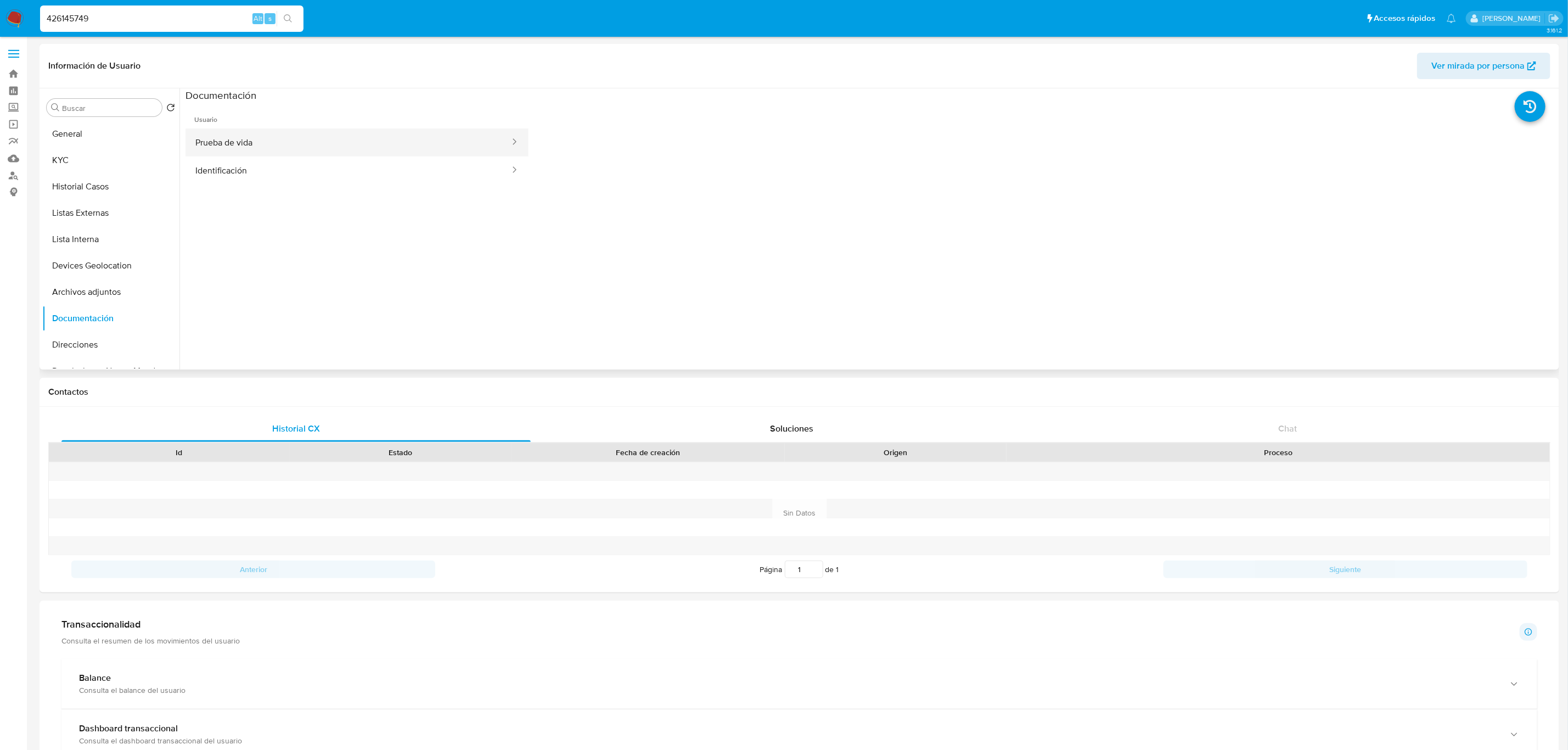
click at [297, 154] on button "Prueba de vida" at bounding box center [348, 142] width 326 height 28
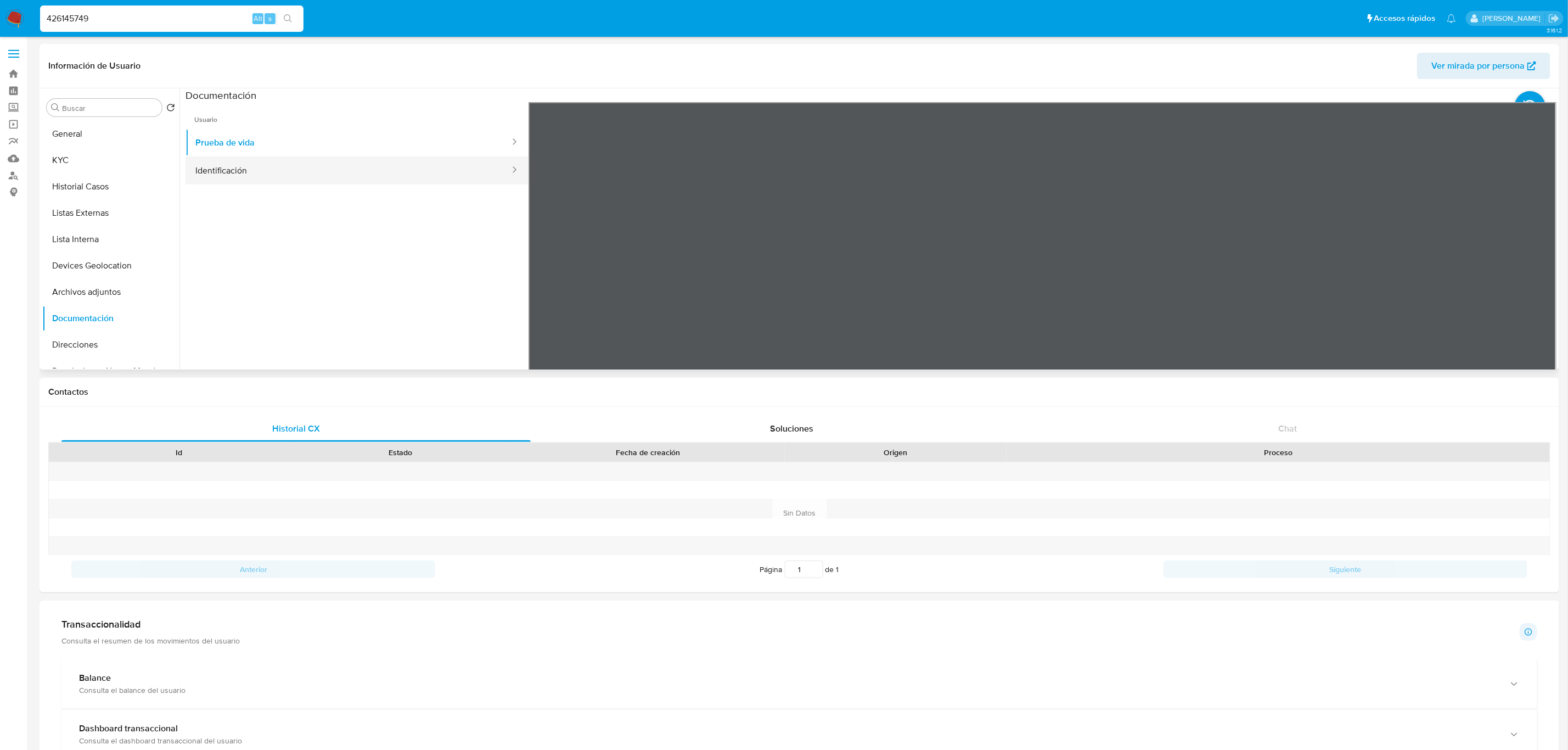
click at [300, 174] on button "Identificación" at bounding box center [348, 170] width 326 height 28
click at [244, 136] on button "Prueba de vida" at bounding box center [348, 142] width 326 height 28
click at [83, 165] on button "KYC" at bounding box center [106, 160] width 128 height 26
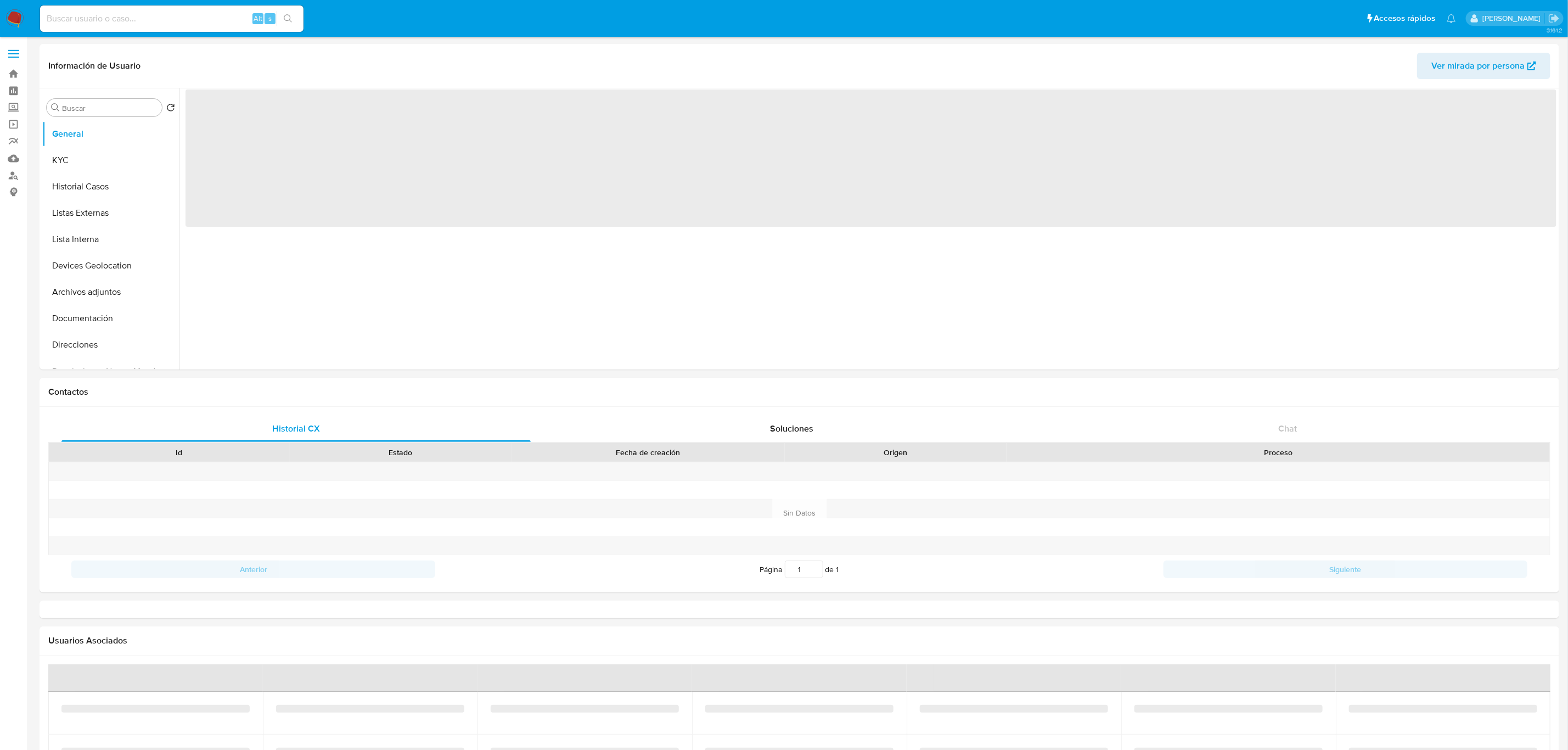
select select "10"
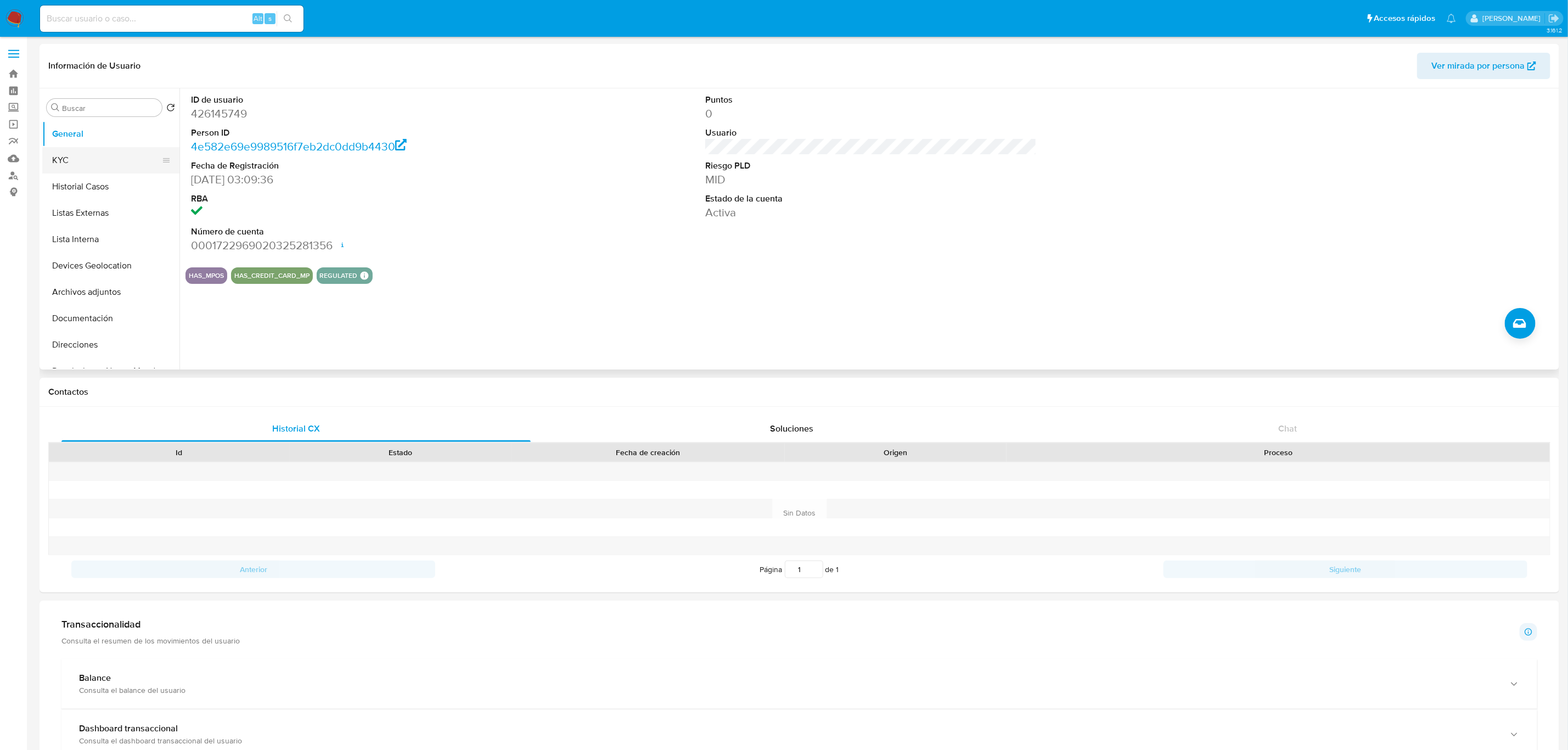
click at [81, 151] on button "KYC" at bounding box center [106, 160] width 128 height 26
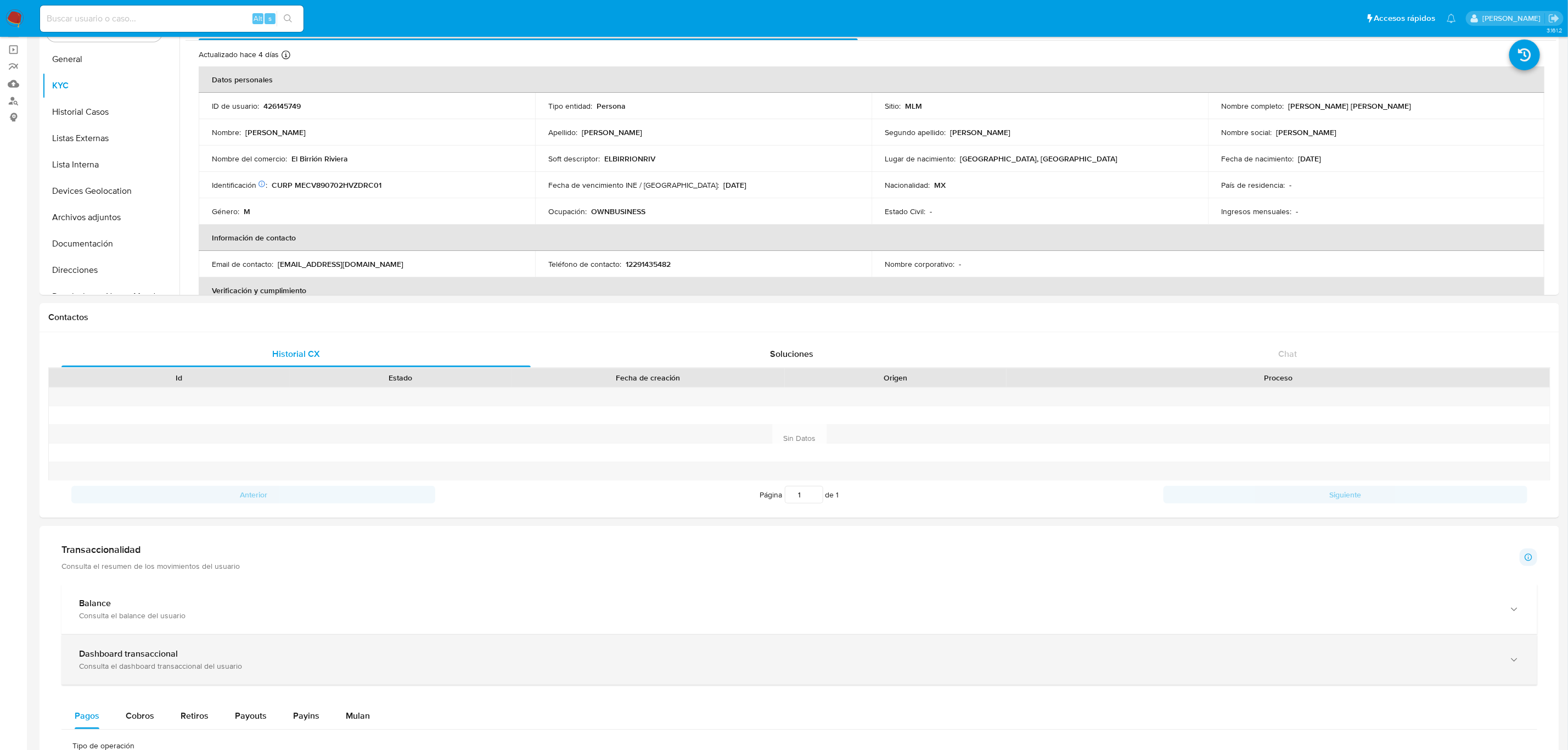
scroll to position [165, 0]
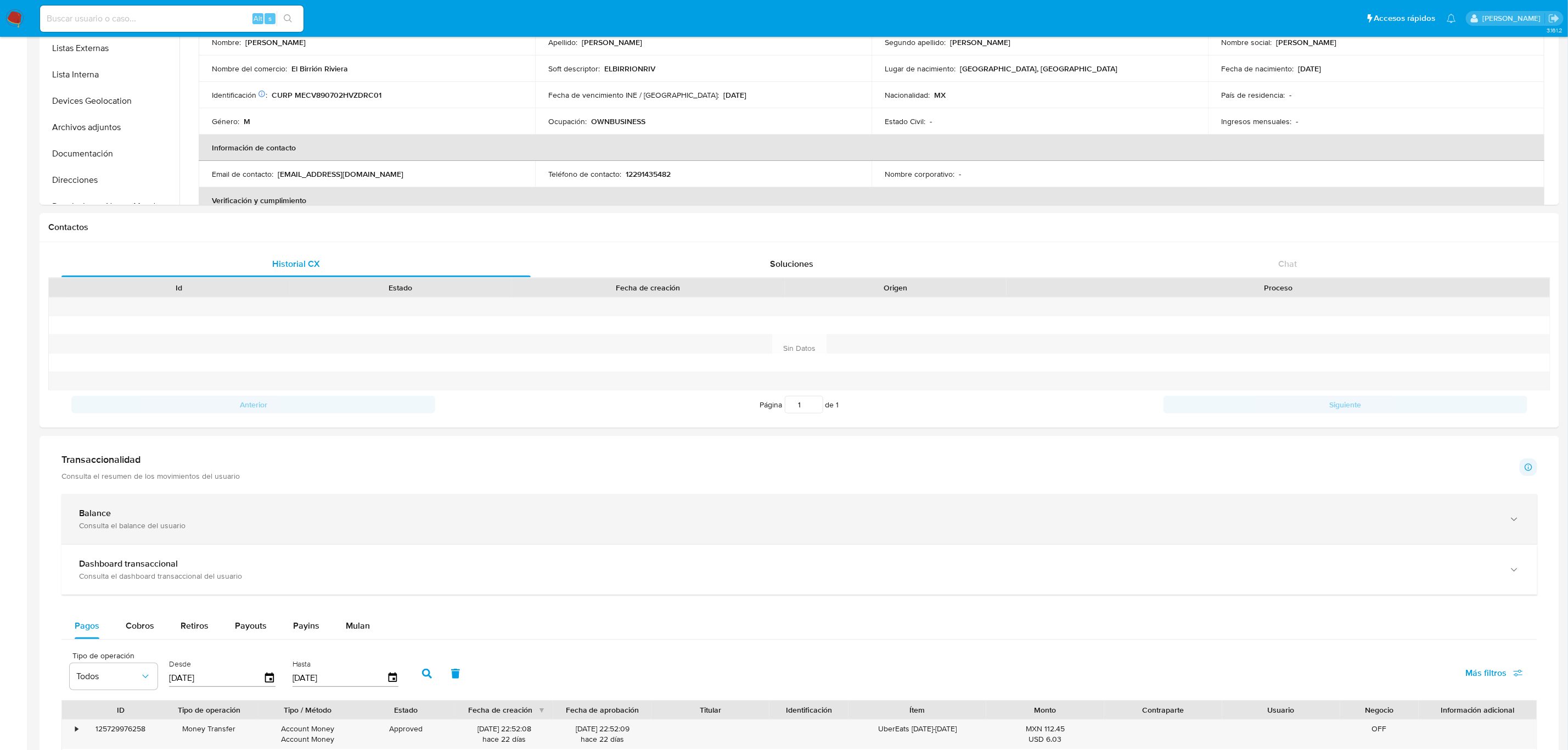
click at [297, 518] on div "Balance" at bounding box center [789, 513] width 1419 height 11
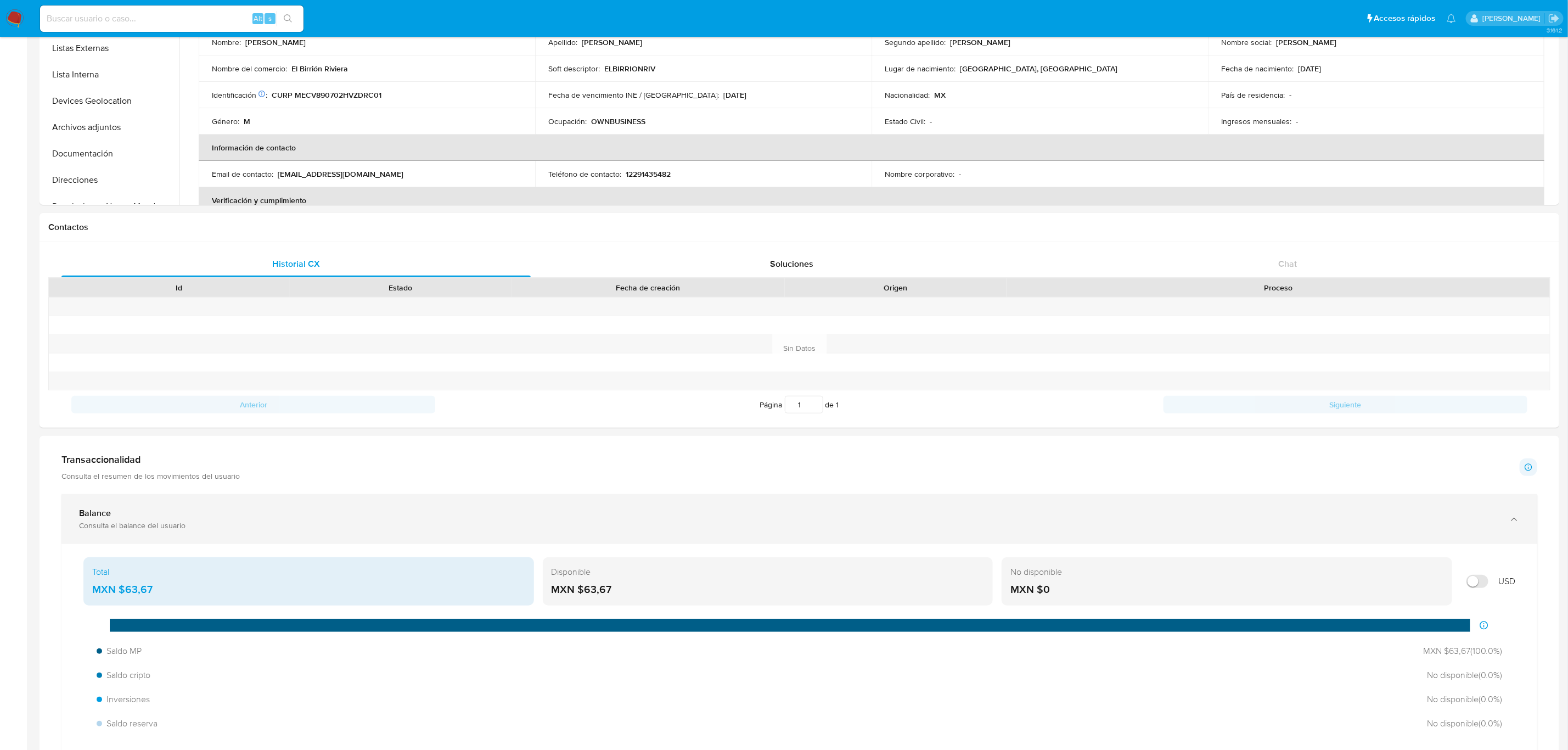
click at [426, 522] on div "Consulta el balance del usuario" at bounding box center [789, 525] width 1419 height 10
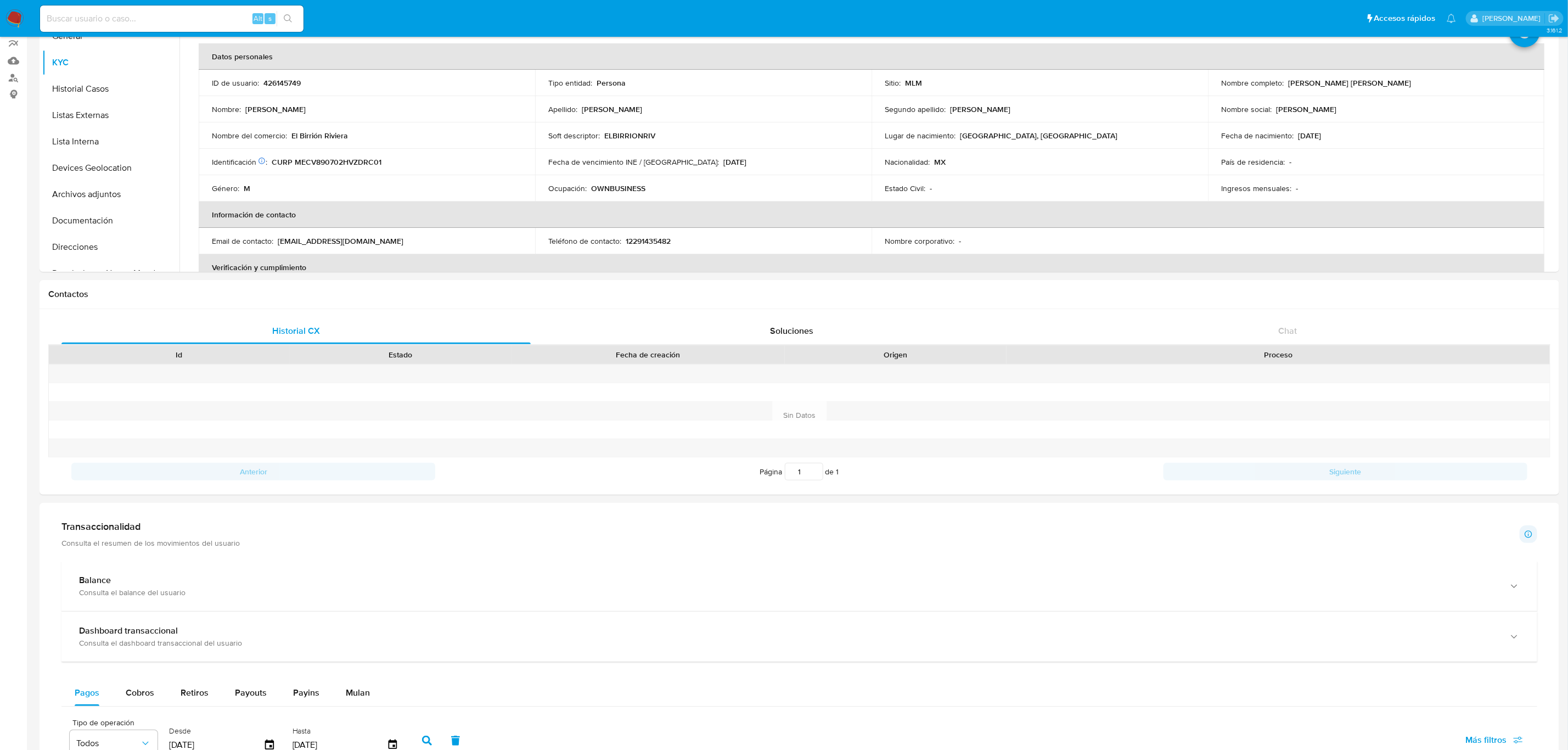
scroll to position [82, 0]
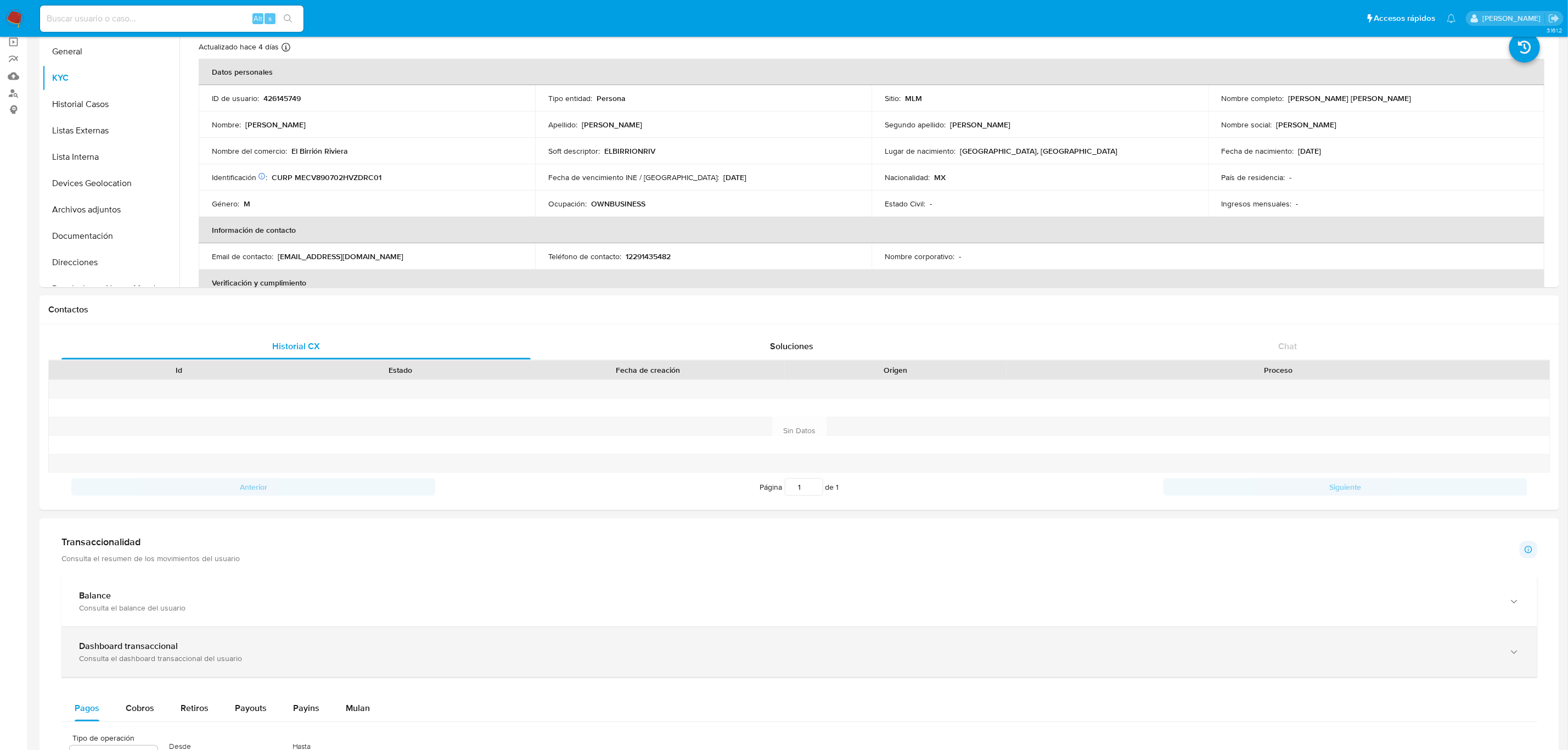
click at [372, 652] on div "Dashboard transaccional" at bounding box center [789, 646] width 1419 height 11
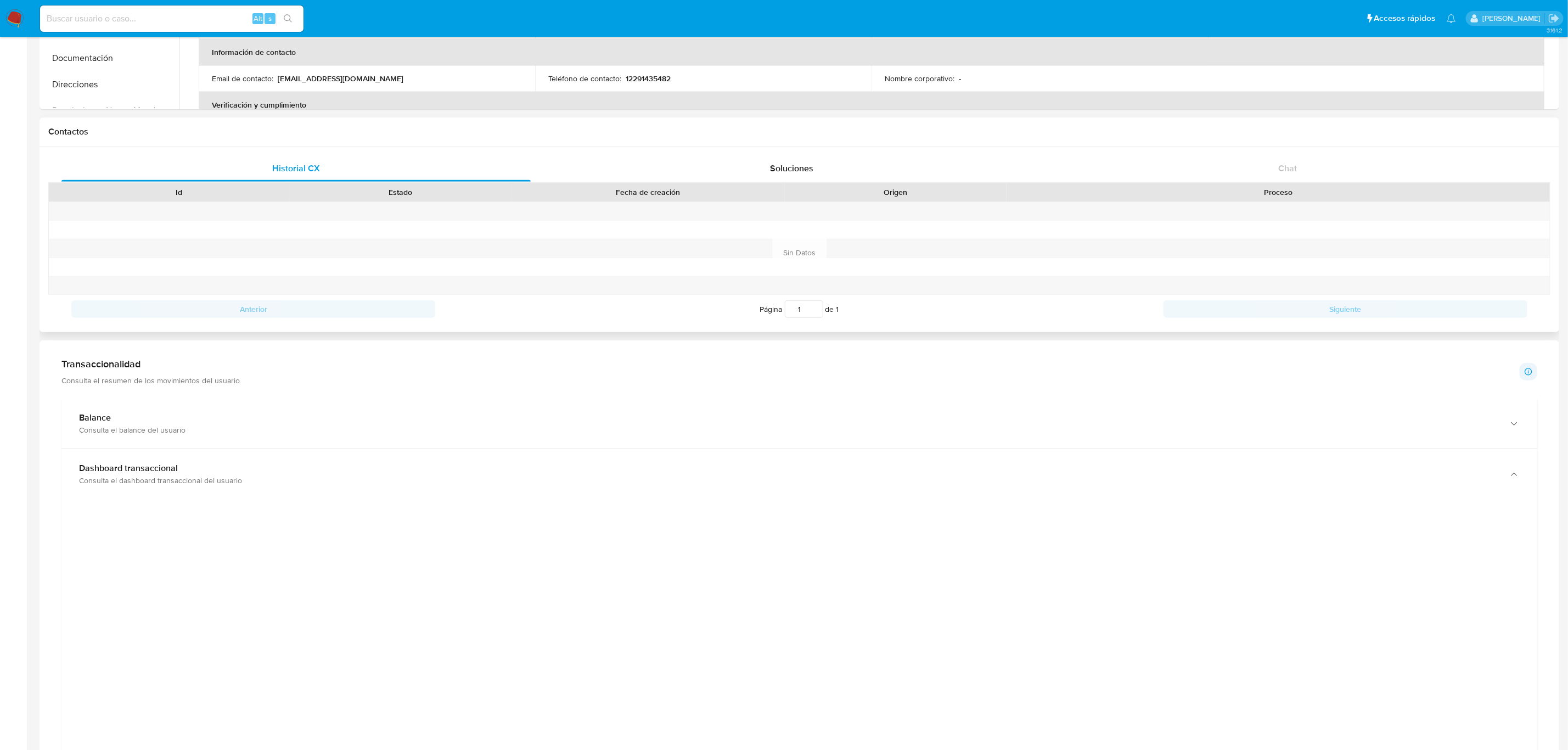
scroll to position [165, 0]
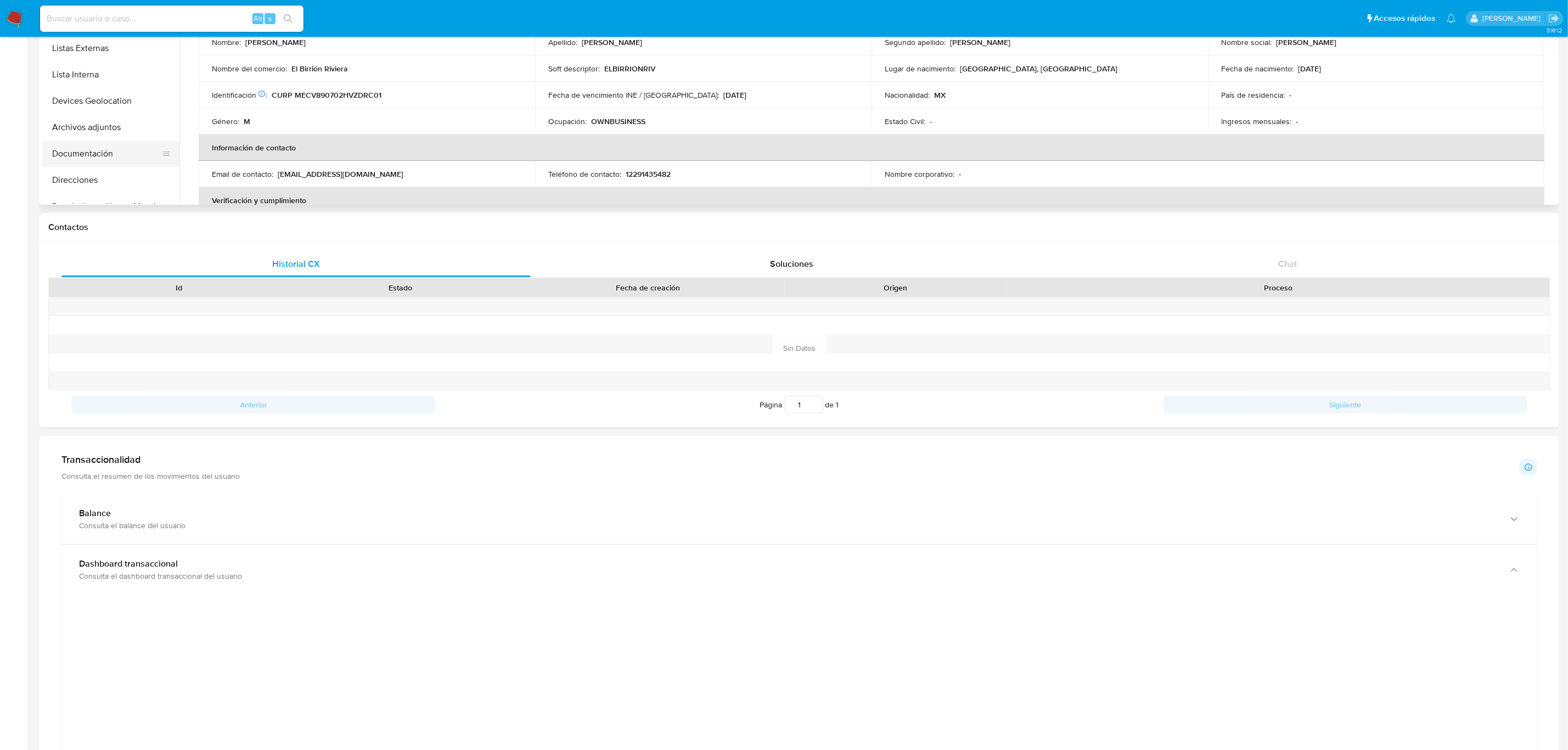
click at [116, 155] on button "Documentación" at bounding box center [106, 153] width 128 height 26
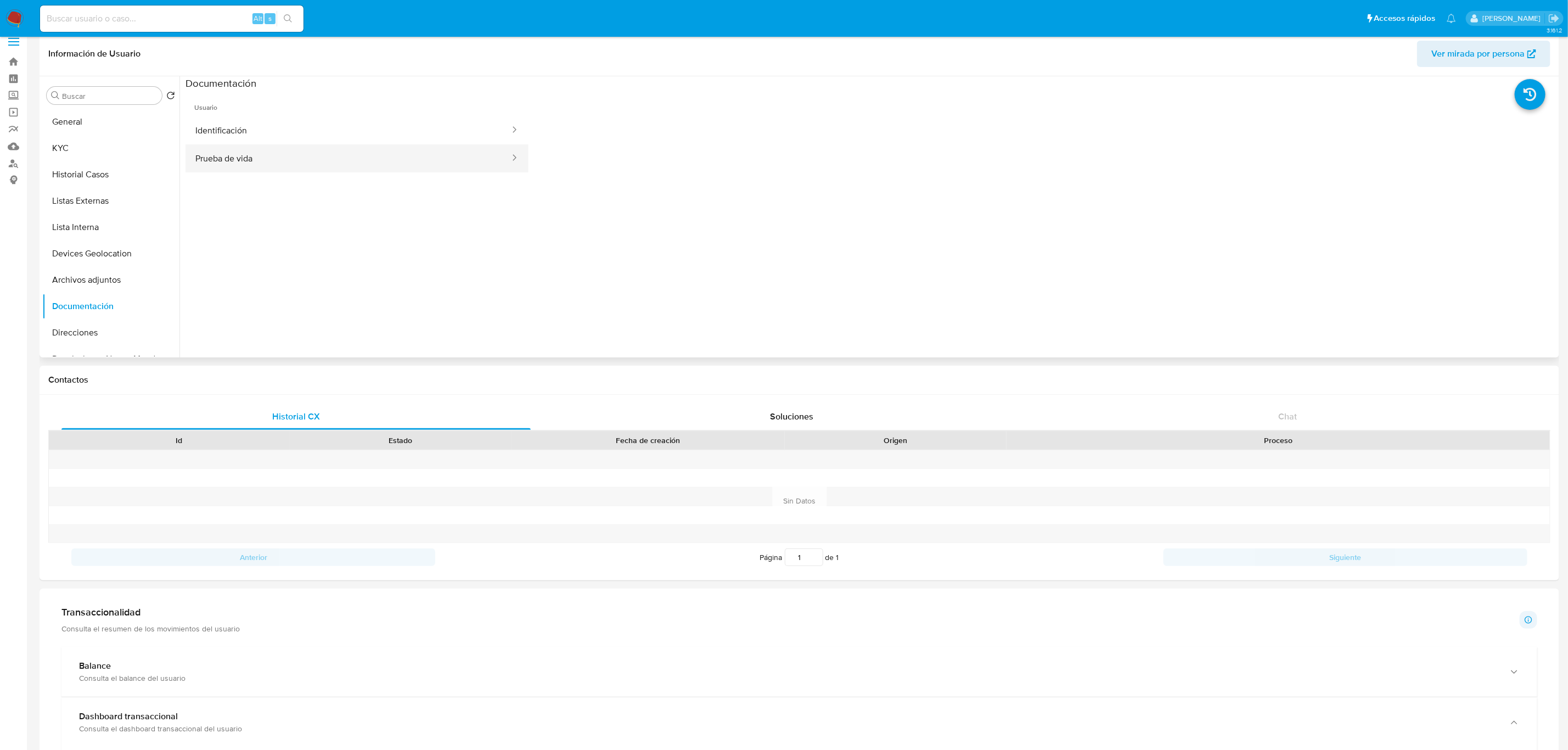
scroll to position [0, 0]
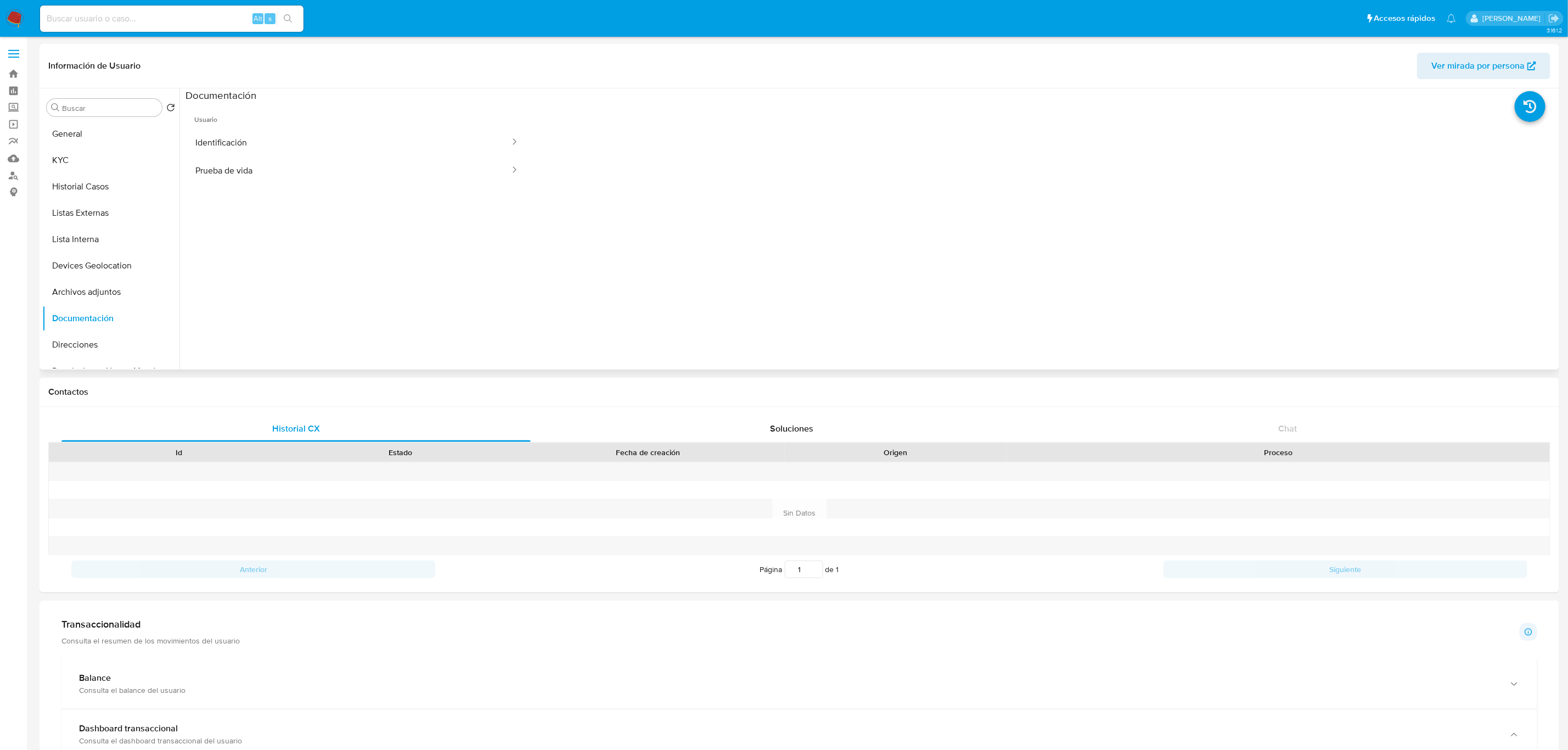
click at [333, 126] on span "Usuario" at bounding box center [357, 115] width 343 height 26
click at [329, 143] on button "Identificación" at bounding box center [348, 142] width 326 height 28
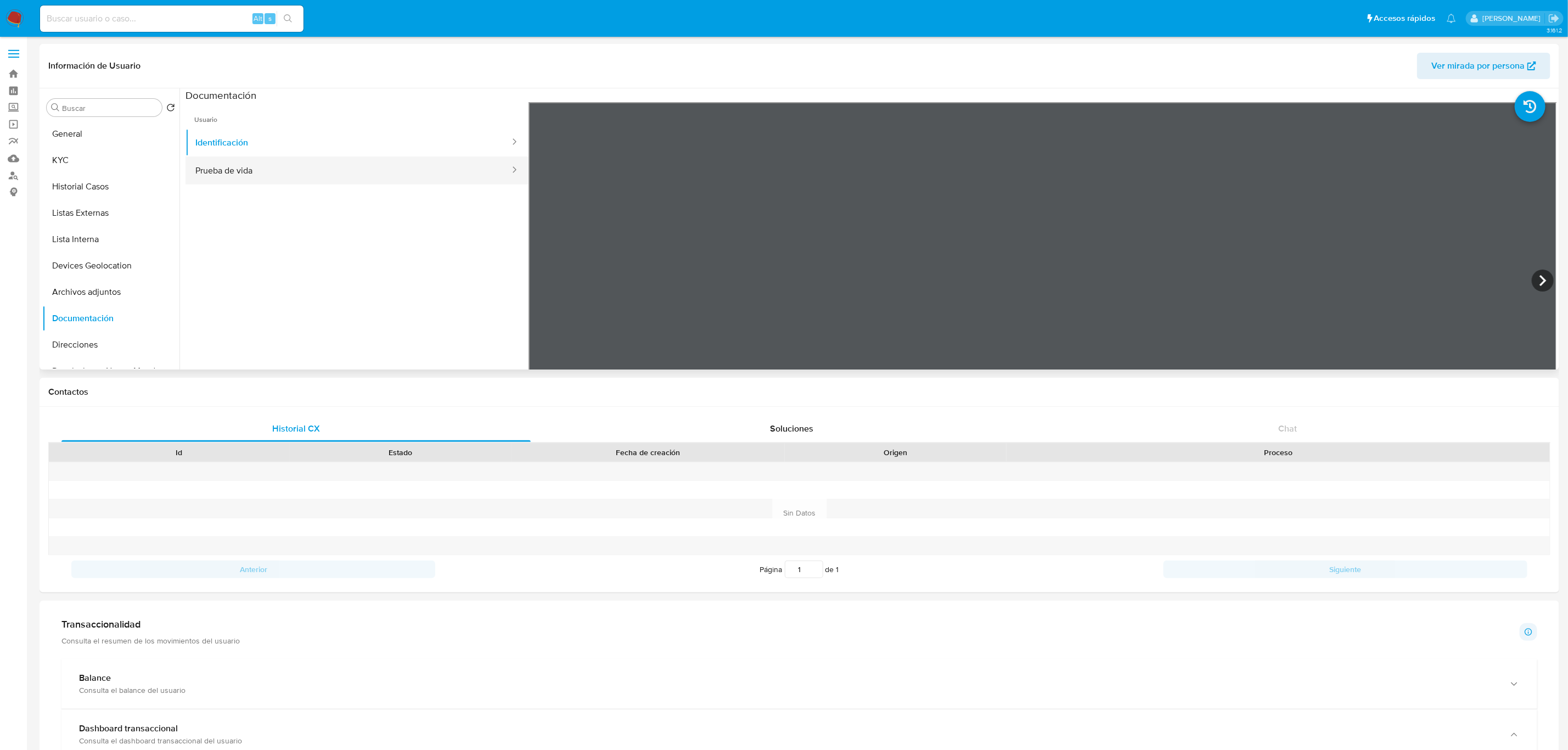
click at [358, 174] on button "Prueba de vida" at bounding box center [348, 170] width 326 height 28
click at [58, 154] on button "KYC" at bounding box center [106, 160] width 128 height 26
